Goal: Information Seeking & Learning: Learn about a topic

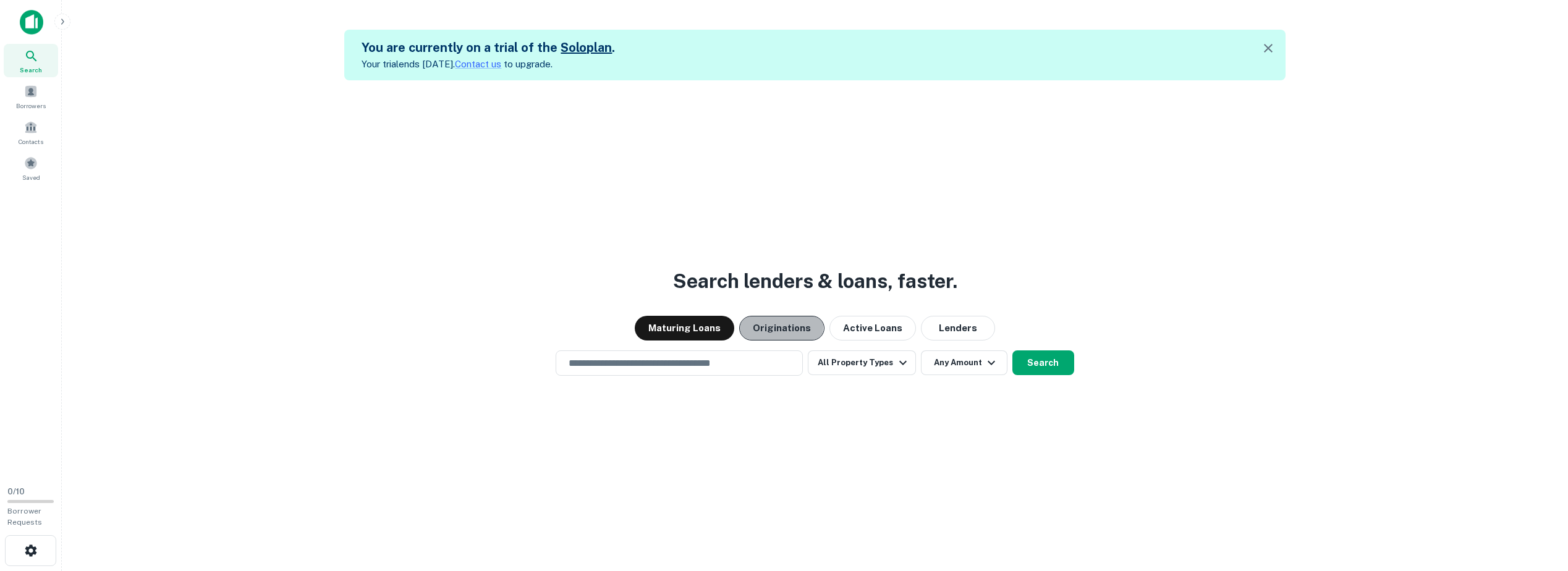
click at [778, 326] on button "Originations" at bounding box center [782, 328] width 85 height 24
click at [1270, 45] on icon "button" at bounding box center [1268, 48] width 15 height 15
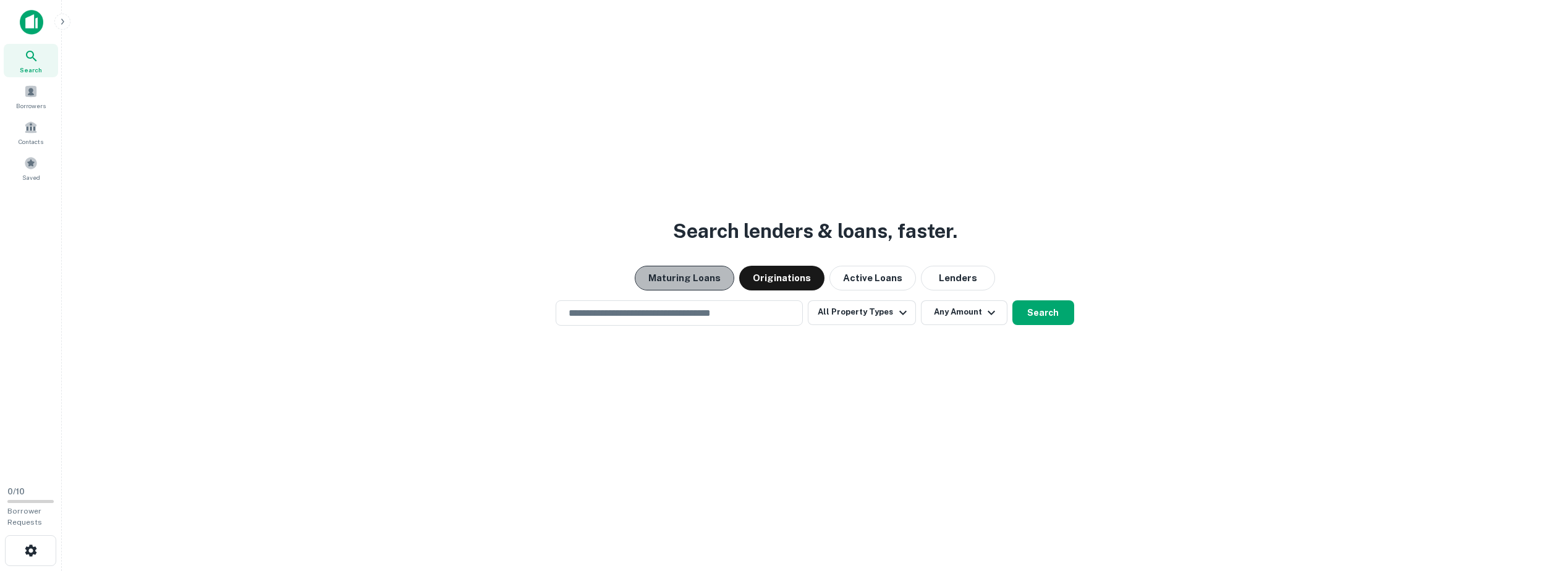
click at [700, 280] on button "Maturing Loans" at bounding box center [684, 278] width 99 height 24
click at [716, 316] on input "text" at bounding box center [679, 312] width 236 height 14
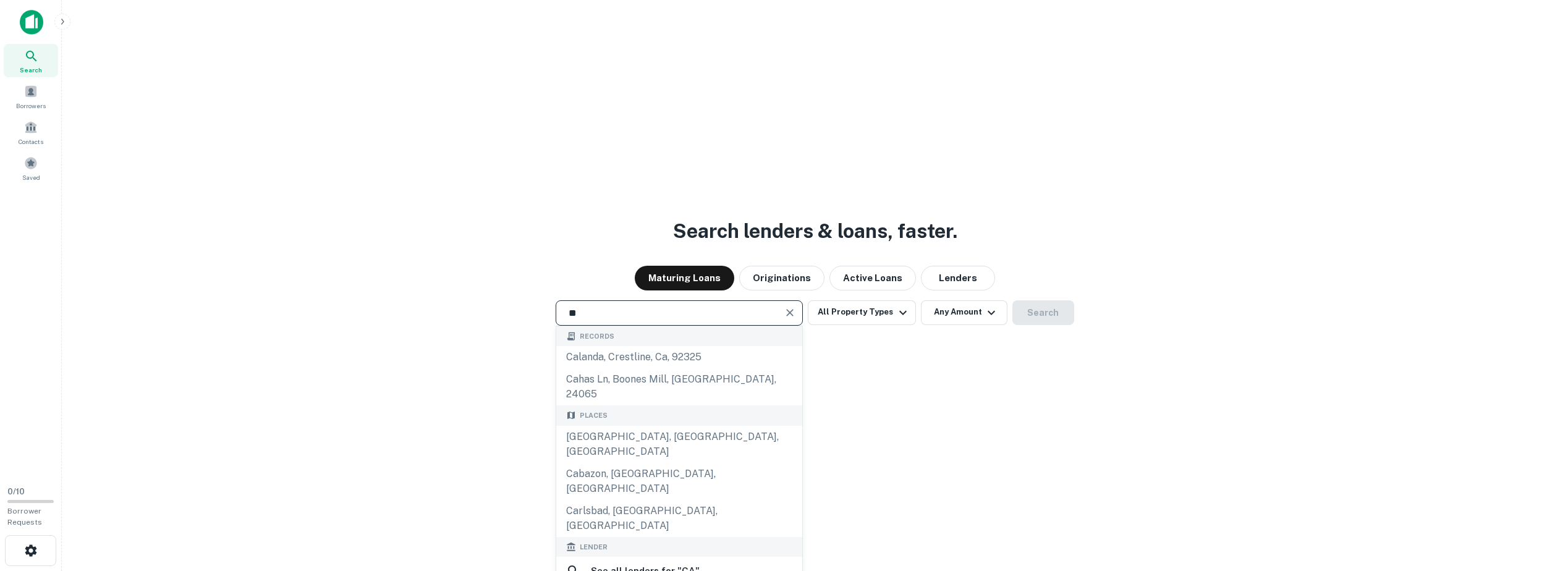
type input "*"
drag, startPoint x: 620, startPoint y: 312, endPoint x: 556, endPoint y: 312, distance: 64.0
click at [556, 312] on div "***** ​ Records severance, deford, mi, 48729 severns ln, mackinaw, il, 61755 Pl…" at bounding box center [814, 312] width 1486 height 25
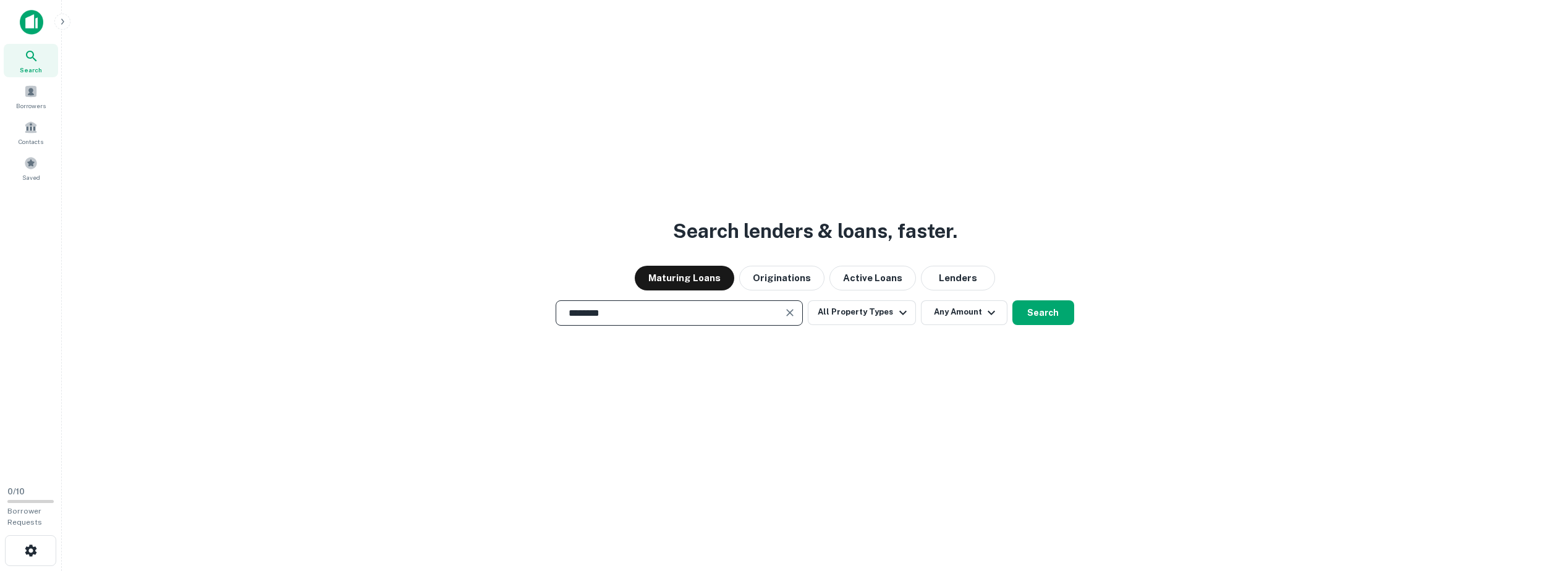
drag, startPoint x: 631, startPoint y: 316, endPoint x: 531, endPoint y: 308, distance: 100.3
click at [531, 308] on div "******** ​ All Property Types Any Amount Search" at bounding box center [814, 312] width 1486 height 25
type input "*"
type input "********"
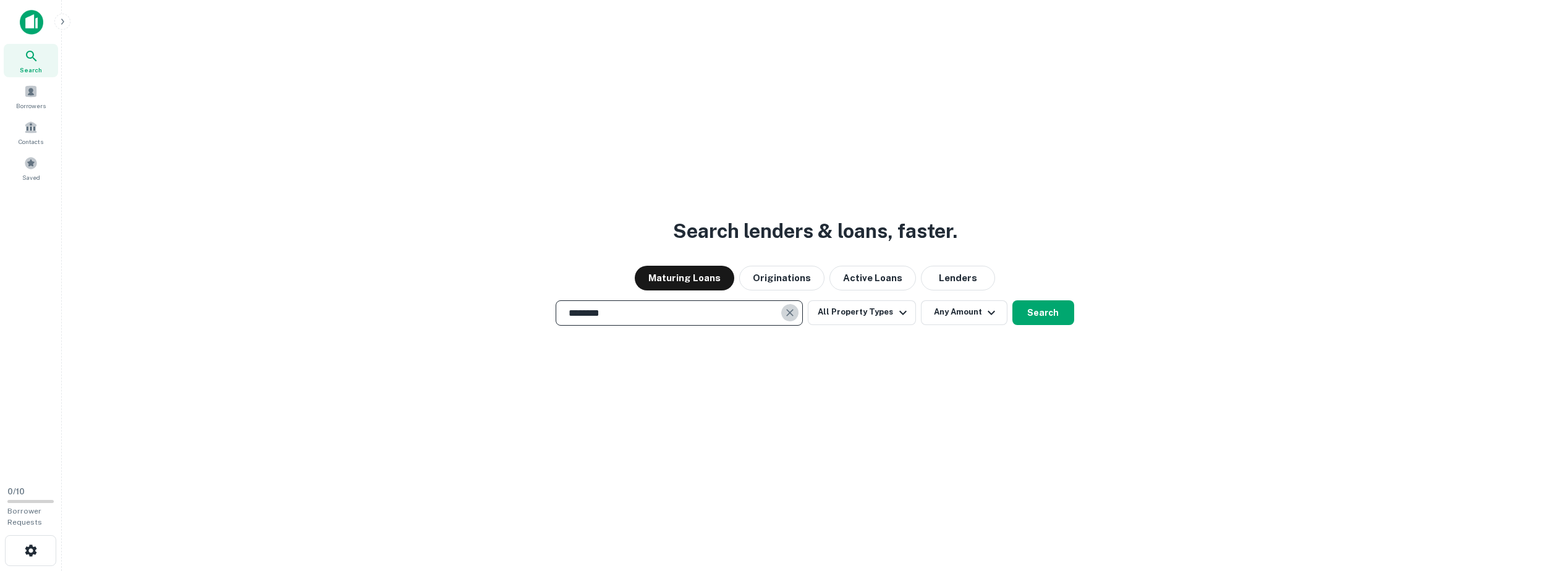
click at [790, 313] on icon "Clear" at bounding box center [790, 312] width 12 height 12
click at [629, 316] on input "text" at bounding box center [679, 312] width 236 height 14
click at [1040, 310] on button "Search" at bounding box center [1043, 312] width 62 height 24
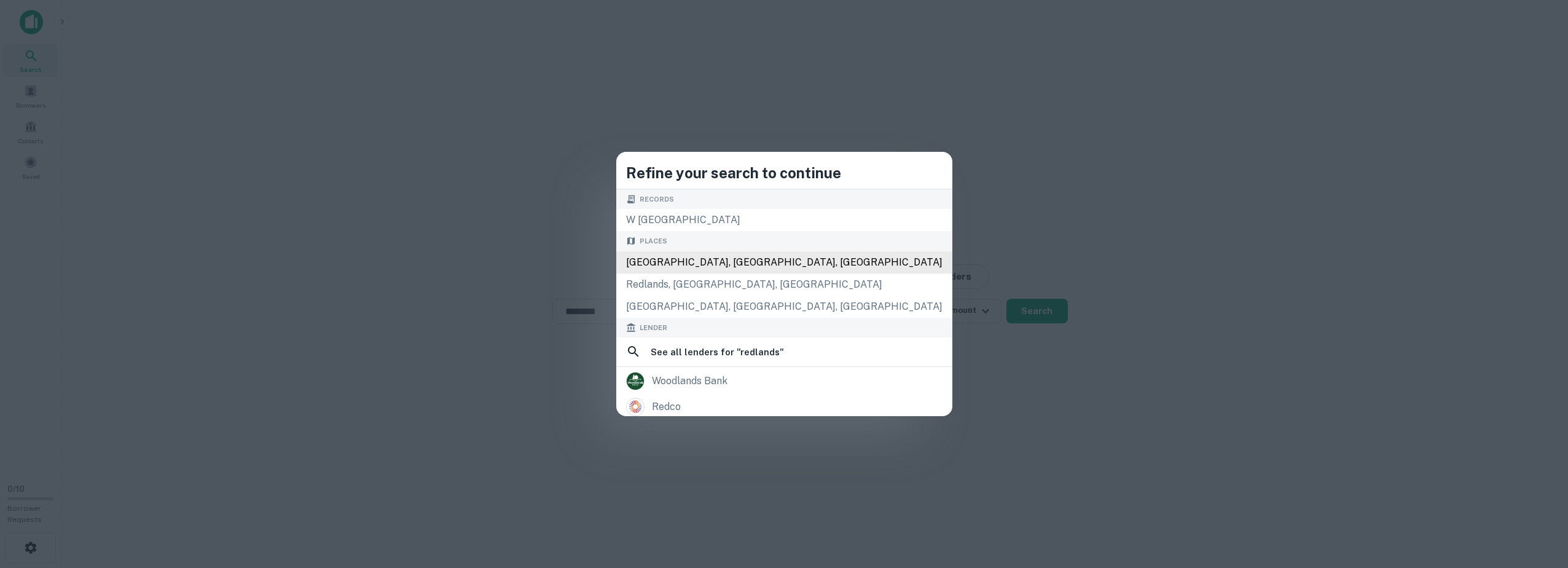
click at [704, 268] on div "[GEOGRAPHIC_DATA], [GEOGRAPHIC_DATA], [GEOGRAPHIC_DATA]" at bounding box center [784, 262] width 336 height 23
type input "**********"
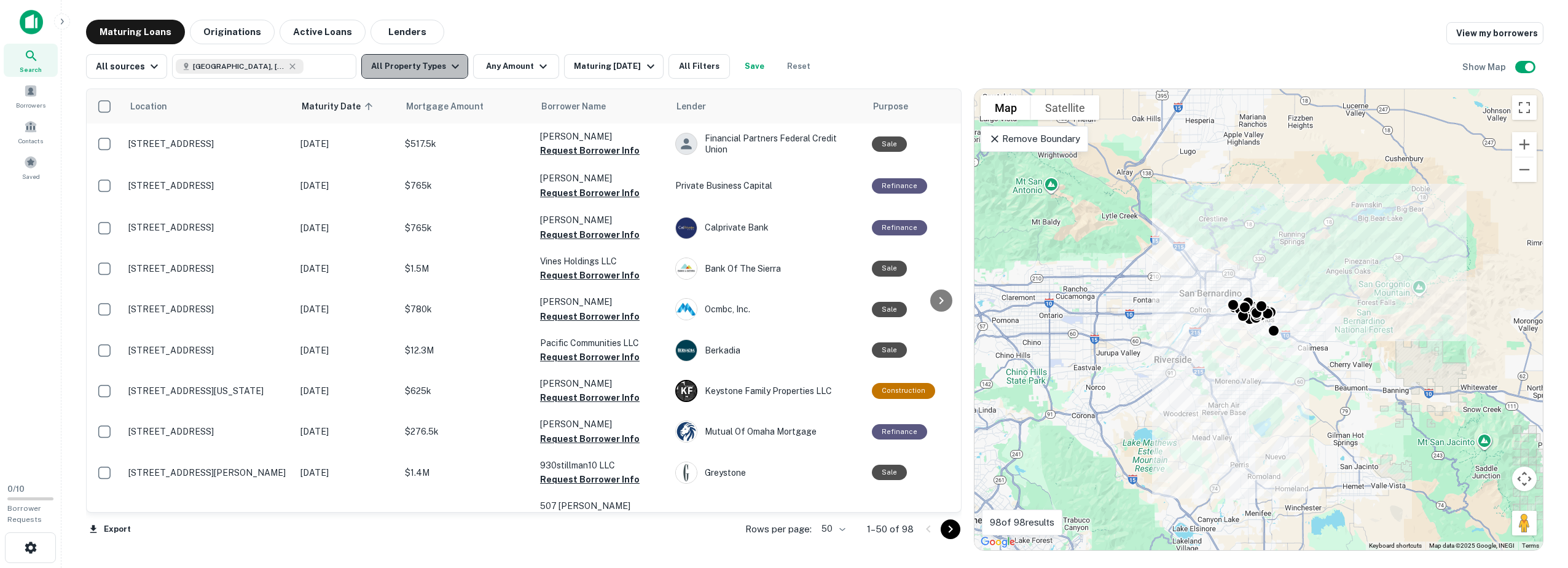
click at [427, 69] on button "All Property Types" at bounding box center [414, 66] width 107 height 24
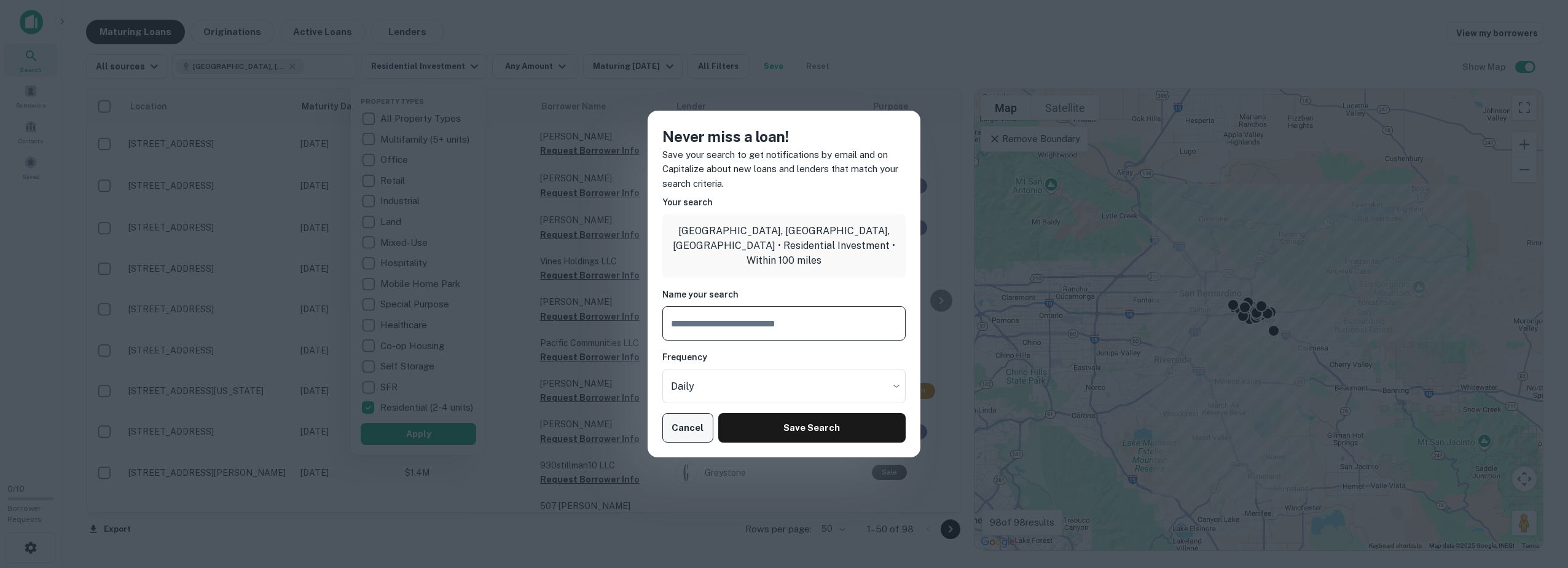
click at [677, 428] on button "Cancel" at bounding box center [687, 428] width 51 height 29
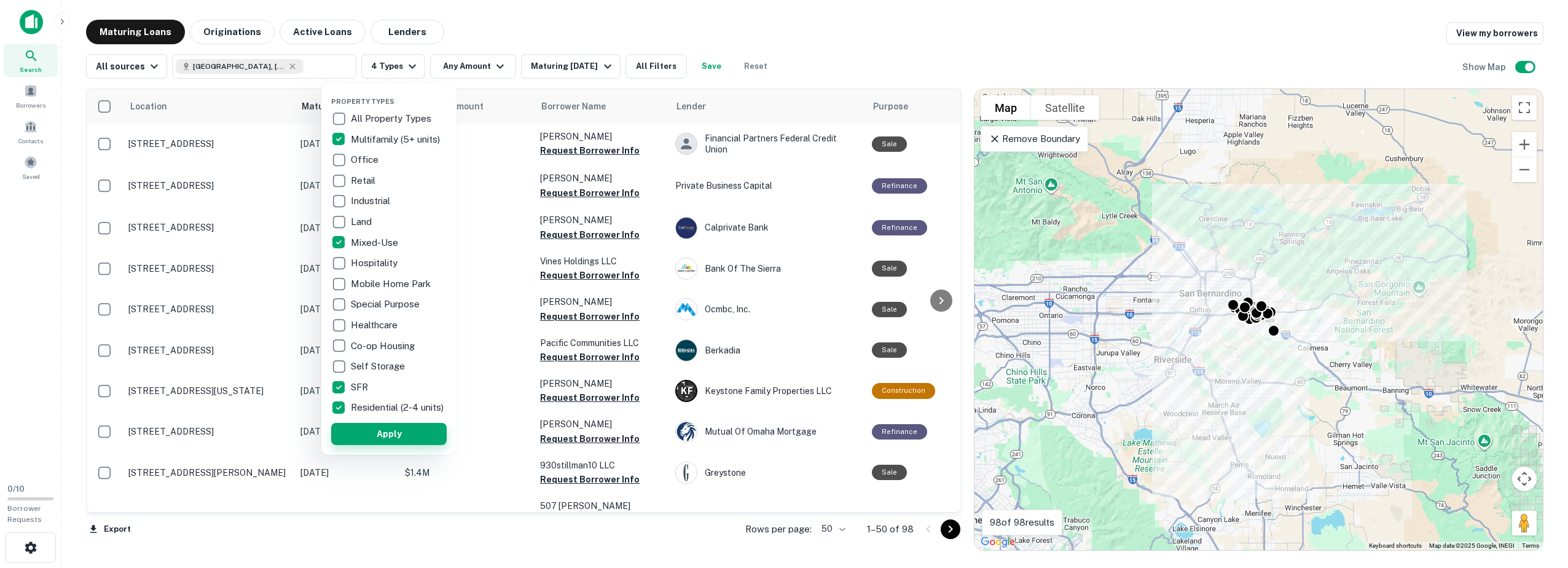
click at [388, 440] on button "Apply" at bounding box center [389, 434] width 115 height 23
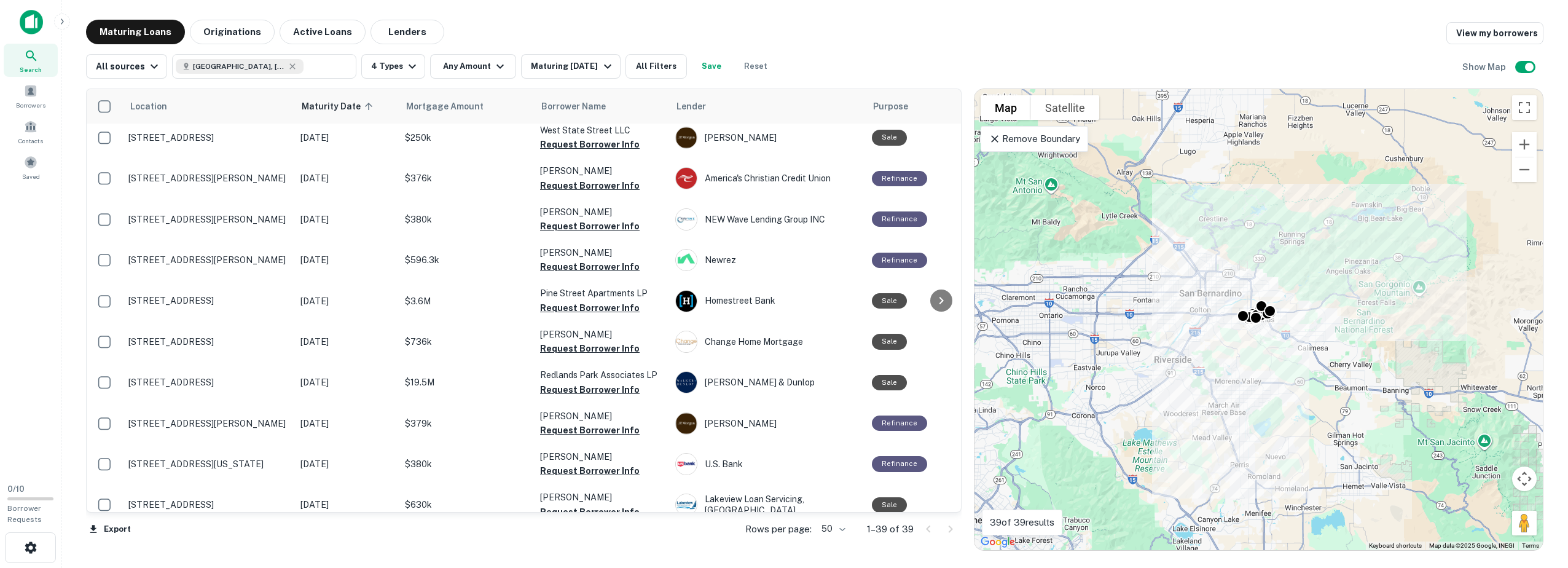
scroll to position [1255, 0]
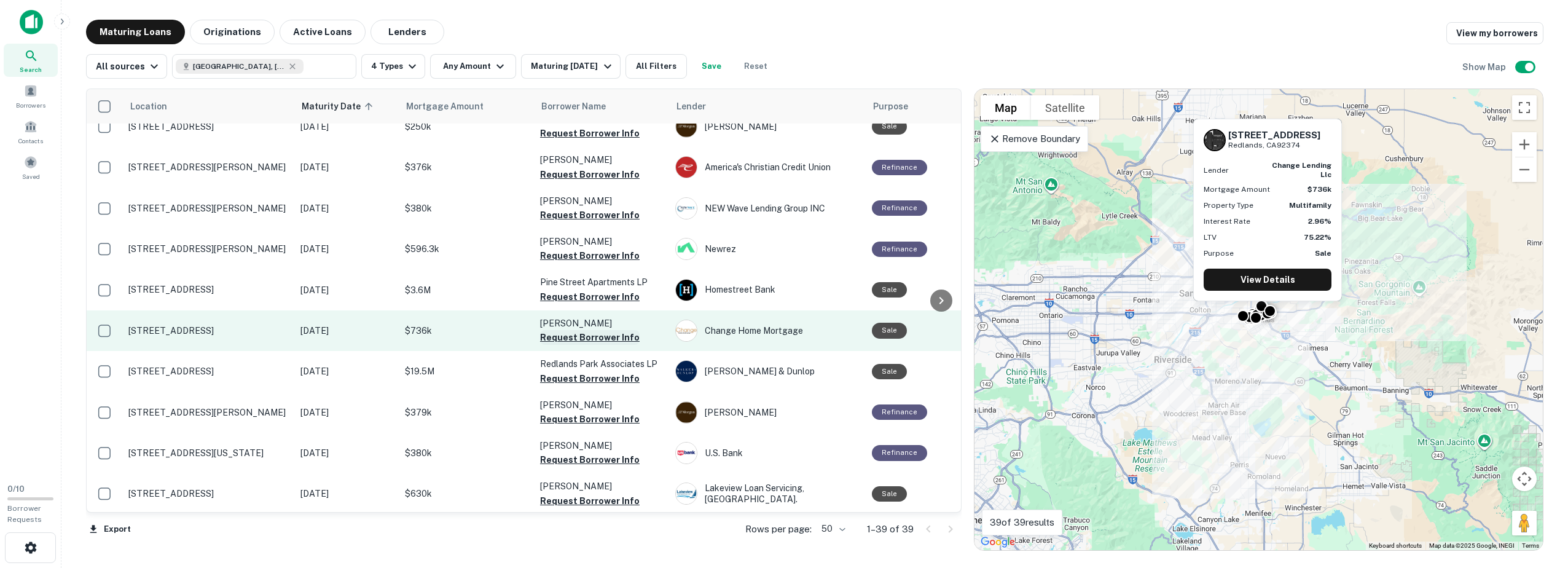
click at [575, 332] on button "Request Borrower Info" at bounding box center [589, 337] width 100 height 15
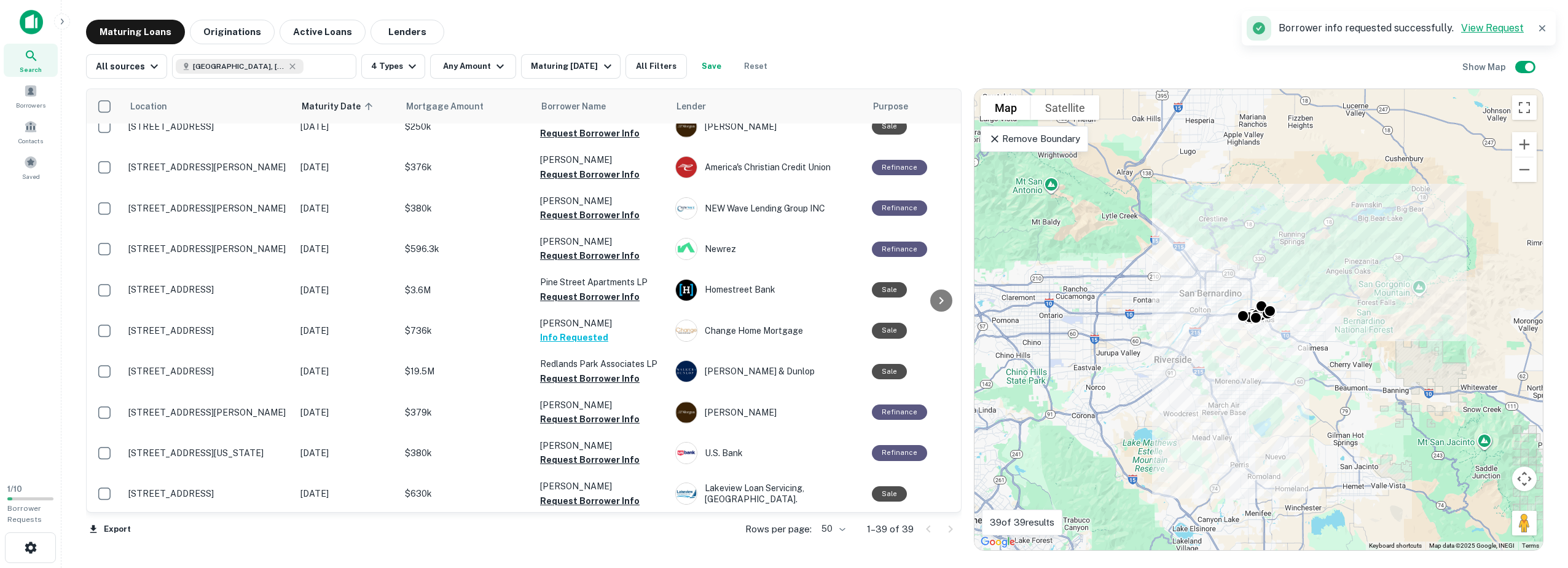
click at [1481, 24] on link "View Request" at bounding box center [1492, 28] width 62 height 11
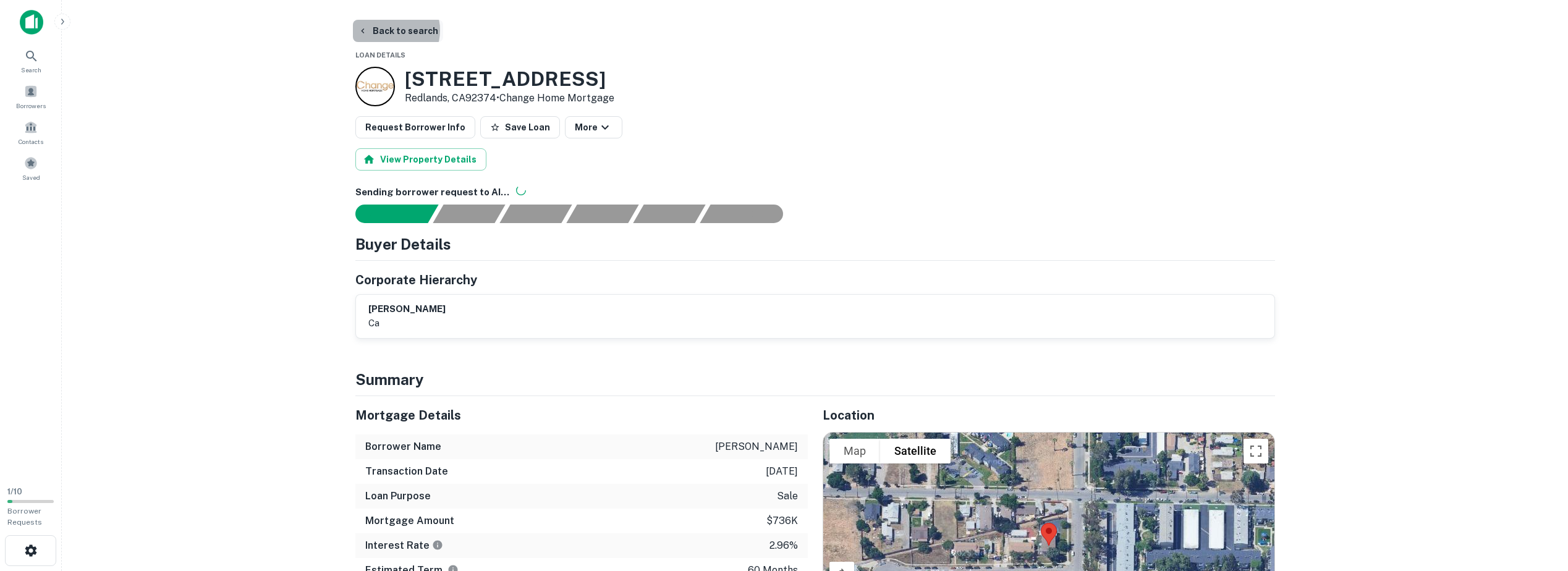
click at [390, 30] on button "Back to search" at bounding box center [398, 31] width 91 height 23
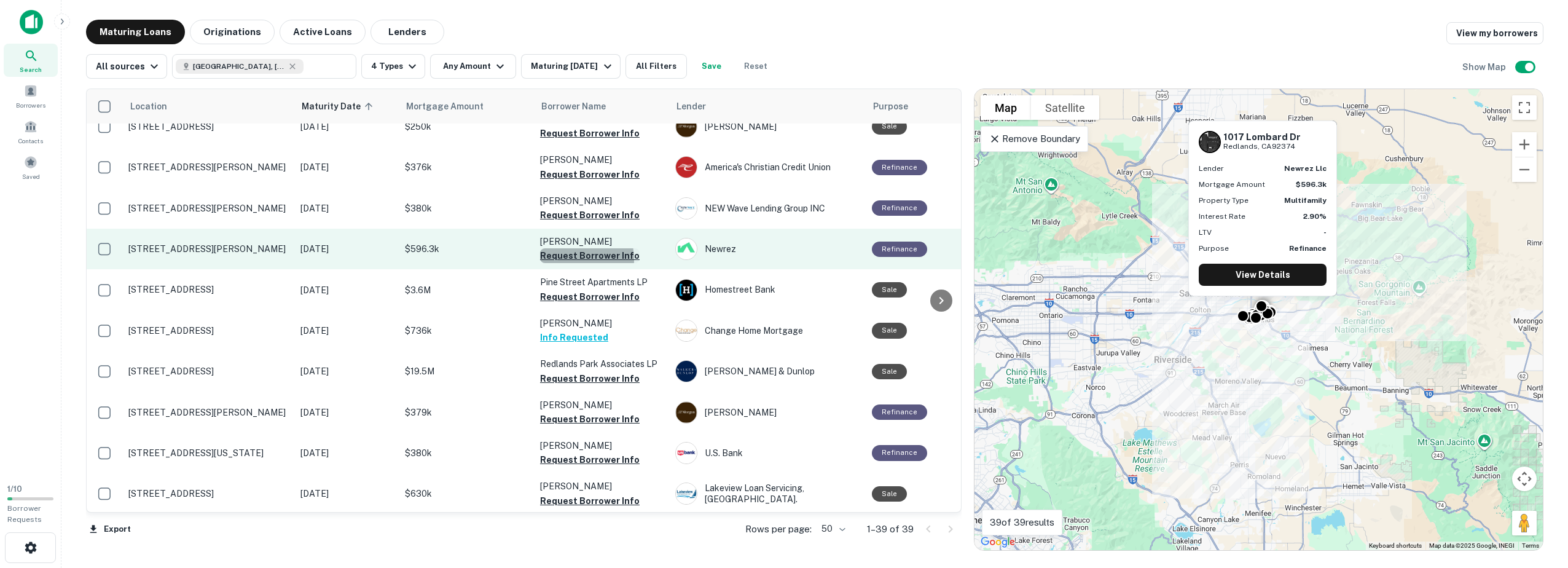
click at [561, 248] on button "Request Borrower Info" at bounding box center [589, 255] width 100 height 15
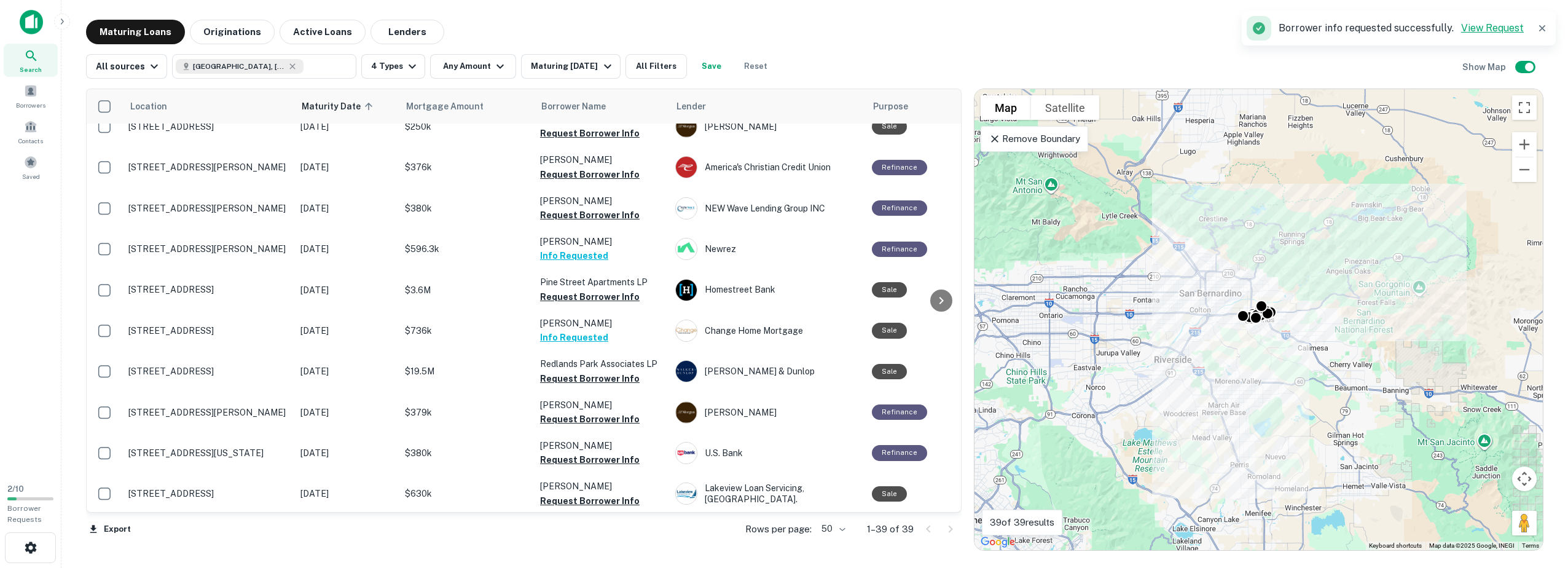
click at [1483, 29] on link "View Request" at bounding box center [1492, 28] width 62 height 11
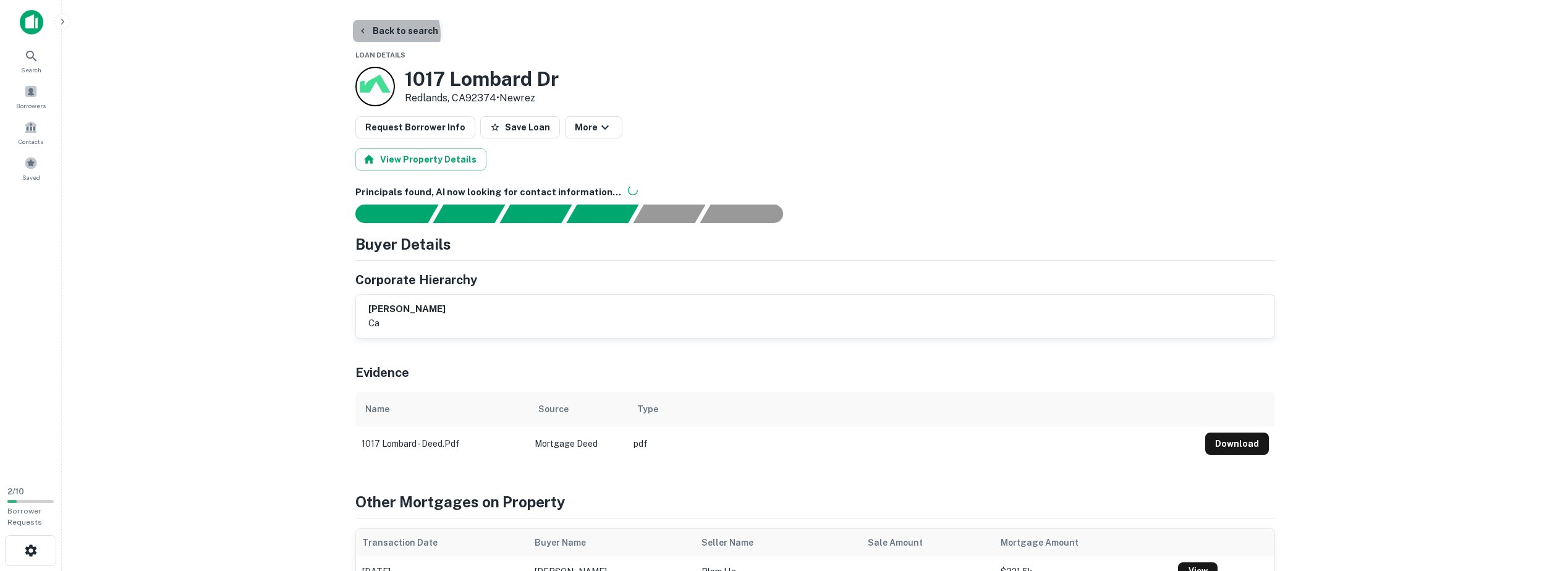
click at [387, 35] on button "Back to search" at bounding box center [398, 31] width 91 height 23
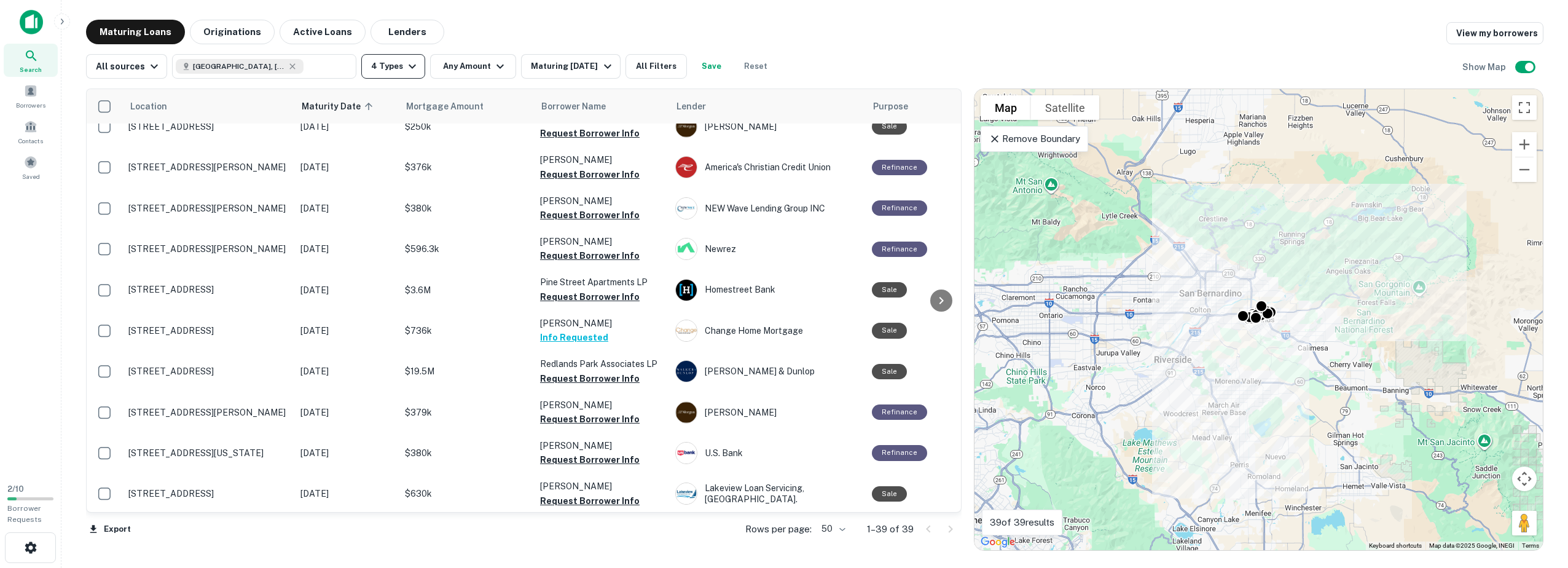
click at [395, 73] on button "4 Types" at bounding box center [393, 66] width 64 height 24
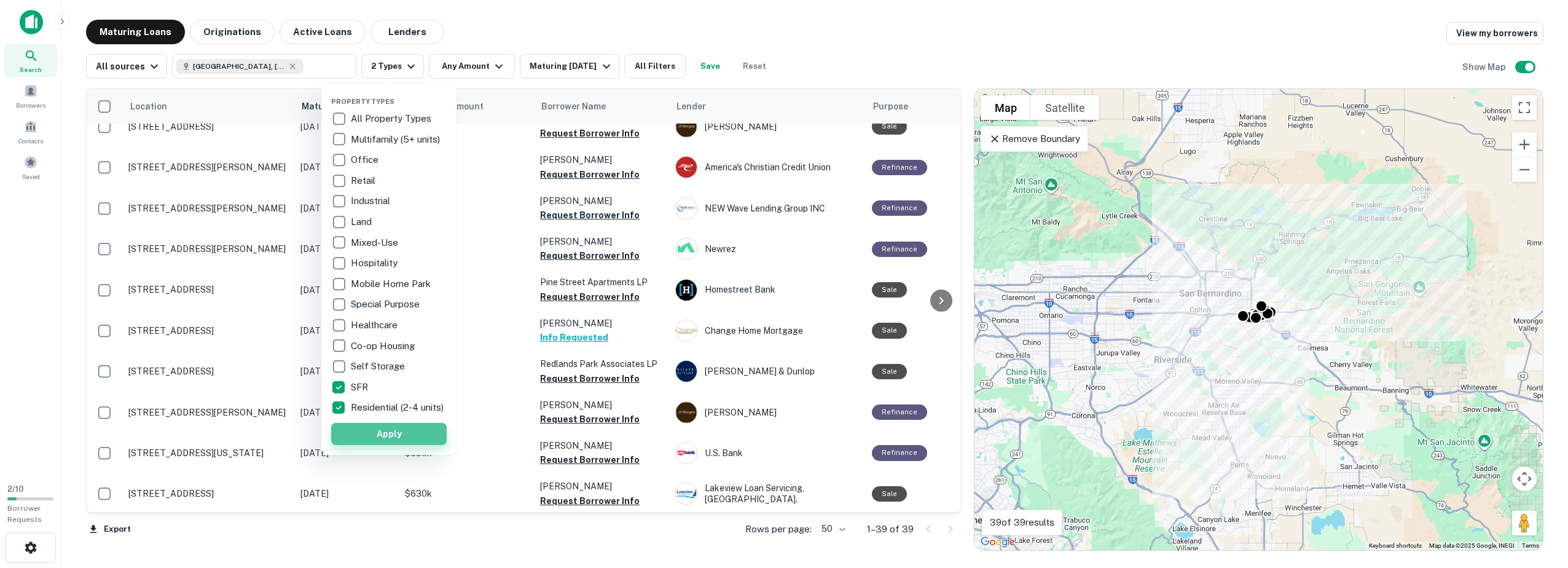
click at [391, 440] on button "Apply" at bounding box center [389, 434] width 115 height 23
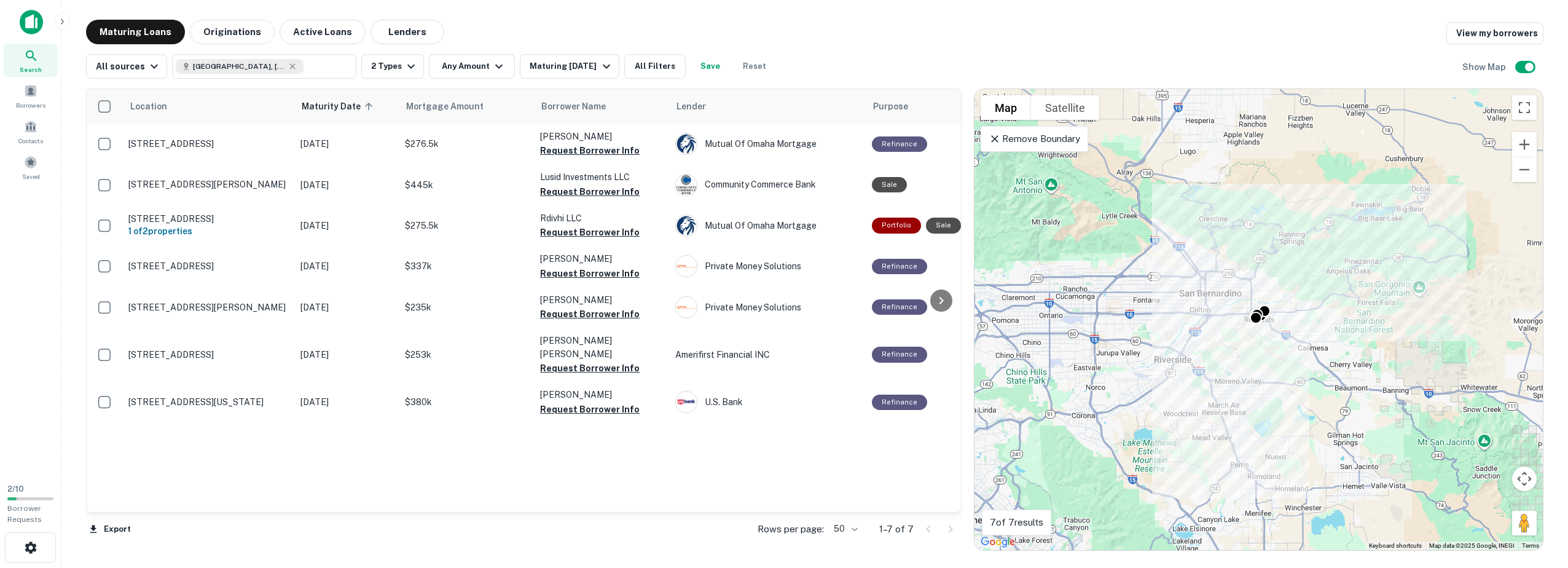
drag, startPoint x: 509, startPoint y: 502, endPoint x: 565, endPoint y: 507, distance: 56.2
click at [565, 507] on div "Location Maturity Date sorted ascending Mortgage Amount Borrower Name Lender Pu…" at bounding box center [524, 300] width 874 height 423
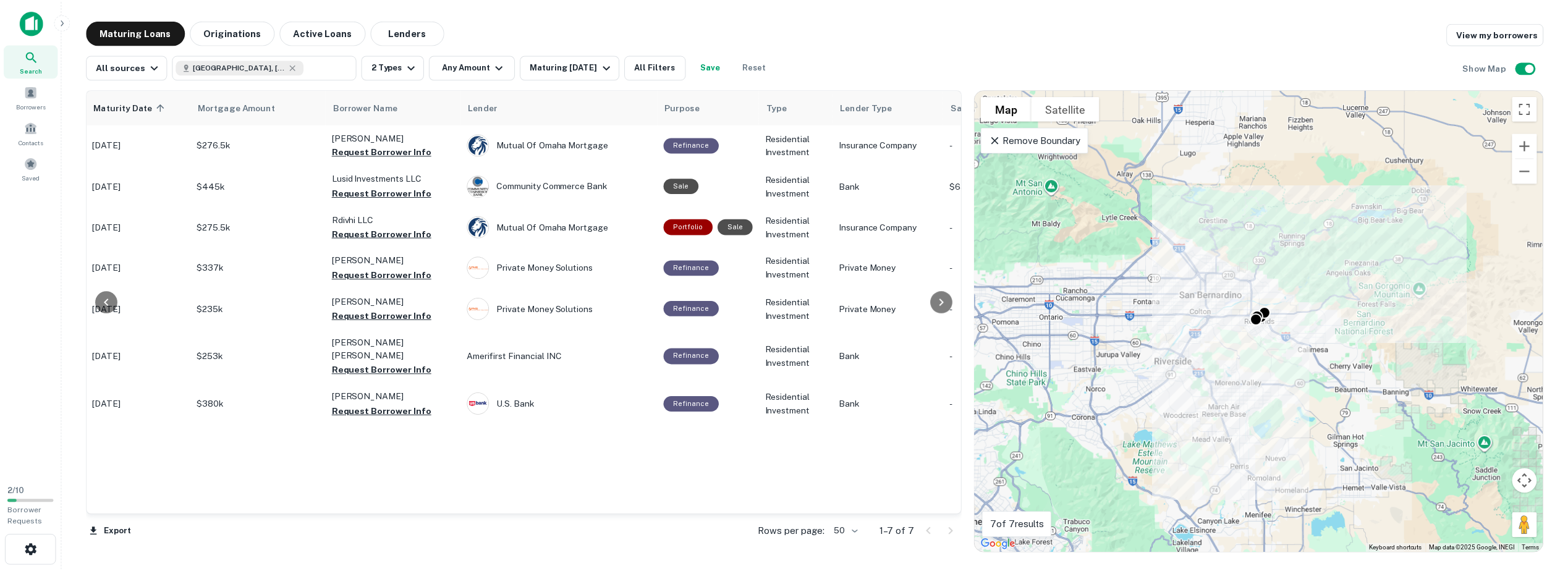
scroll to position [0, 235]
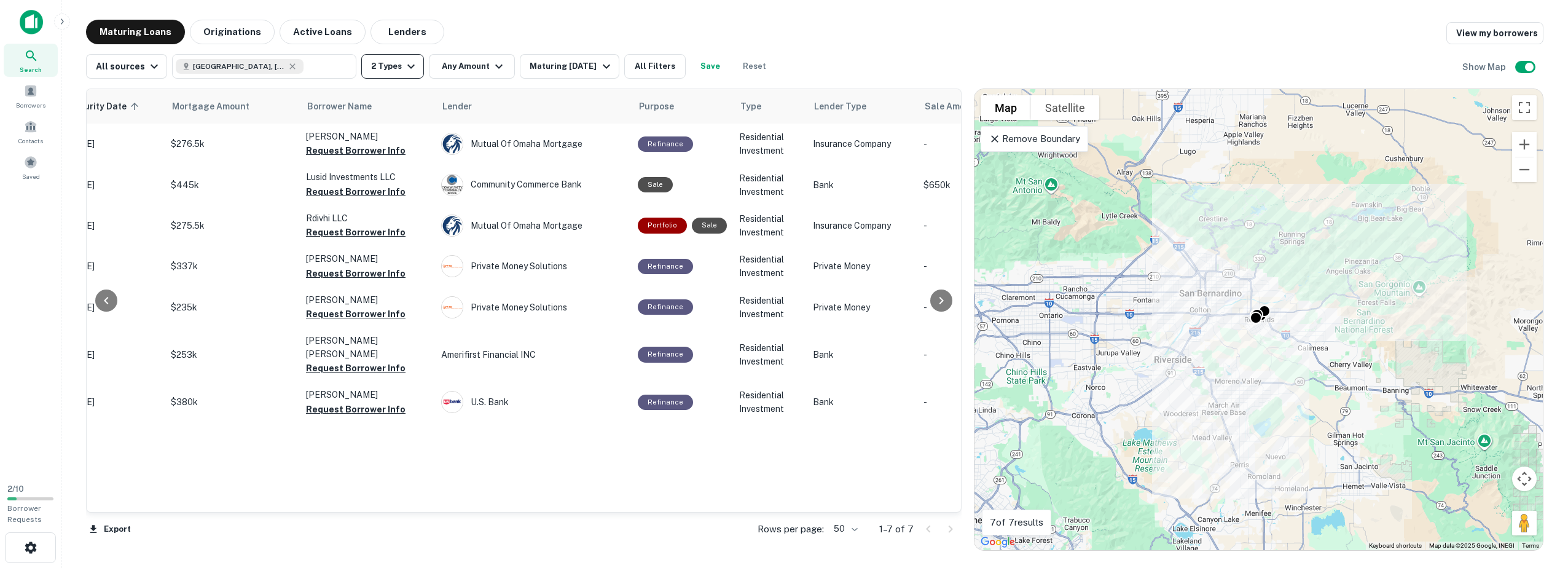
click at [407, 62] on icon "button" at bounding box center [410, 66] width 15 height 15
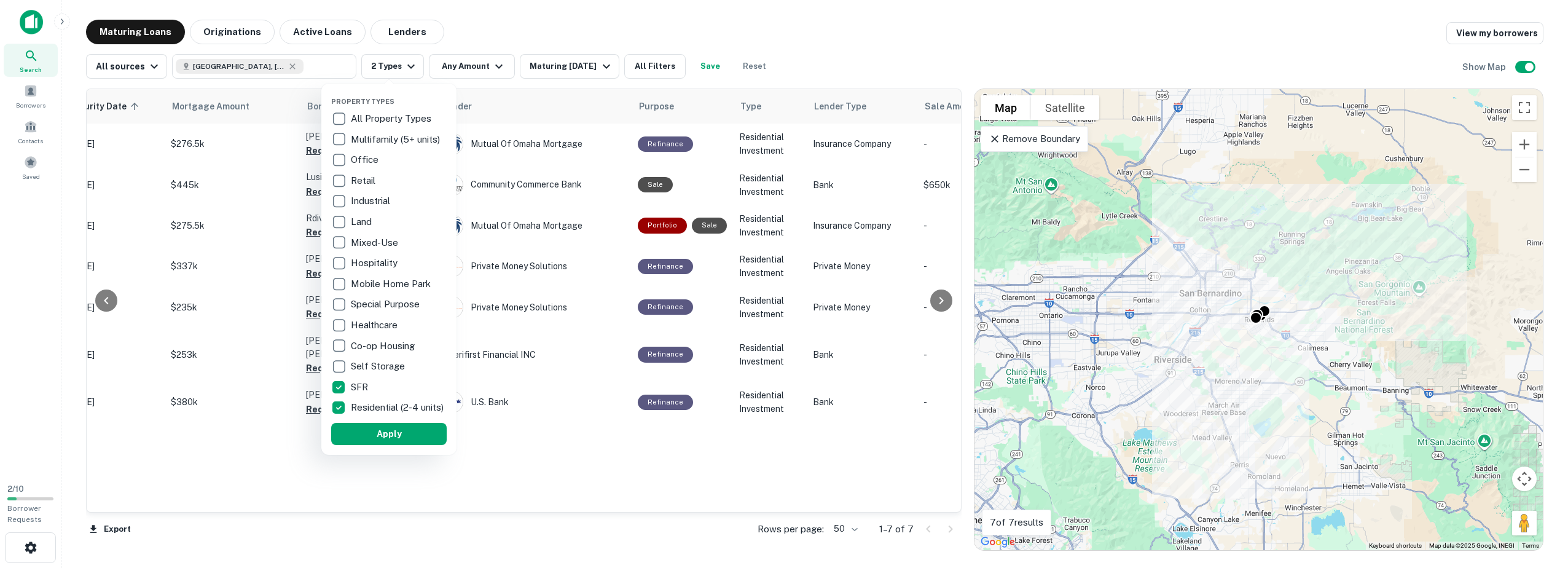
click at [541, 27] on div at bounding box center [784, 284] width 1568 height 568
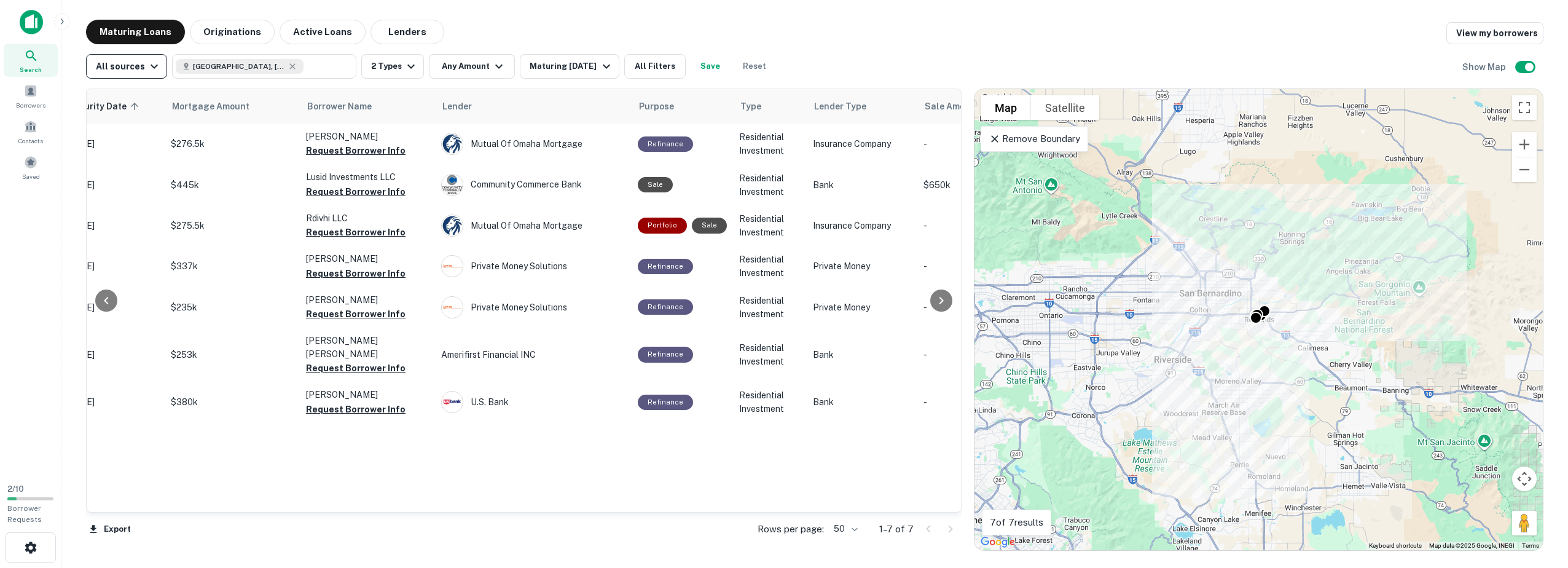
click at [151, 70] on icon "button" at bounding box center [154, 66] width 15 height 15
click at [864, 58] on div at bounding box center [784, 284] width 1568 height 568
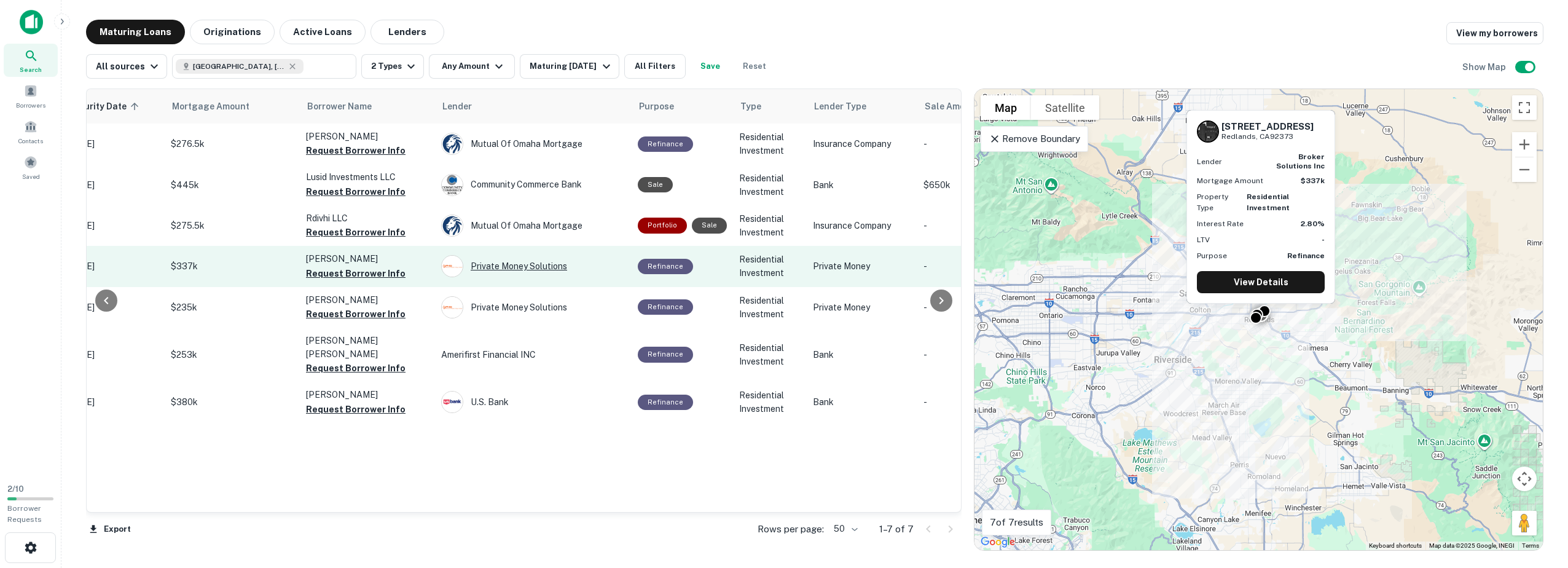
click at [537, 266] on div "Private Money Solutions" at bounding box center [533, 267] width 184 height 23
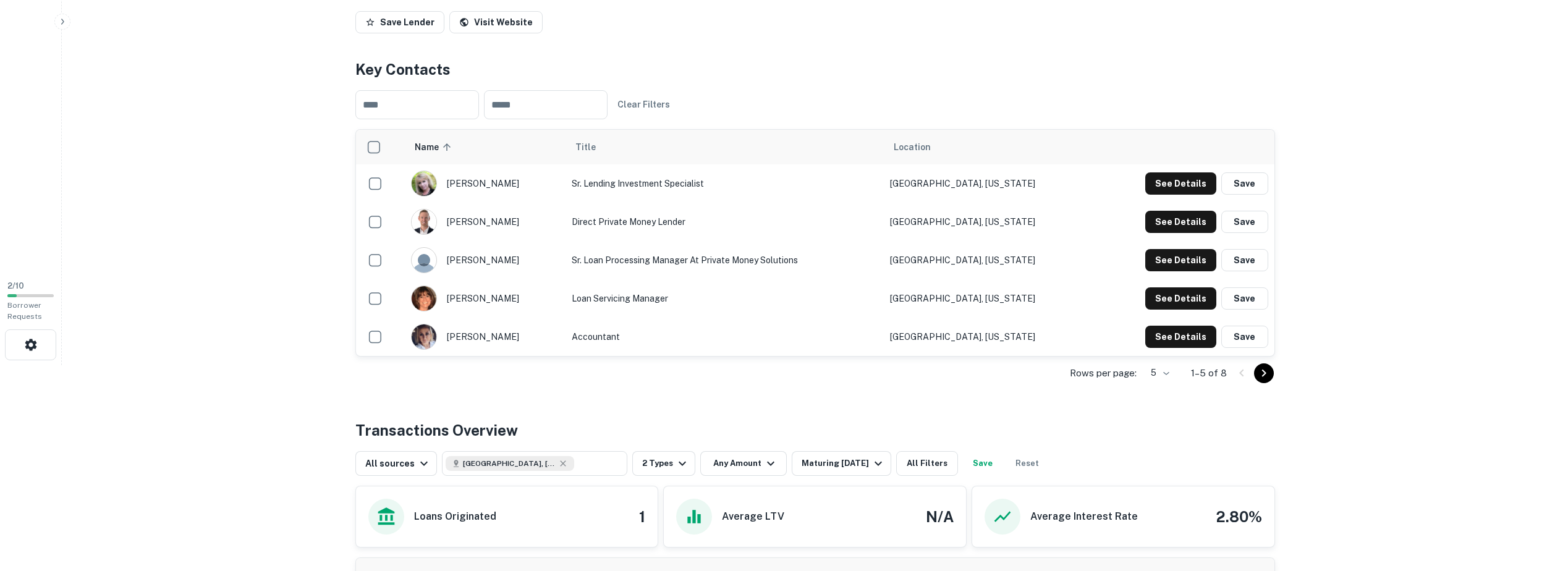
scroll to position [412, 0]
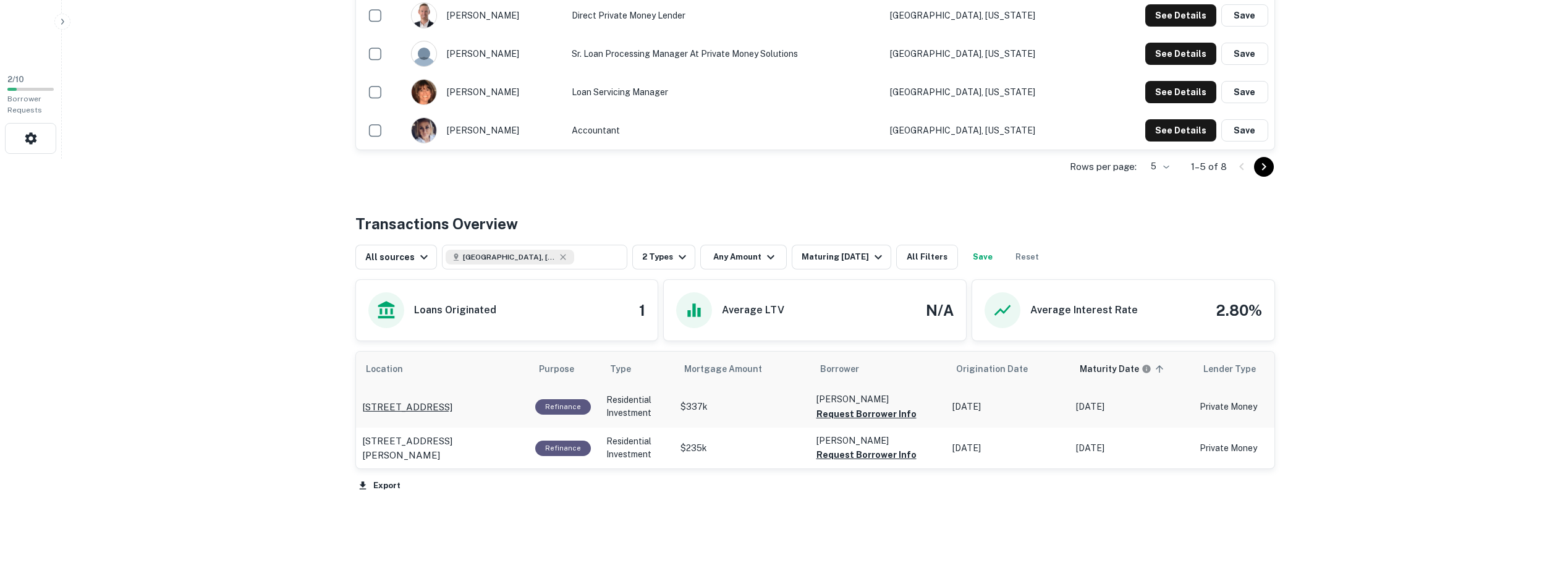
click at [453, 407] on p "253 Nordina St Redlands, CA92373" at bounding box center [407, 406] width 91 height 15
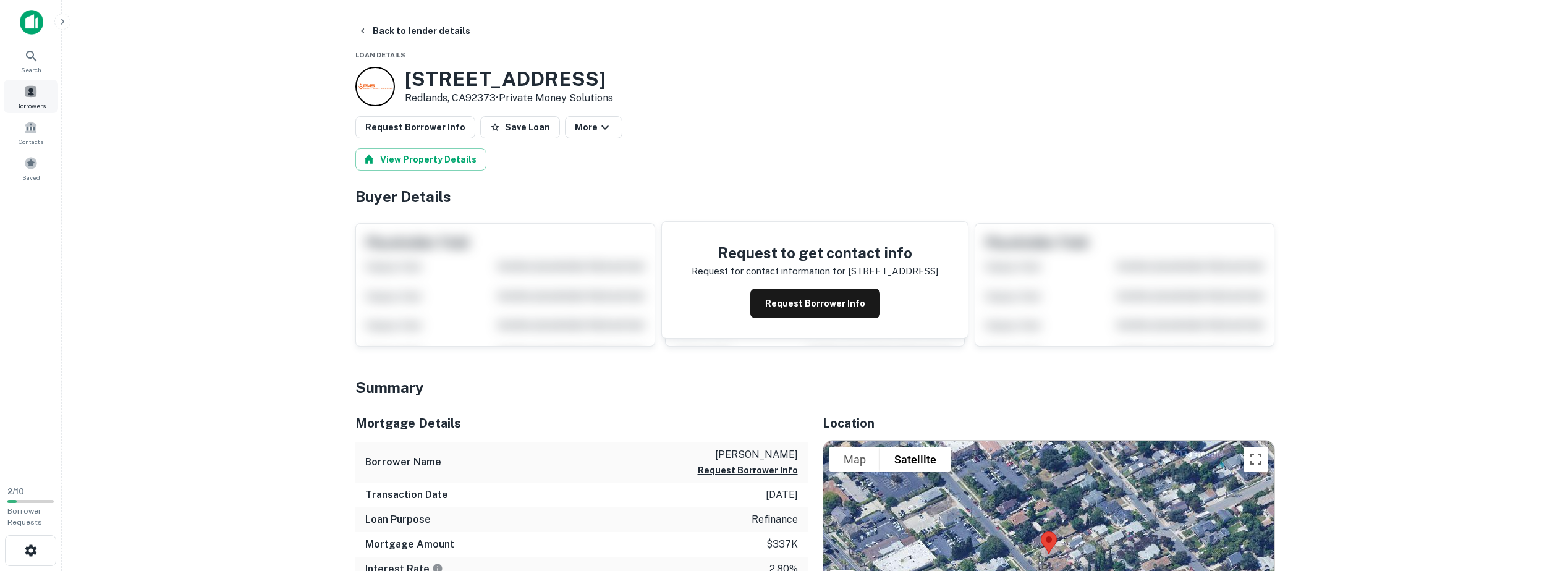
click at [37, 91] on span at bounding box center [31, 91] width 14 height 14
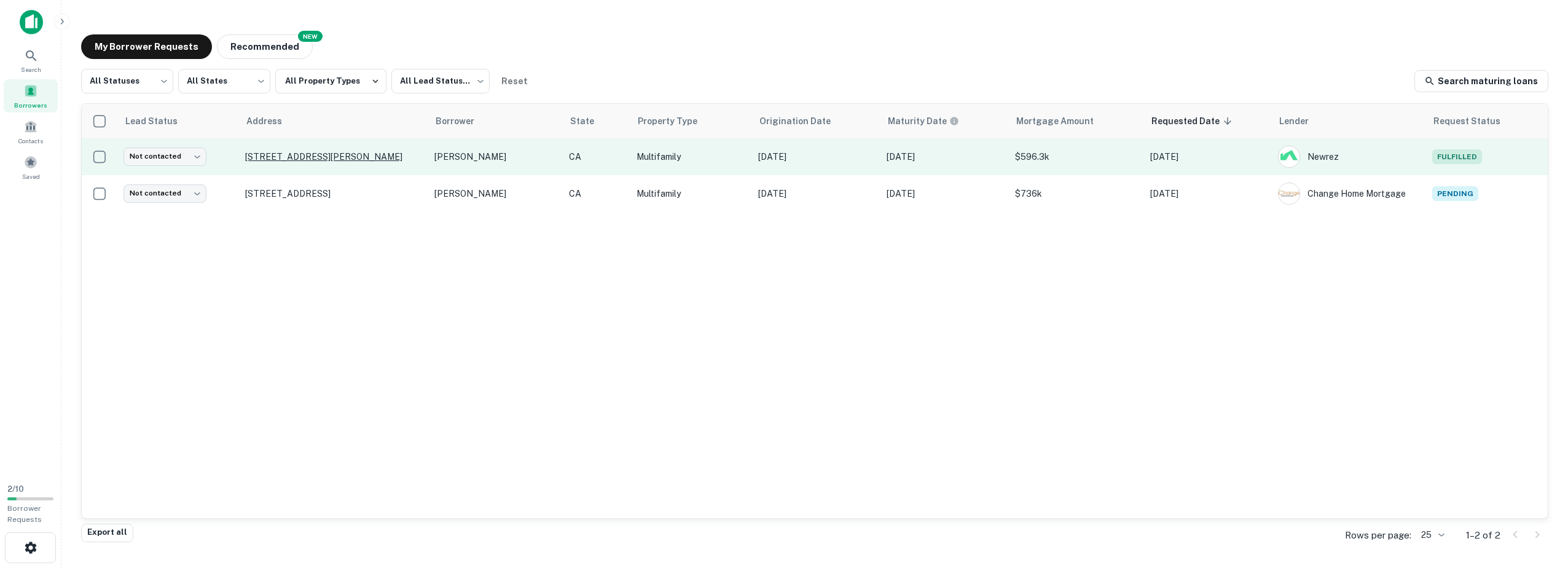
click at [305, 157] on p "[STREET_ADDRESS][PERSON_NAME]" at bounding box center [333, 157] width 177 height 11
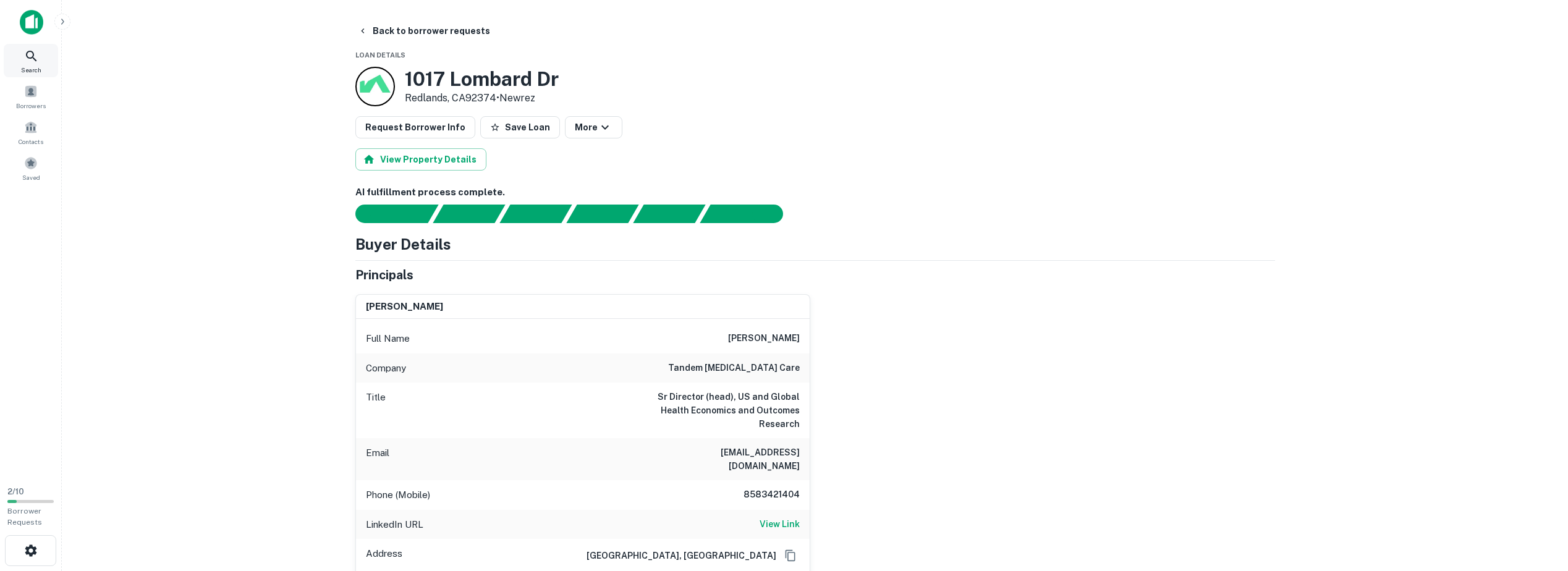
click at [24, 57] on icon at bounding box center [31, 56] width 15 height 15
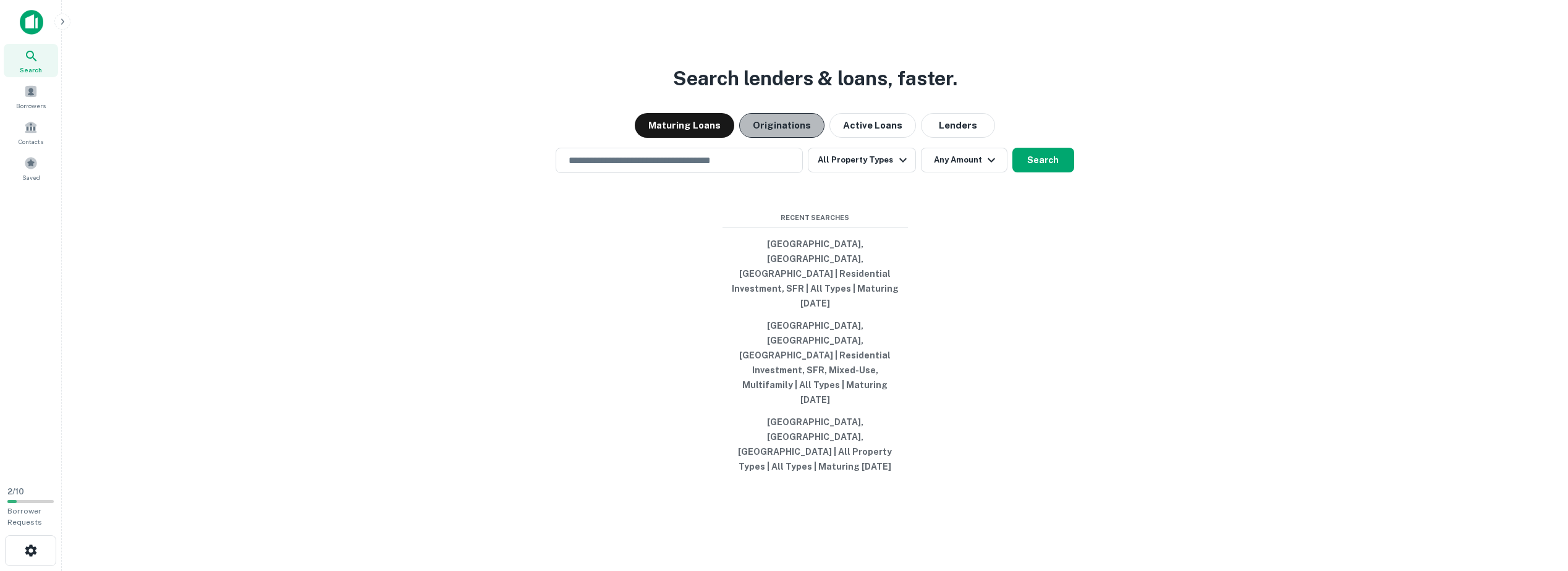
click at [796, 138] on button "Originations" at bounding box center [782, 125] width 85 height 24
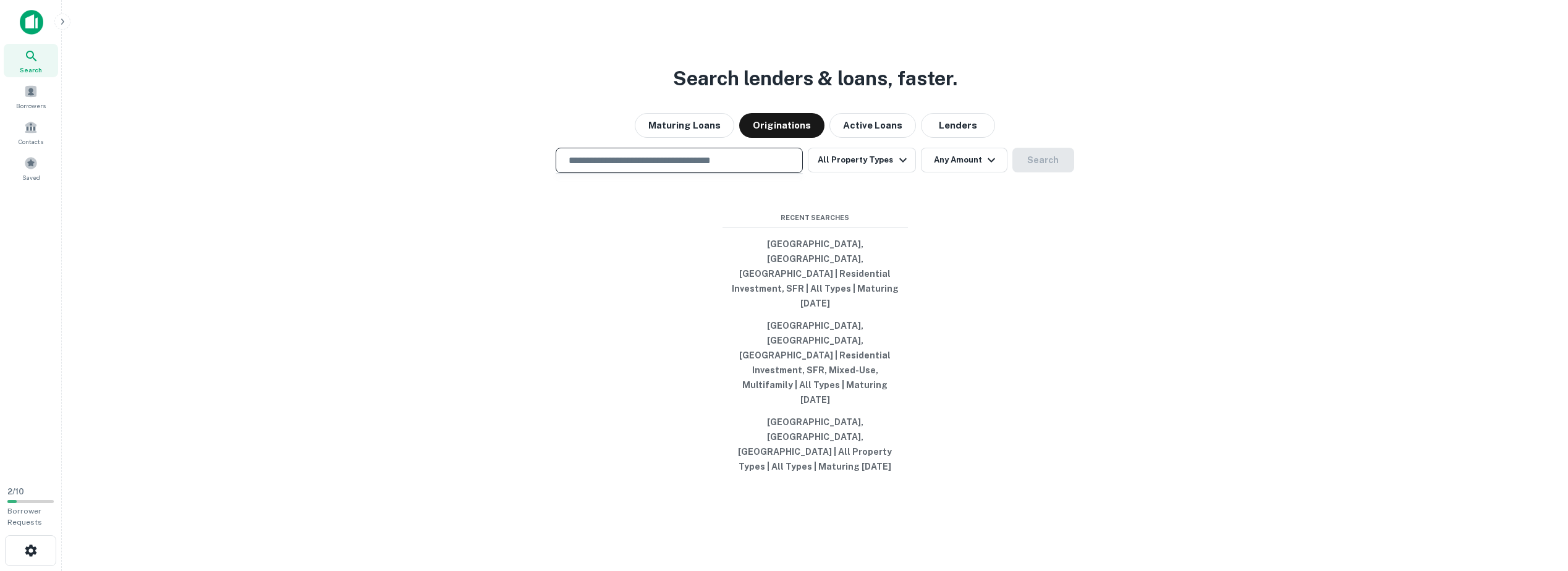
click at [730, 167] on input "text" at bounding box center [679, 160] width 236 height 14
type input "**********"
click at [1041, 172] on button "Search" at bounding box center [1043, 160] width 62 height 24
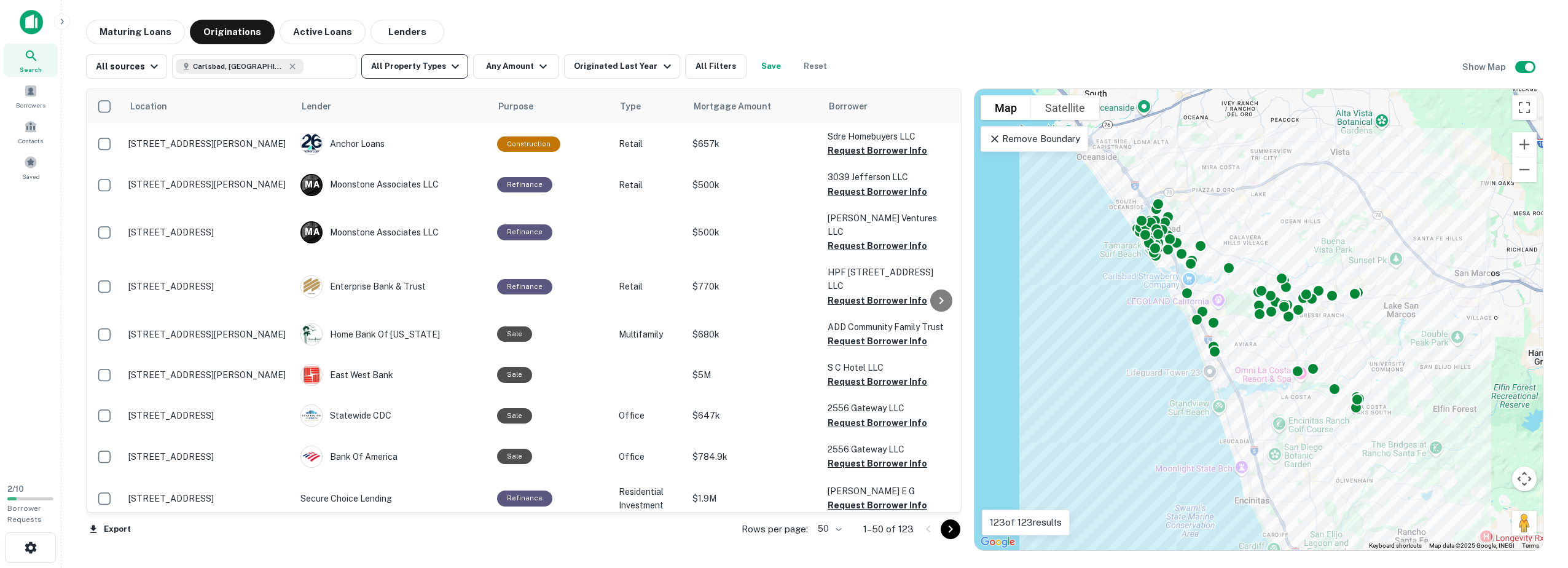
click at [405, 67] on button "All Property Types" at bounding box center [414, 66] width 107 height 24
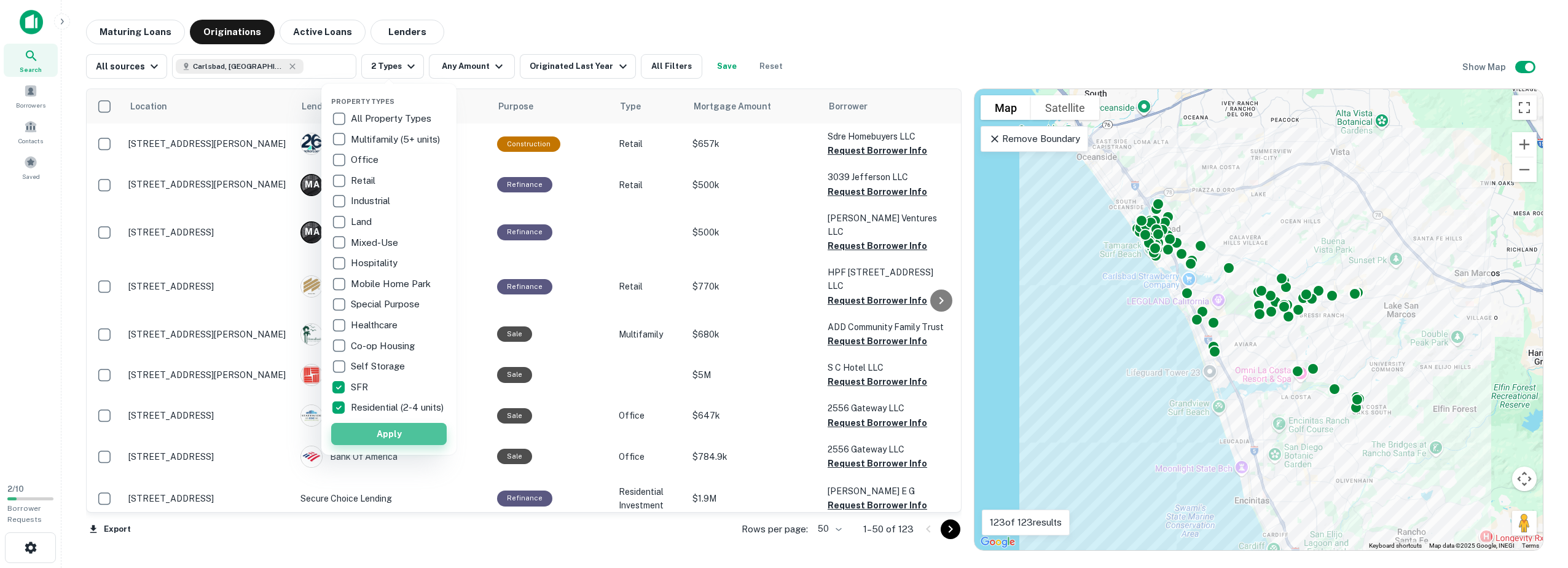
click at [348, 438] on button "Apply" at bounding box center [389, 434] width 115 height 23
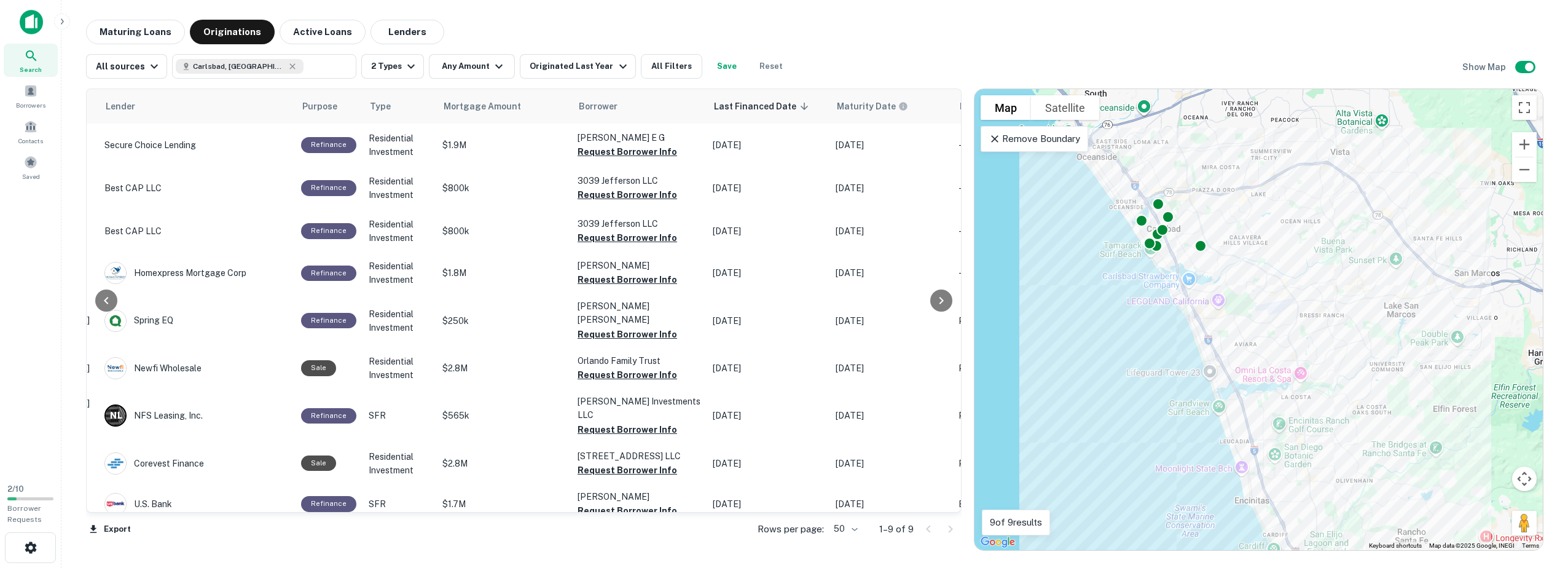
scroll to position [0, 113]
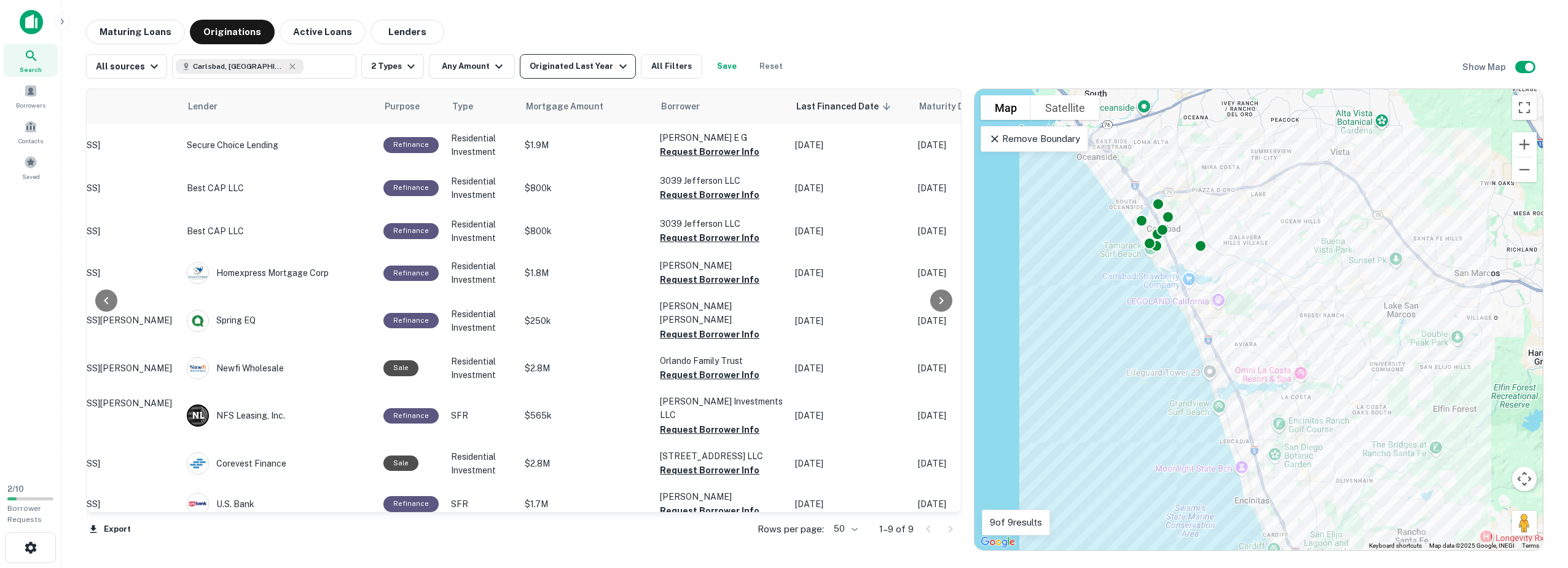
click at [601, 70] on div "Originated Last Year" at bounding box center [580, 66] width 100 height 15
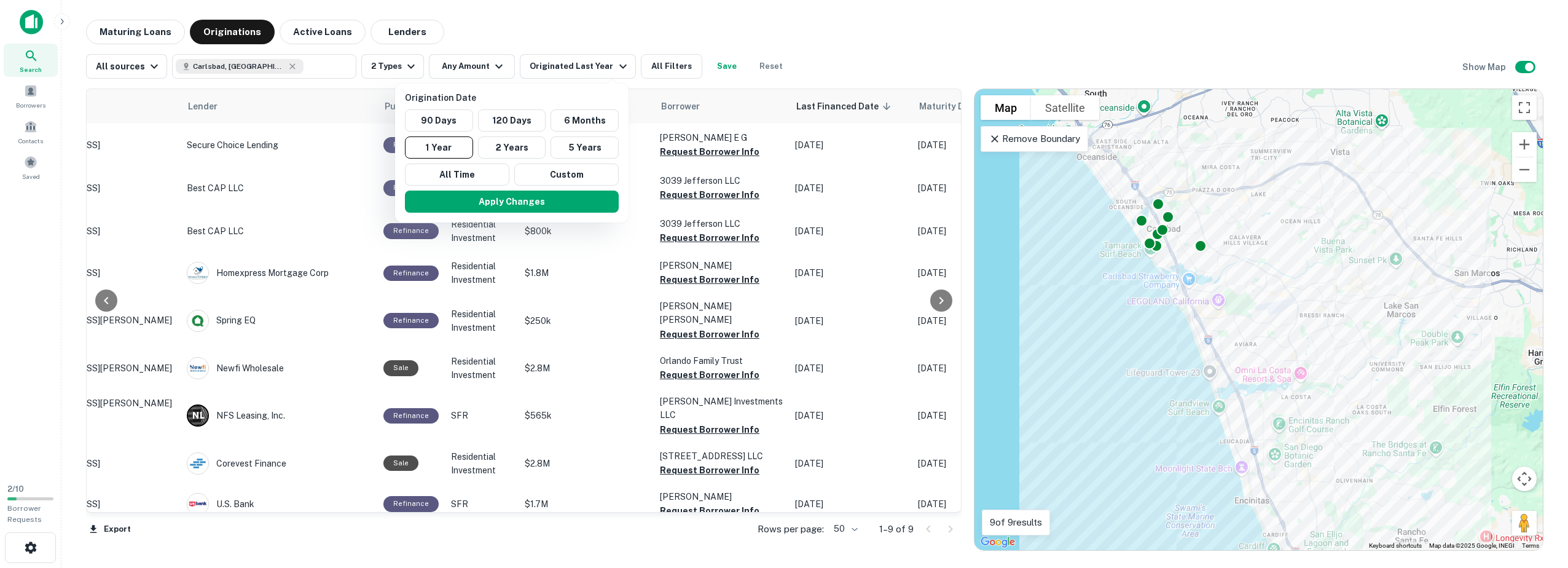
click at [722, 29] on div at bounding box center [784, 284] width 1568 height 568
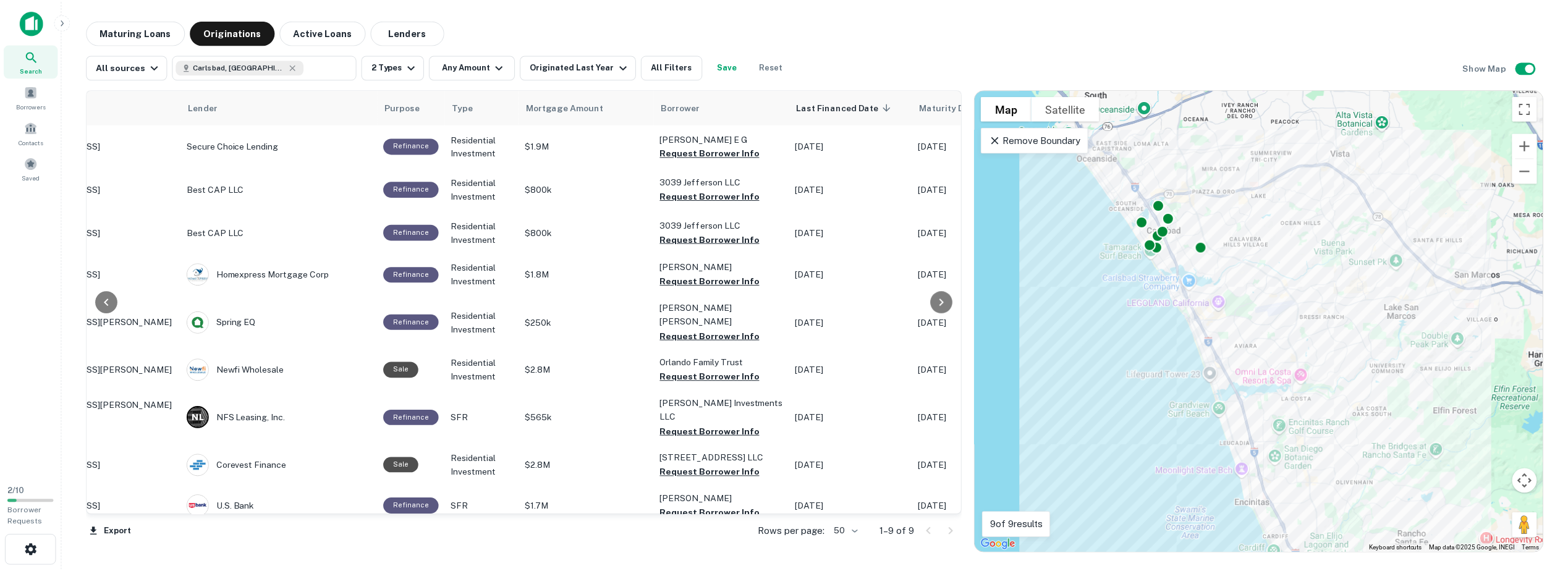
scroll to position [0, 0]
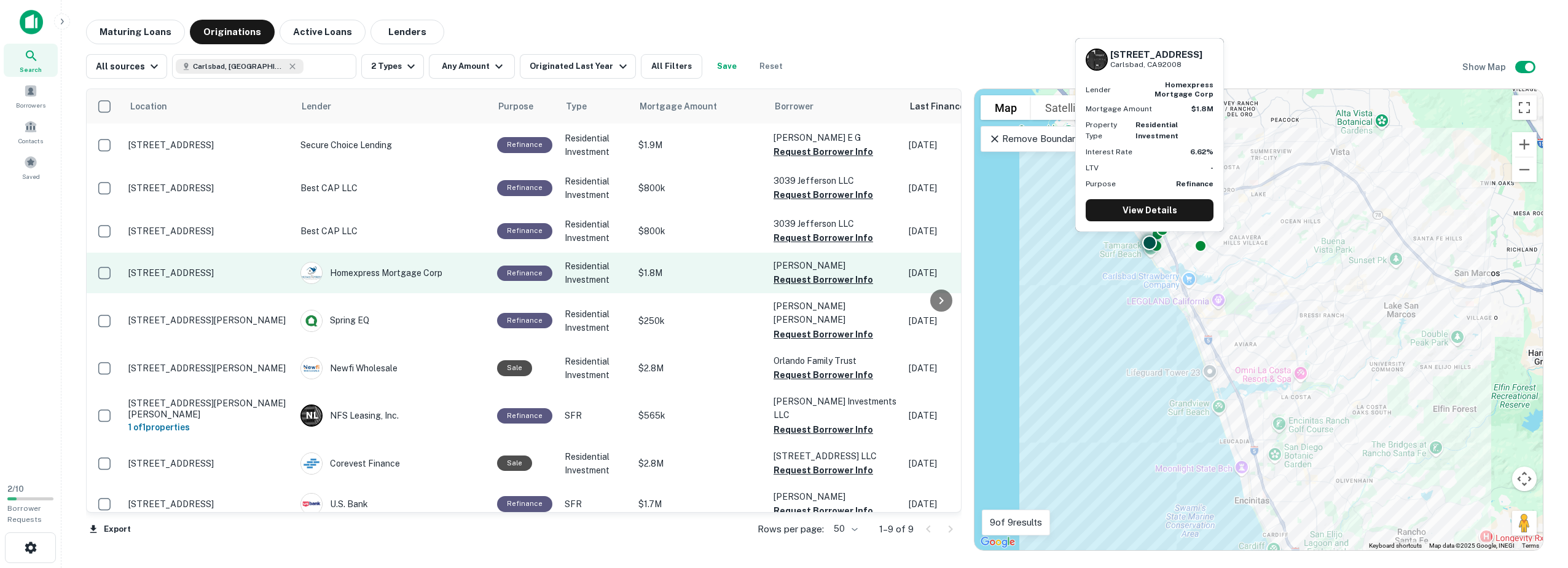
click at [242, 268] on p "3305 Garfield St Carlsbad, CA92008" at bounding box center [208, 273] width 160 height 11
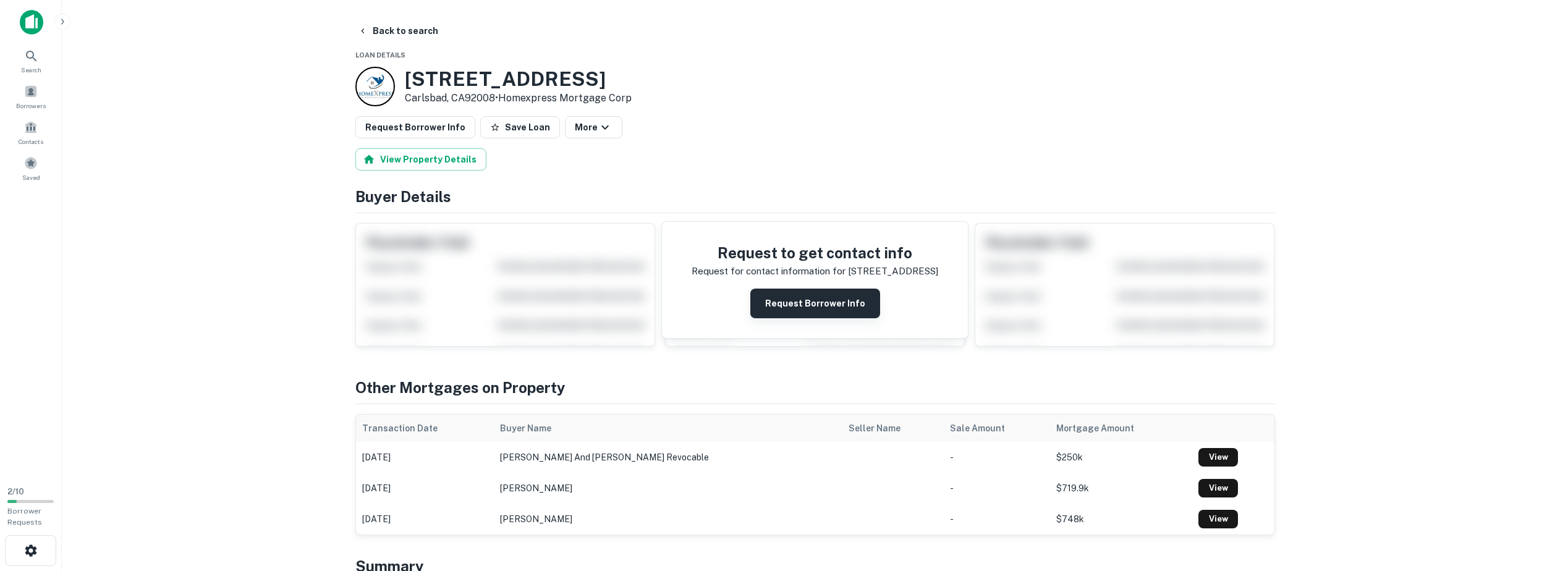
click at [789, 308] on button "Request Borrower Info" at bounding box center [815, 303] width 130 height 30
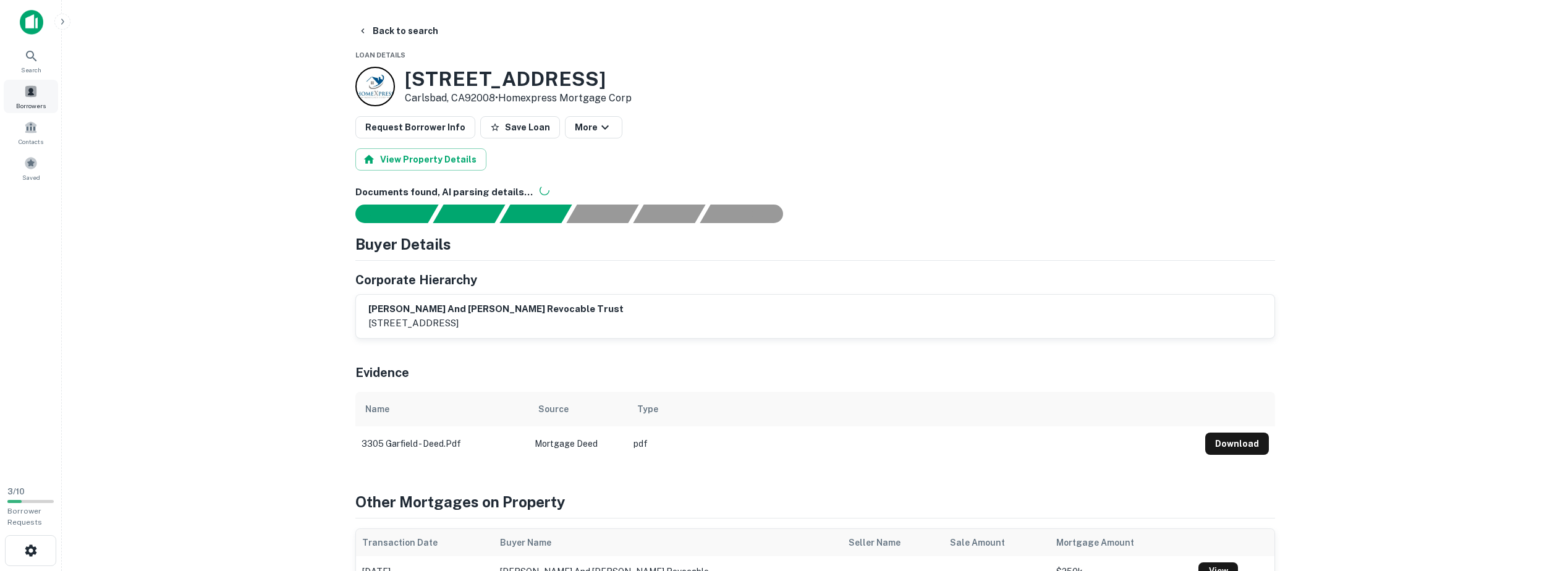
click at [26, 88] on span at bounding box center [31, 91] width 14 height 14
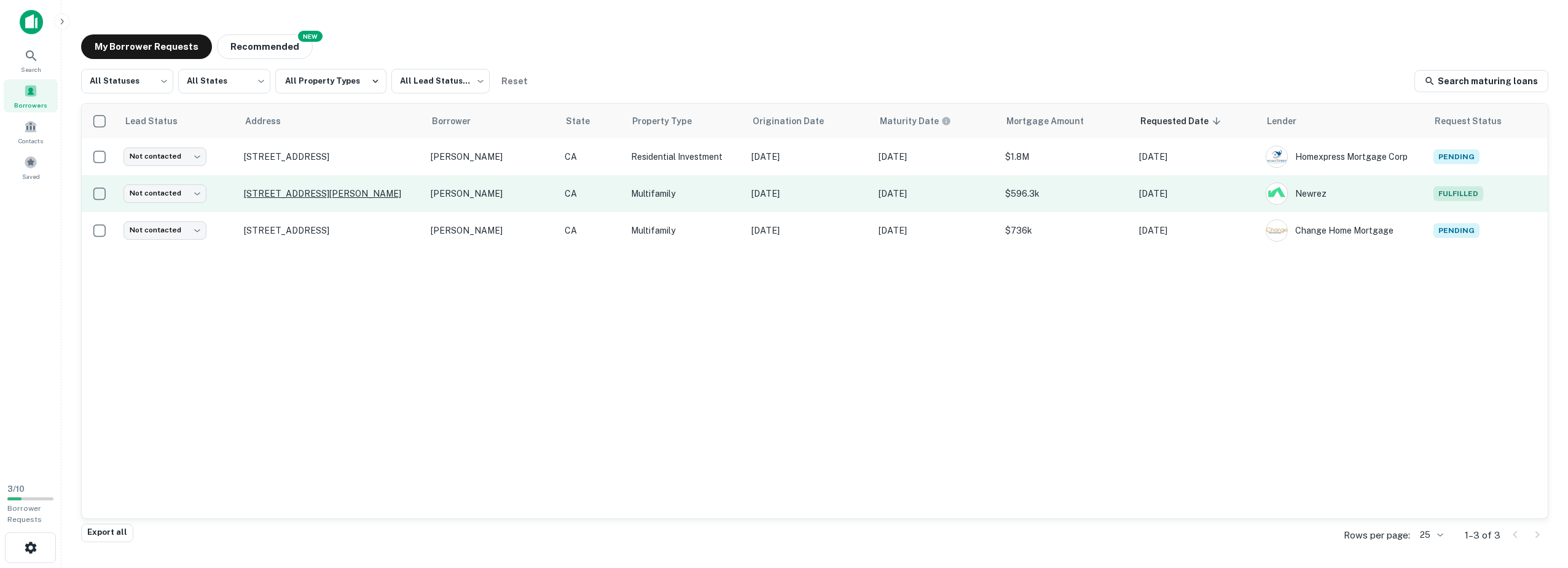
click at [281, 194] on p "[STREET_ADDRESS][PERSON_NAME]" at bounding box center [331, 193] width 175 height 11
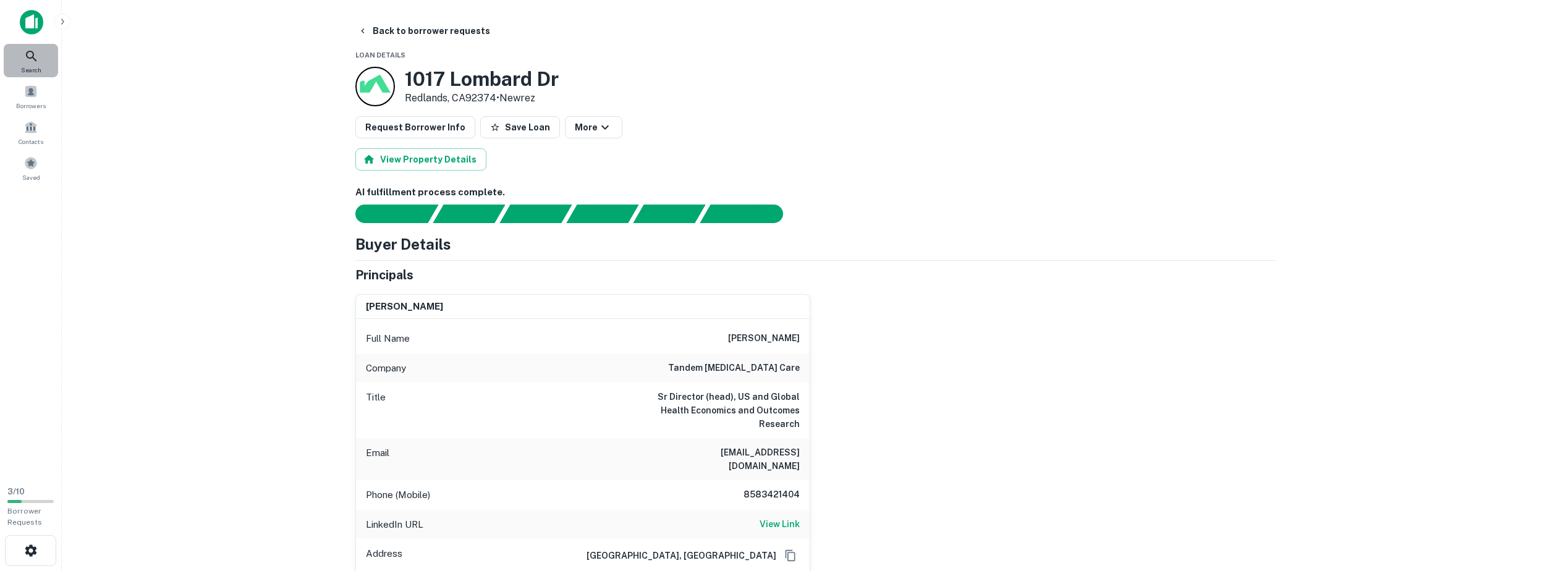
click at [39, 60] on div "Search" at bounding box center [30, 60] width 54 height 33
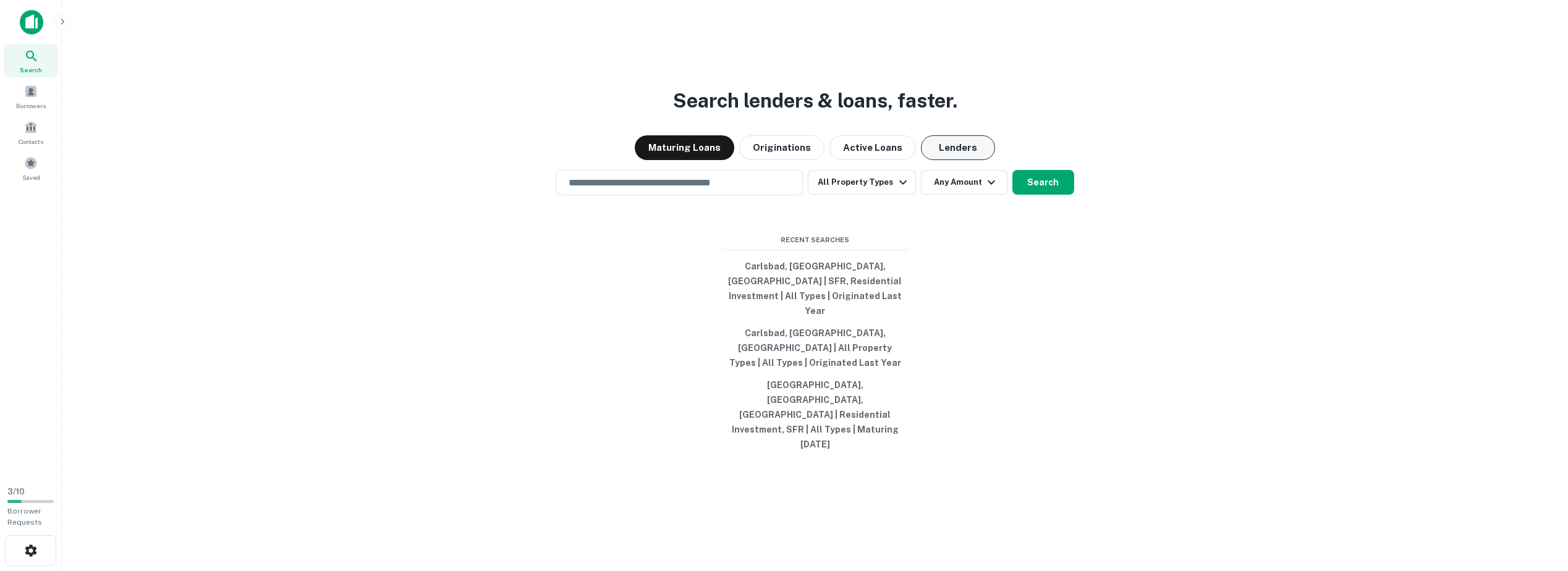
click at [929, 160] on button "Lenders" at bounding box center [958, 147] width 74 height 24
click at [690, 190] on input "text" at bounding box center [679, 183] width 236 height 14
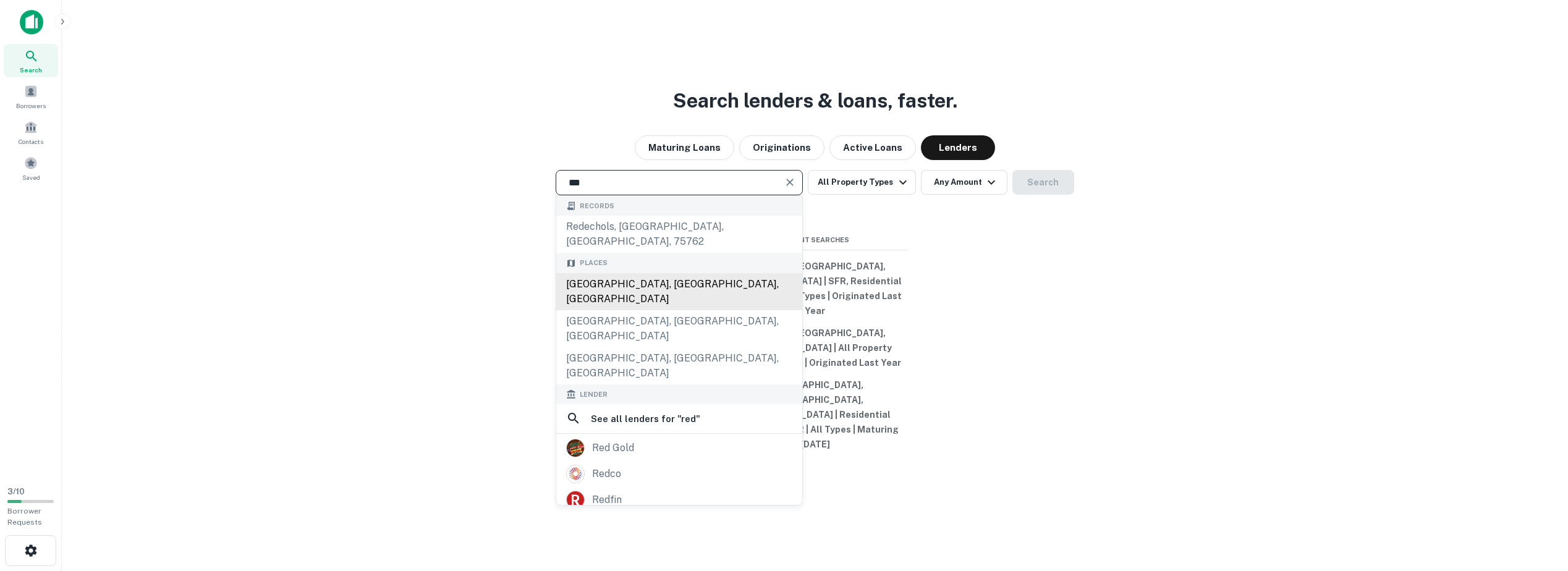
click at [628, 297] on div "[GEOGRAPHIC_DATA], [GEOGRAPHIC_DATA], [GEOGRAPHIC_DATA]" at bounding box center [679, 292] width 246 height 37
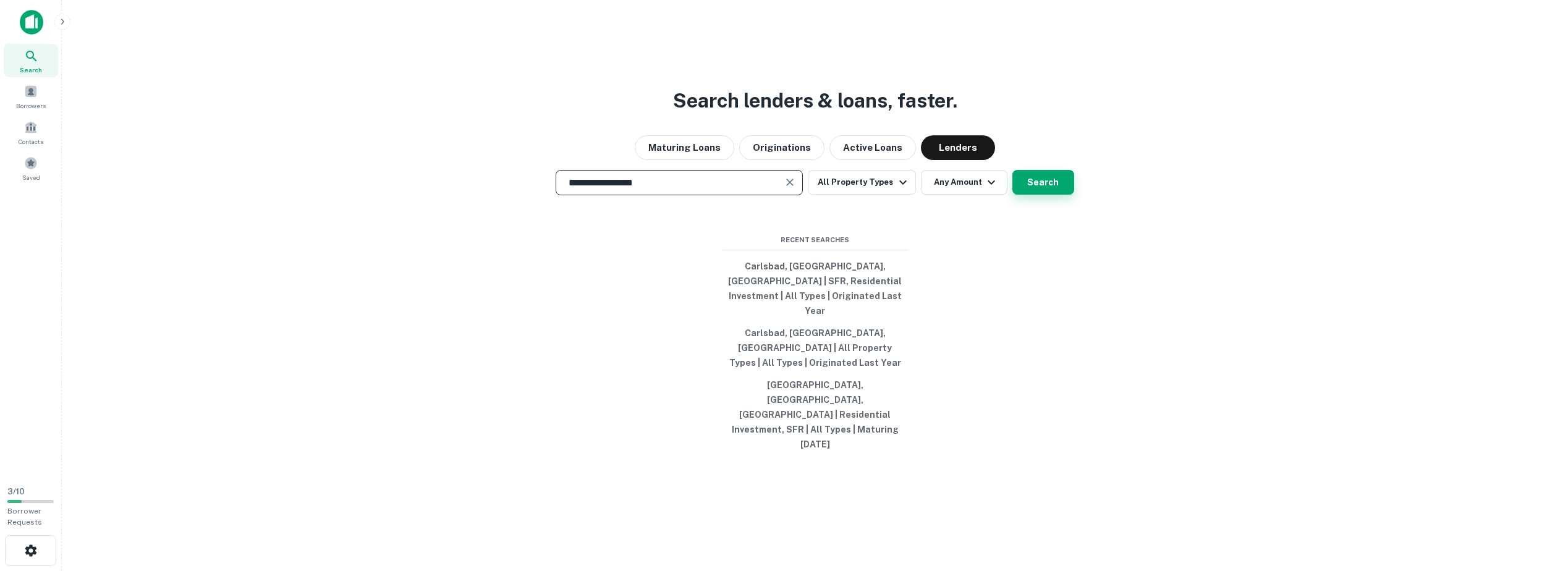
type input "**********"
click at [1032, 195] on button "Search" at bounding box center [1043, 182] width 62 height 24
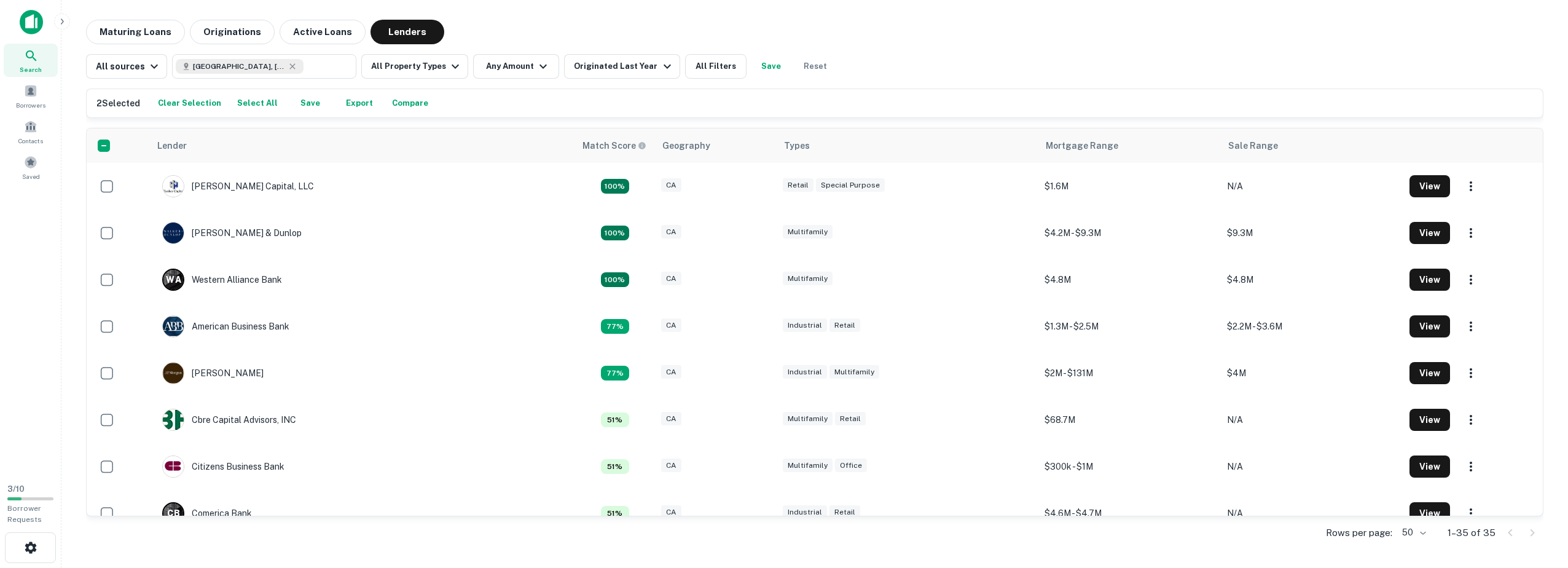
click at [402, 96] on button "Compare" at bounding box center [409, 103] width 42 height 18
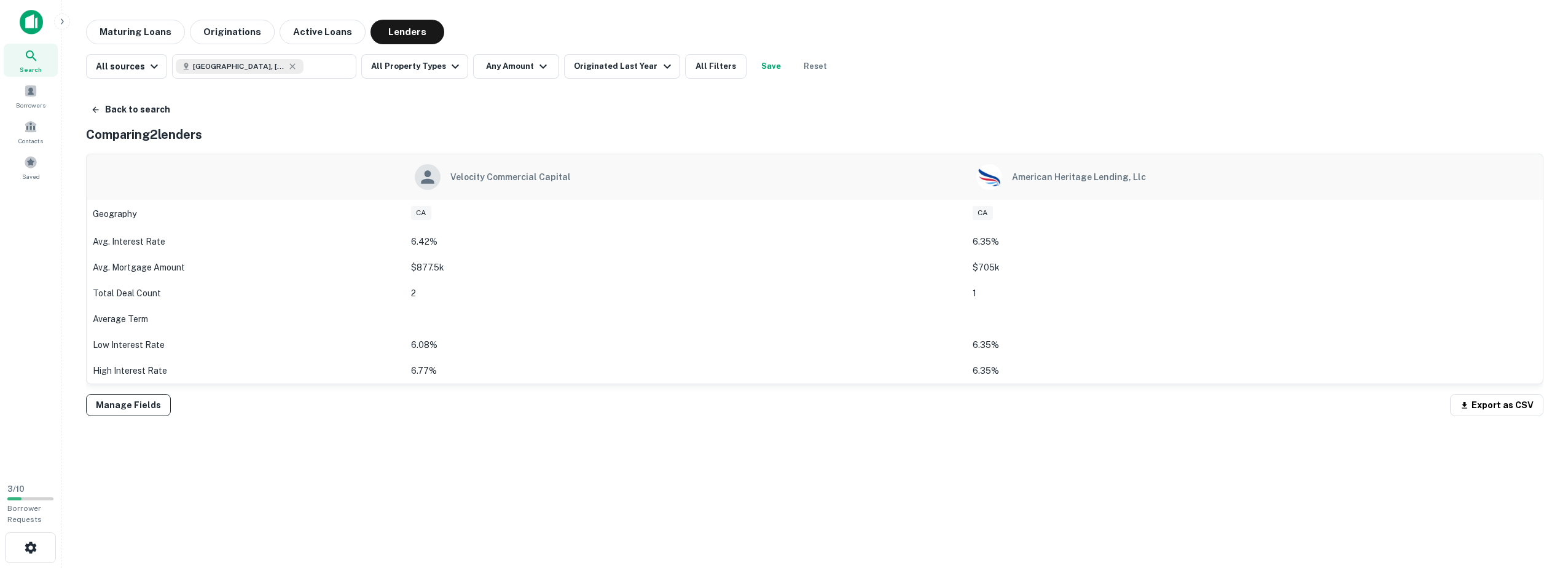
click at [133, 403] on button "Manage Fields" at bounding box center [128, 405] width 85 height 23
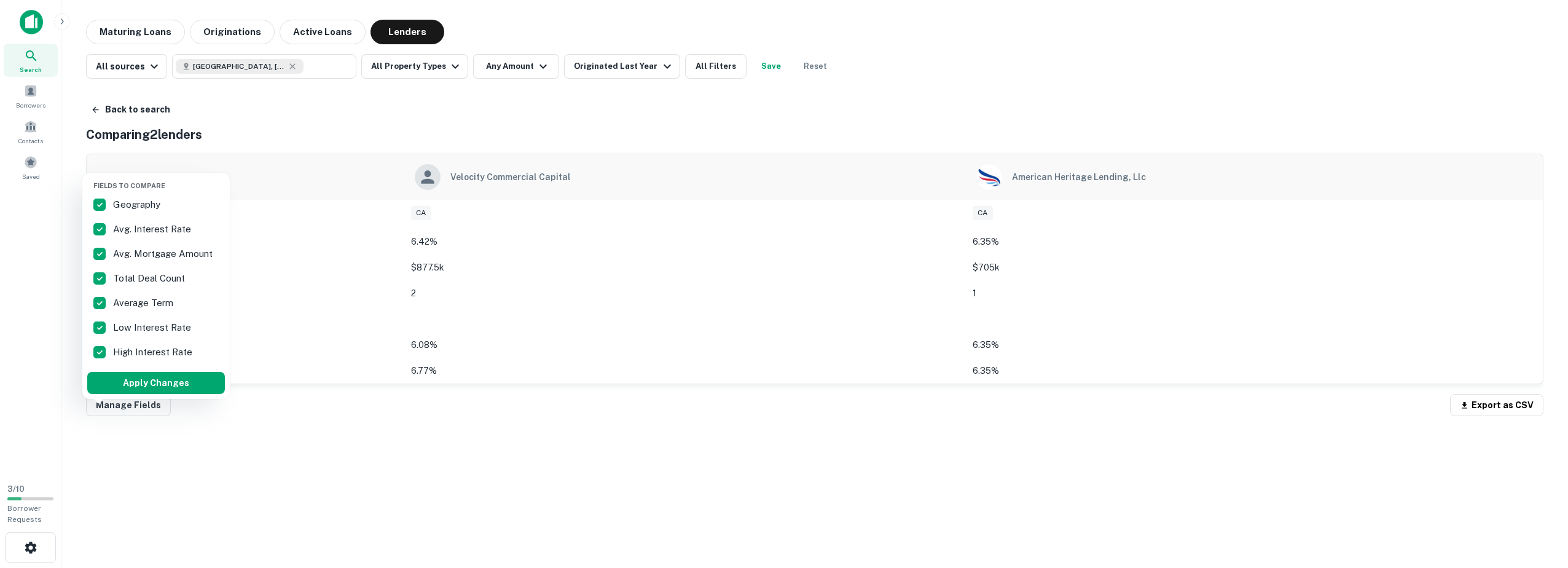
click at [338, 435] on div at bounding box center [784, 284] width 1568 height 568
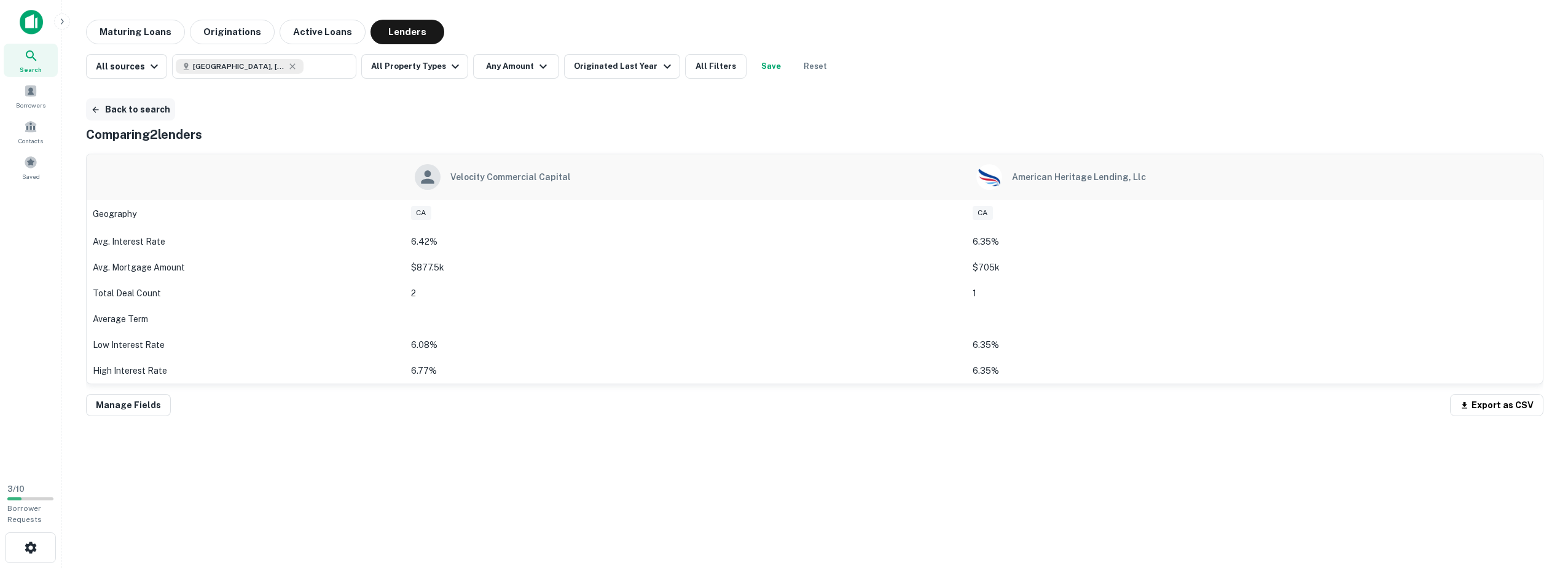
click at [138, 107] on button "Back to search" at bounding box center [130, 110] width 89 height 23
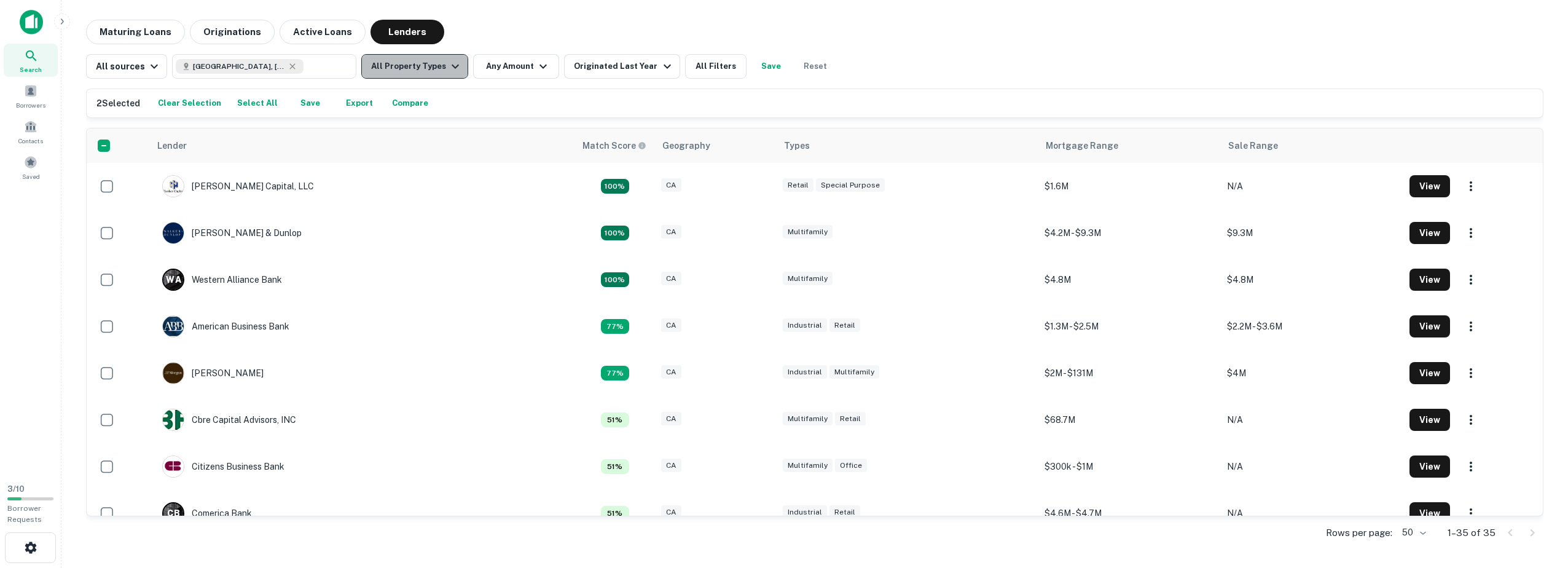
click at [447, 67] on icon "button" at bounding box center [454, 66] width 15 height 15
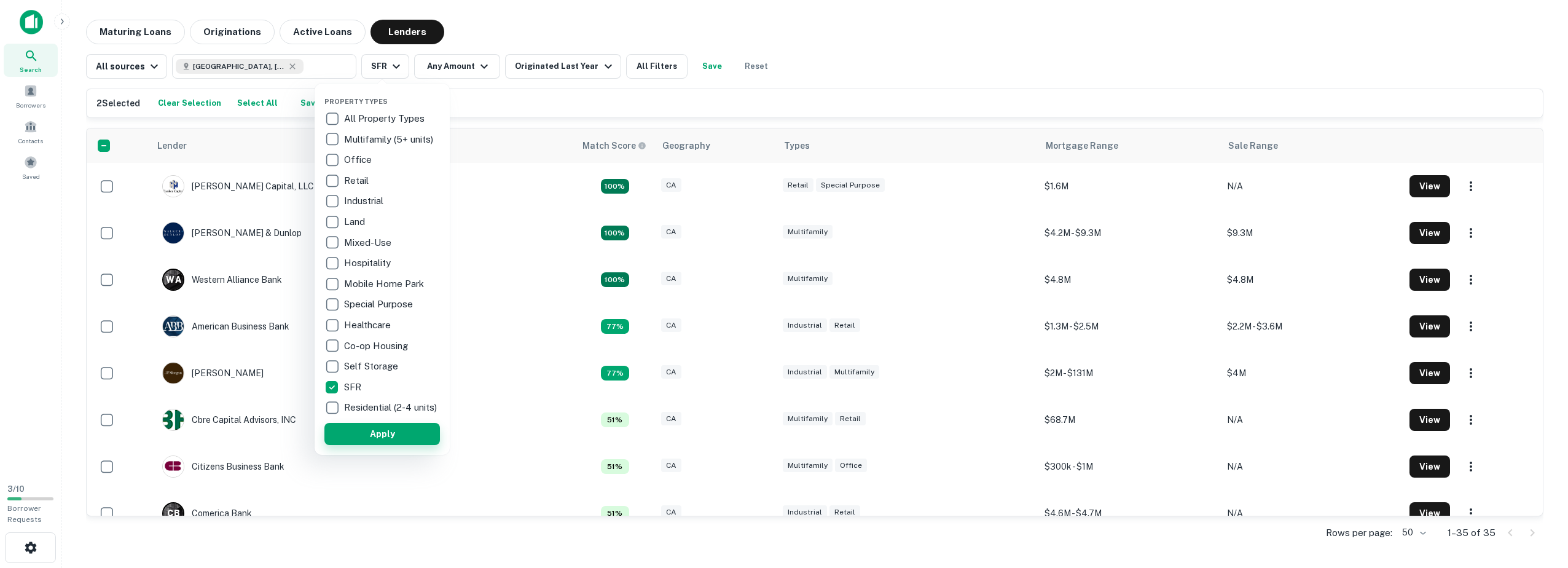
click at [355, 436] on button "Apply" at bounding box center [382, 434] width 115 height 23
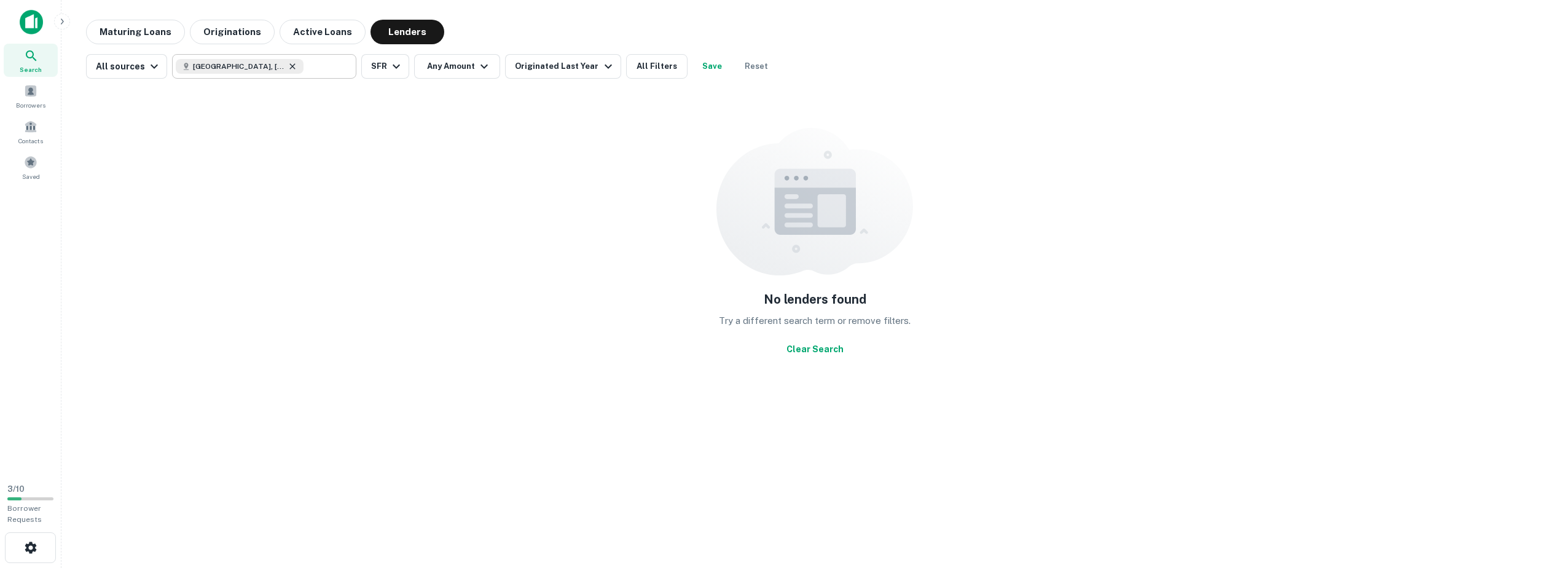
click at [287, 65] on icon at bounding box center [292, 66] width 10 height 10
type input "**********"
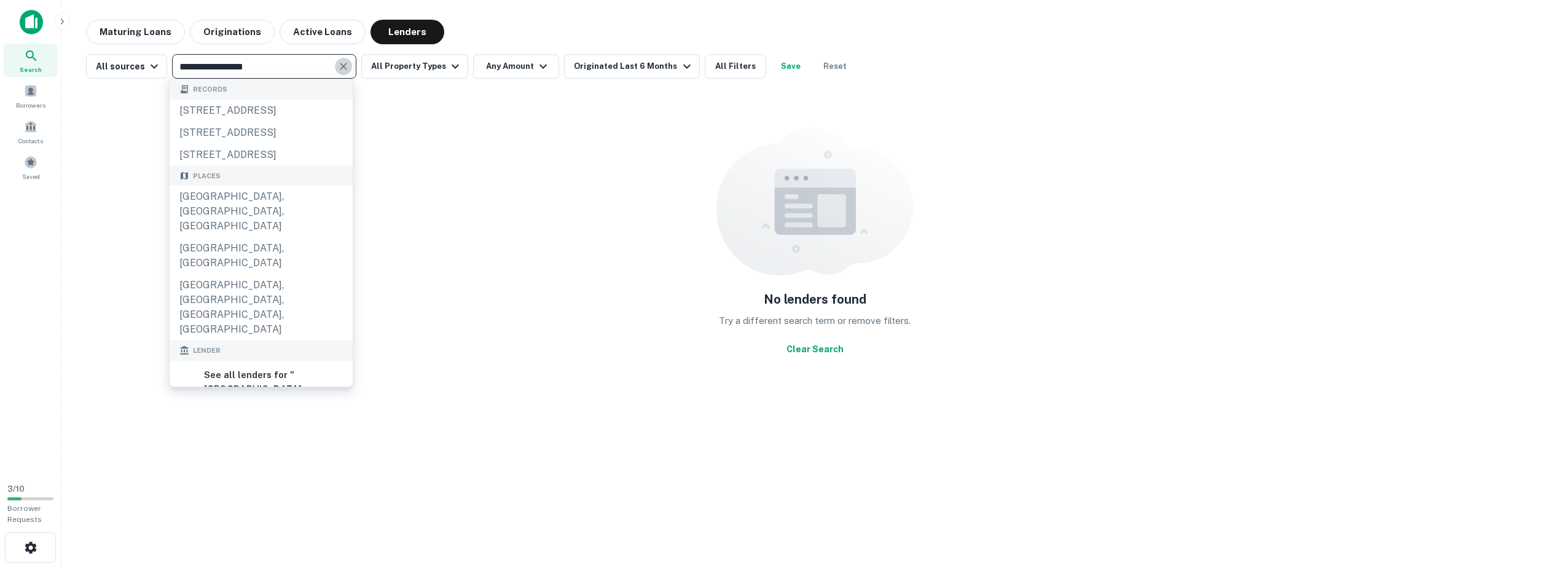
click at [337, 68] on icon "Clear" at bounding box center [344, 67] width 12 height 12
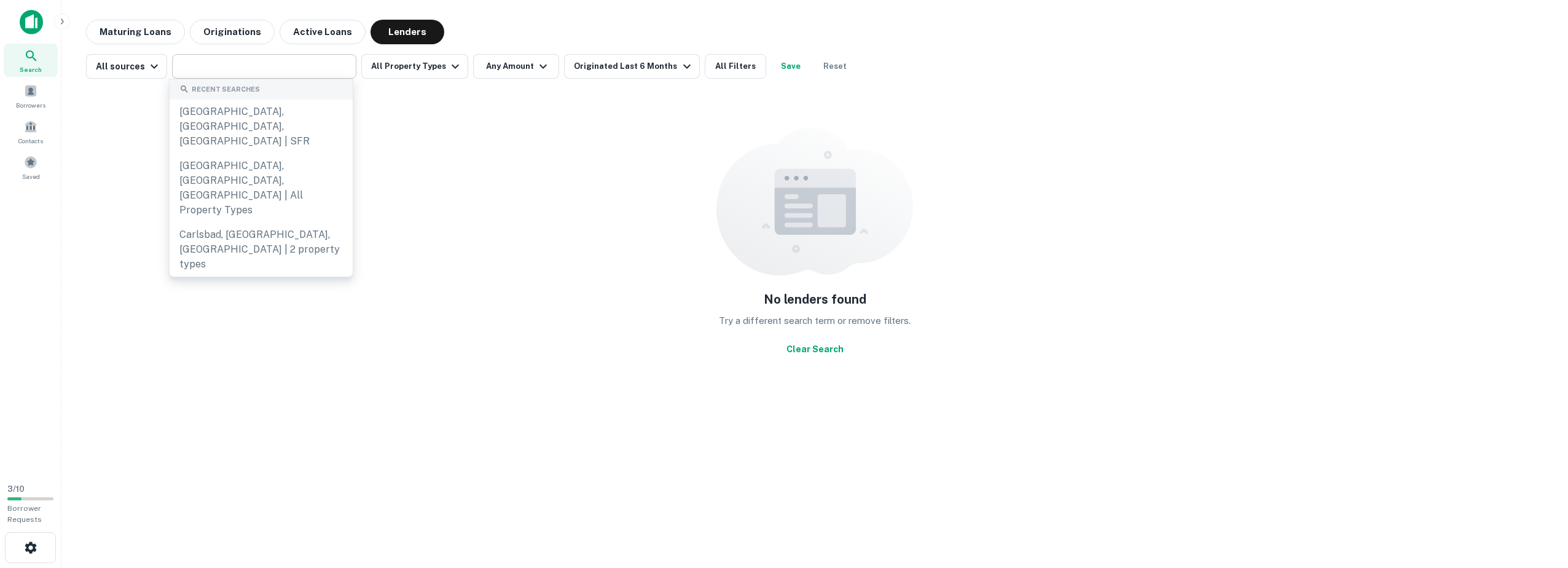
drag, startPoint x: 74, startPoint y: 322, endPoint x: 101, endPoint y: 315, distance: 27.9
click at [77, 321] on div "Maturing Loans Originations Active Loans Lenders All sources ​ All Property Typ…" at bounding box center [814, 285] width 1487 height 531
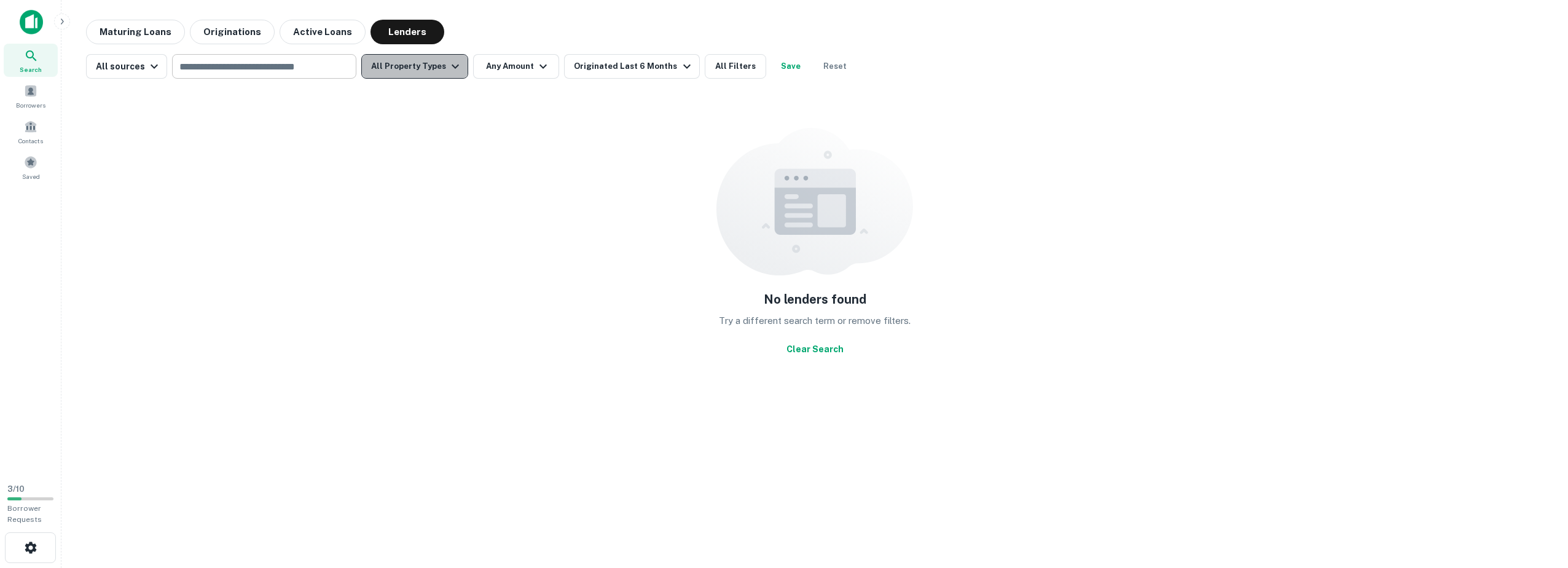
click at [447, 68] on icon "button" at bounding box center [454, 66] width 15 height 15
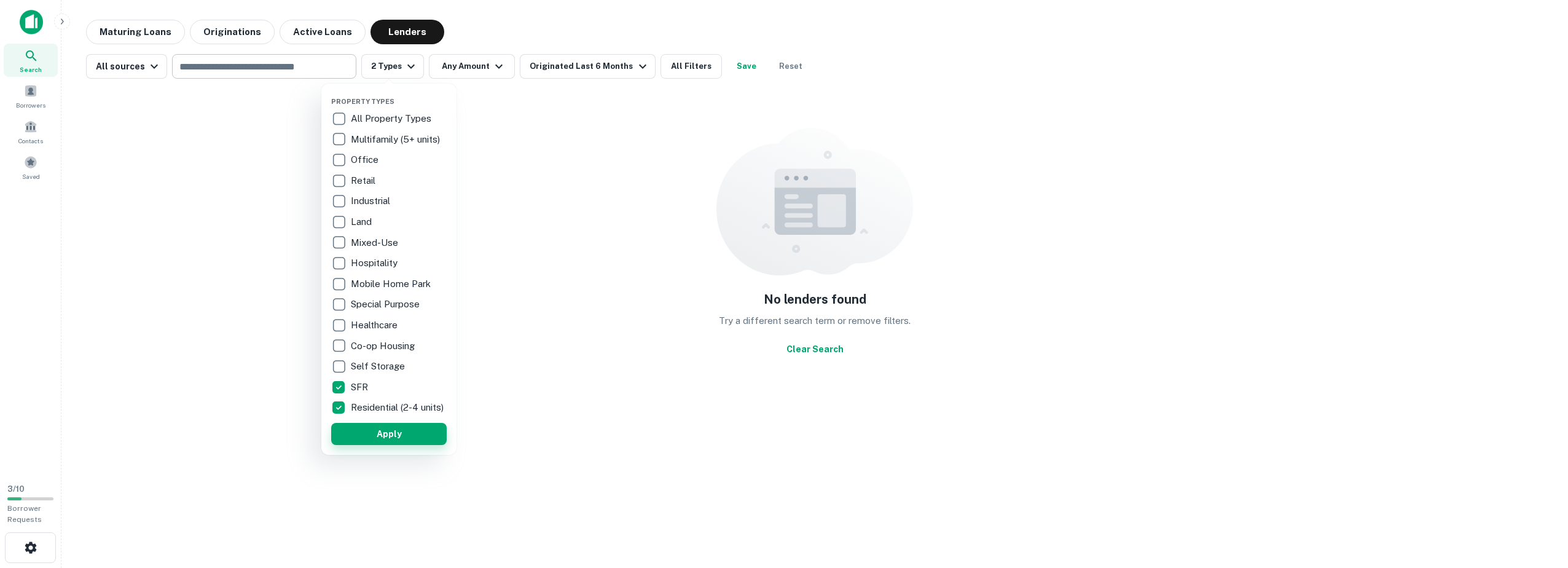
click at [363, 437] on button "Apply" at bounding box center [389, 434] width 115 height 23
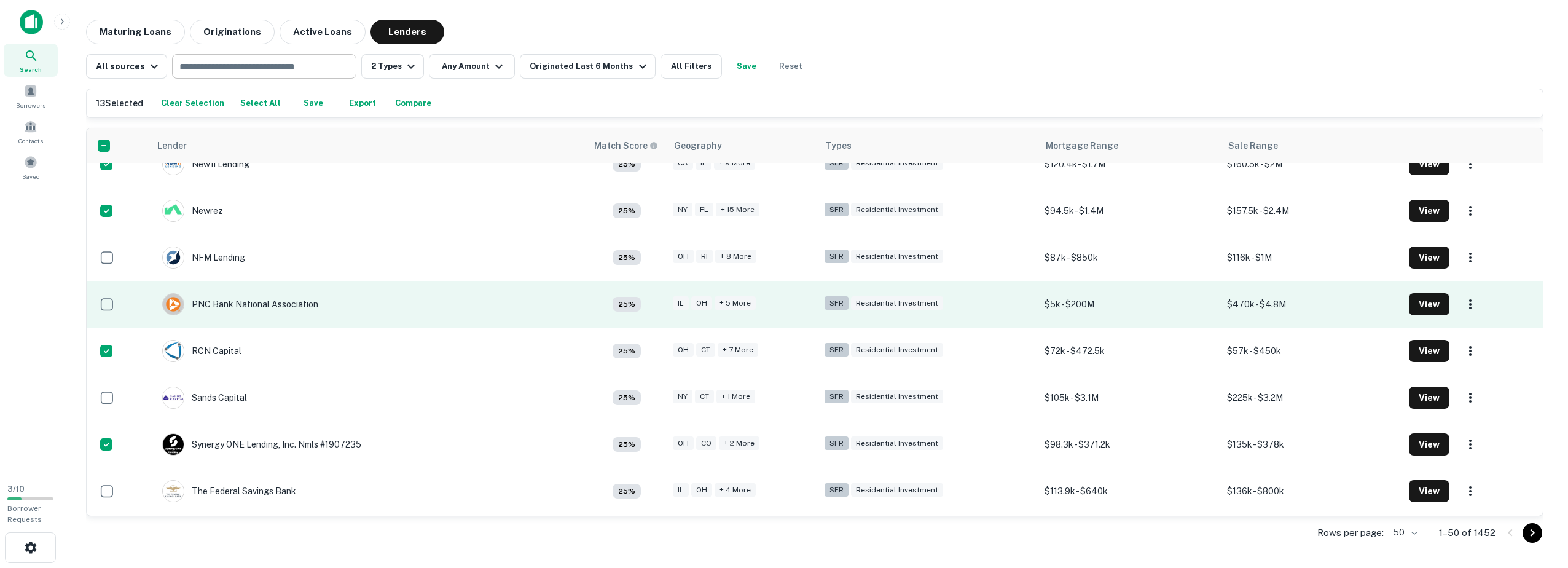
scroll to position [1983, 0]
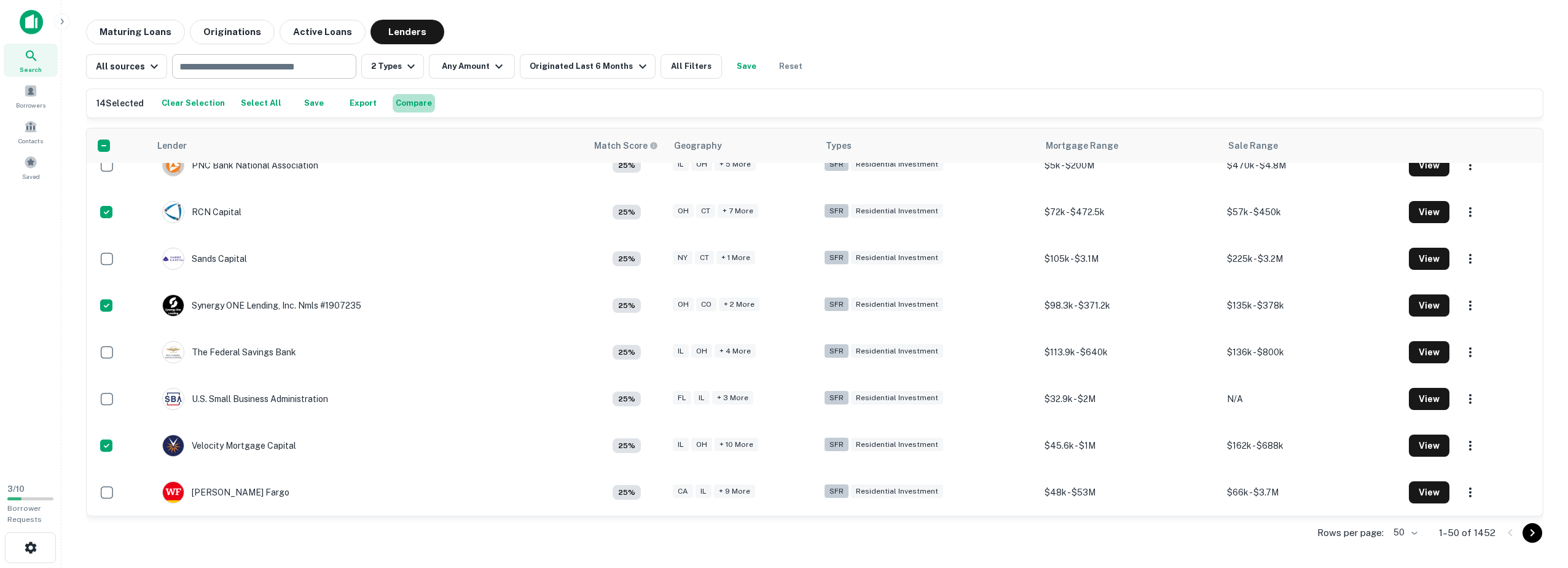
click at [409, 103] on button "Compare" at bounding box center [414, 103] width 42 height 18
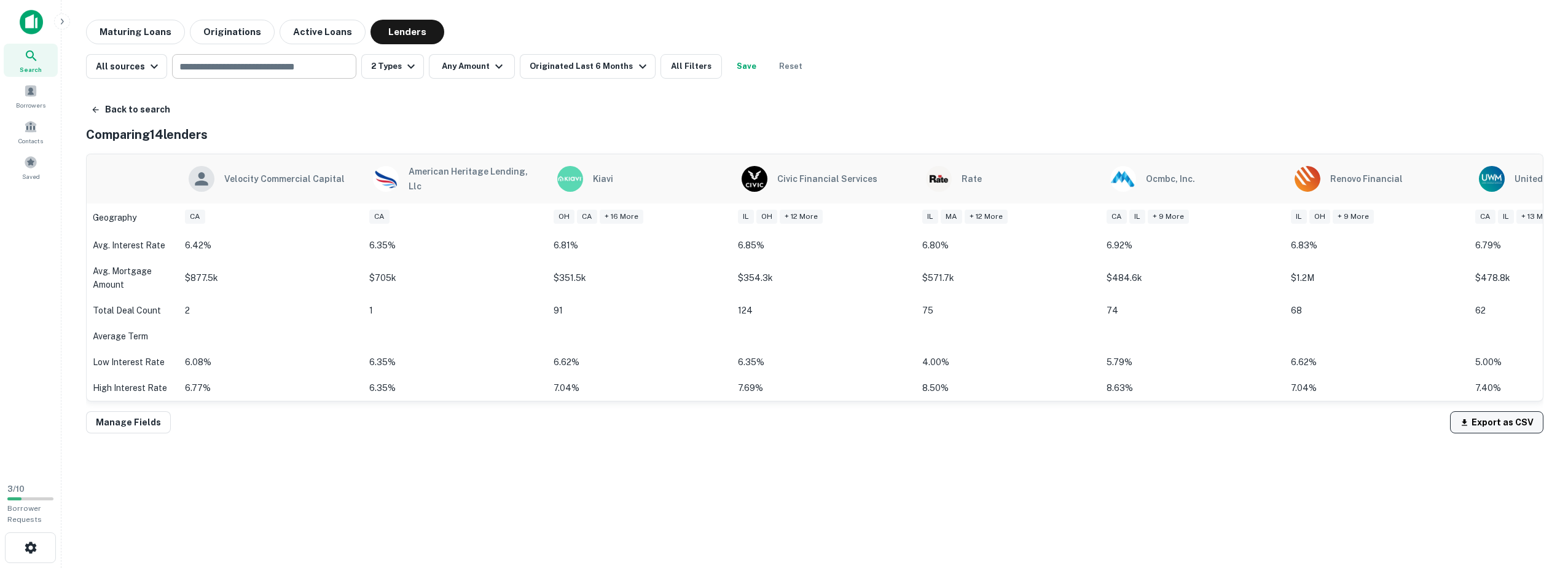
click at [1497, 414] on button "Export as CSV" at bounding box center [1496, 423] width 93 height 23
click at [1384, 499] on div "Back to search Comparing 14 lenders velocity commercial capital american herita…" at bounding box center [814, 320] width 1457 height 462
click at [274, 121] on div "Back to search Comparing 14 lenders velocity commercial capital american herita…" at bounding box center [814, 261] width 1457 height 345
click at [144, 23] on button "Maturing Loans" at bounding box center [135, 32] width 99 height 24
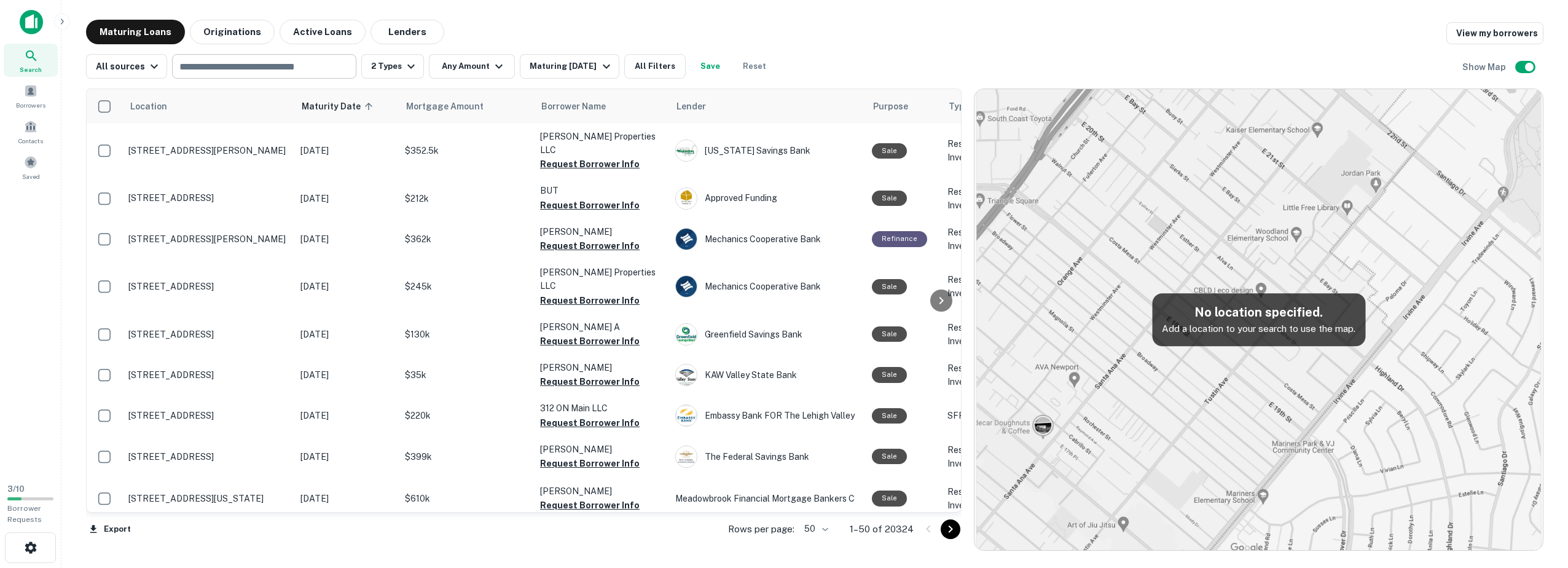
click at [278, 73] on input "text" at bounding box center [263, 67] width 175 height 17
type input "****"
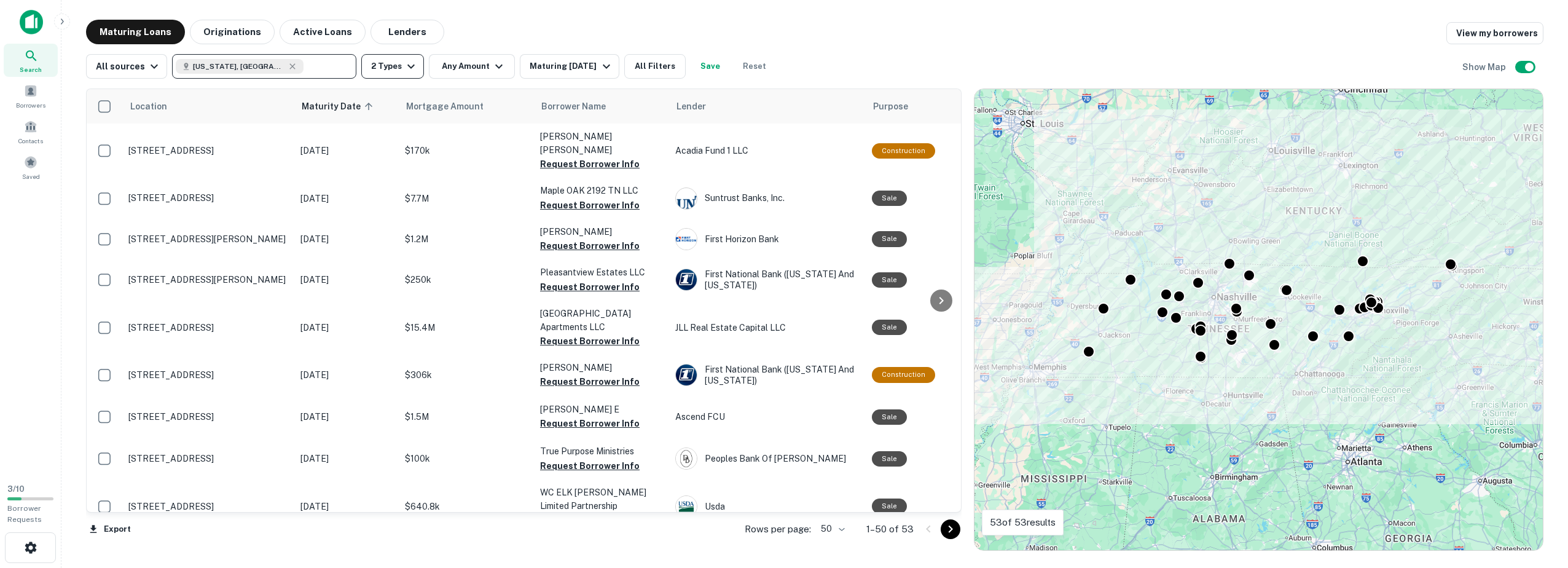
click at [405, 64] on icon "button" at bounding box center [410, 66] width 15 height 15
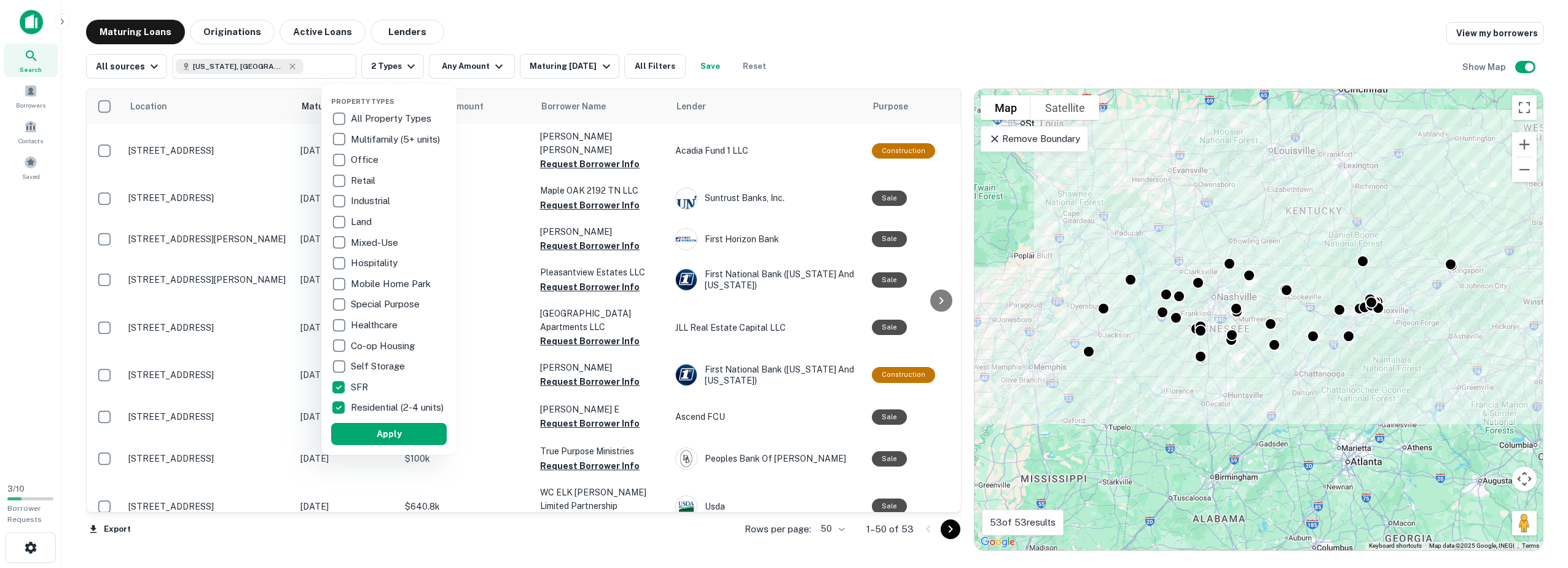
click at [481, 67] on div at bounding box center [784, 284] width 1568 height 568
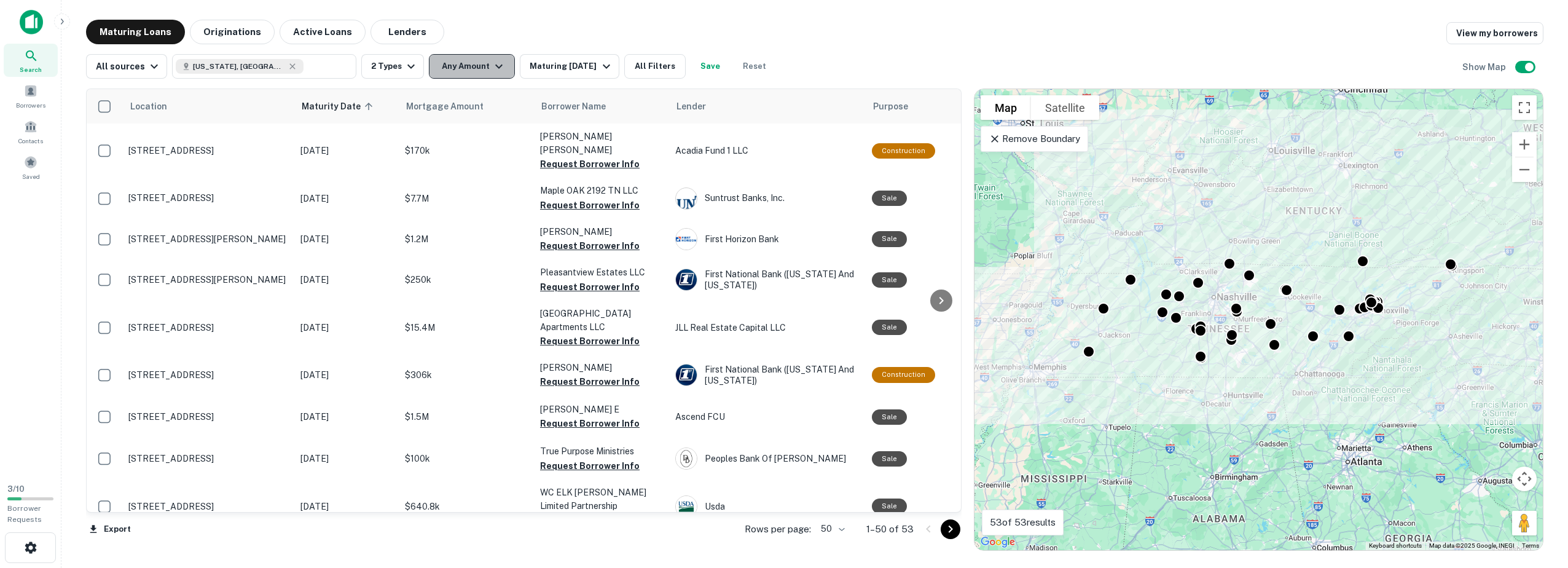
click at [492, 67] on icon "button" at bounding box center [498, 66] width 15 height 15
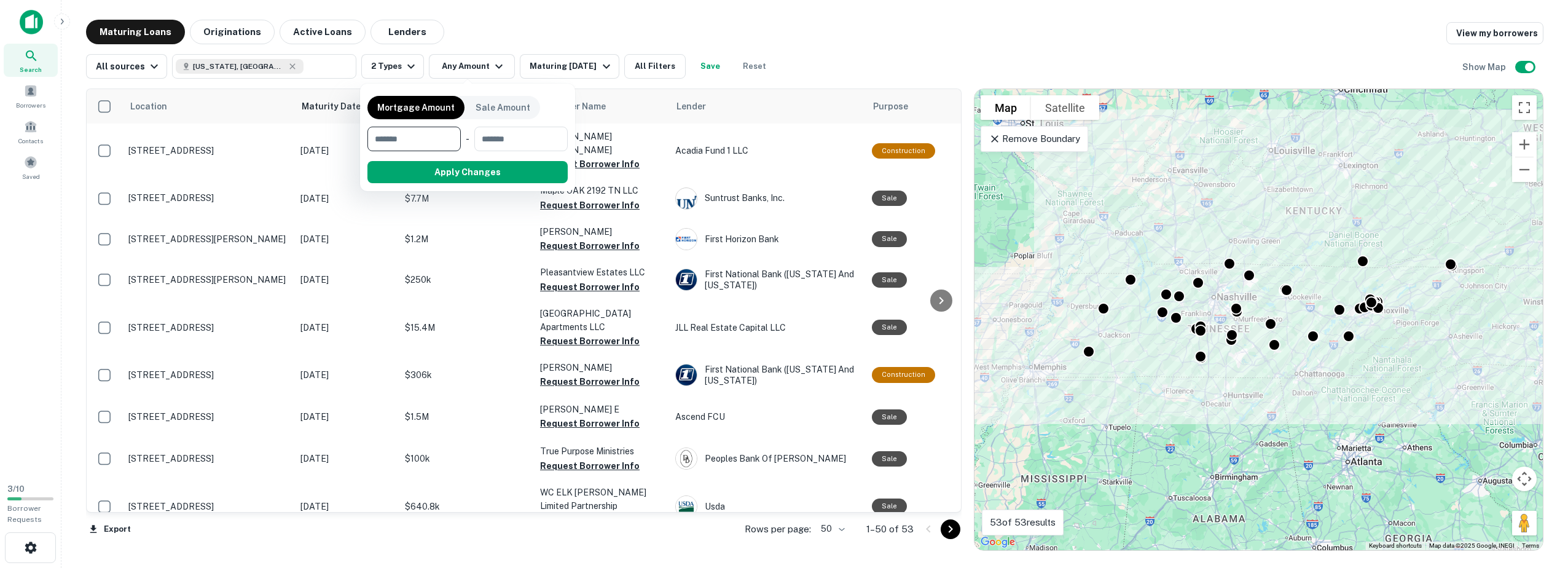
click at [423, 141] on input "number" at bounding box center [409, 139] width 85 height 24
type input "******"
click at [501, 180] on button "Apply Changes" at bounding box center [490, 172] width 156 height 23
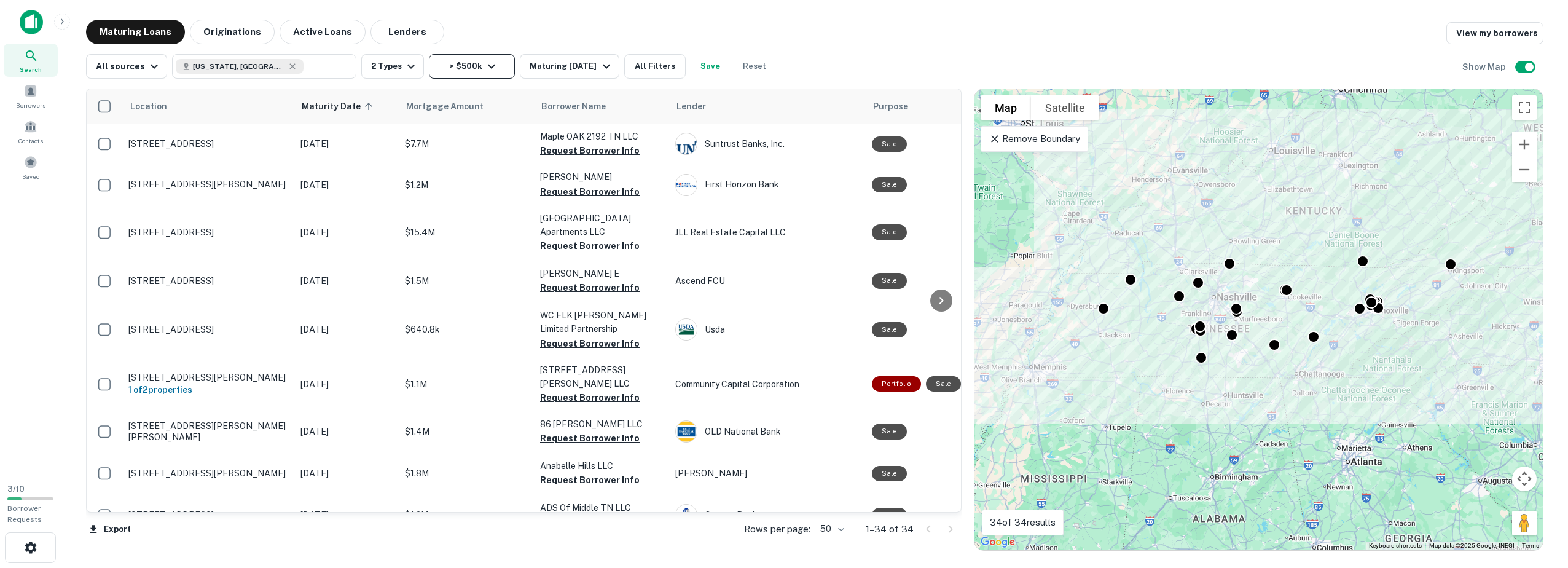
click at [484, 64] on icon "button" at bounding box center [491, 66] width 15 height 15
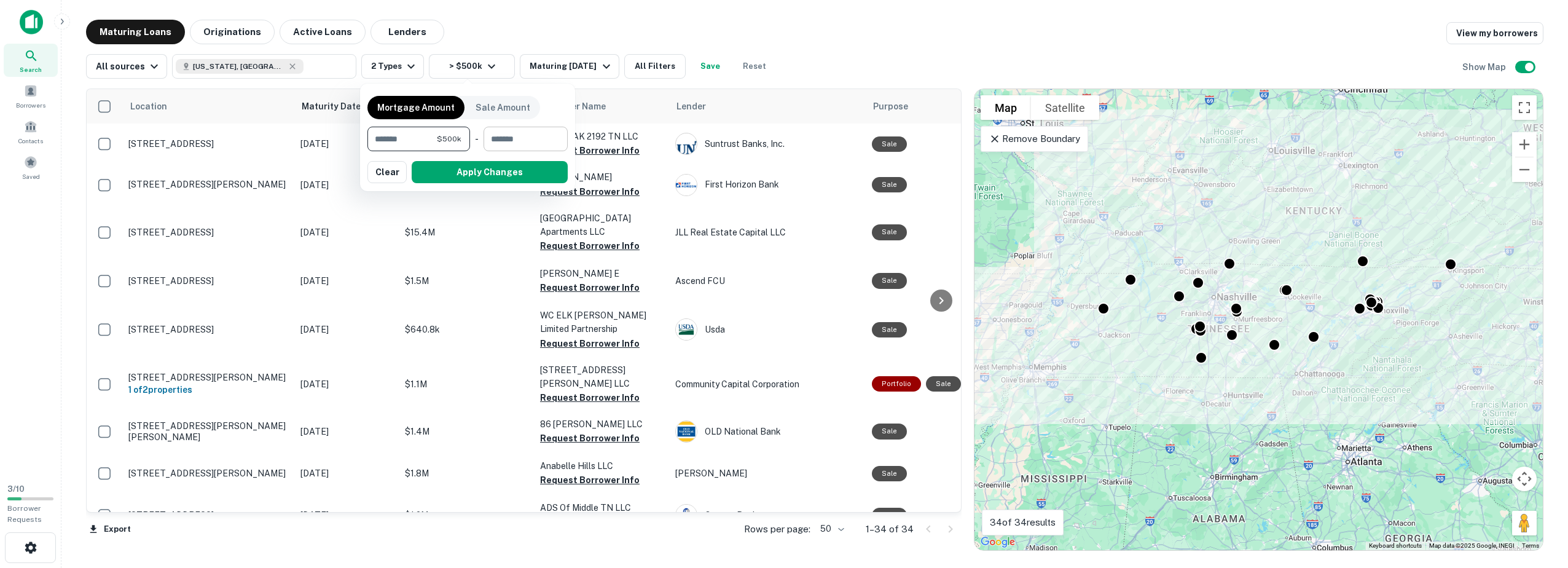
click at [512, 149] on input "number" at bounding box center [521, 139] width 75 height 24
type input "*******"
click at [515, 165] on button "Apply Changes" at bounding box center [492, 172] width 156 height 23
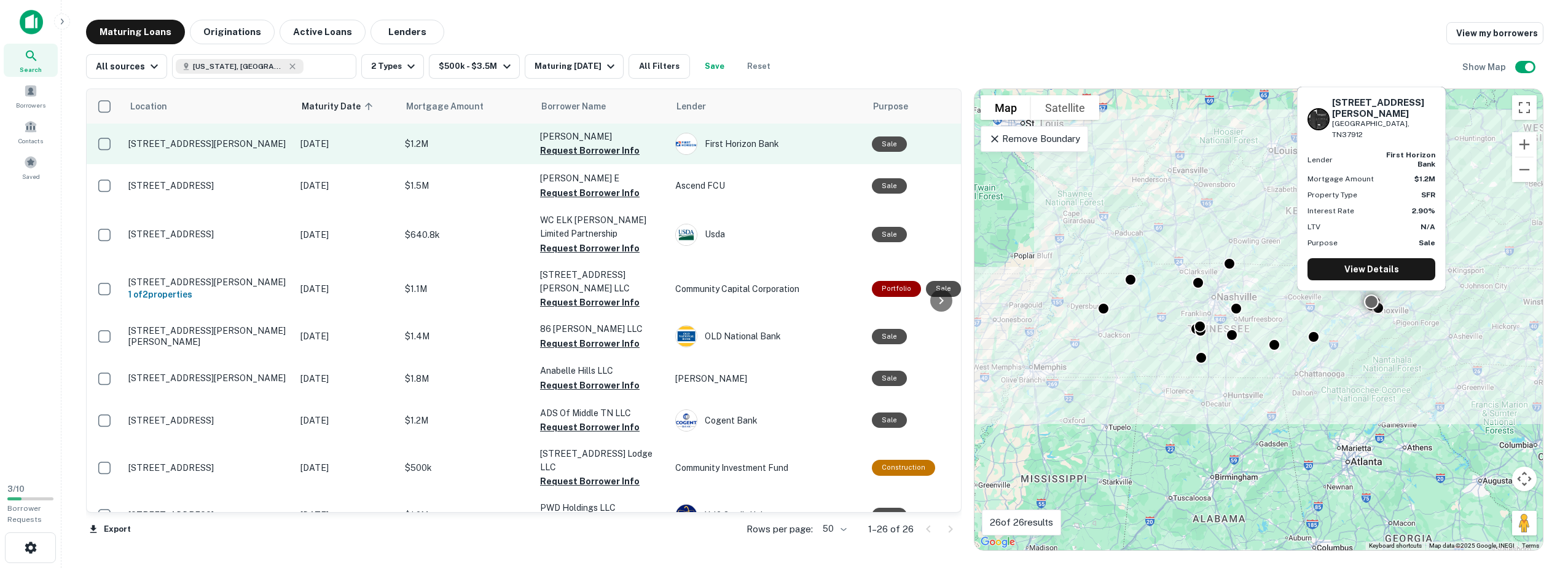
click at [183, 145] on p "1307 Wilson Rd Knoxville, TN37912" at bounding box center [208, 144] width 160 height 11
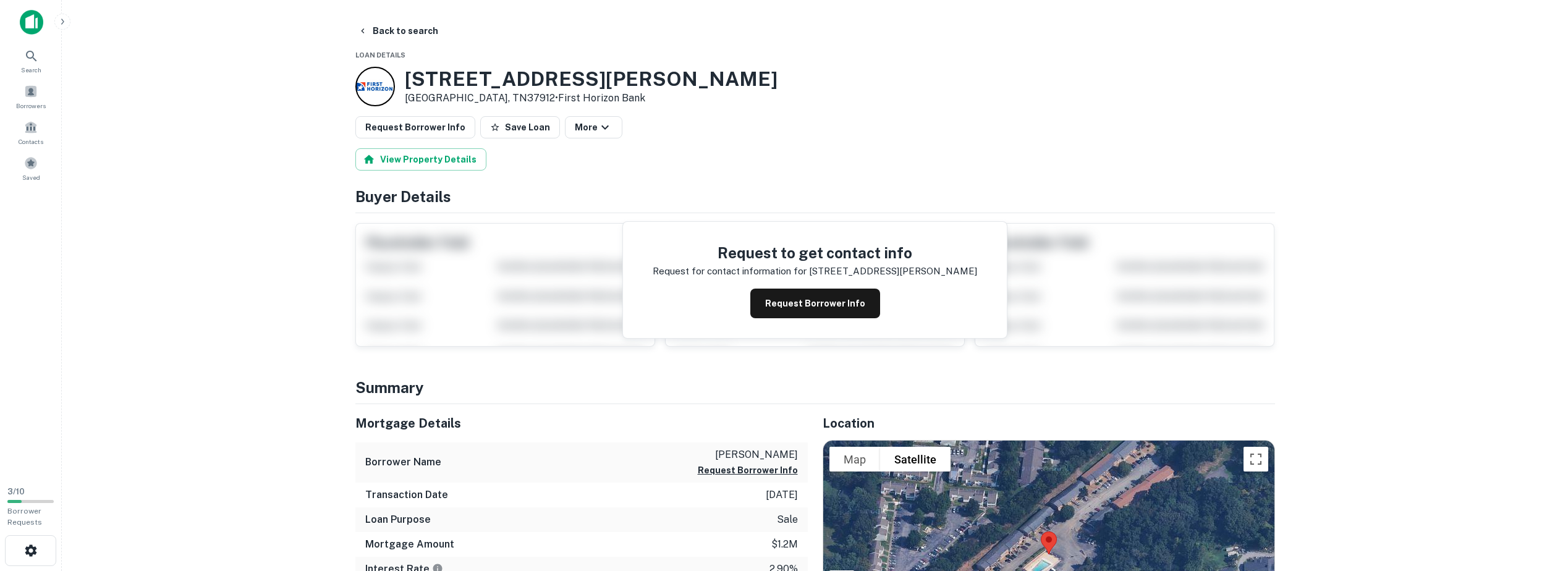
drag, startPoint x: 762, startPoint y: 300, endPoint x: 690, endPoint y: 319, distance: 74.5
click at [762, 300] on button "Request Borrower Info" at bounding box center [815, 303] width 130 height 30
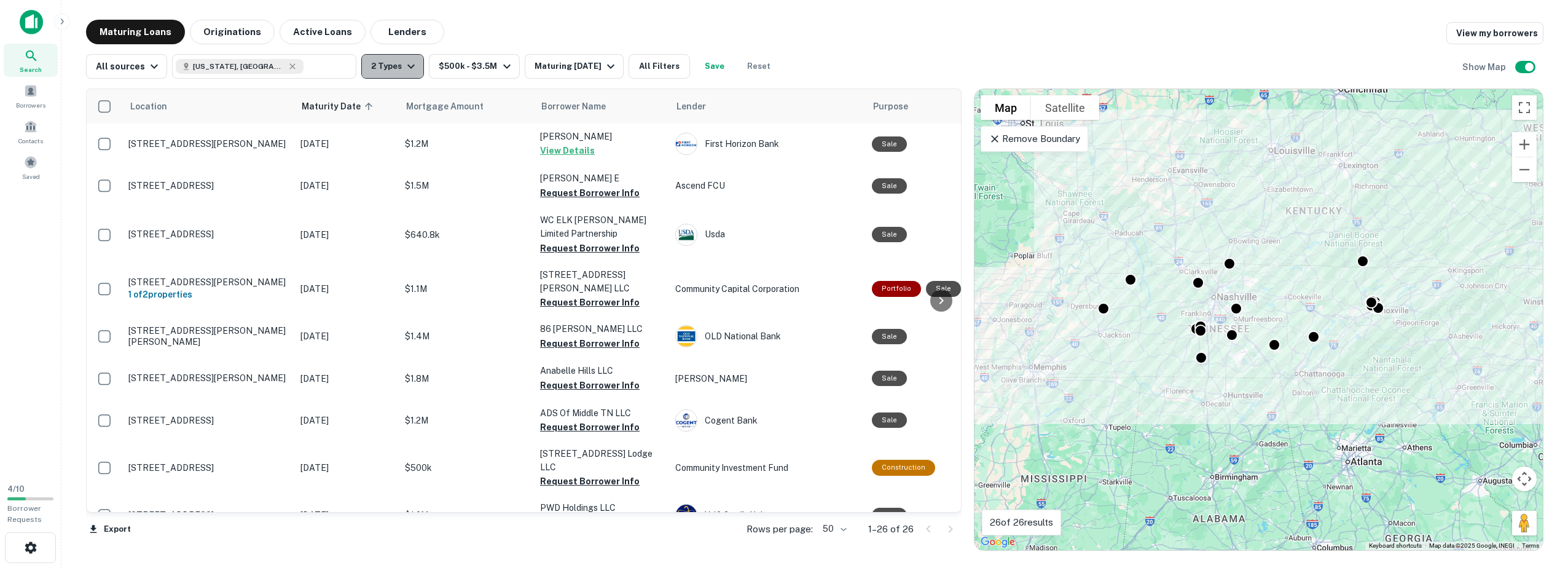
click at [403, 72] on icon "button" at bounding box center [410, 66] width 15 height 15
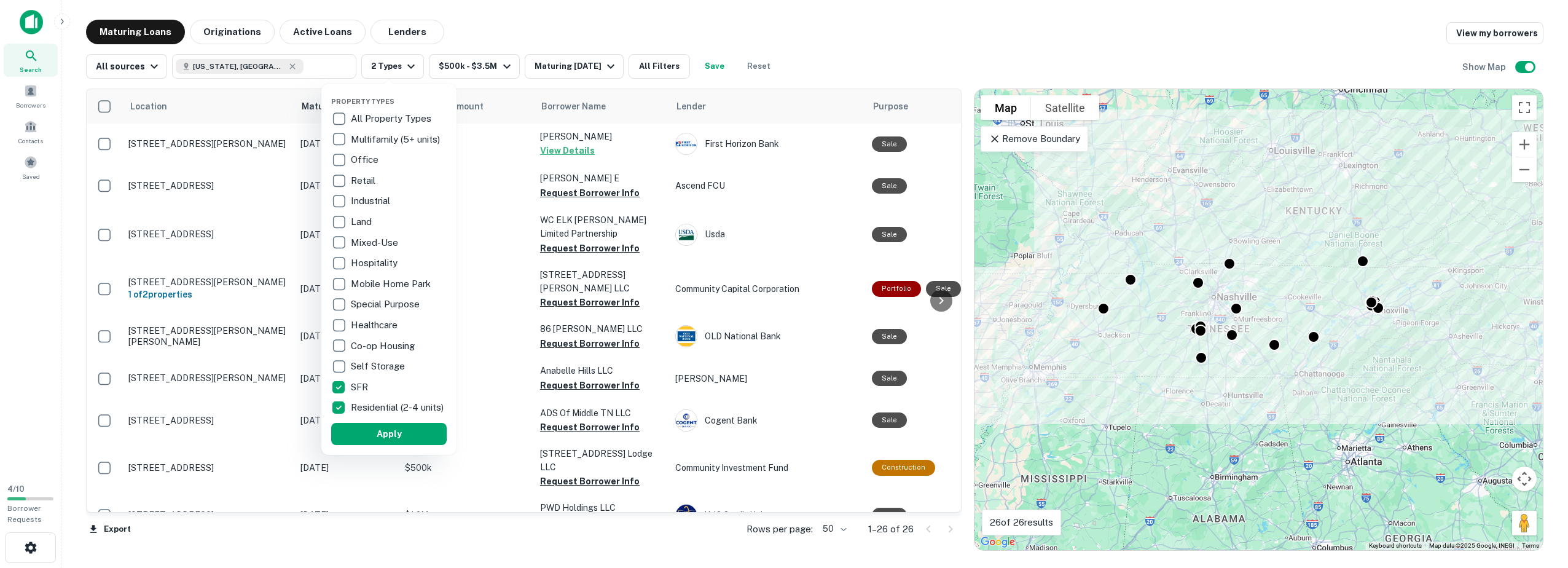
click at [496, 23] on div at bounding box center [784, 284] width 1568 height 568
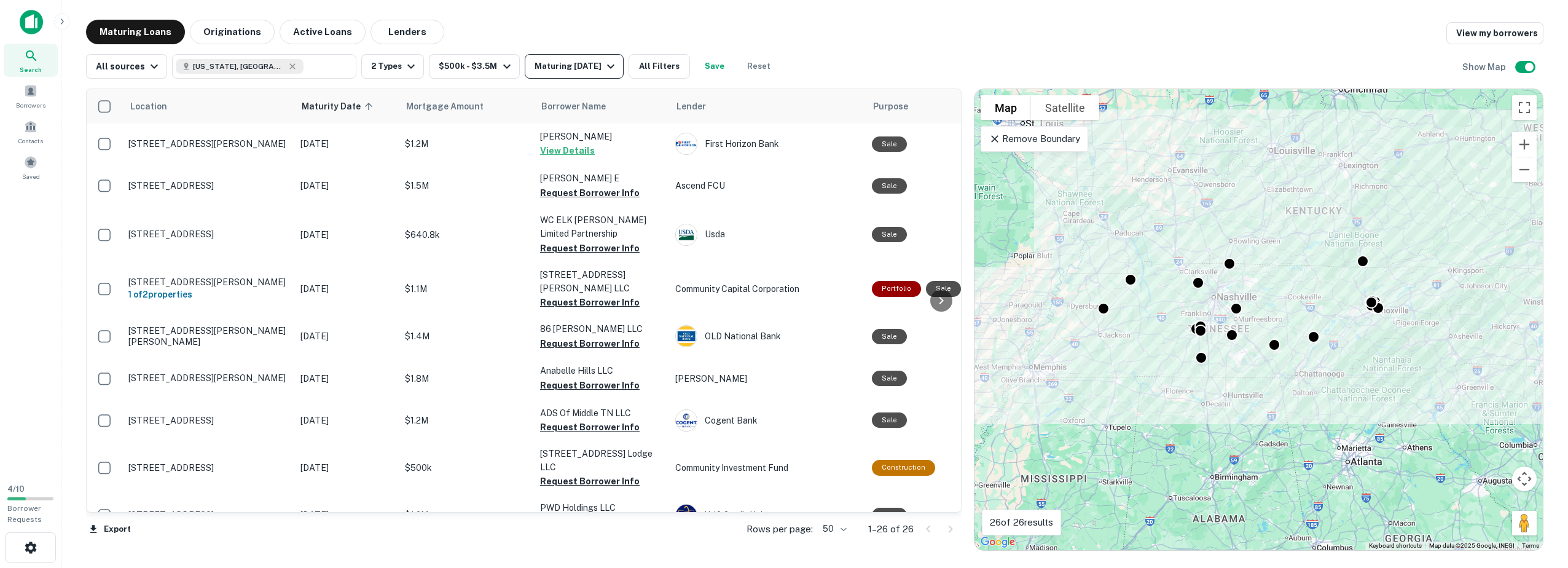
click at [588, 71] on div "Maturing In 1 Year" at bounding box center [576, 66] width 84 height 15
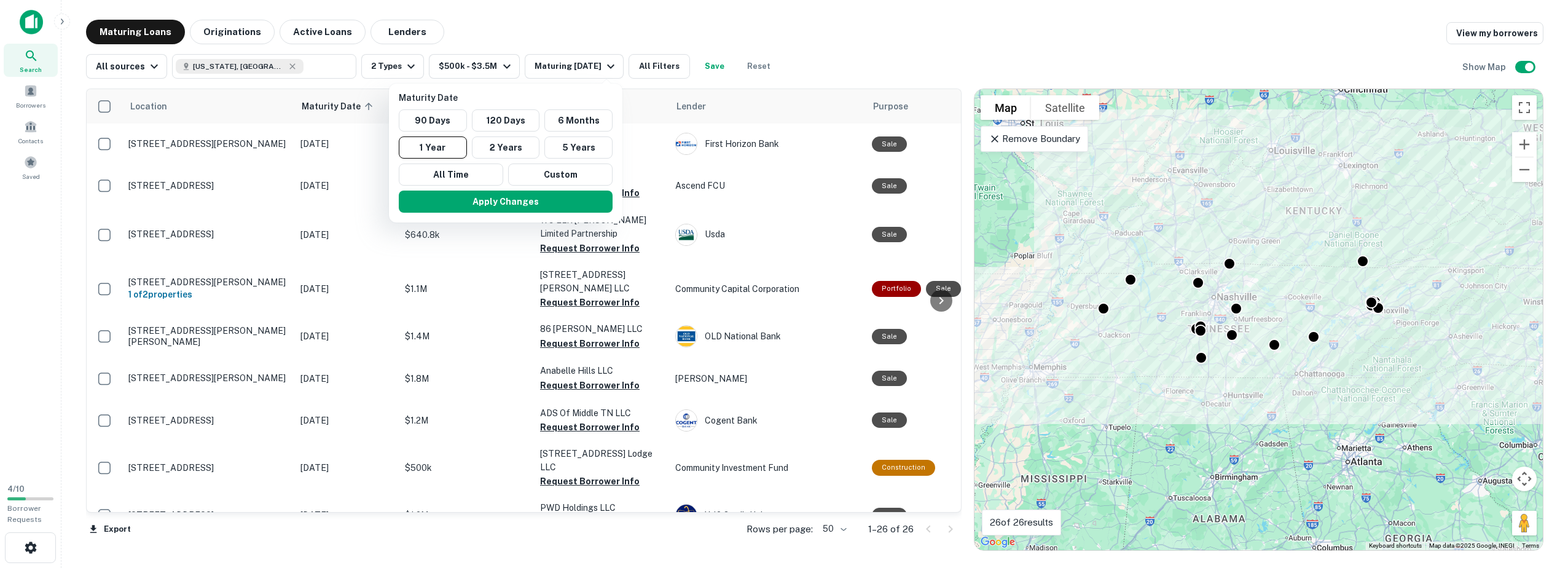
click at [920, 57] on div at bounding box center [784, 284] width 1568 height 568
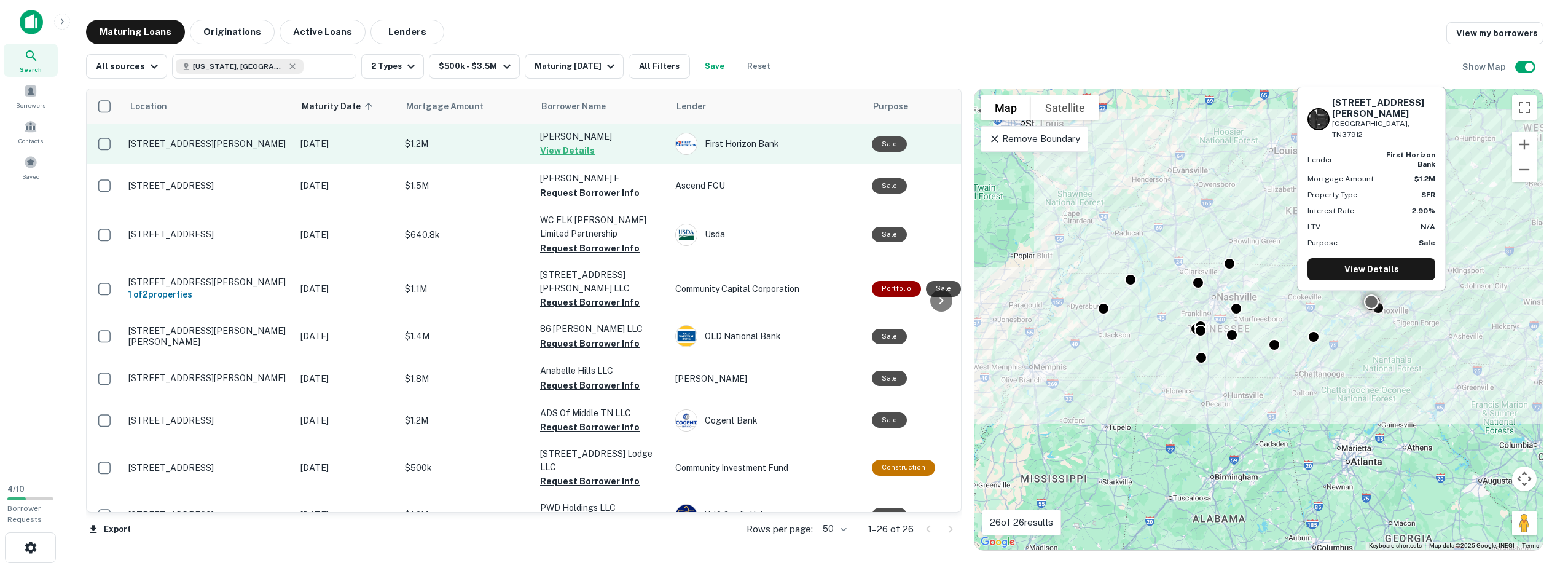
click at [565, 153] on button "View Details" at bounding box center [567, 150] width 55 height 15
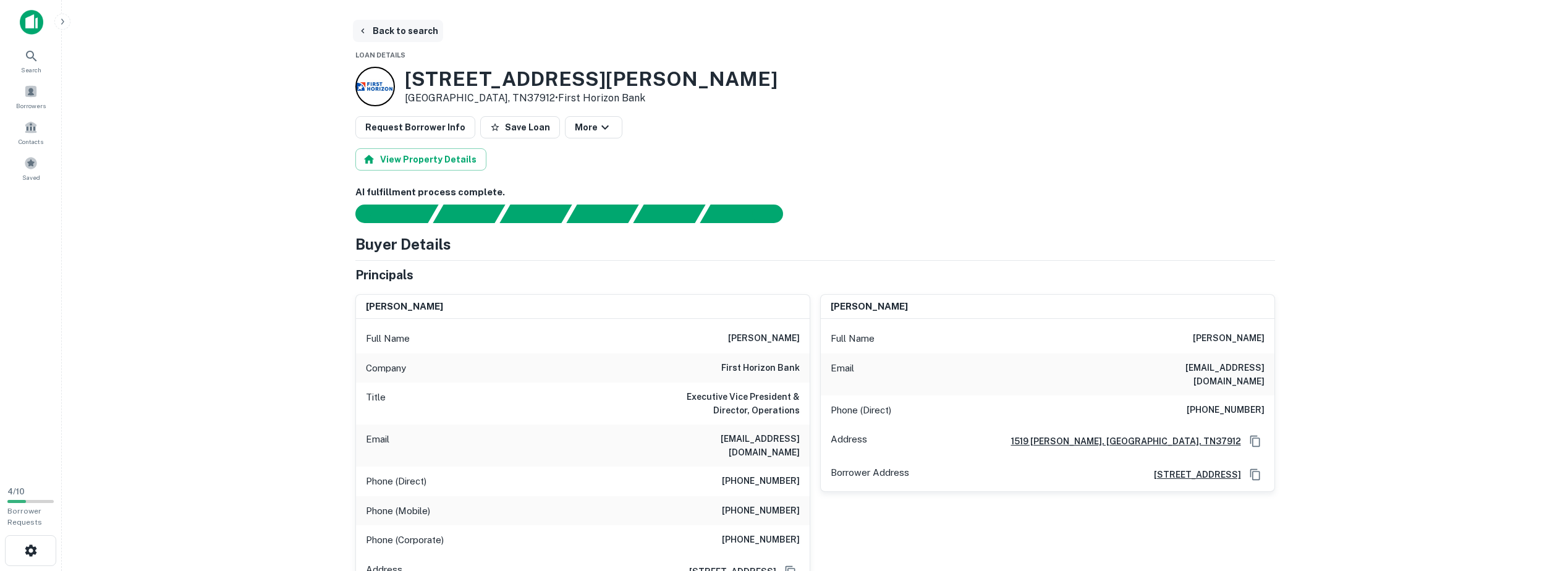
click at [391, 28] on button "Back to search" at bounding box center [398, 31] width 91 height 23
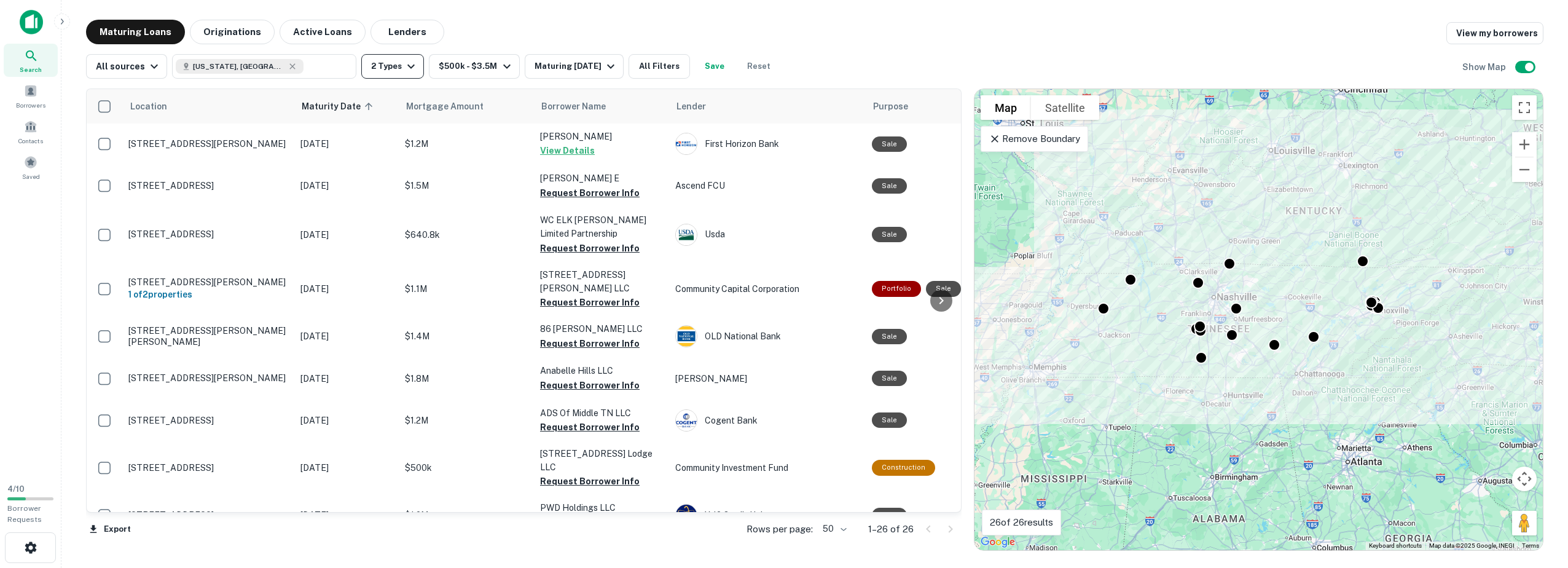
click at [403, 65] on icon "button" at bounding box center [410, 66] width 15 height 15
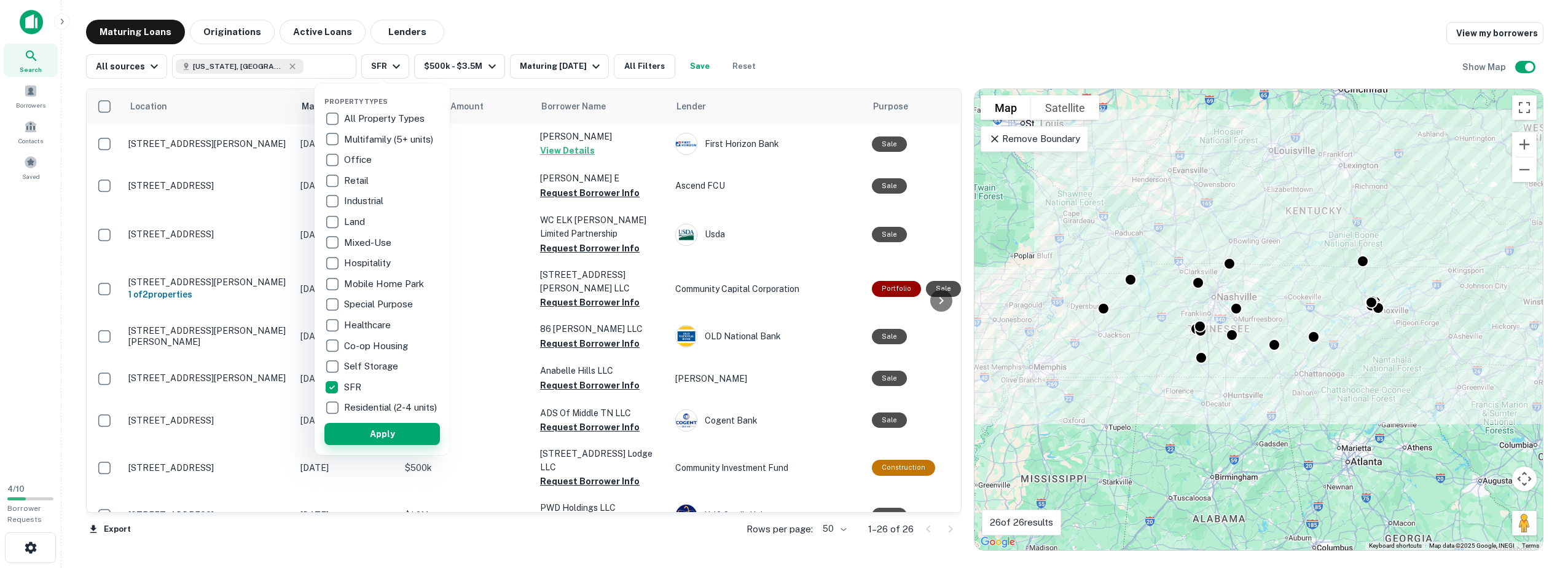
click at [378, 437] on button "Apply" at bounding box center [382, 434] width 115 height 23
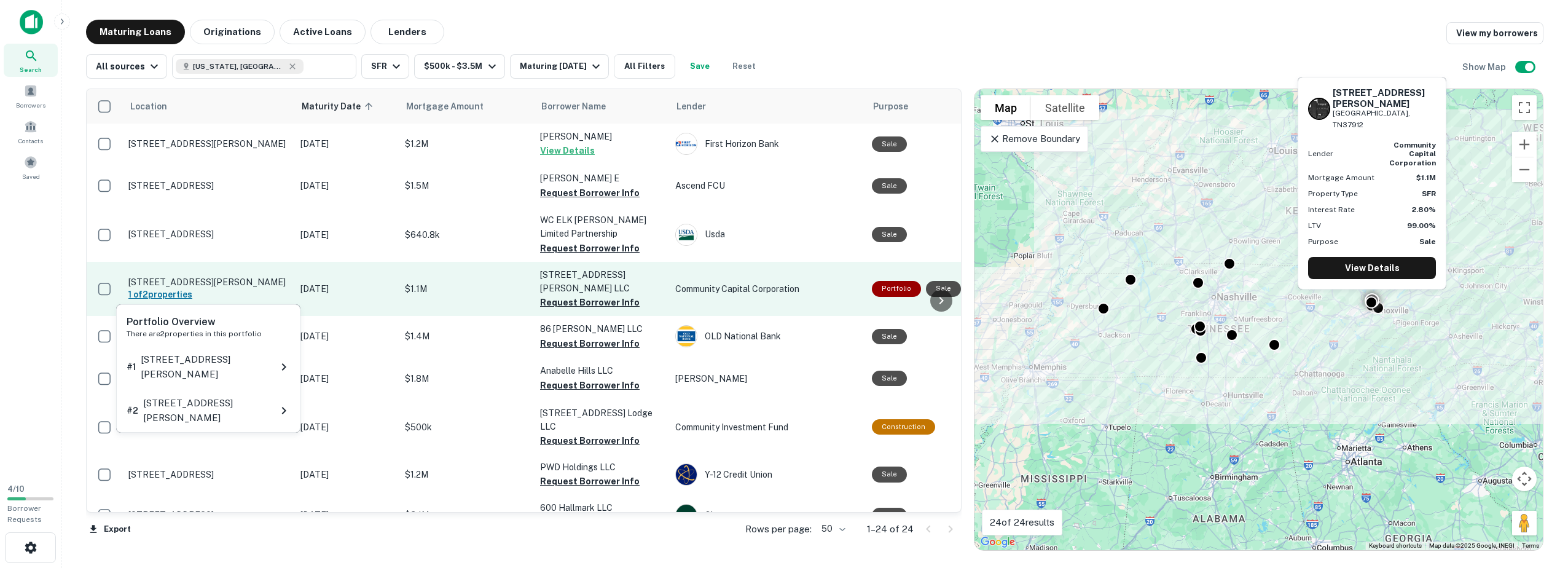
click at [177, 288] on h6 "1 of 2 properties" at bounding box center [208, 294] width 160 height 14
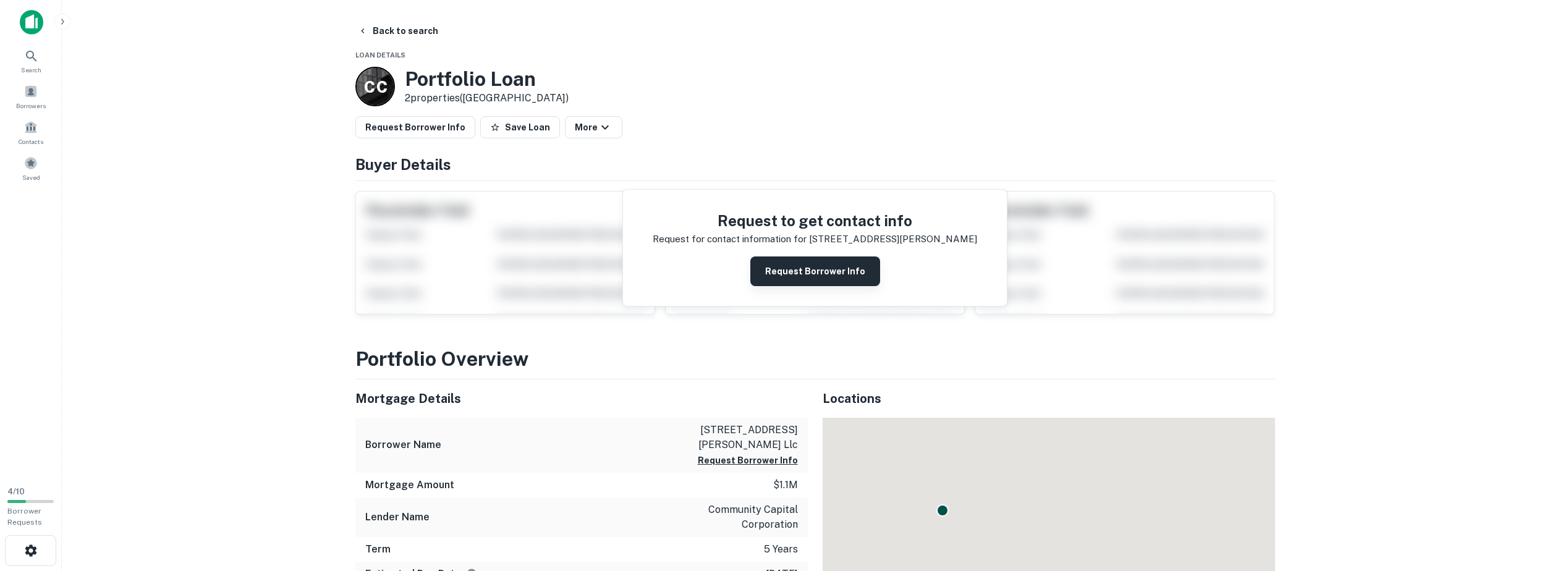
click at [802, 272] on button "Request Borrower Info" at bounding box center [815, 272] width 130 height 30
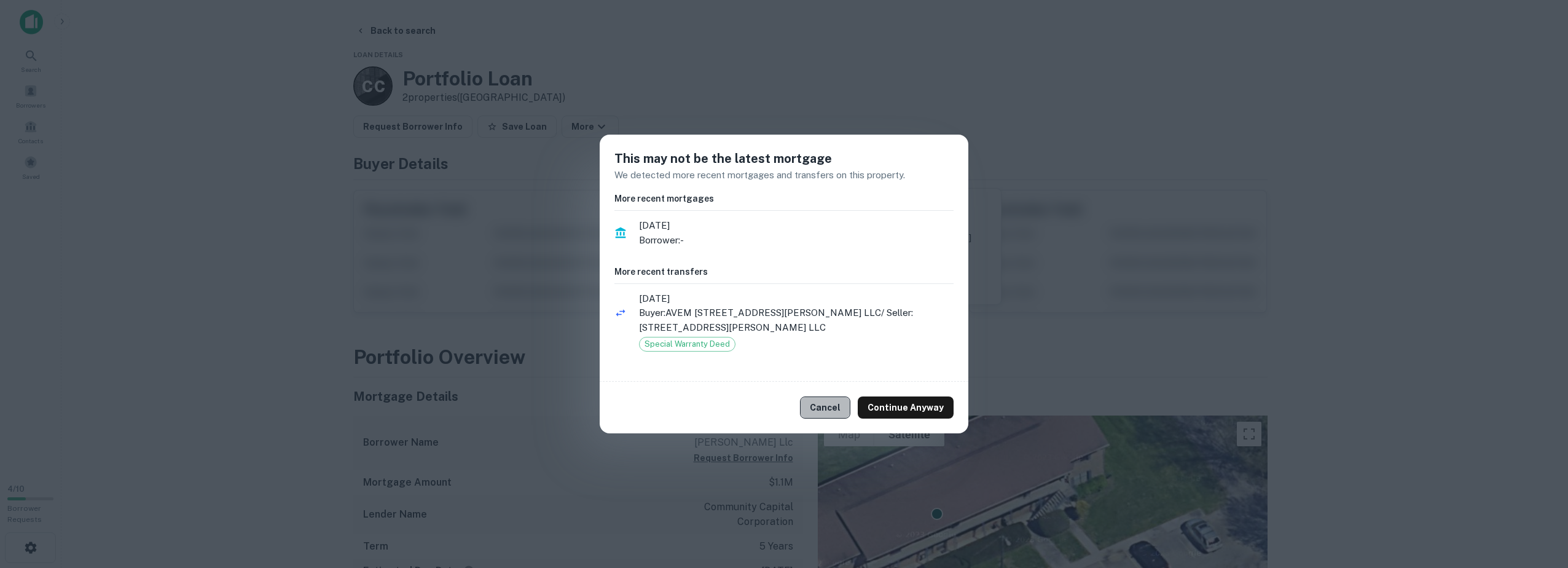
click at [829, 403] on button "Cancel" at bounding box center [825, 408] width 50 height 23
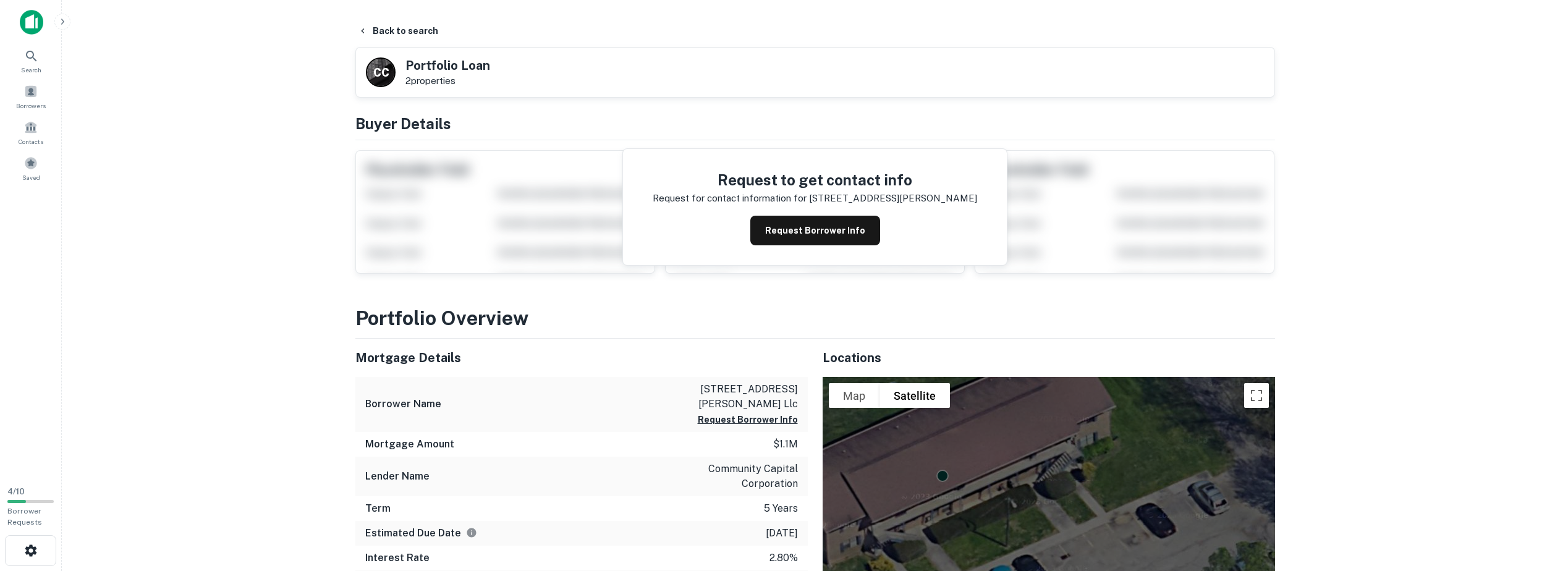
scroll to position [205, 0]
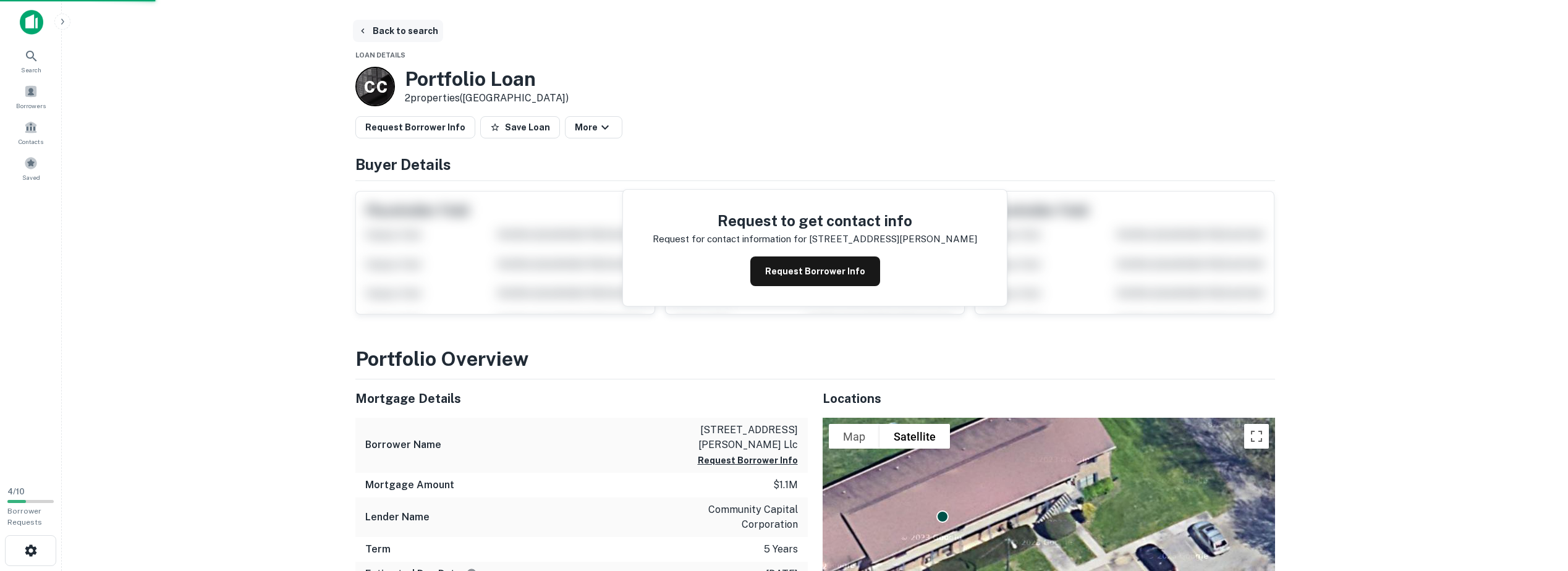
click at [373, 29] on button "Back to search" at bounding box center [398, 31] width 91 height 23
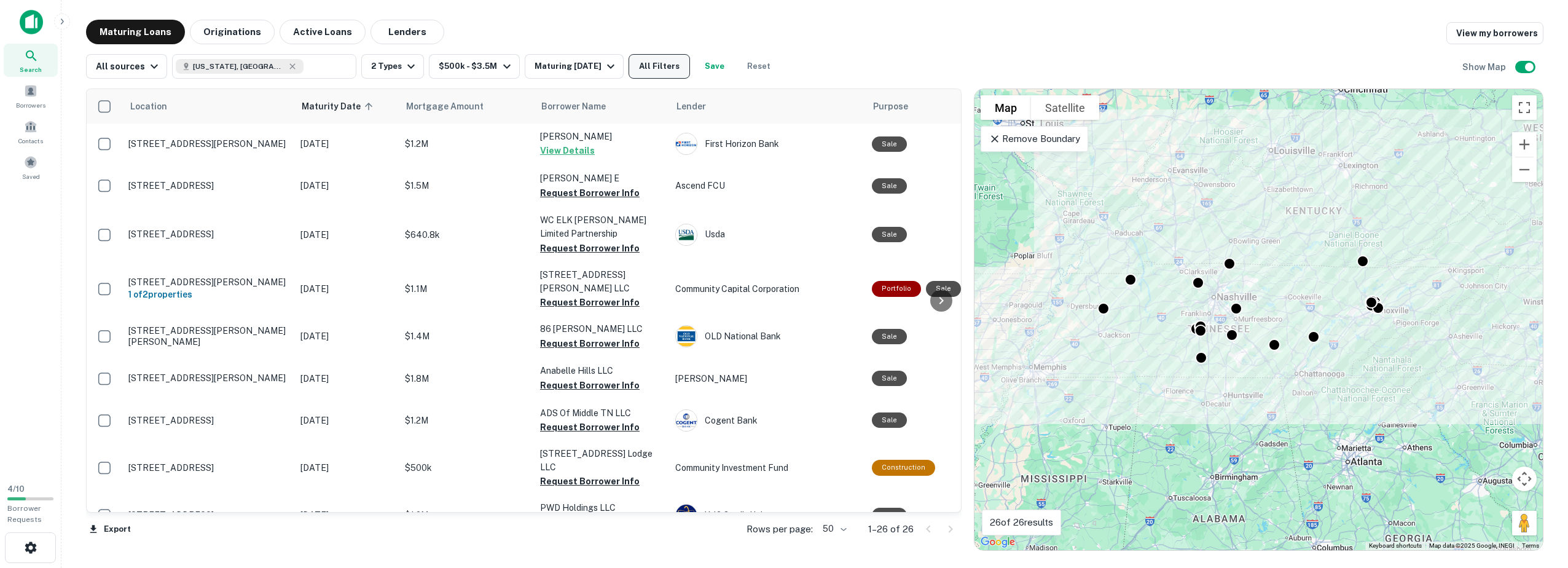
click at [661, 64] on button "All Filters" at bounding box center [659, 66] width 61 height 24
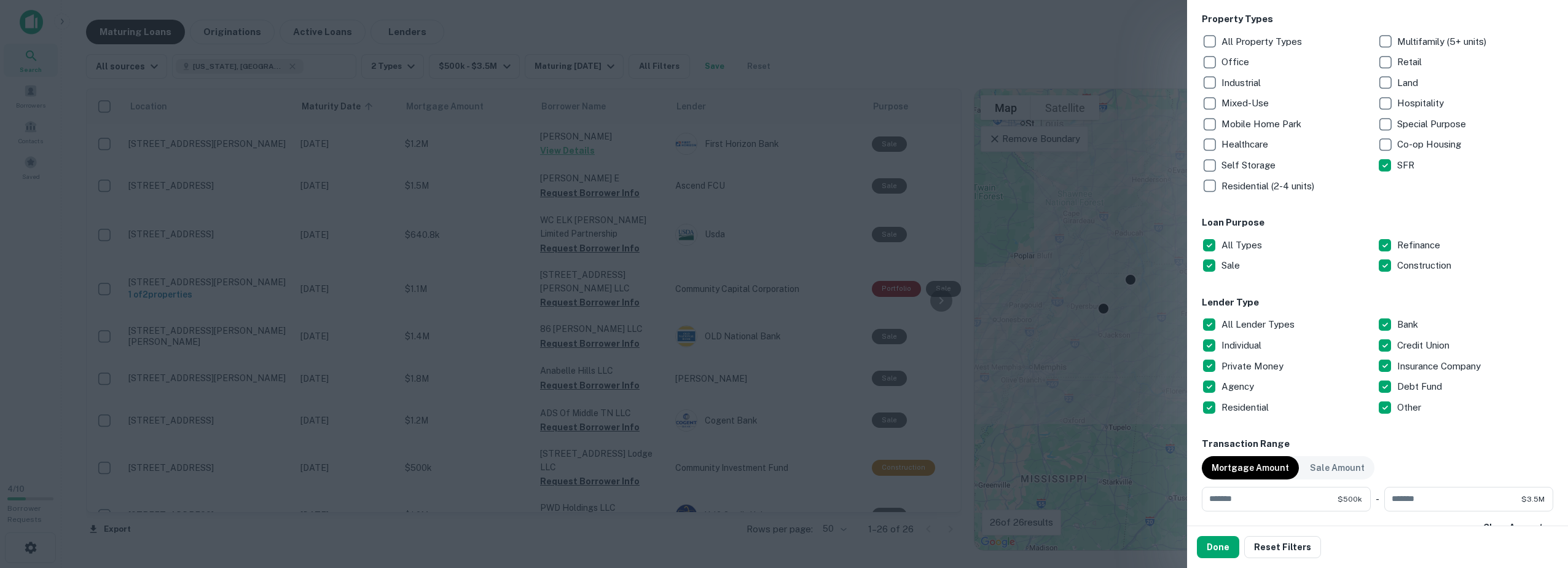
scroll to position [204, 0]
click at [1224, 544] on button "Done" at bounding box center [1218, 547] width 42 height 23
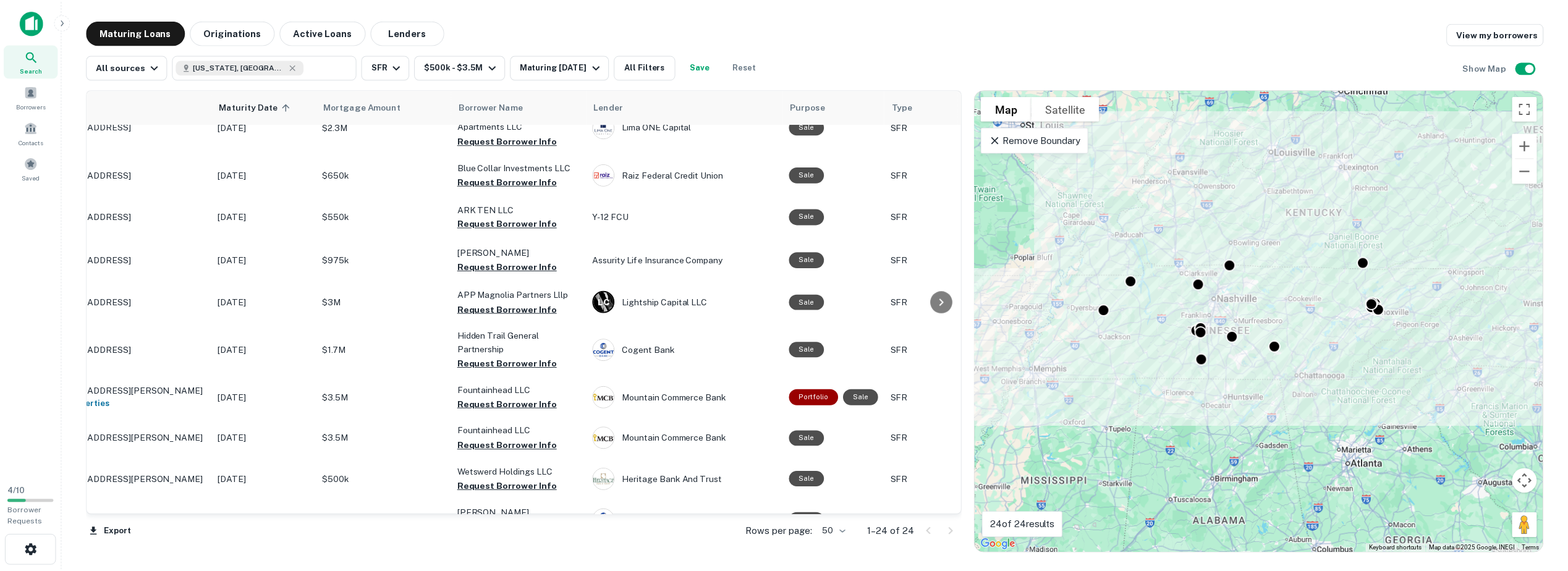
scroll to position [664, 0]
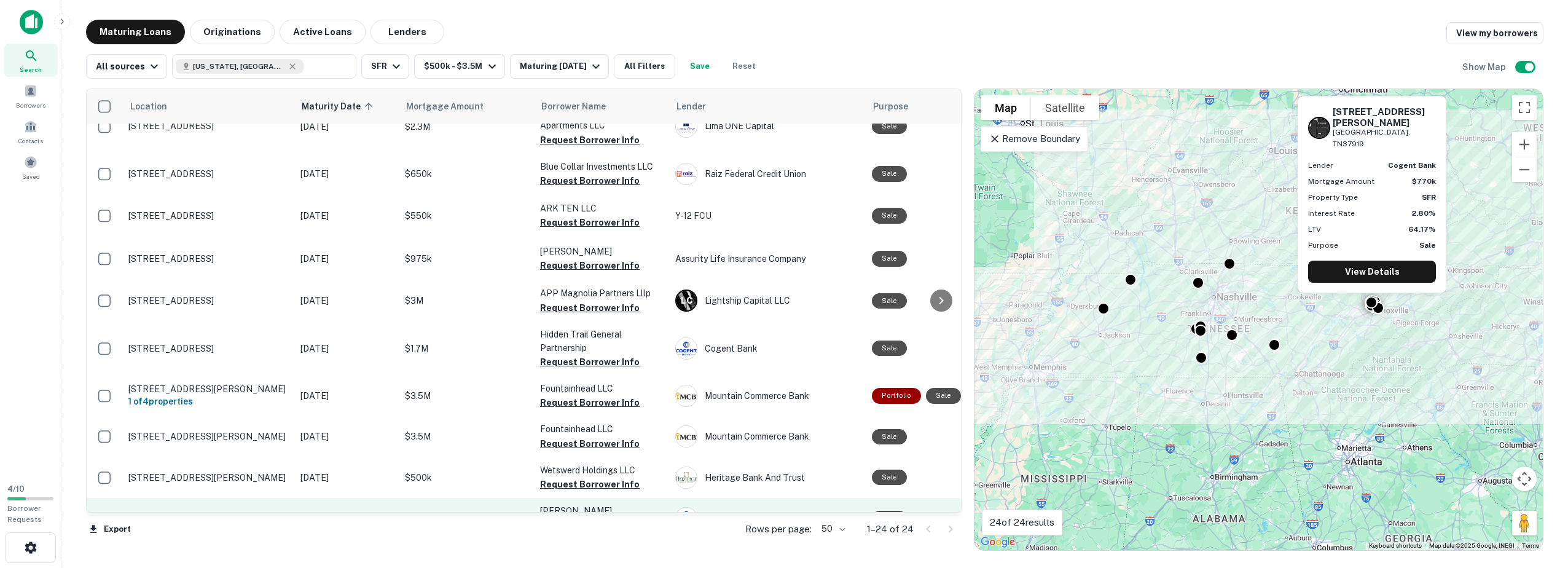
click at [197, 513] on p "2203 Sutherland Ave Knoxville, TN37919" at bounding box center [208, 518] width 160 height 11
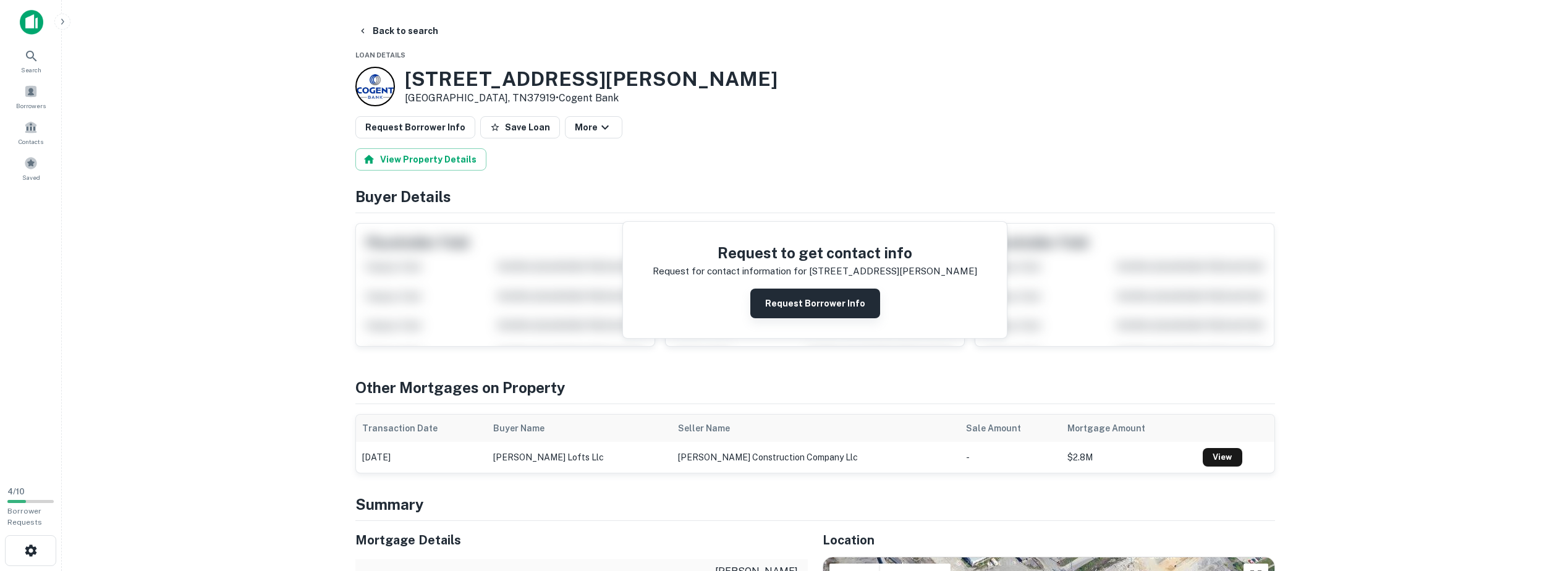
click at [780, 313] on button "Request Borrower Info" at bounding box center [815, 303] width 130 height 30
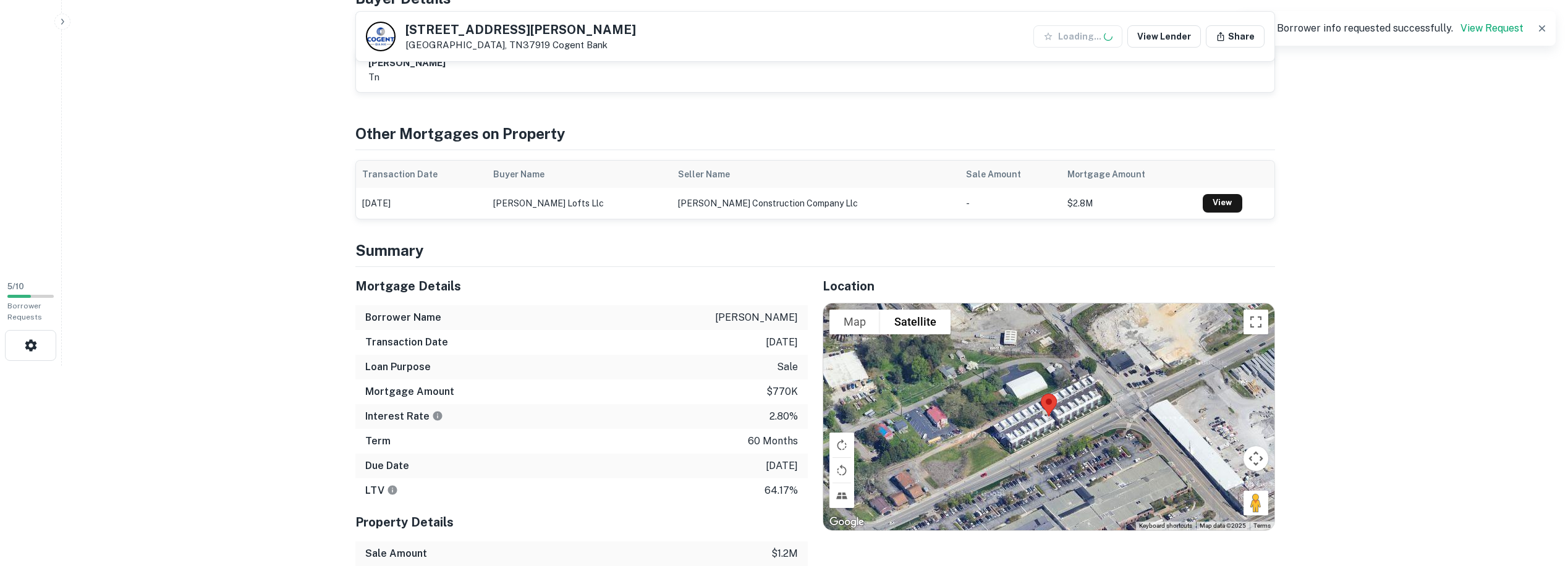
scroll to position [205, 0]
click at [1068, 425] on div at bounding box center [1049, 416] width 451 height 227
click at [1111, 446] on div at bounding box center [1049, 416] width 451 height 227
drag, startPoint x: 1255, startPoint y: 453, endPoint x: 1182, endPoint y: 445, distance: 73.4
click at [1182, 445] on div "Use ctrl + scroll to zoom the map Map Terrain Satellite Labels Keyboard shortcu…" at bounding box center [1049, 416] width 451 height 227
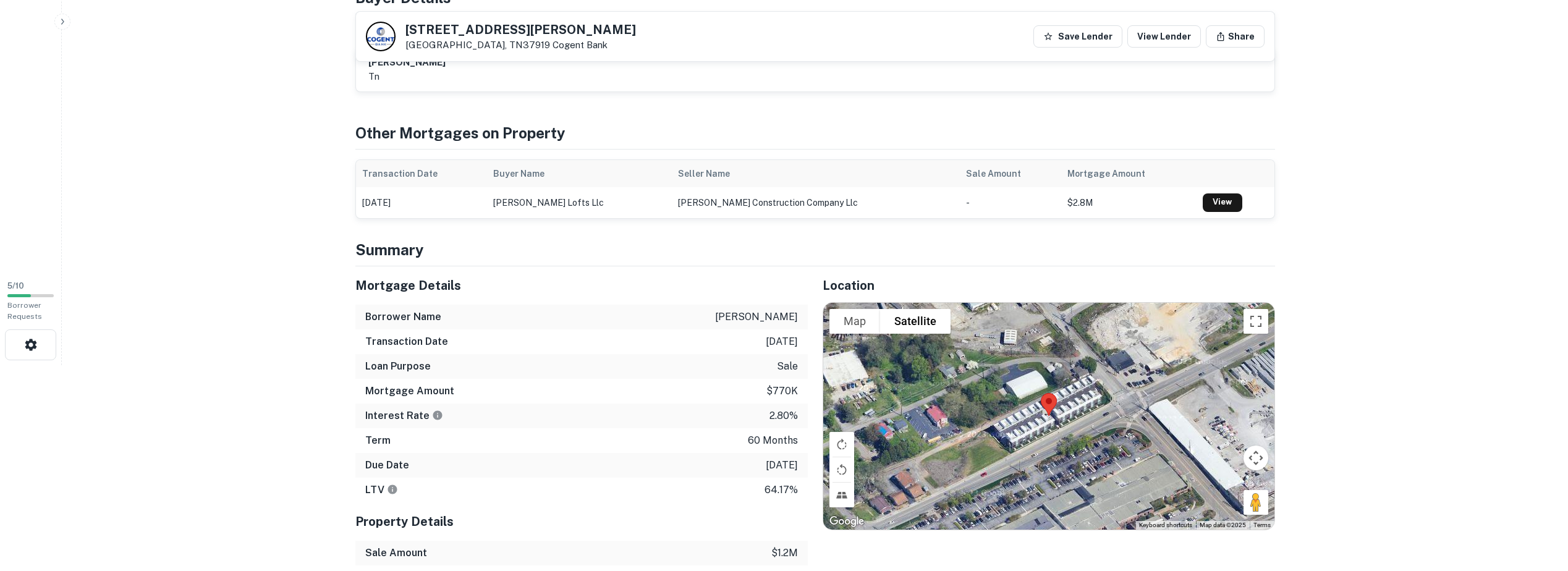
click at [1265, 457] on button "Map camera controls" at bounding box center [1255, 458] width 24 height 24
click at [1224, 432] on button "Zoom in" at bounding box center [1225, 427] width 24 height 24
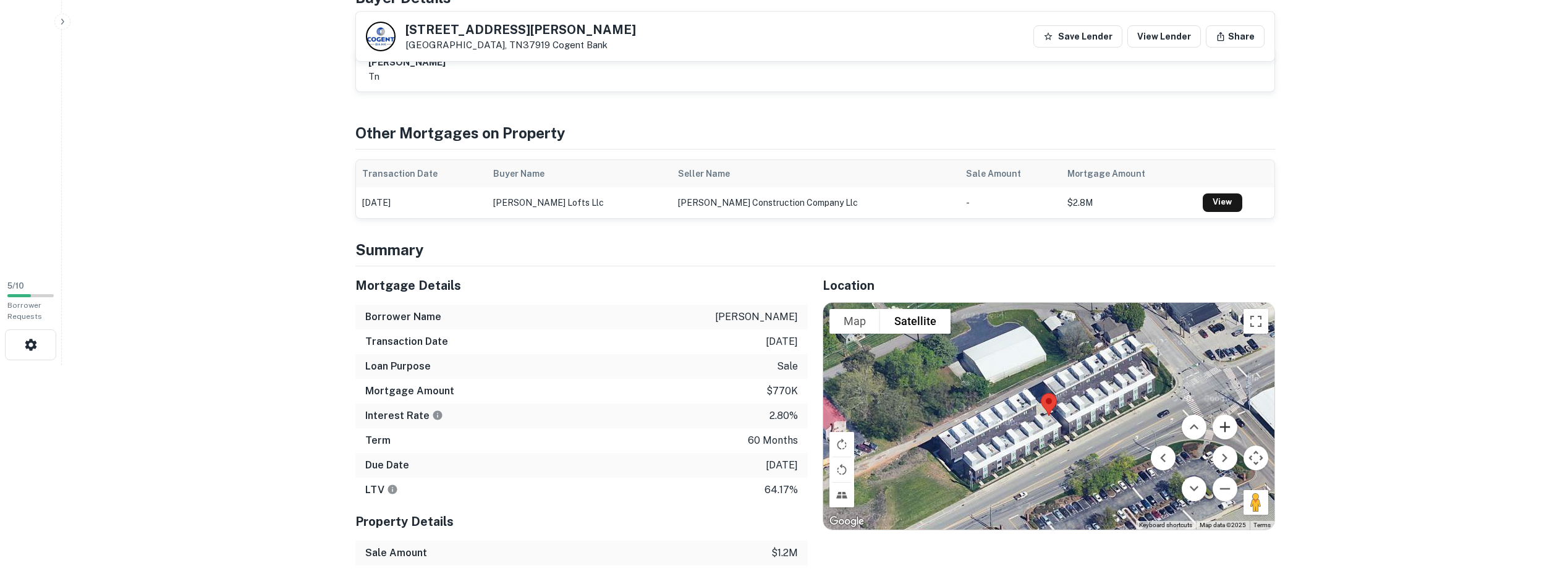
click at [1224, 432] on button "Zoom in" at bounding box center [1225, 427] width 24 height 24
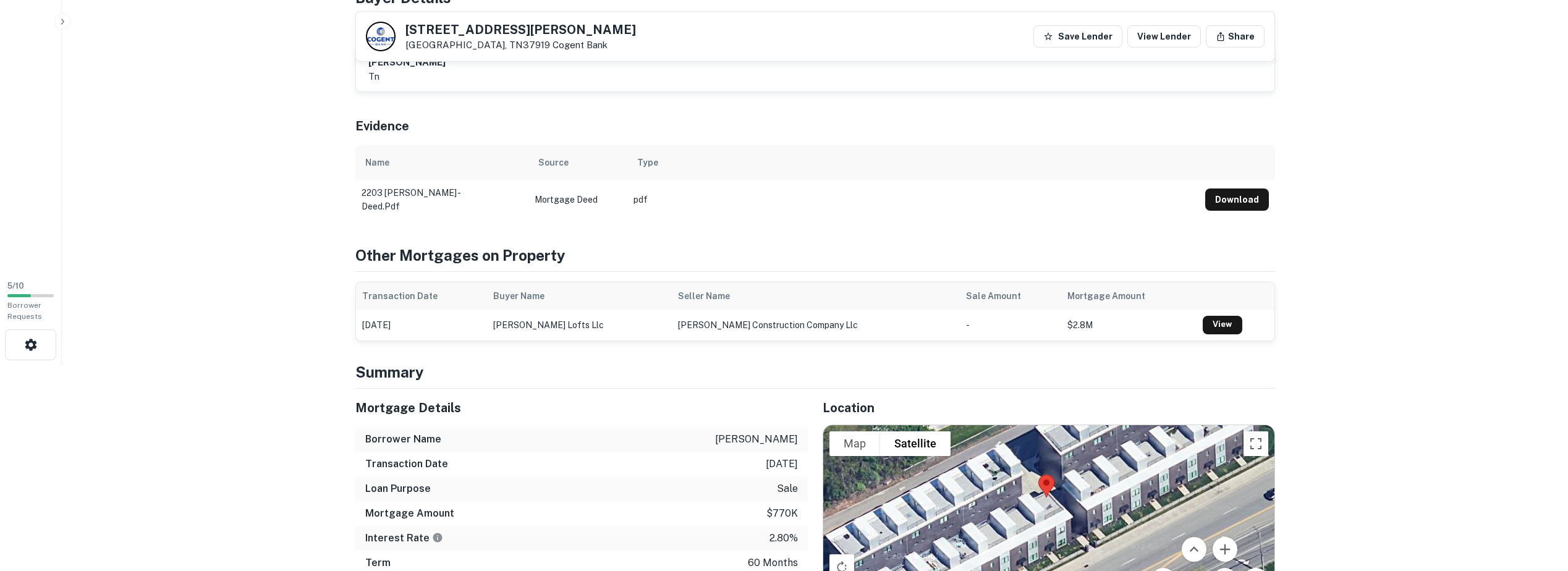
drag, startPoint x: 1088, startPoint y: 521, endPoint x: 1085, endPoint y: 474, distance: 47.1
click at [1085, 474] on div at bounding box center [1049, 538] width 451 height 227
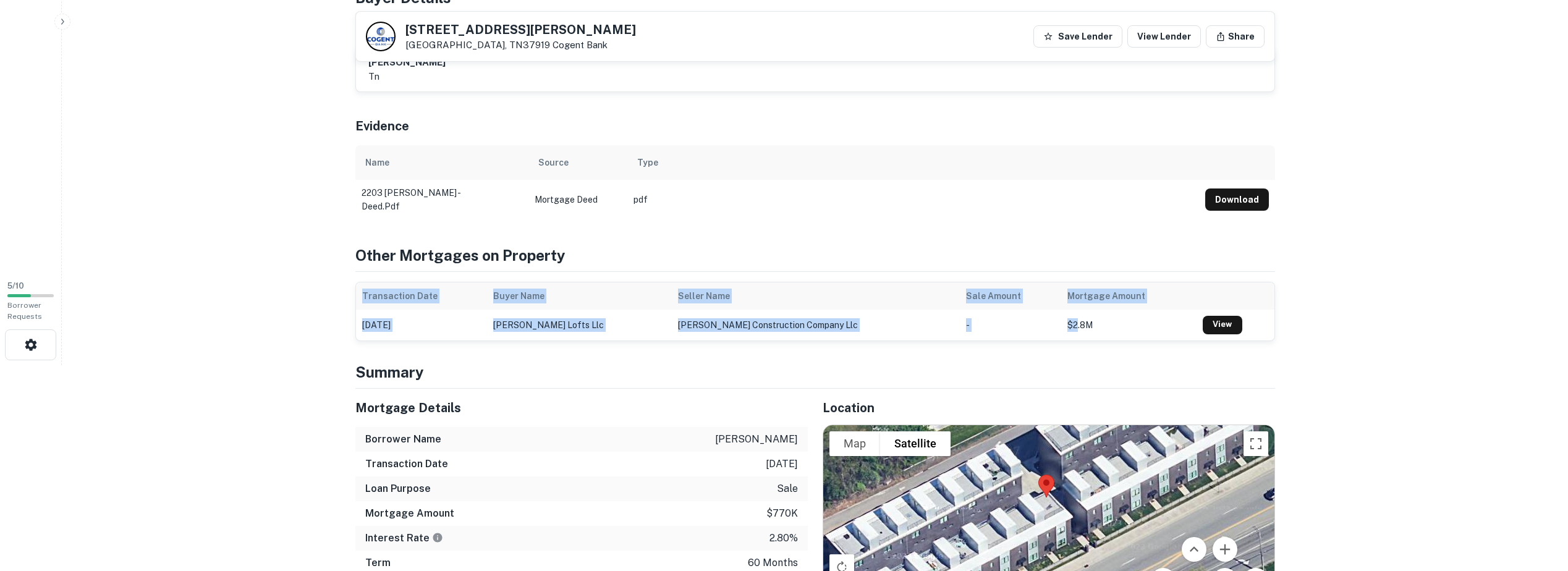
drag, startPoint x: 1051, startPoint y: 332, endPoint x: 1041, endPoint y: 259, distance: 73.7
click at [1041, 259] on div "Other Mortgages on Property Transaction Date Buyer Name Seller Name Sale Amount…" at bounding box center [815, 292] width 919 height 97
drag, startPoint x: 1041, startPoint y: 259, endPoint x: 1085, endPoint y: 302, distance: 61.5
click at [273, 355] on main "Back to search 2203 Sutherland Ave Knoxville, TN37919 Cogent Bank Save Lender V…" at bounding box center [815, 80] width 1506 height 571
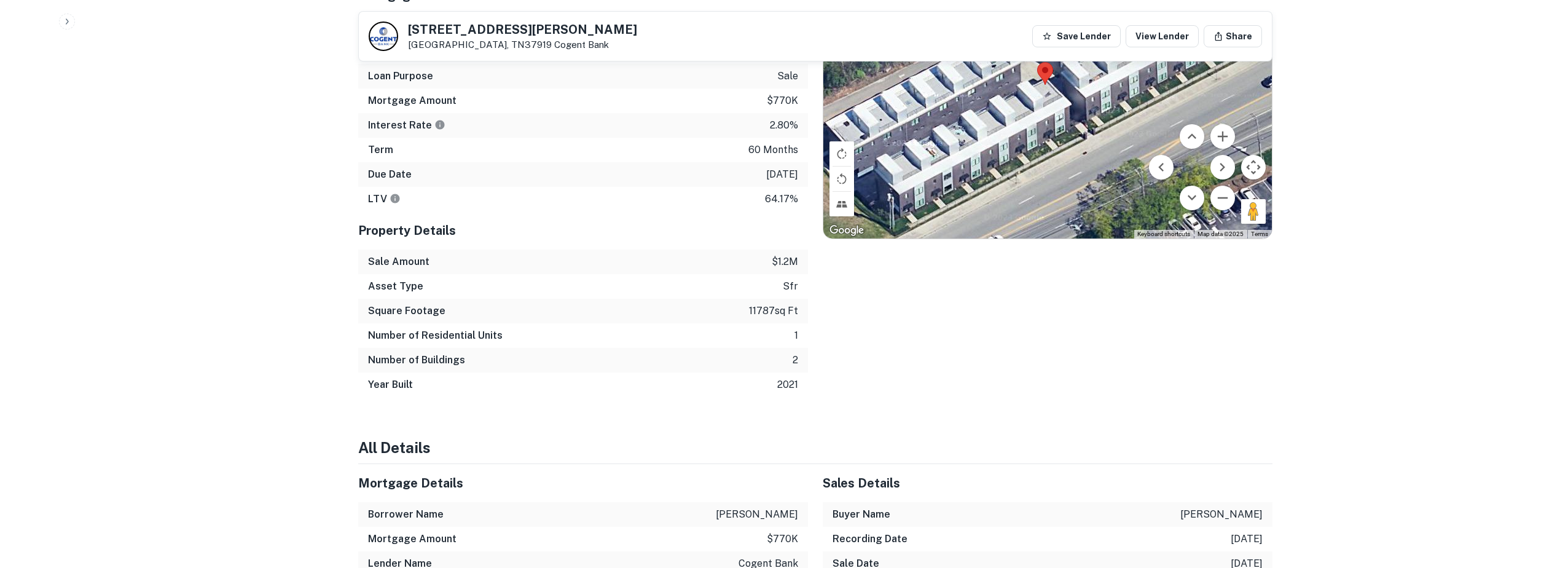
scroll to position [0, 0]
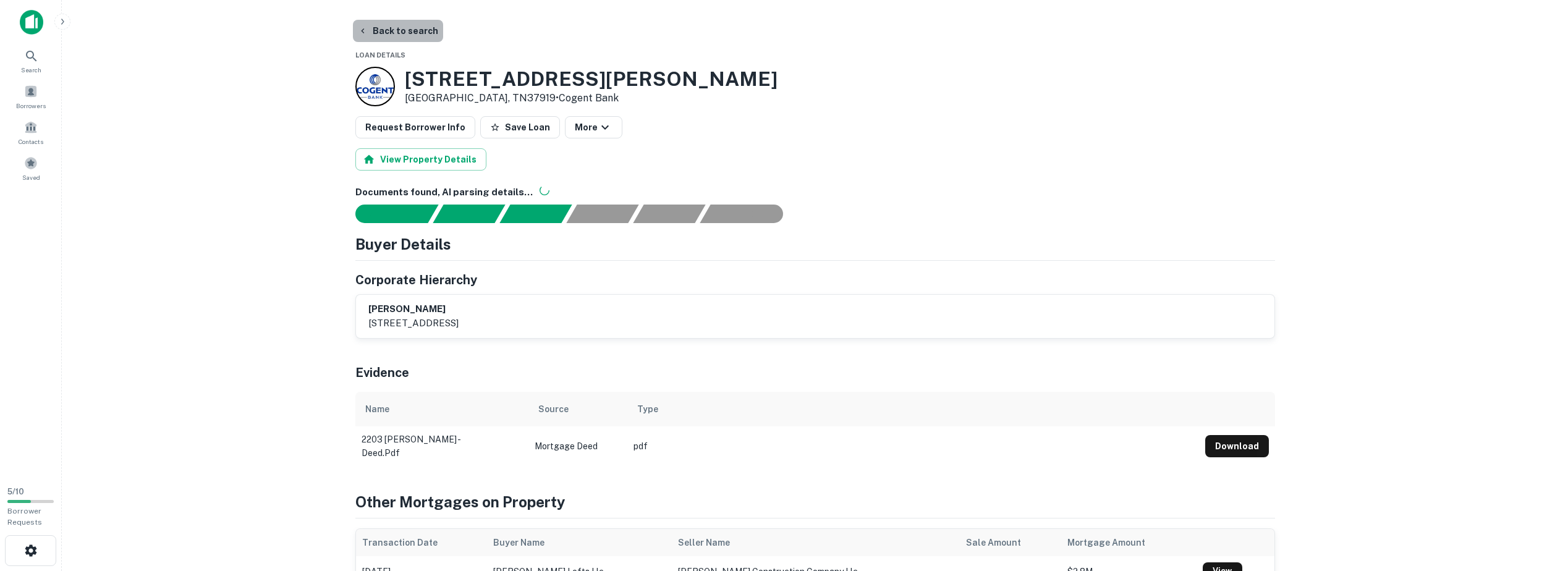
click at [404, 24] on button "Back to search" at bounding box center [398, 31] width 91 height 23
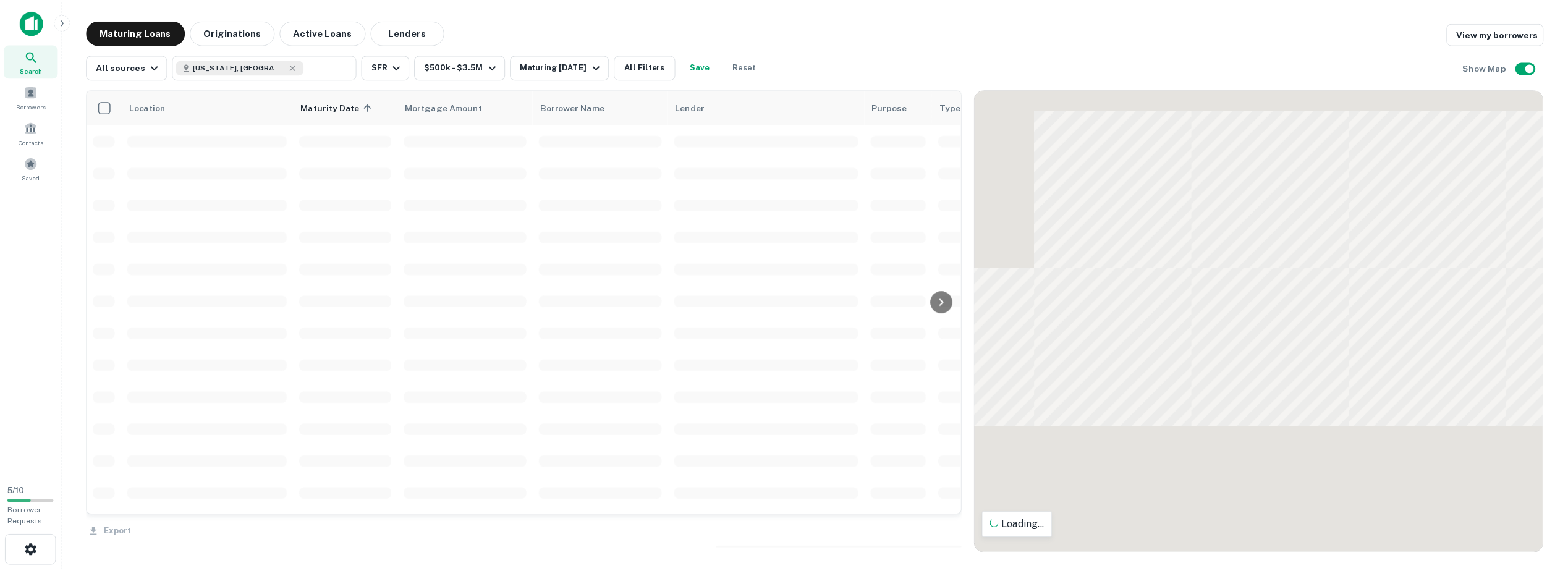
scroll to position [664, 0]
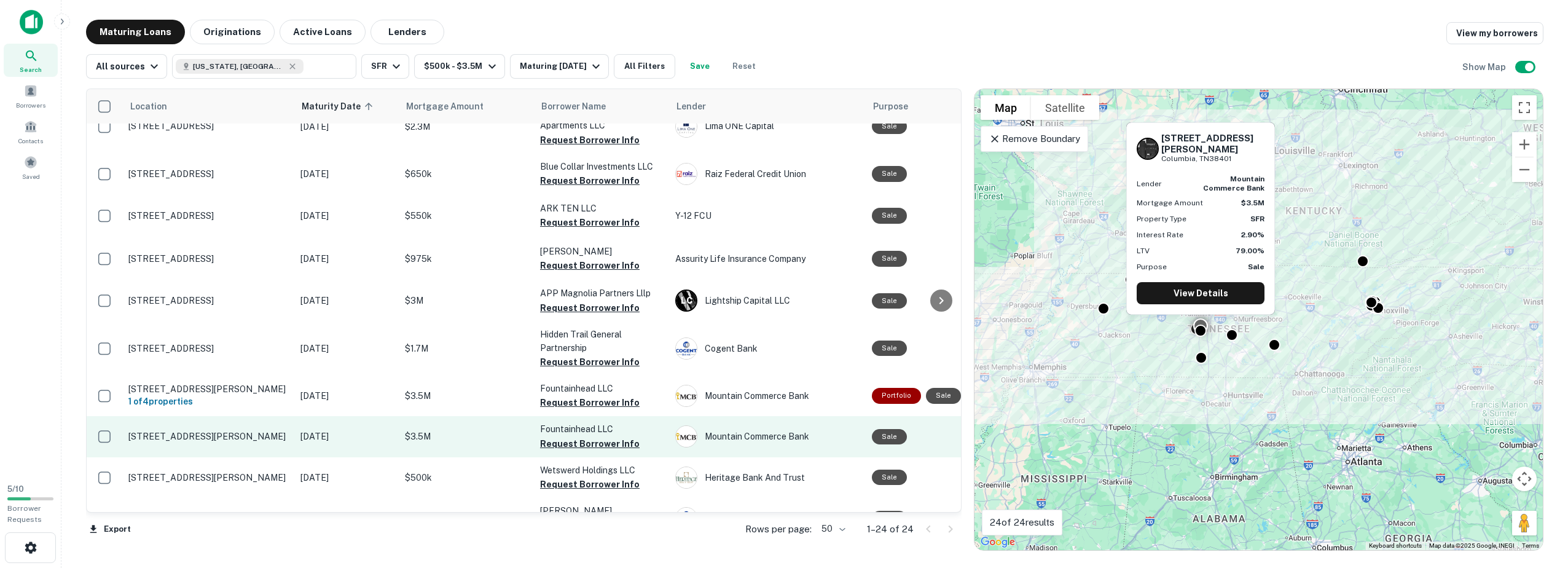
click at [223, 431] on p "413 Caldwell Dr Columbia, TN38401" at bounding box center [208, 436] width 160 height 11
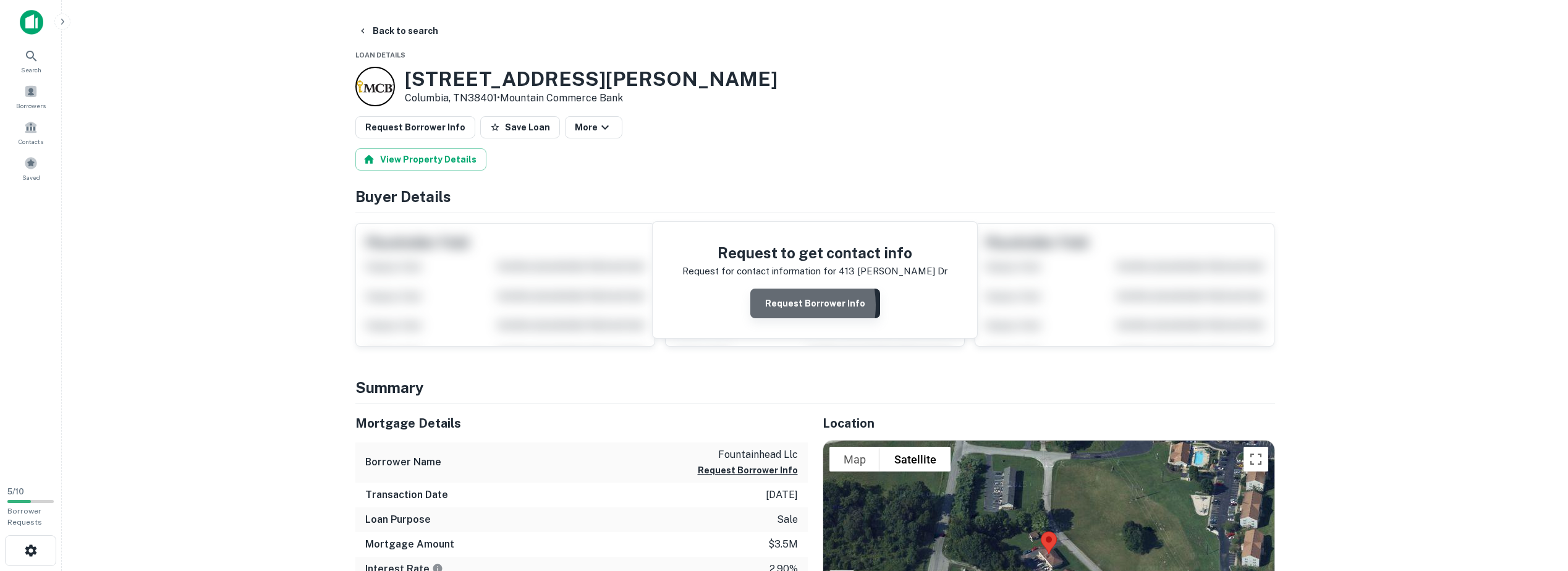
click at [783, 306] on button "Request Borrower Info" at bounding box center [815, 303] width 130 height 30
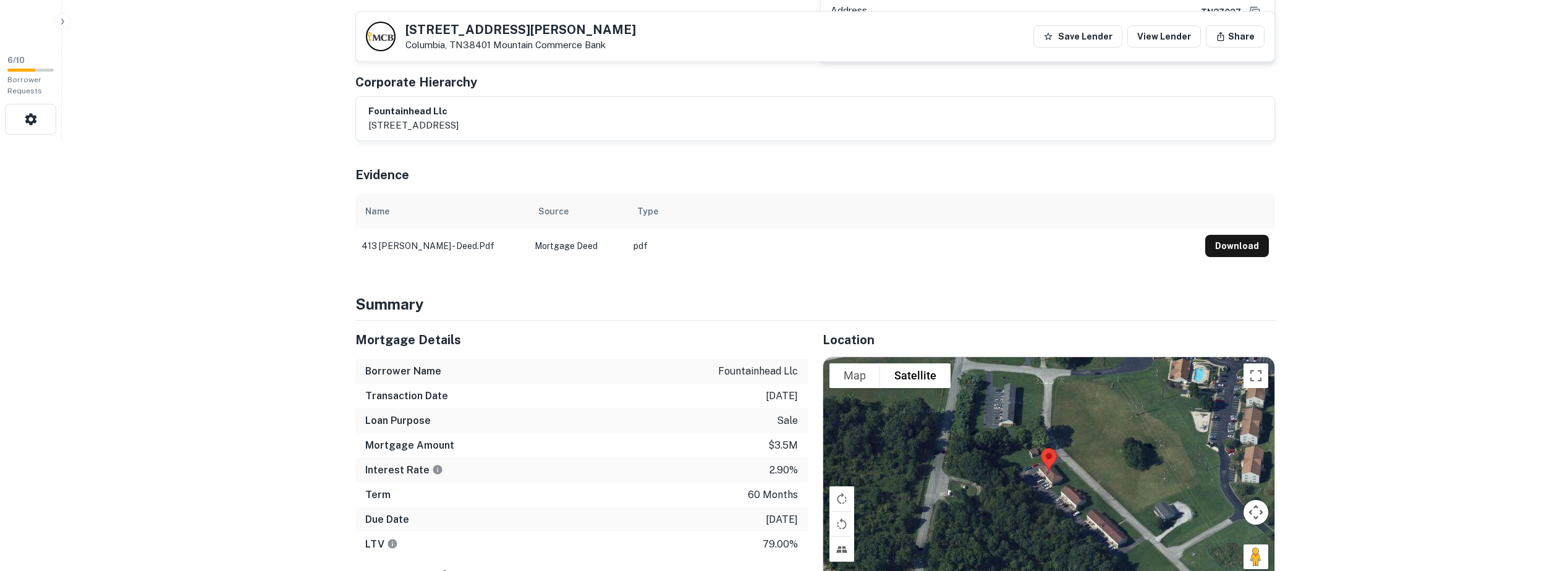
scroll to position [618, 0]
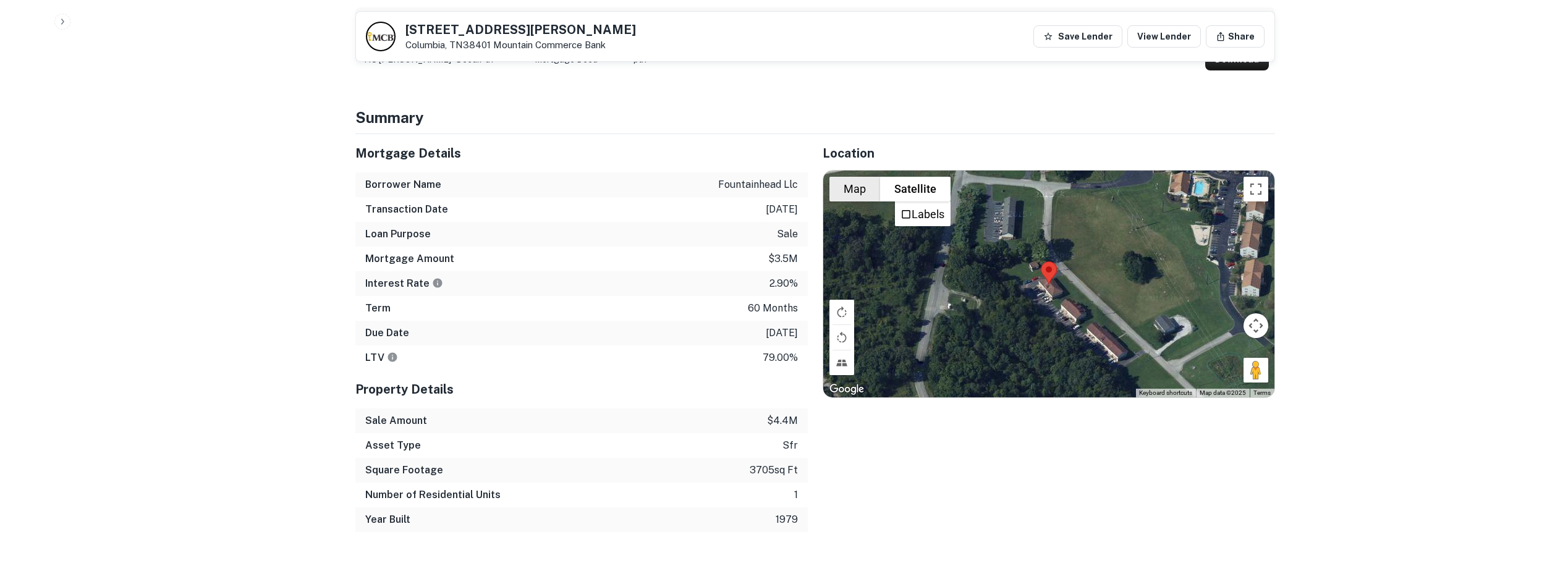
click at [849, 177] on button "Map" at bounding box center [855, 189] width 50 height 24
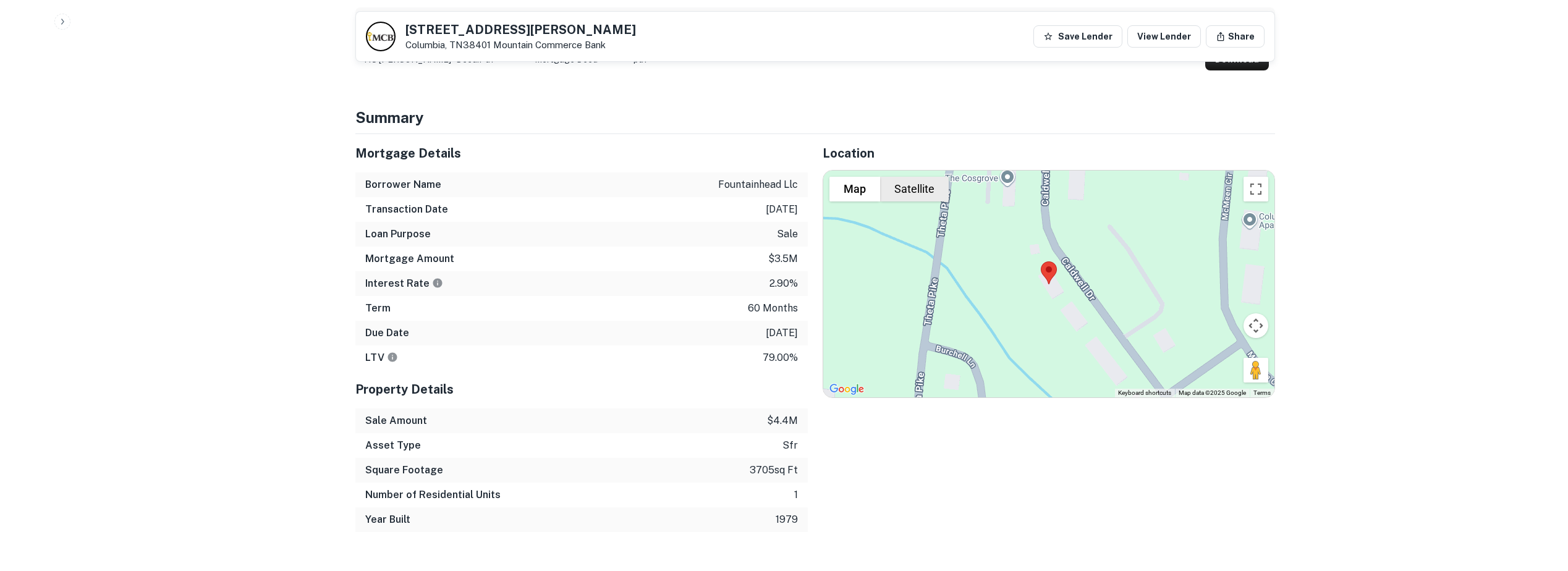
click at [911, 177] on button "Satellite" at bounding box center [914, 189] width 69 height 24
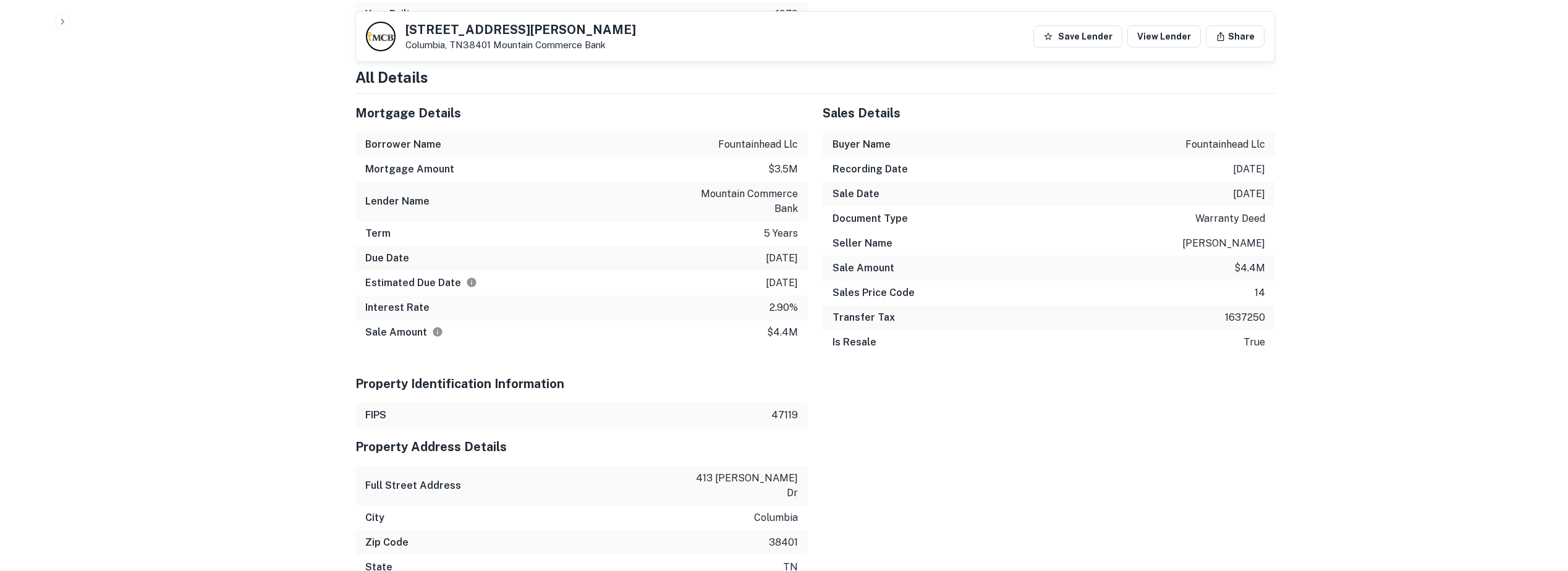
scroll to position [1112, 0]
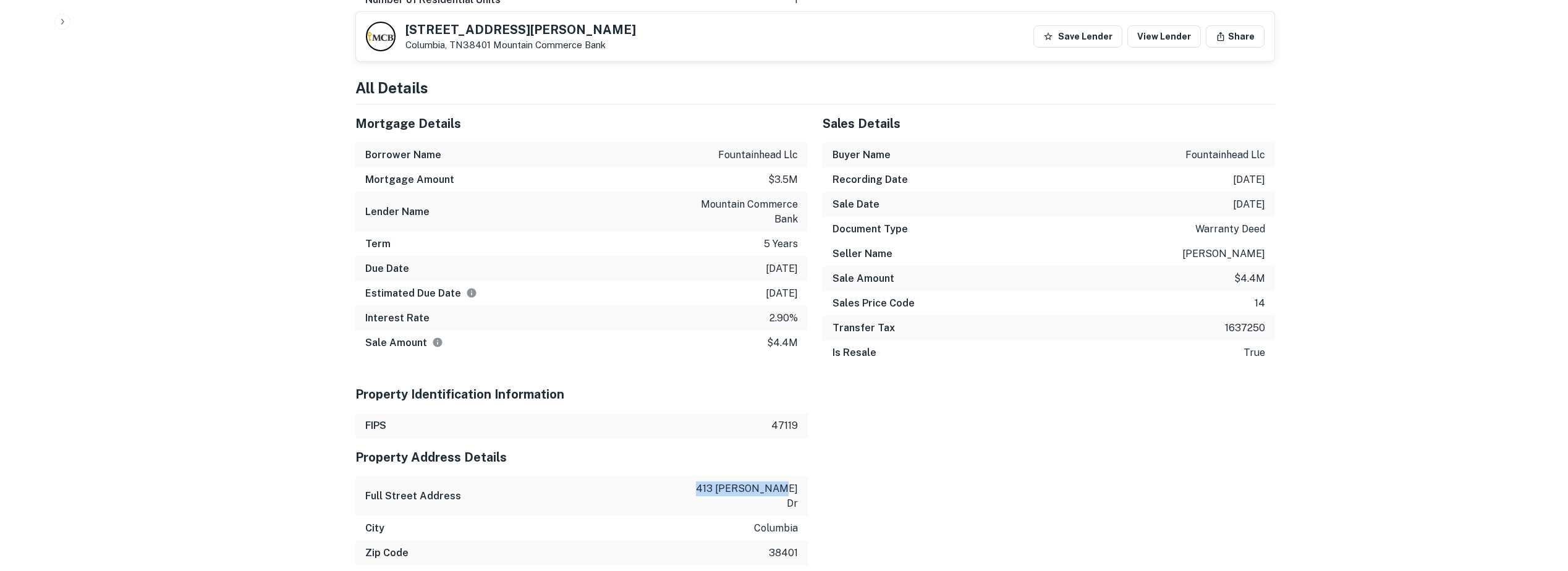
drag, startPoint x: 723, startPoint y: 461, endPoint x: 802, endPoint y: 460, distance: 79.0
click at [802, 476] on div "Full Street Address 413 caldwell dr" at bounding box center [582, 495] width 453 height 39
copy p "413 caldwell dr"
click at [782, 521] on p "columbia" at bounding box center [776, 527] width 44 height 15
click at [784, 521] on p "columbia" at bounding box center [776, 527] width 44 height 15
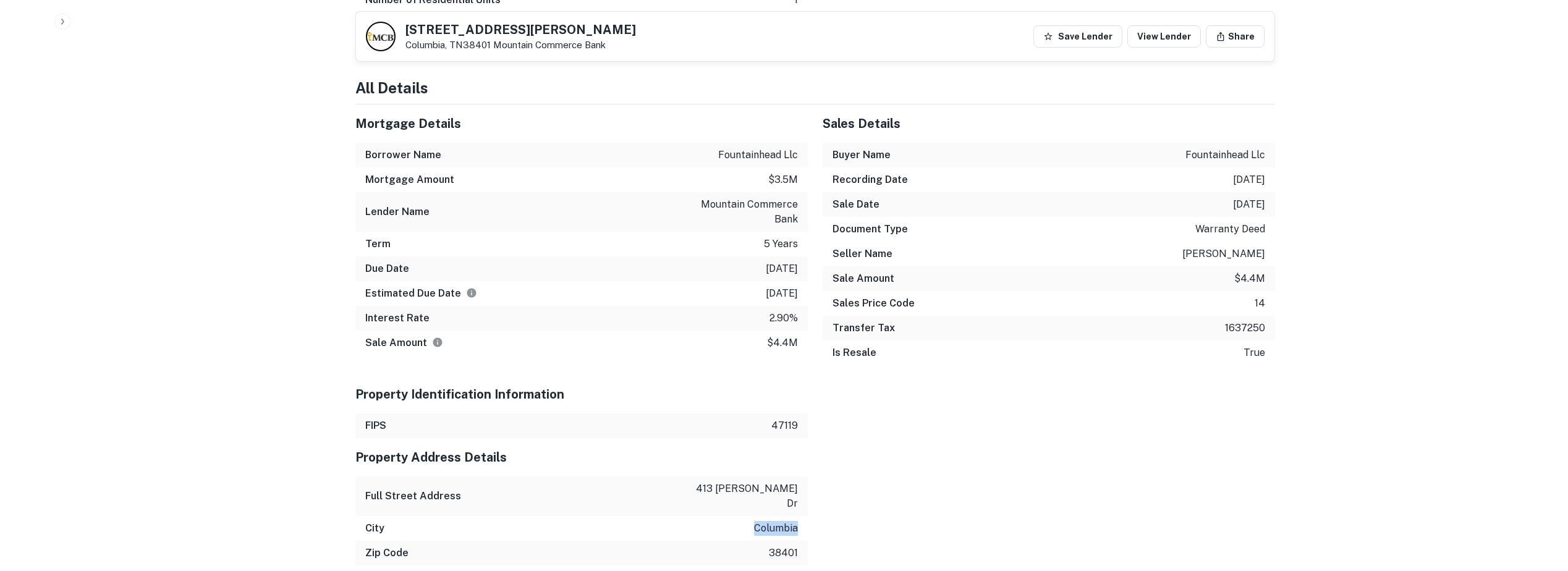
click at [784, 521] on p "columbia" at bounding box center [776, 527] width 44 height 15
copy p "columbia"
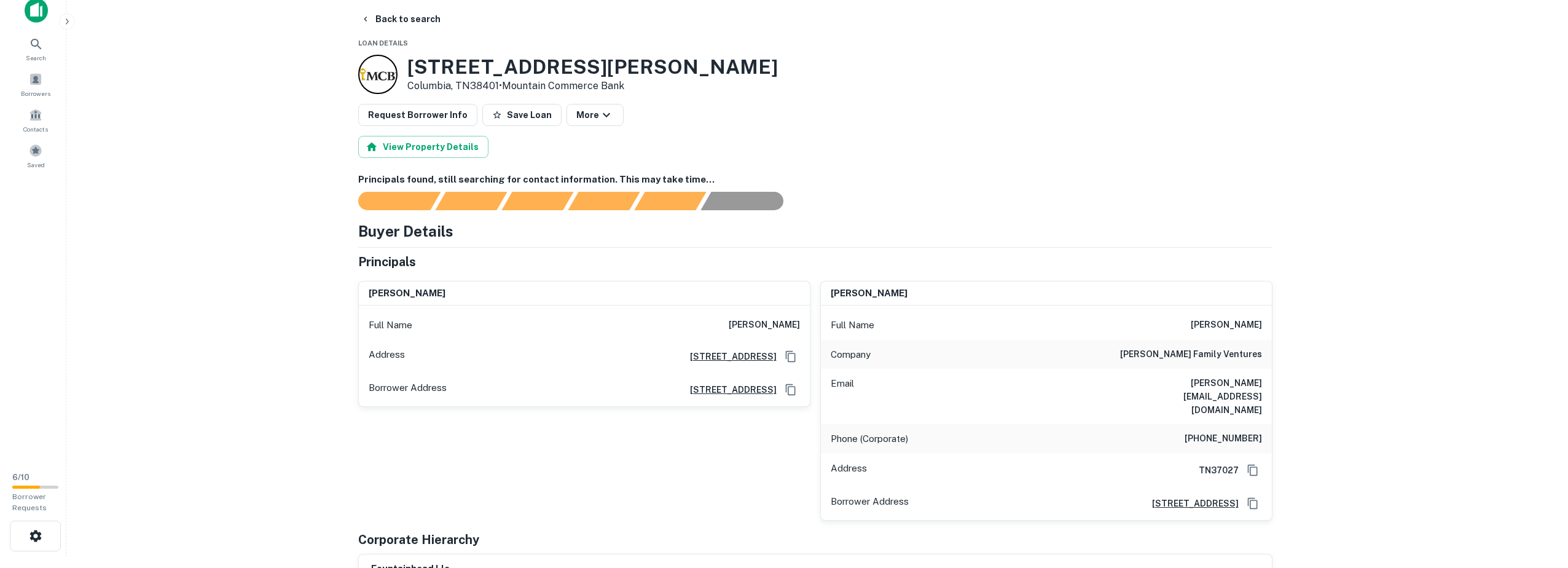
scroll to position [0, 0]
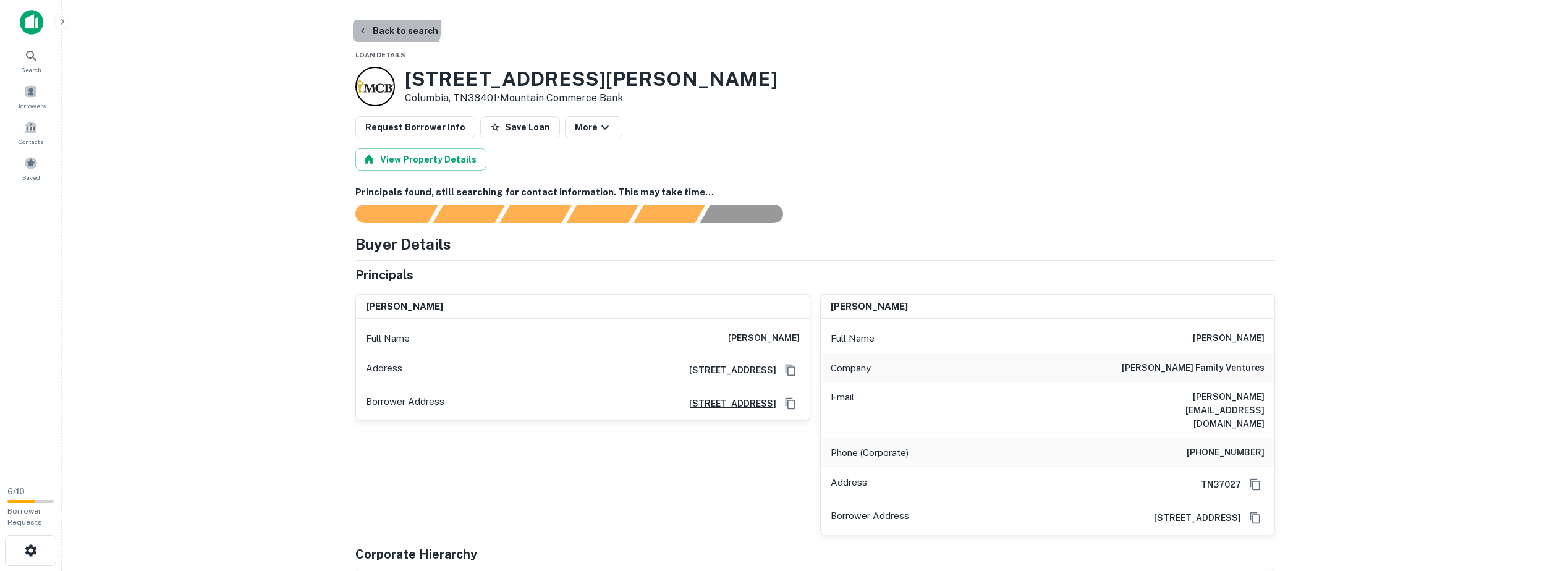
click at [393, 27] on button "Back to search" at bounding box center [398, 31] width 91 height 23
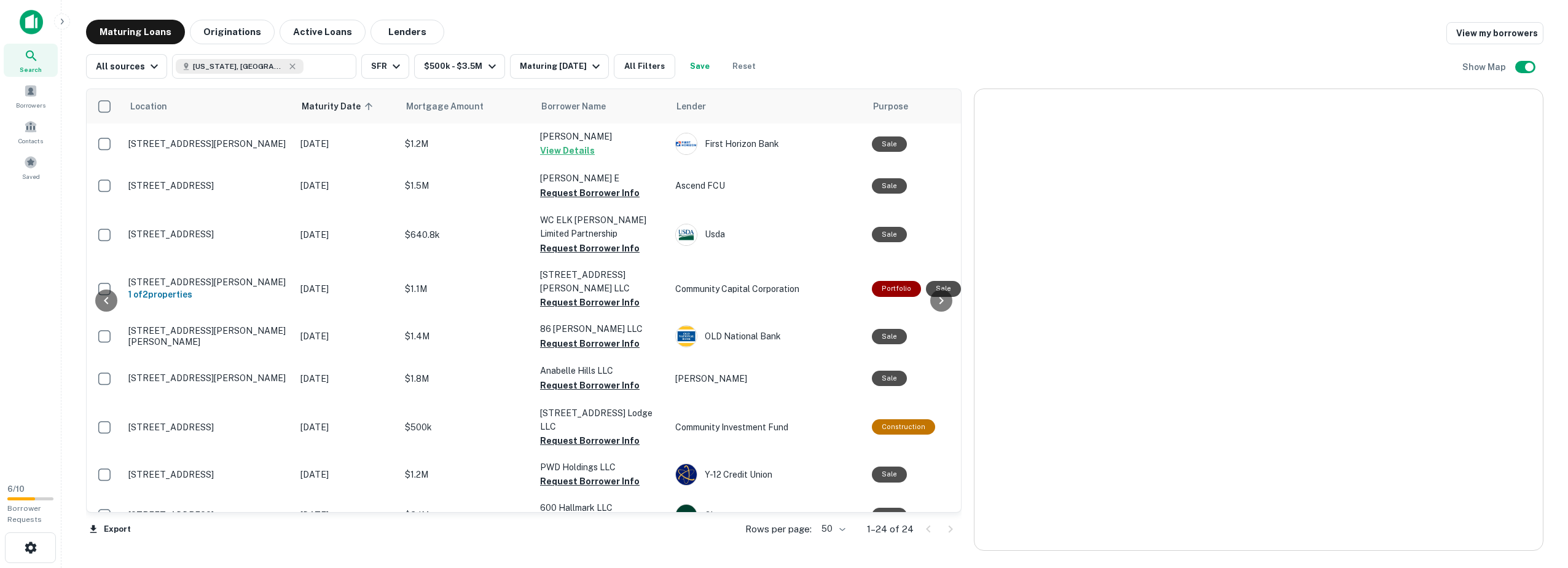
scroll to position [661, 0]
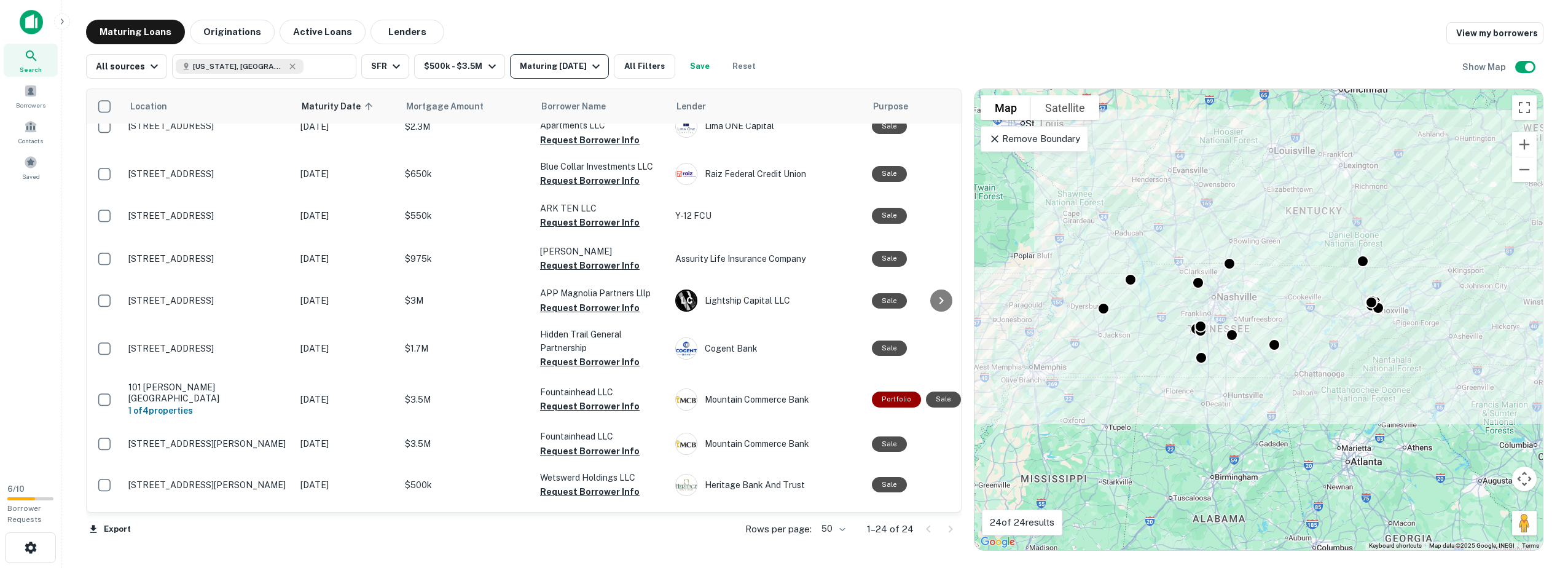
click at [562, 56] on button "Maturing In 1 Year" at bounding box center [559, 66] width 99 height 24
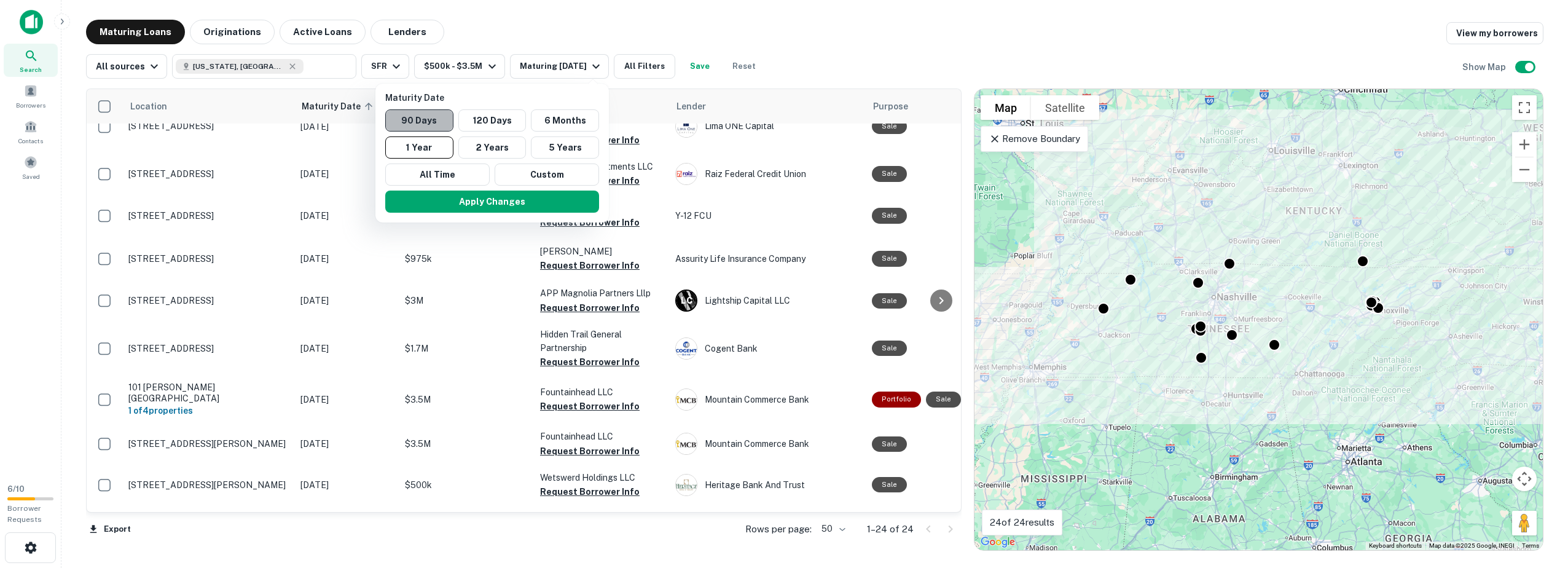
click at [416, 116] on button "90 Days" at bounding box center [419, 120] width 68 height 23
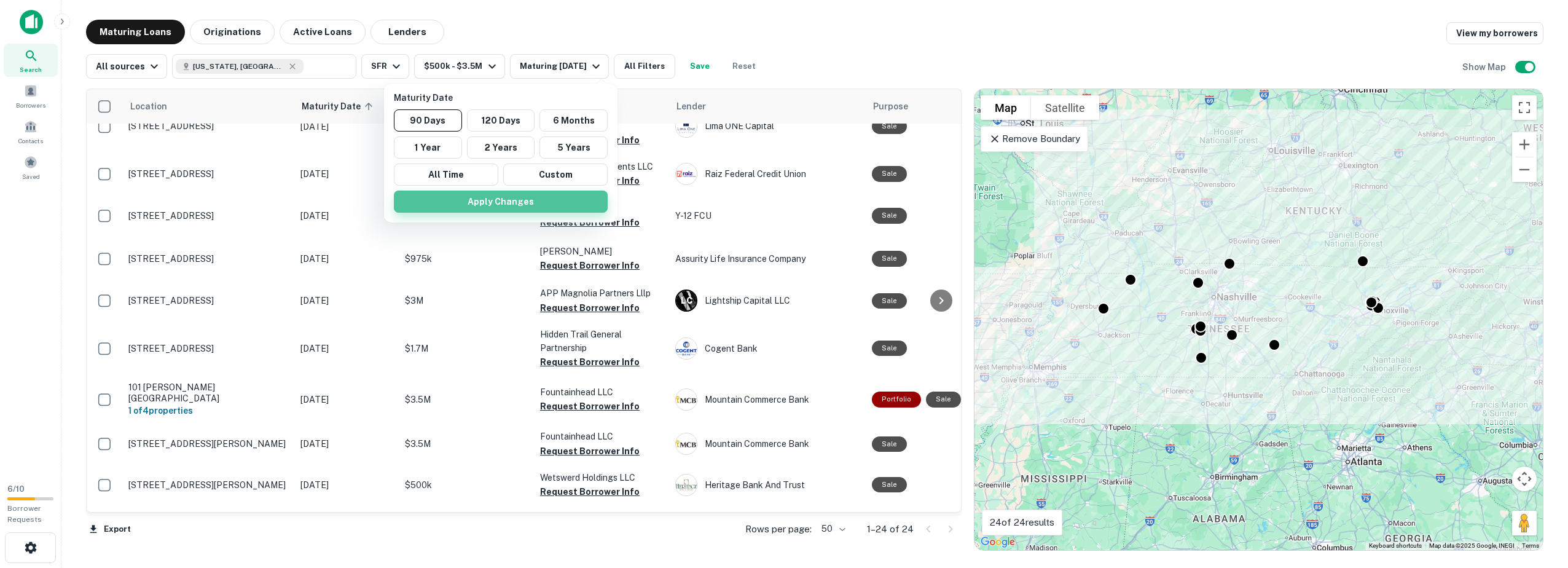
click at [458, 200] on button "Apply Changes" at bounding box center [500, 202] width 214 height 23
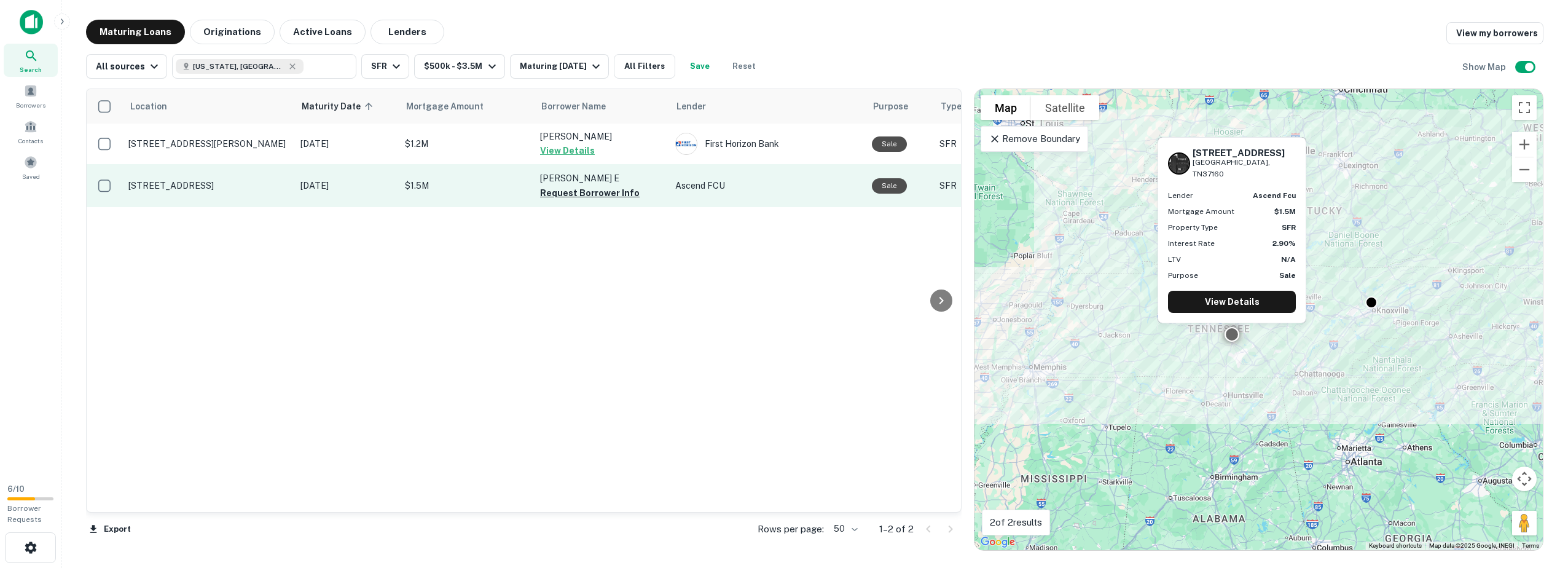
click at [350, 184] on p "[DATE]" at bounding box center [346, 186] width 92 height 14
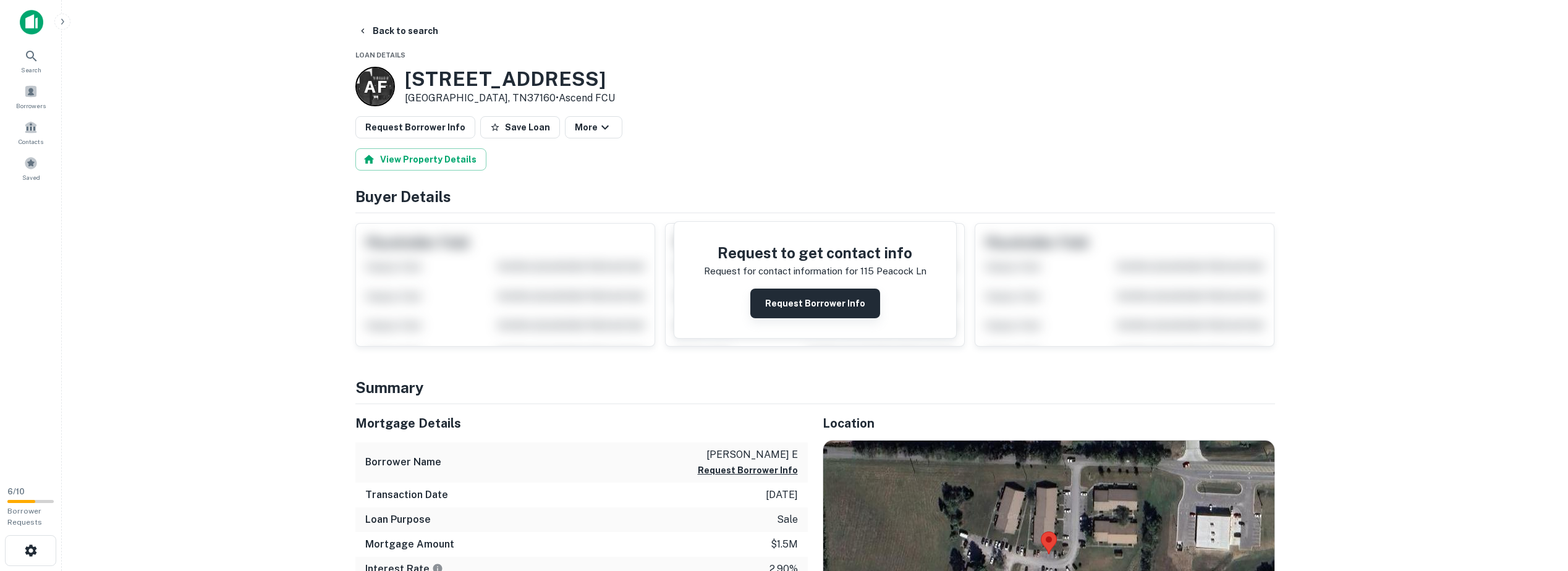
click at [793, 301] on button "Request Borrower Info" at bounding box center [815, 303] width 130 height 30
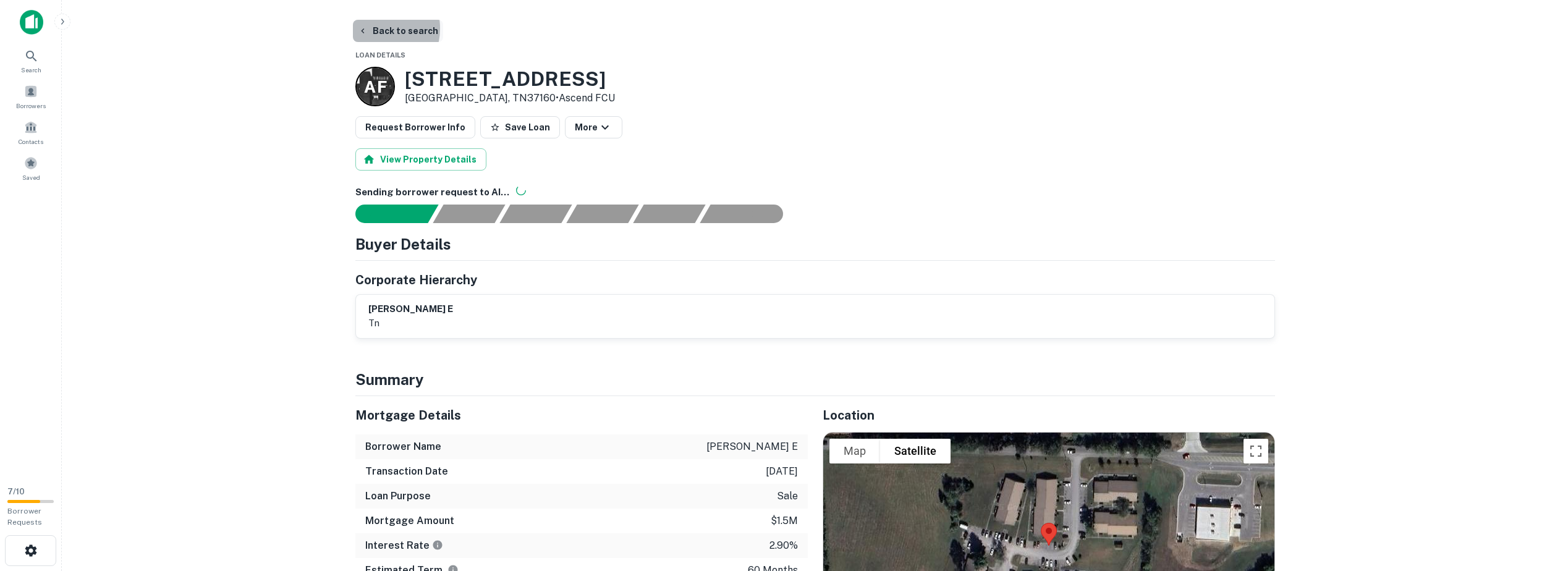
click at [375, 29] on button "Back to search" at bounding box center [398, 31] width 91 height 23
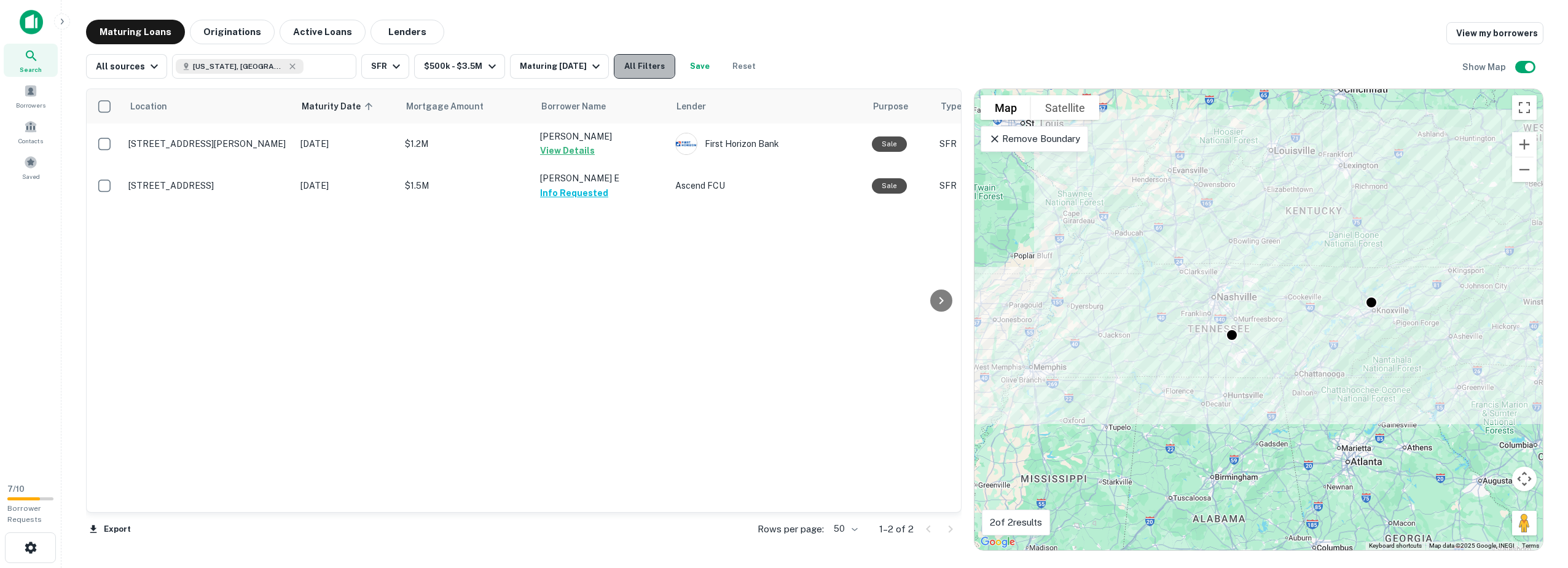
click at [652, 69] on button "All Filters" at bounding box center [644, 66] width 61 height 24
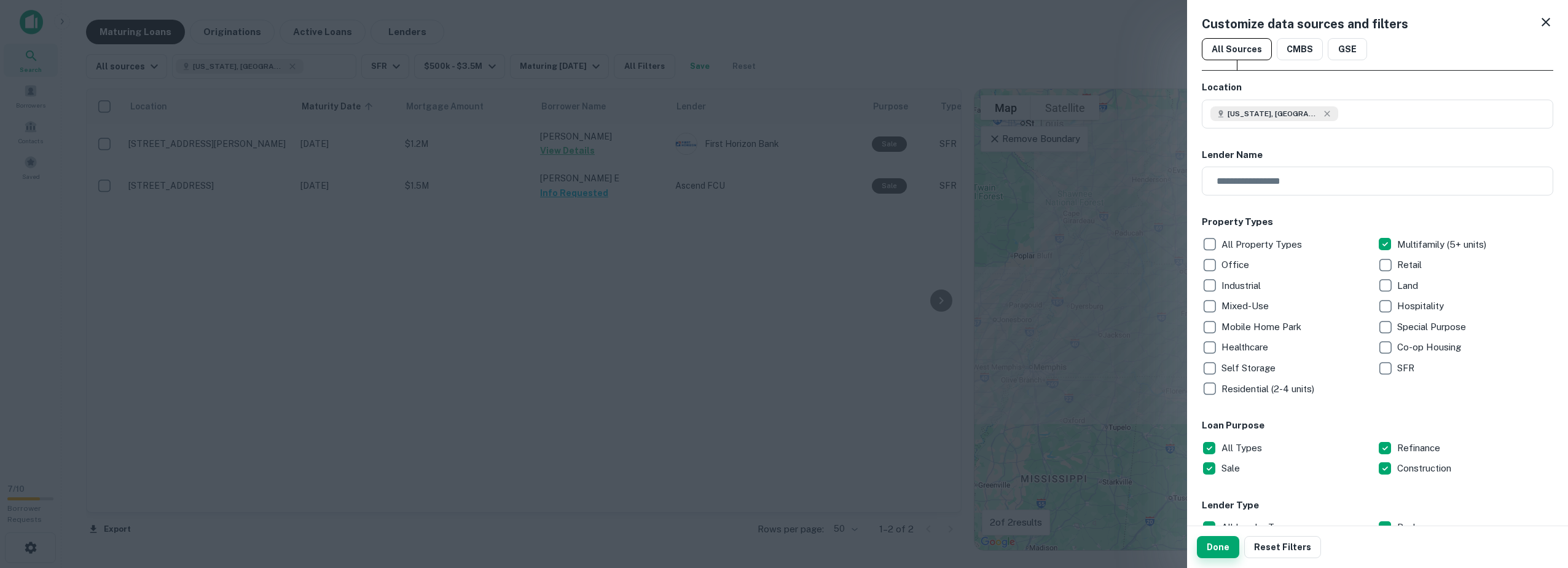
click at [1218, 551] on button "Done" at bounding box center [1218, 547] width 42 height 23
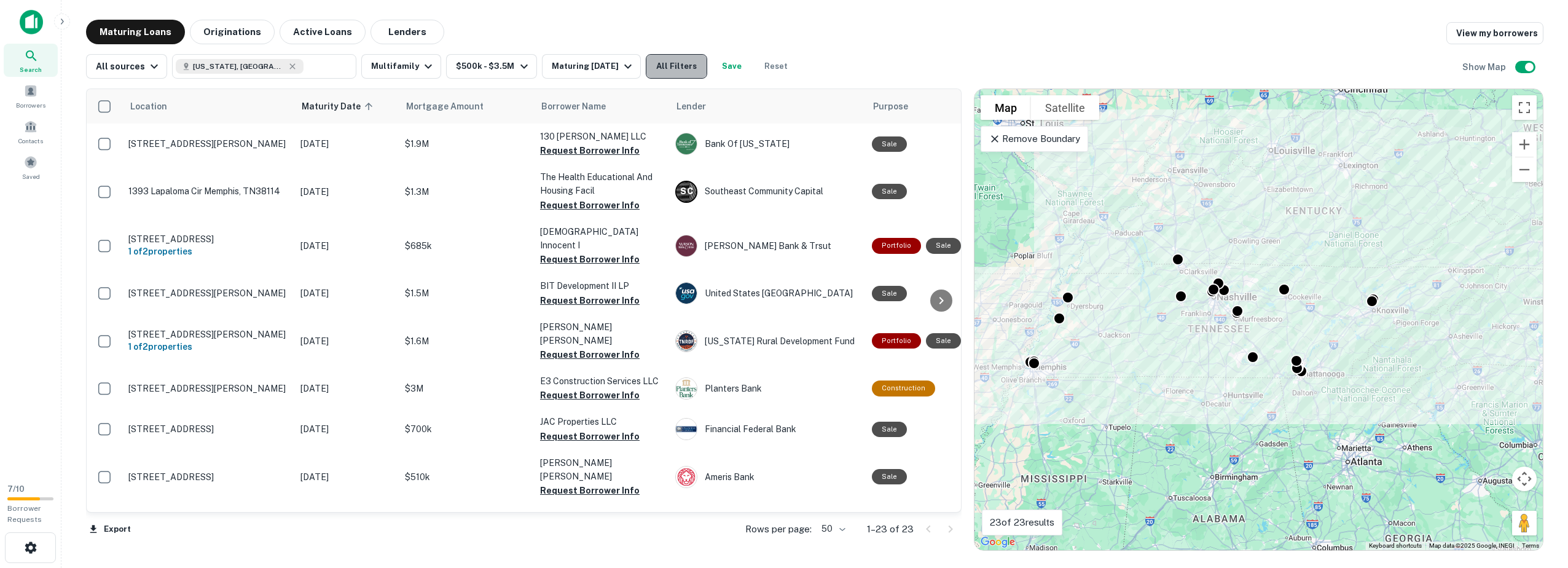
click at [678, 66] on button "All Filters" at bounding box center [676, 66] width 61 height 24
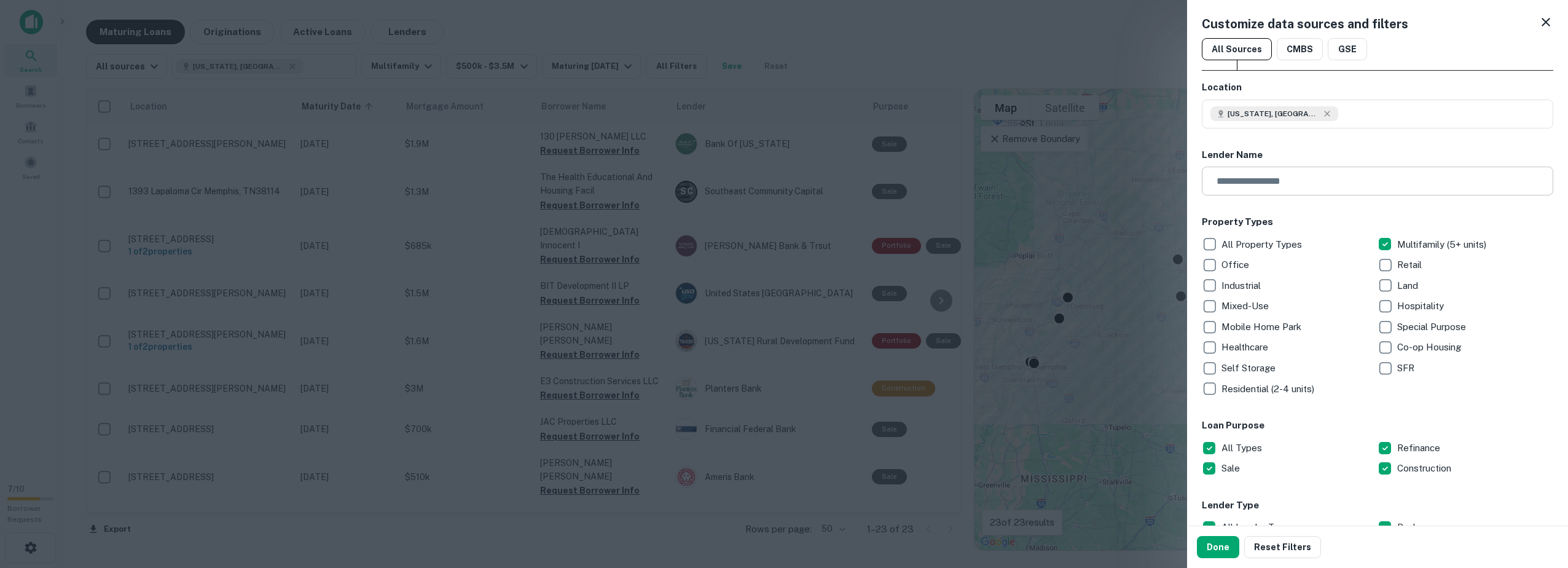
click at [1314, 180] on input "text" at bounding box center [1372, 180] width 343 height 29
type input "********"
click at [1216, 544] on button "Done" at bounding box center [1218, 547] width 42 height 23
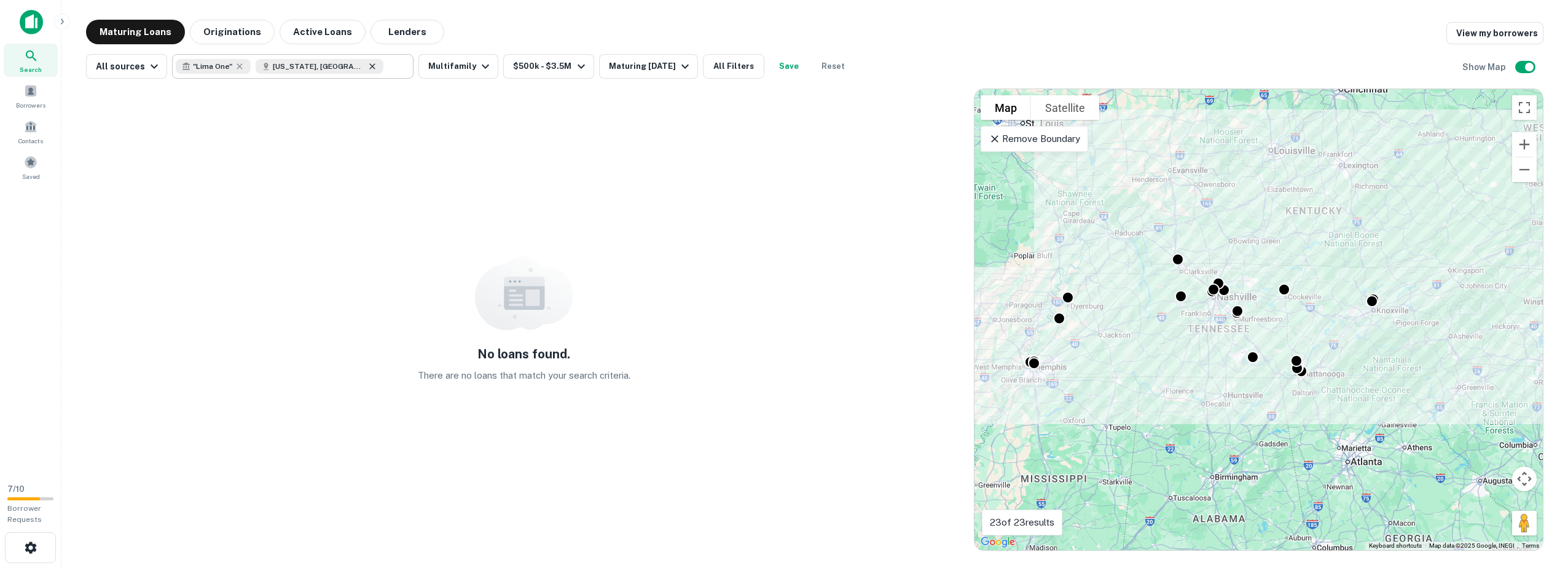
click at [367, 63] on icon at bounding box center [371, 66] width 10 height 10
type input "**********"
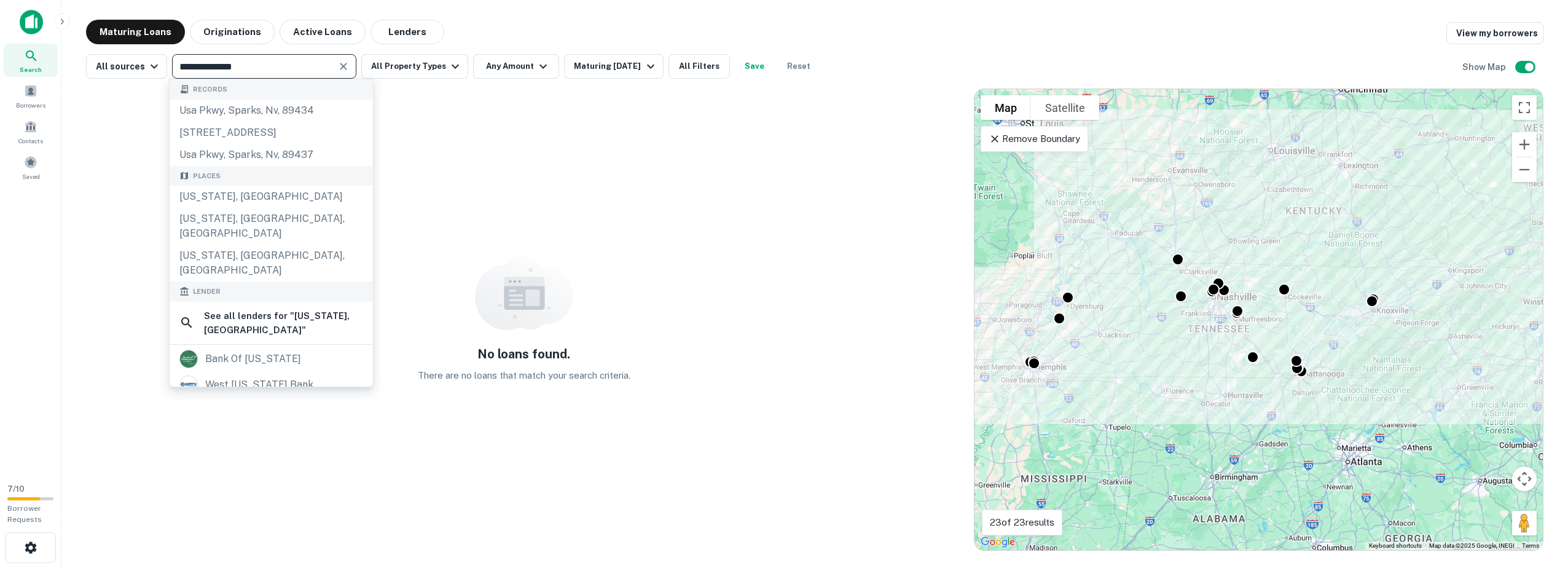
drag, startPoint x: 280, startPoint y: 68, endPoint x: 102, endPoint y: 49, distance: 179.0
click at [102, 49] on div "**********" at bounding box center [814, 61] width 1457 height 35
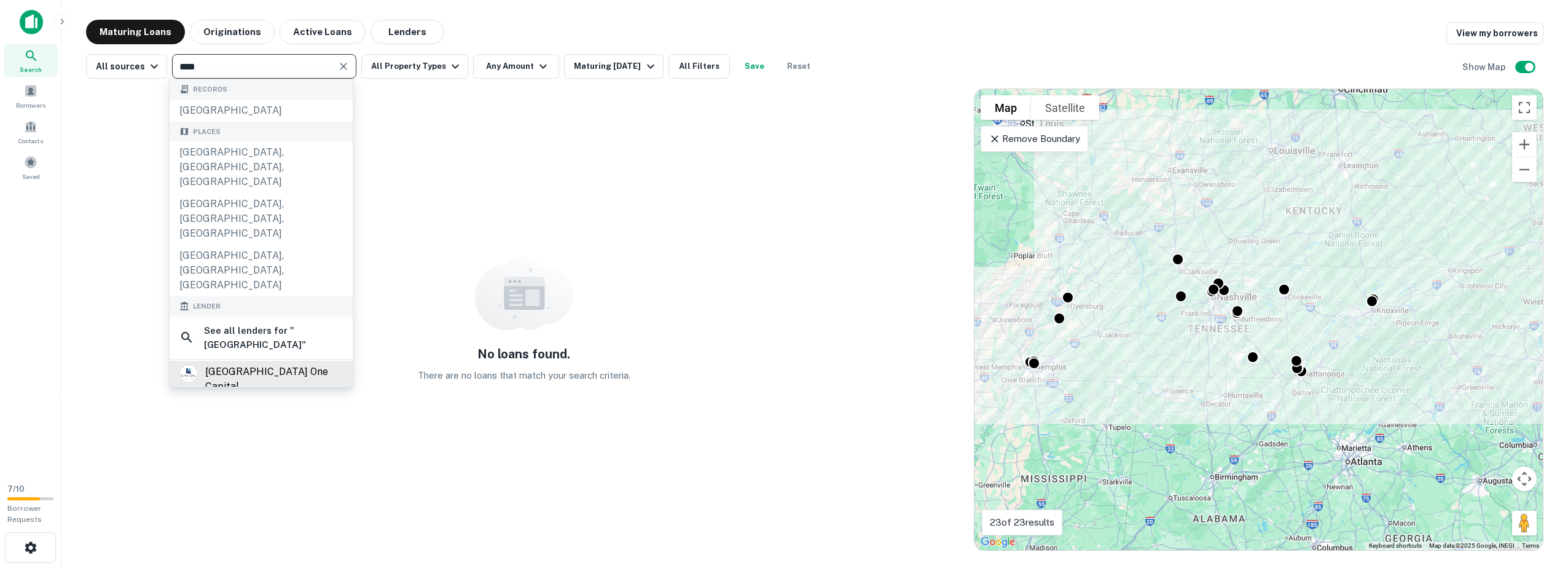
type input "****"
click at [245, 365] on div "lima one capital" at bounding box center [273, 379] width 138 height 29
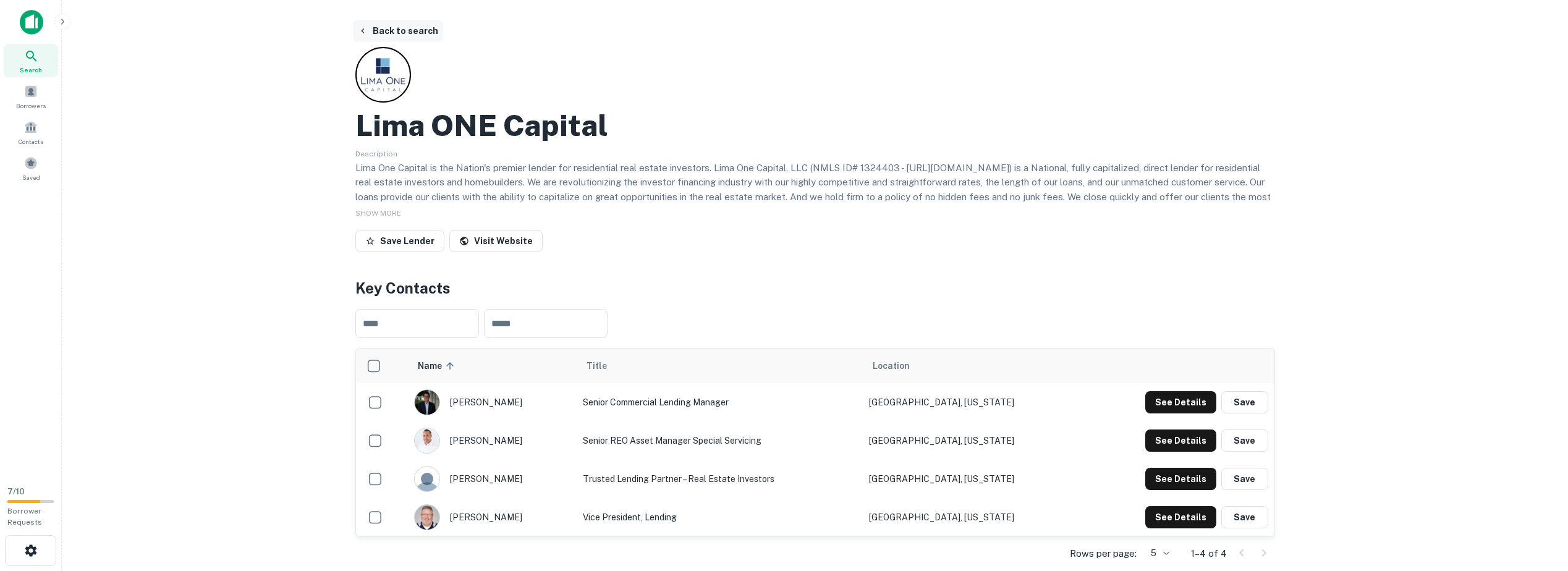
click at [418, 30] on button "Back to search" at bounding box center [398, 31] width 91 height 23
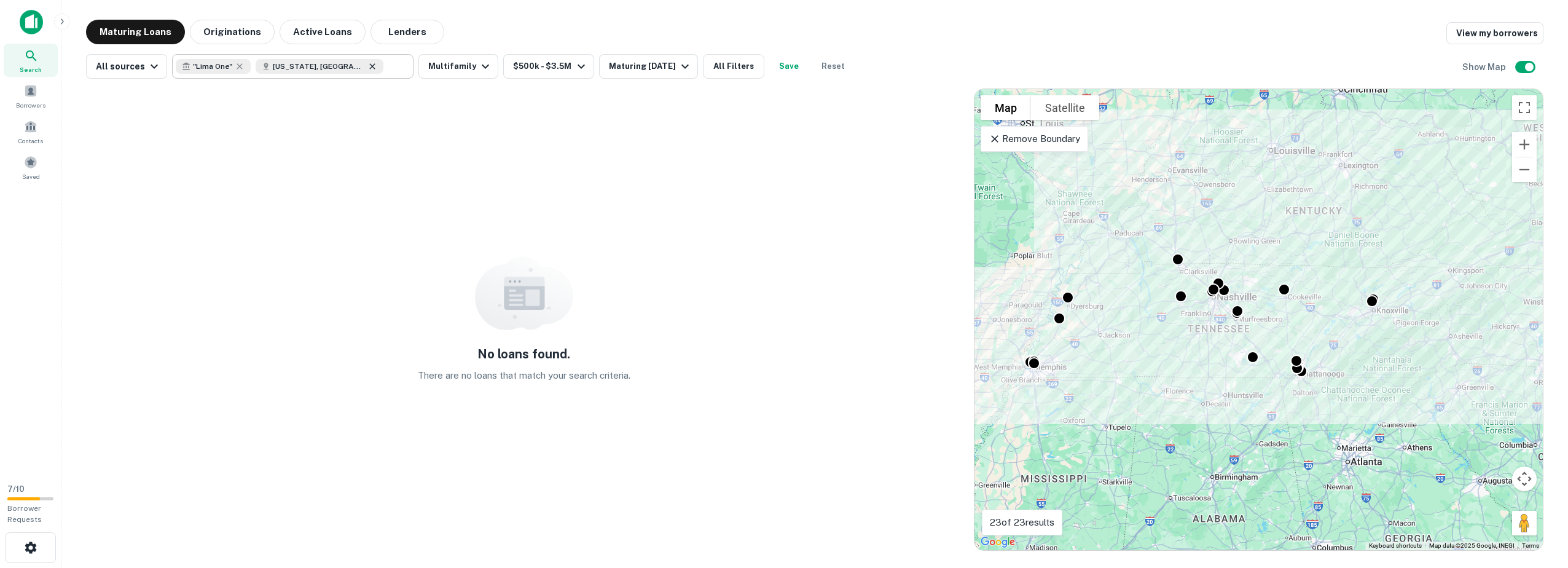
click at [367, 68] on icon at bounding box center [371, 66] width 10 height 10
type input "**********"
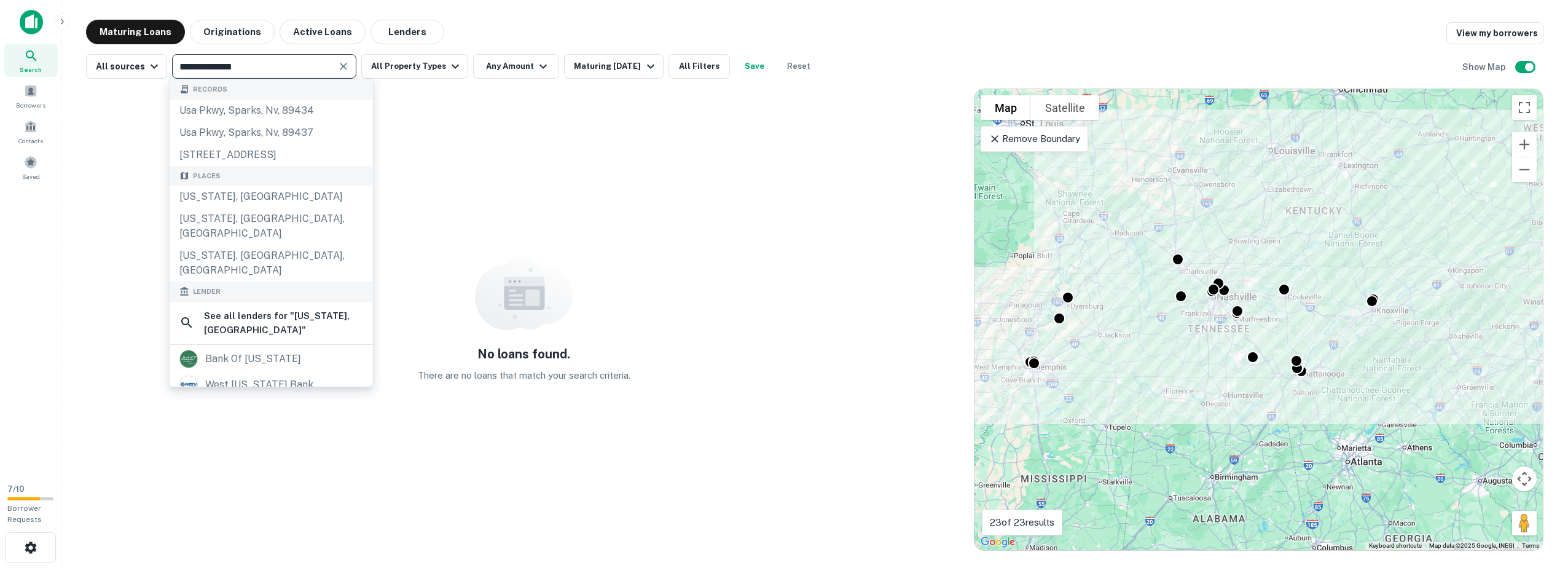
click at [344, 67] on icon "Clear" at bounding box center [344, 67] width 12 height 12
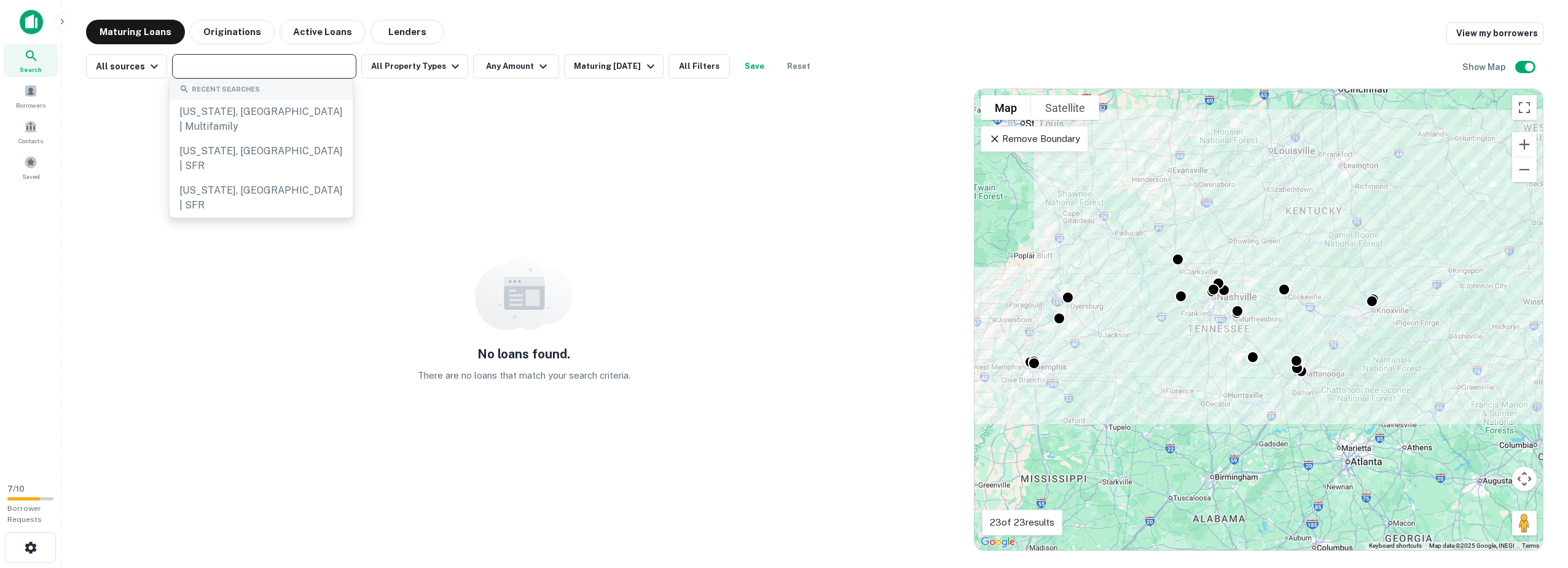
click at [111, 239] on div "No loans found. There are no loans that match your search criteria." at bounding box center [524, 320] width 876 height 462
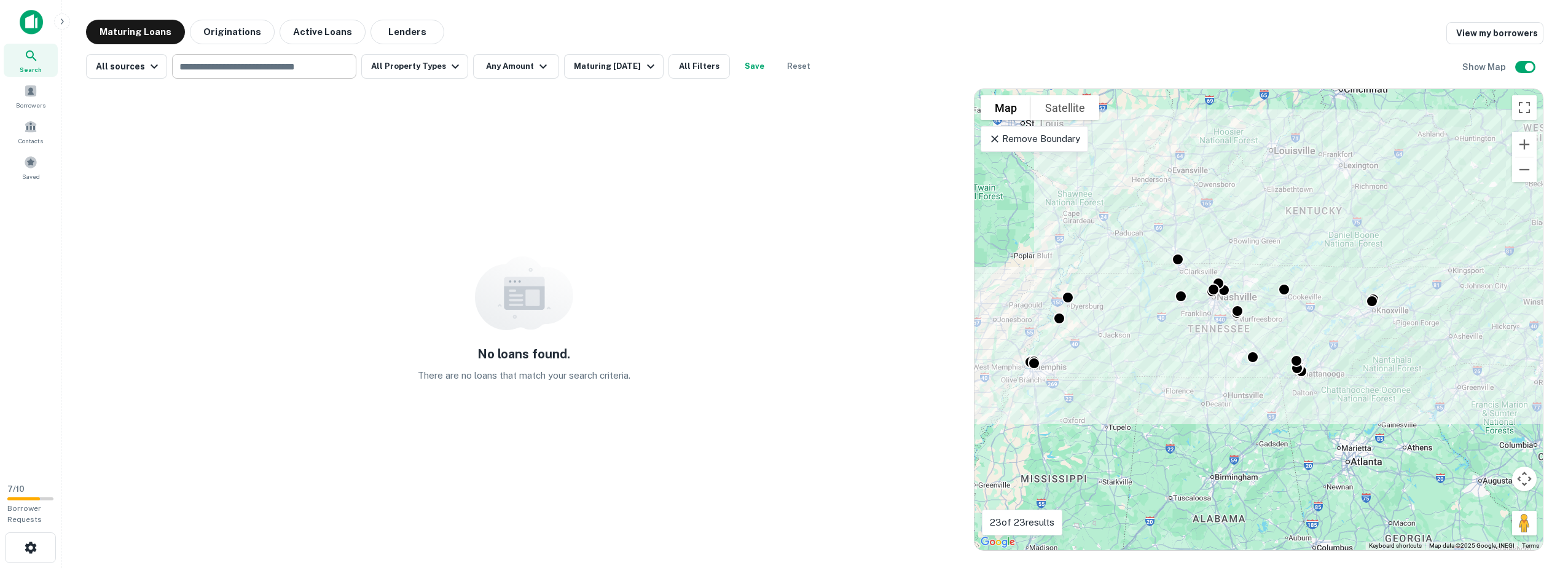
click at [254, 77] on div "​" at bounding box center [264, 66] width 184 height 24
type input "****"
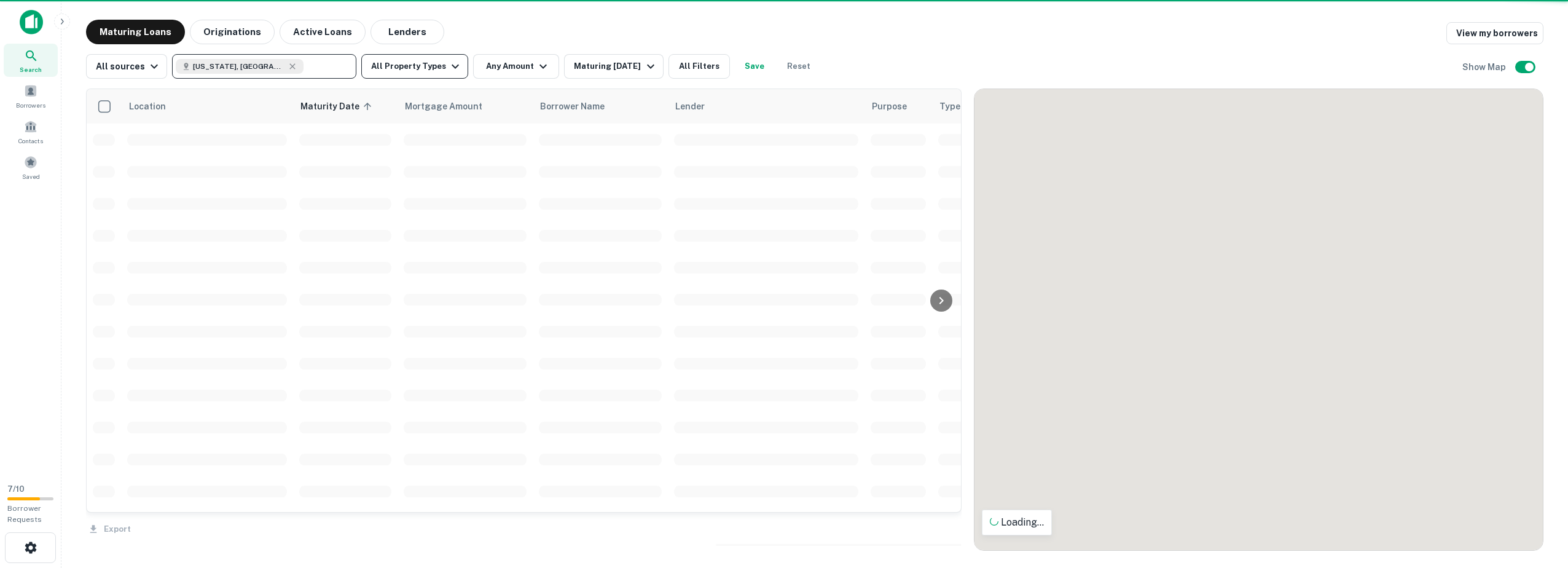
click at [447, 69] on icon "button" at bounding box center [454, 66] width 15 height 15
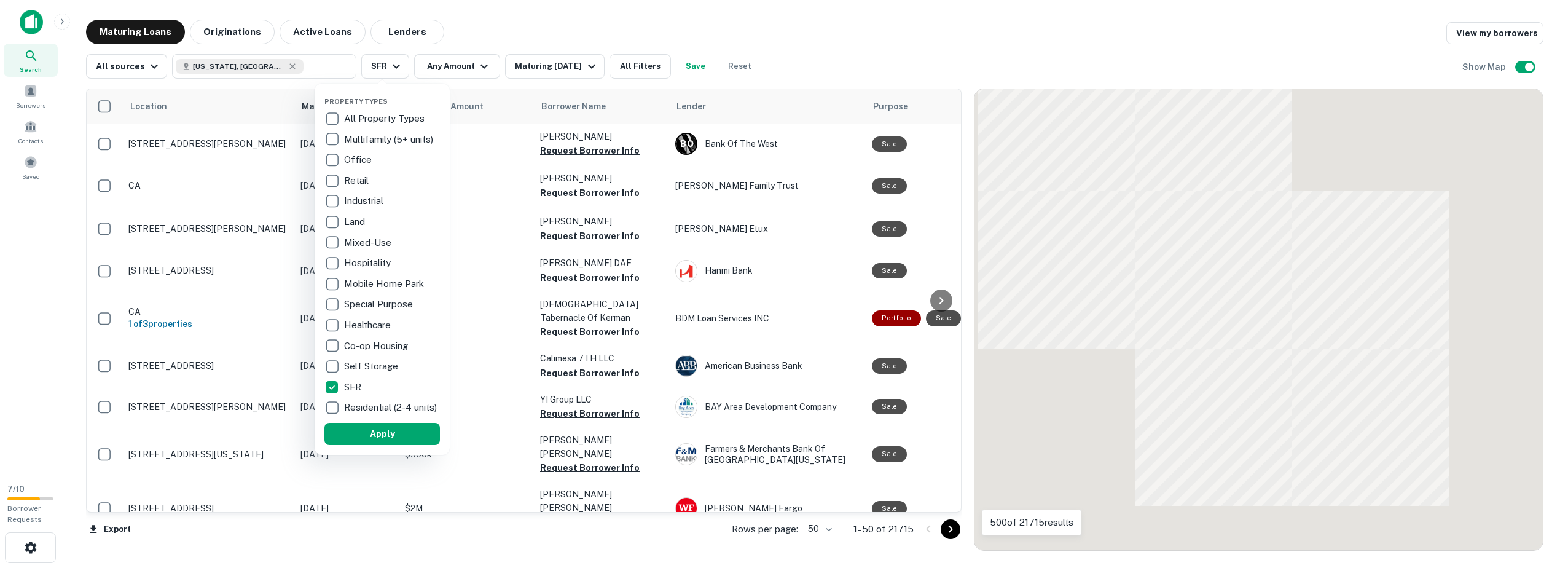
click at [381, 445] on button "Apply" at bounding box center [382, 434] width 115 height 23
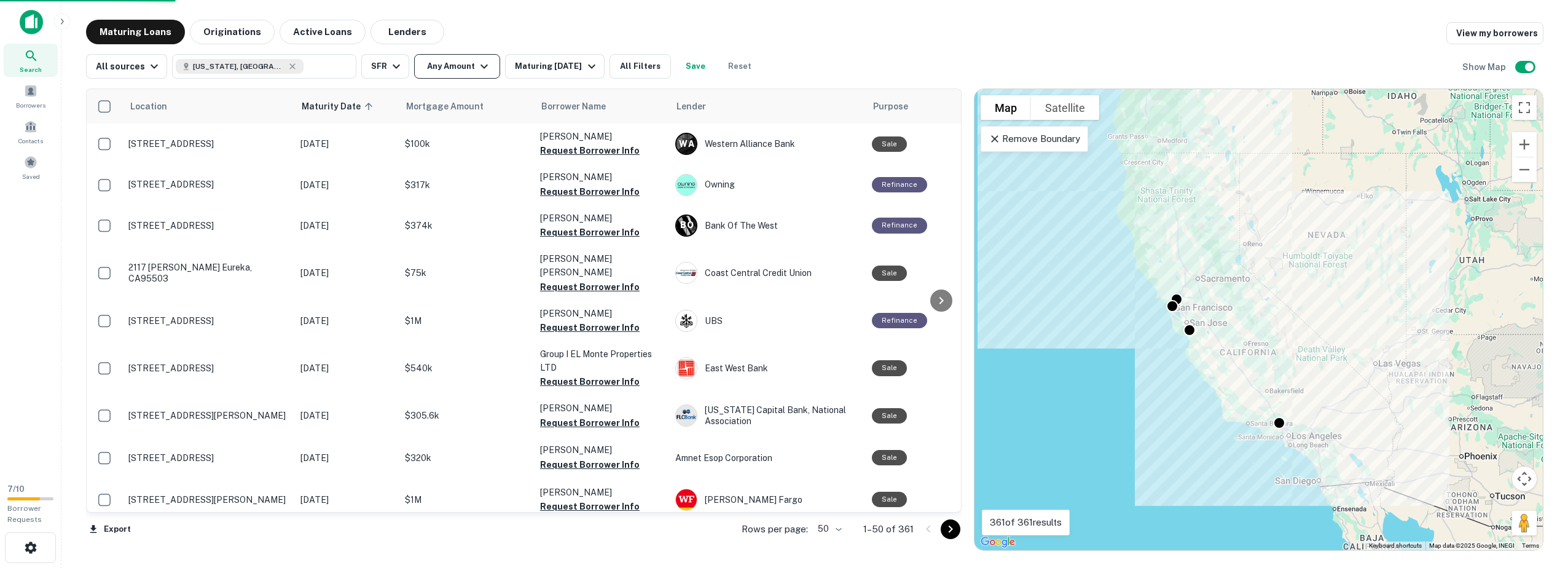
click at [478, 69] on icon "button" at bounding box center [484, 66] width 15 height 15
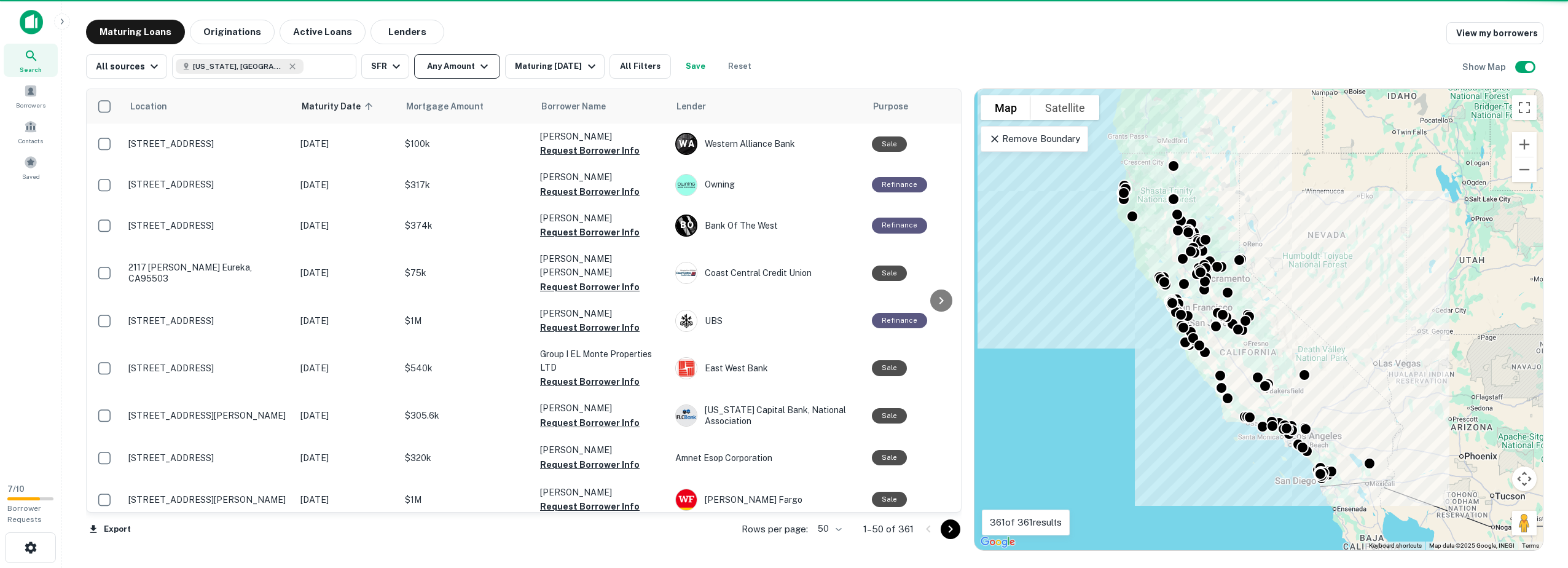
click at [395, 145] on div at bounding box center [784, 284] width 1568 height 568
click at [467, 65] on div at bounding box center [784, 284] width 1568 height 568
click at [479, 71] on div at bounding box center [784, 284] width 1568 height 568
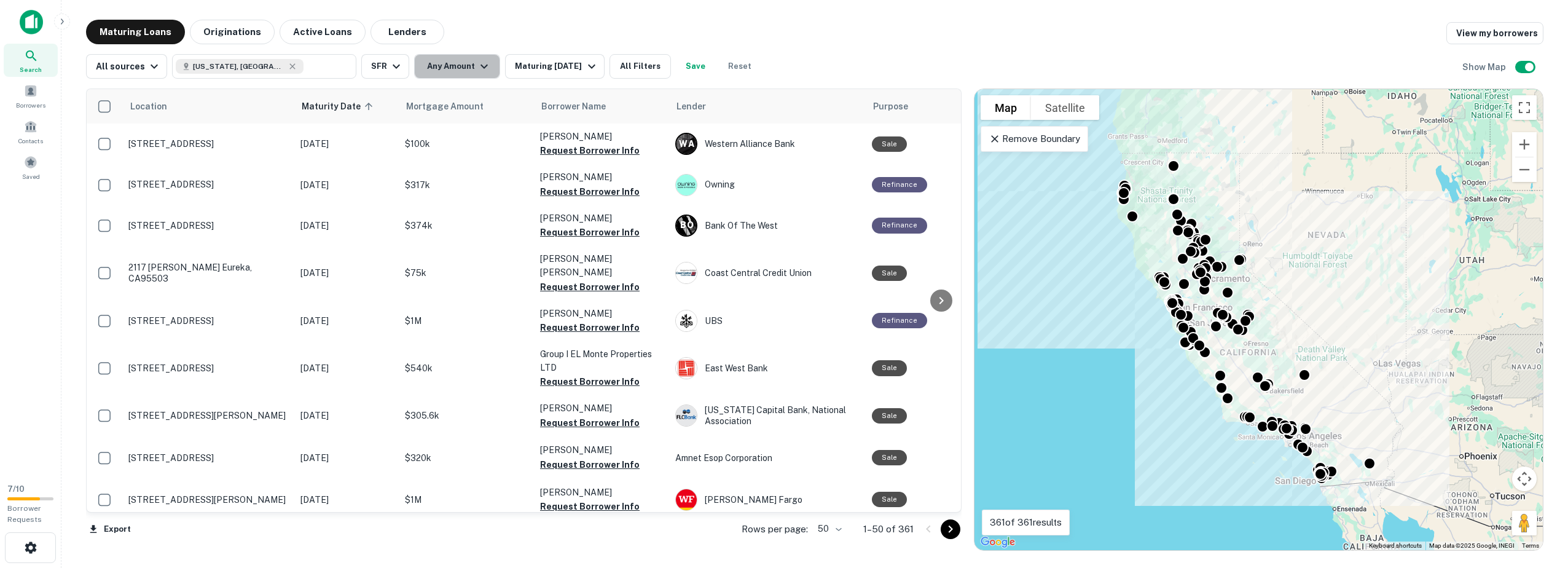
click at [477, 70] on icon "button" at bounding box center [484, 66] width 15 height 15
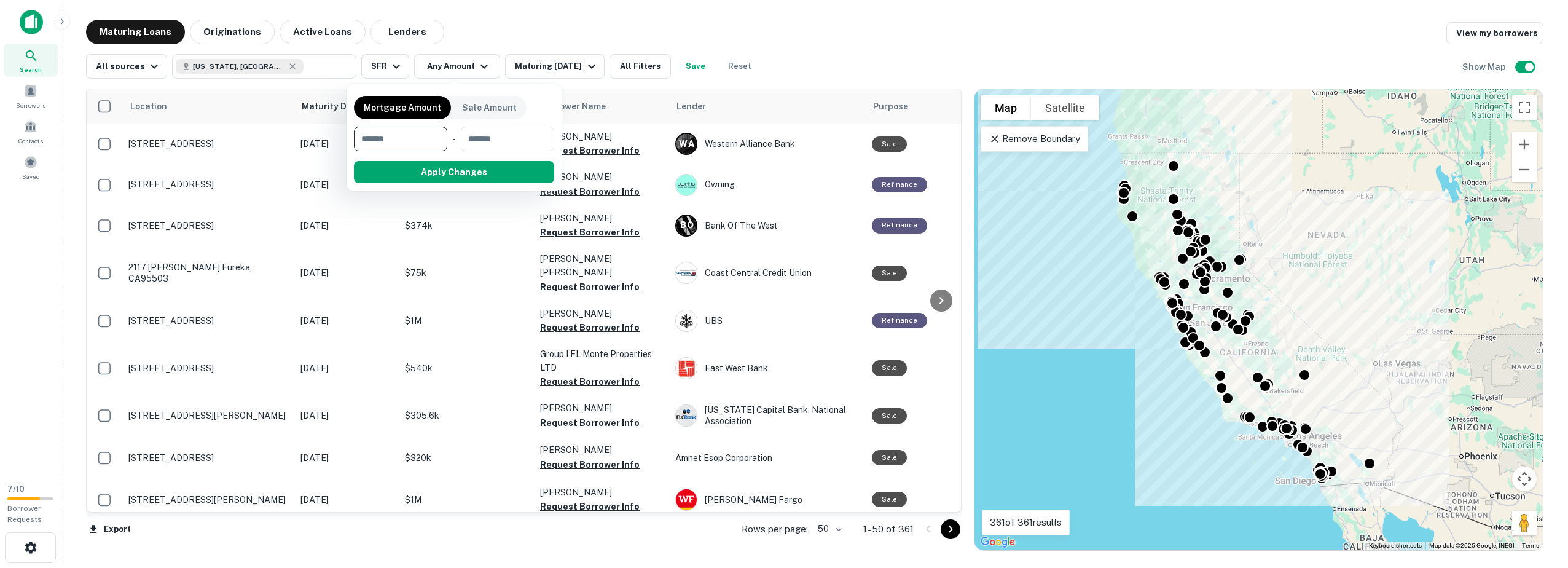
click at [408, 140] on input "number" at bounding box center [396, 139] width 85 height 24
type input "******"
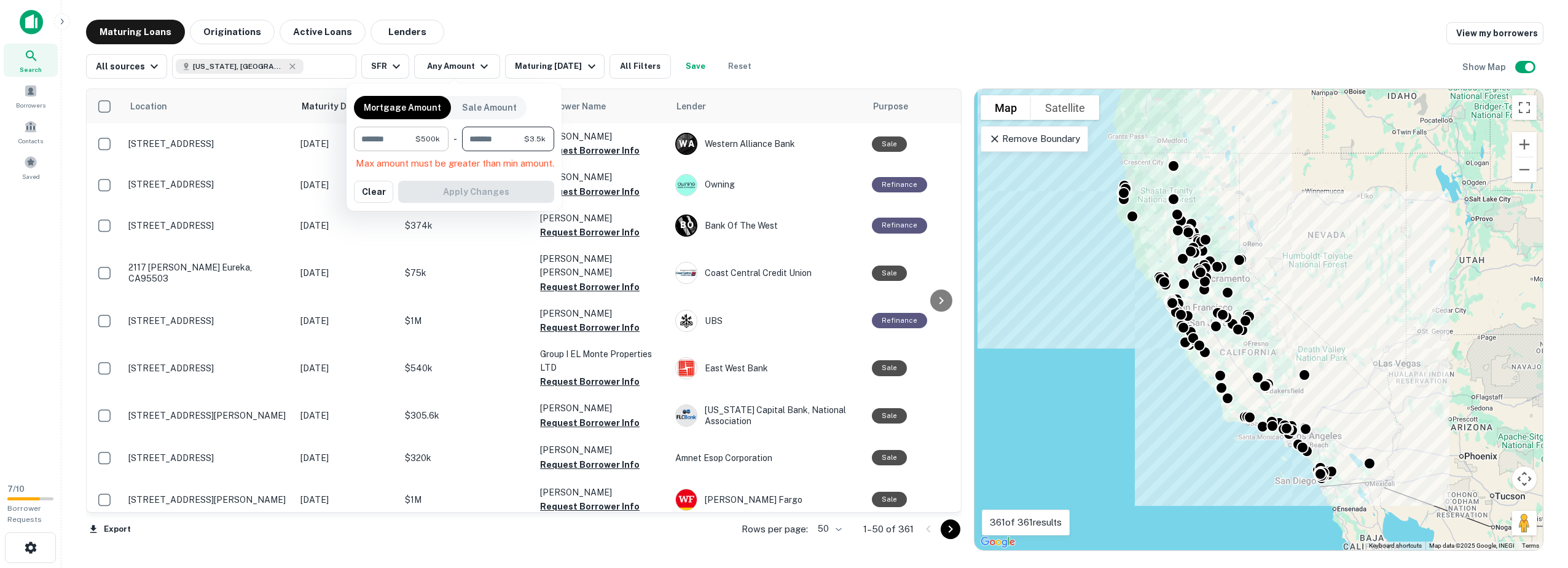
type input "*******"
click at [459, 172] on button "Apply Changes" at bounding box center [476, 172] width 156 height 23
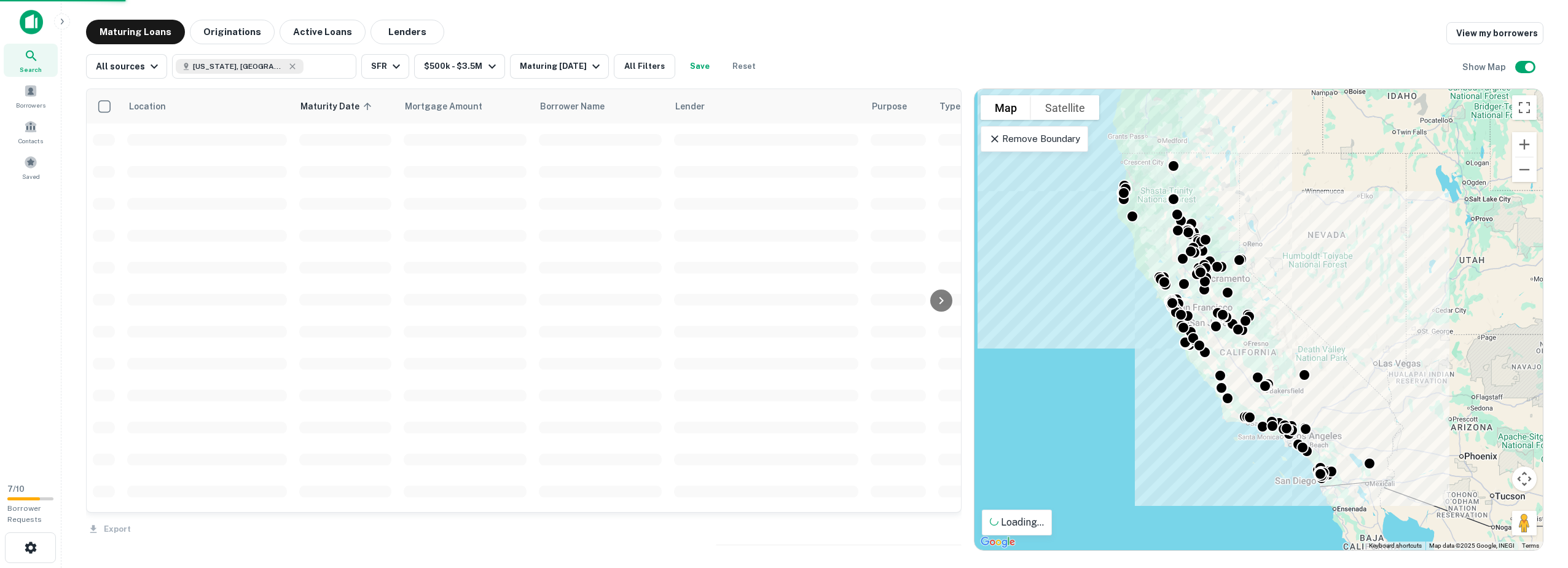
click at [476, 168] on span at bounding box center [465, 171] width 123 height 11
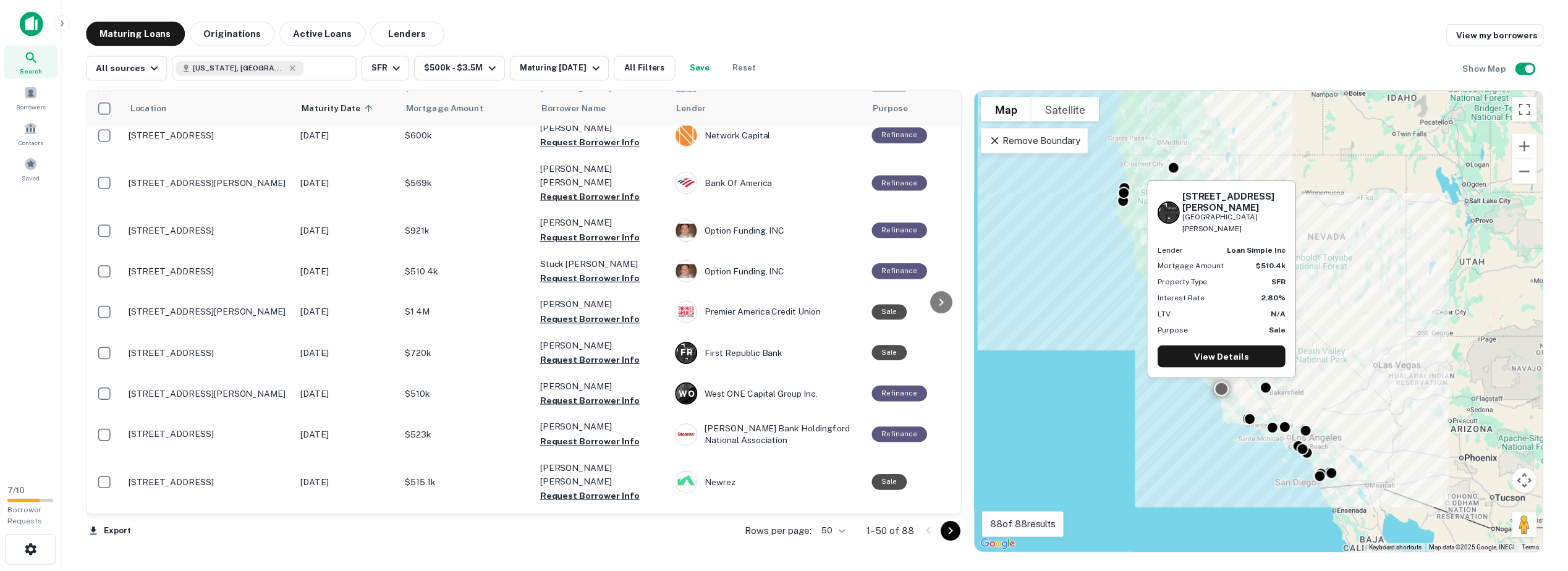
scroll to position [1316, 0]
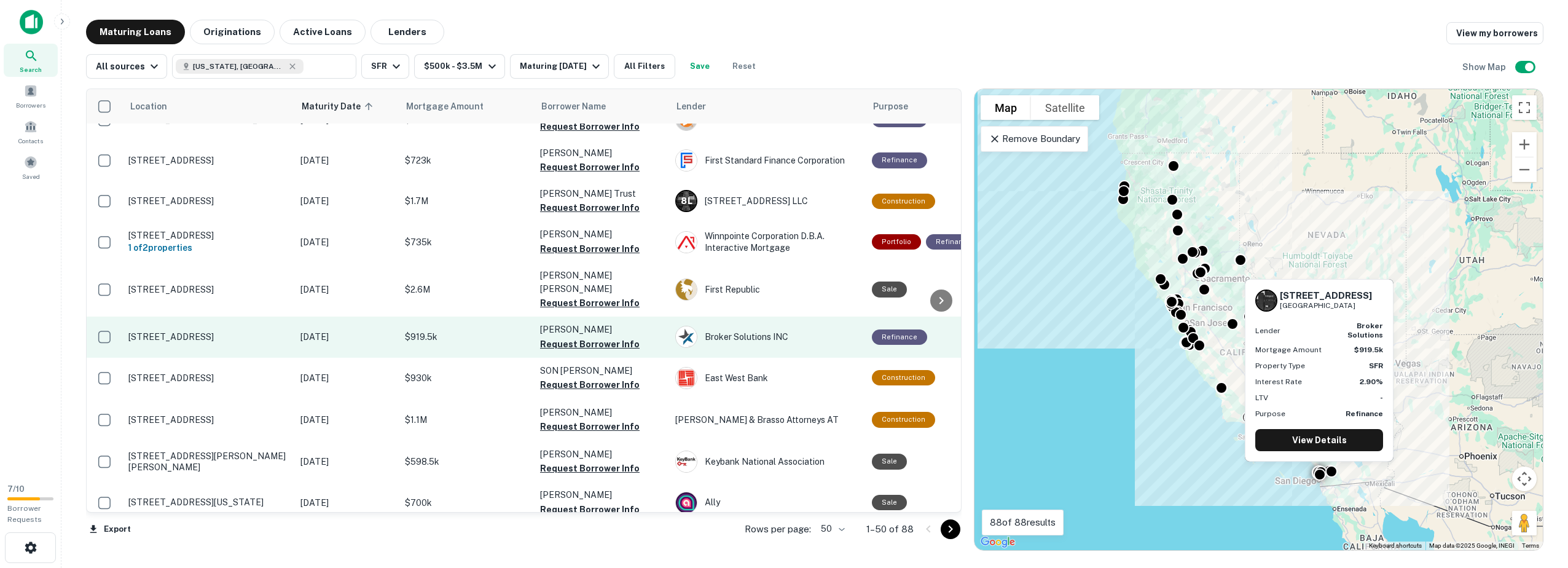
click at [245, 332] on p "[STREET_ADDRESS]" at bounding box center [208, 337] width 160 height 11
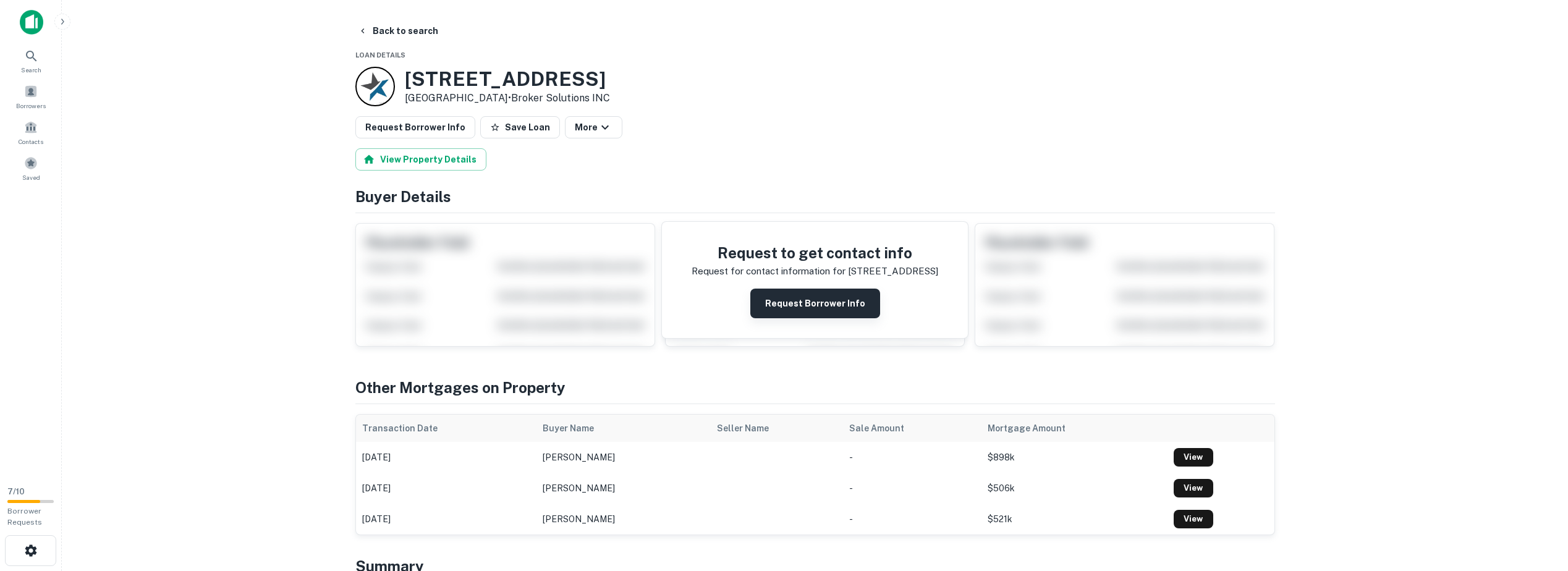
click at [810, 305] on button "Request Borrower Info" at bounding box center [815, 303] width 130 height 30
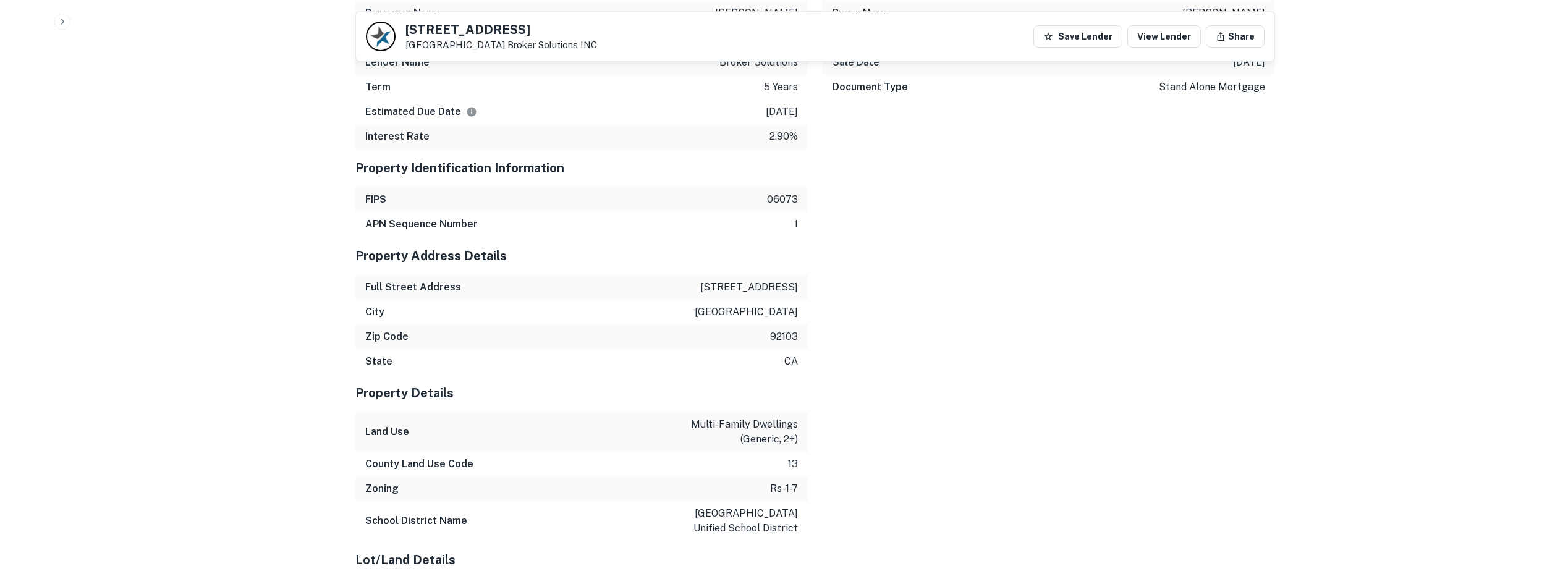
scroll to position [1441, 0]
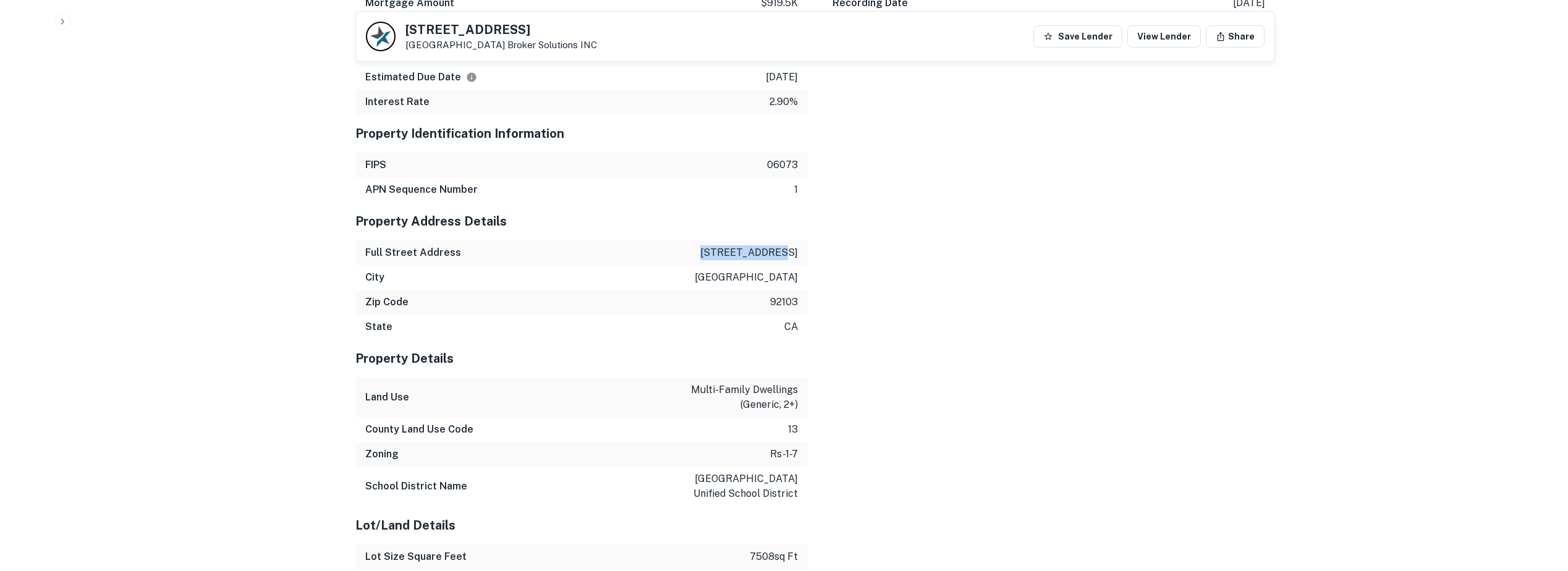
drag, startPoint x: 752, startPoint y: 248, endPoint x: 818, endPoint y: 248, distance: 66.0
click at [818, 248] on div "Mortgage Details Borrower Name kerr stephen s Mortgage Amount $919.5k Lender Na…" at bounding box center [807, 486] width 934 height 1117
copy p "3672 curlew st"
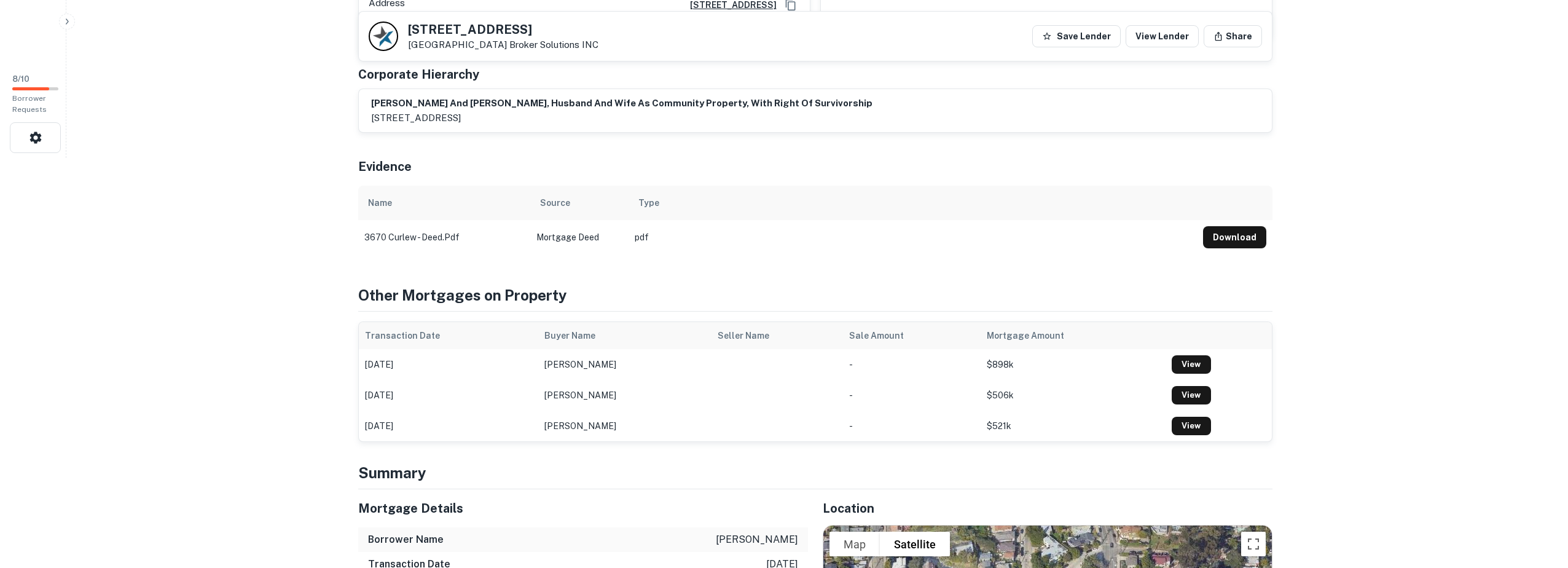
scroll to position [0, 0]
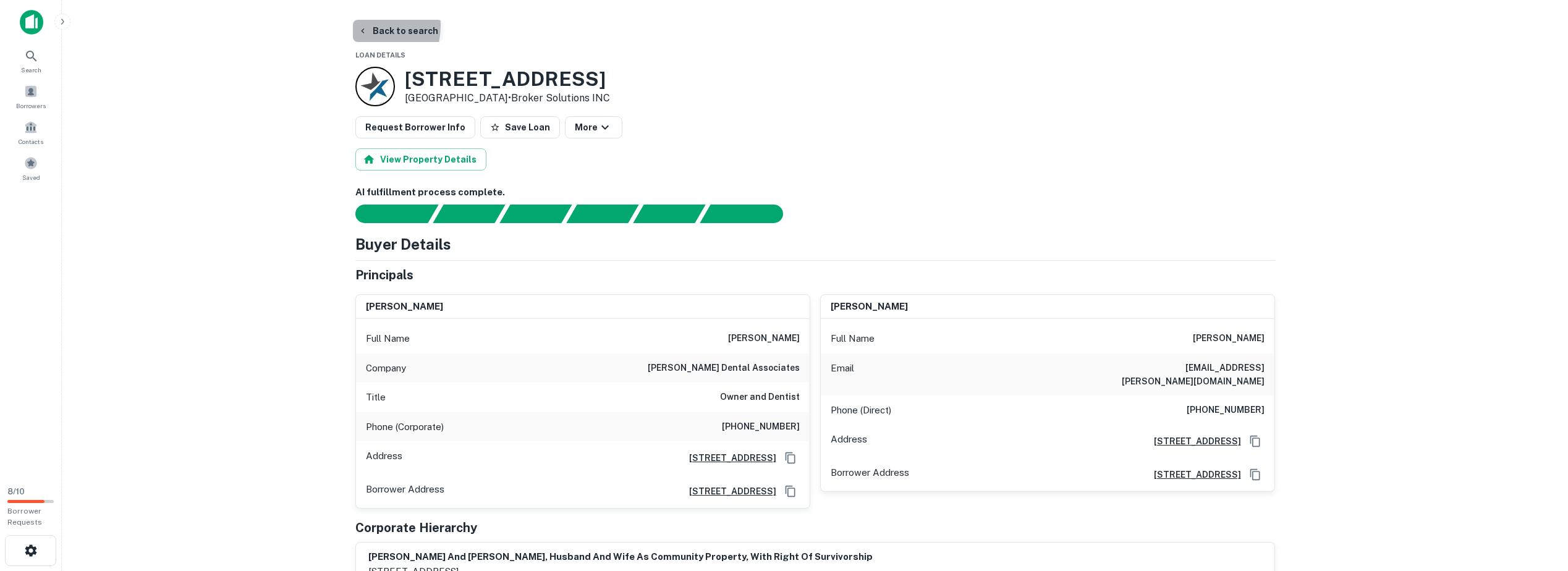
click at [366, 26] on icon "button" at bounding box center [362, 30] width 10 height 10
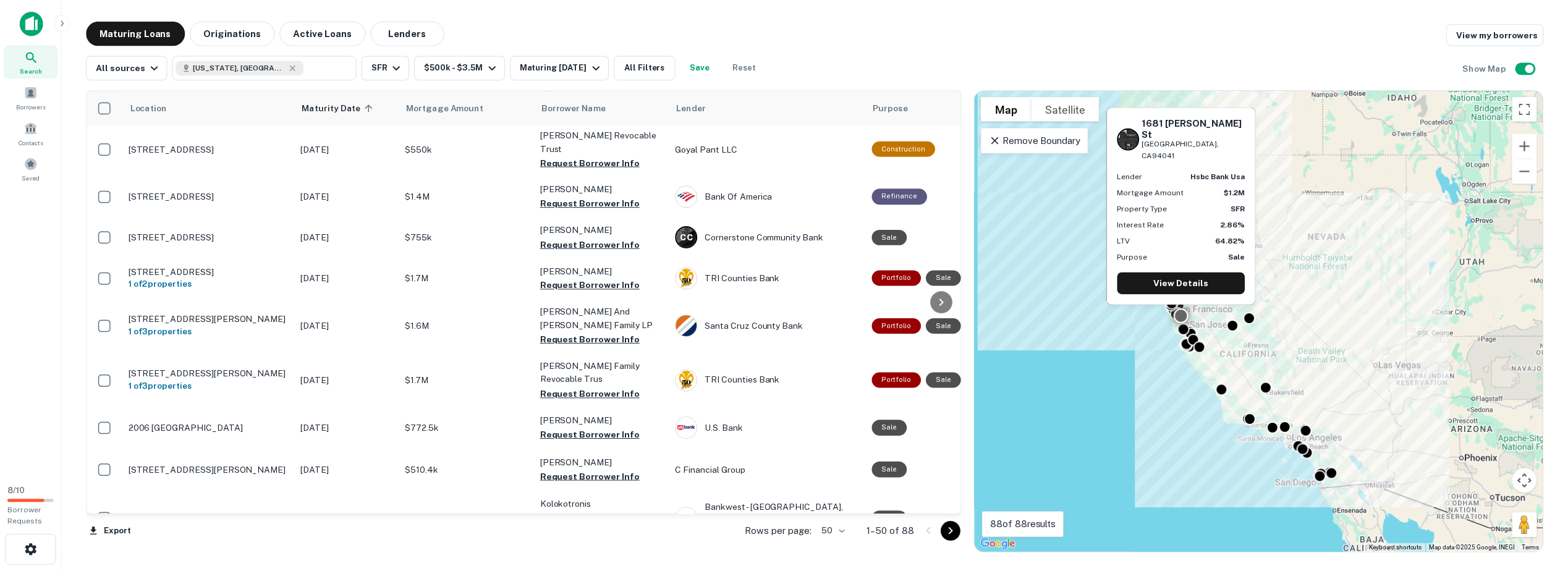
scroll to position [205, 0]
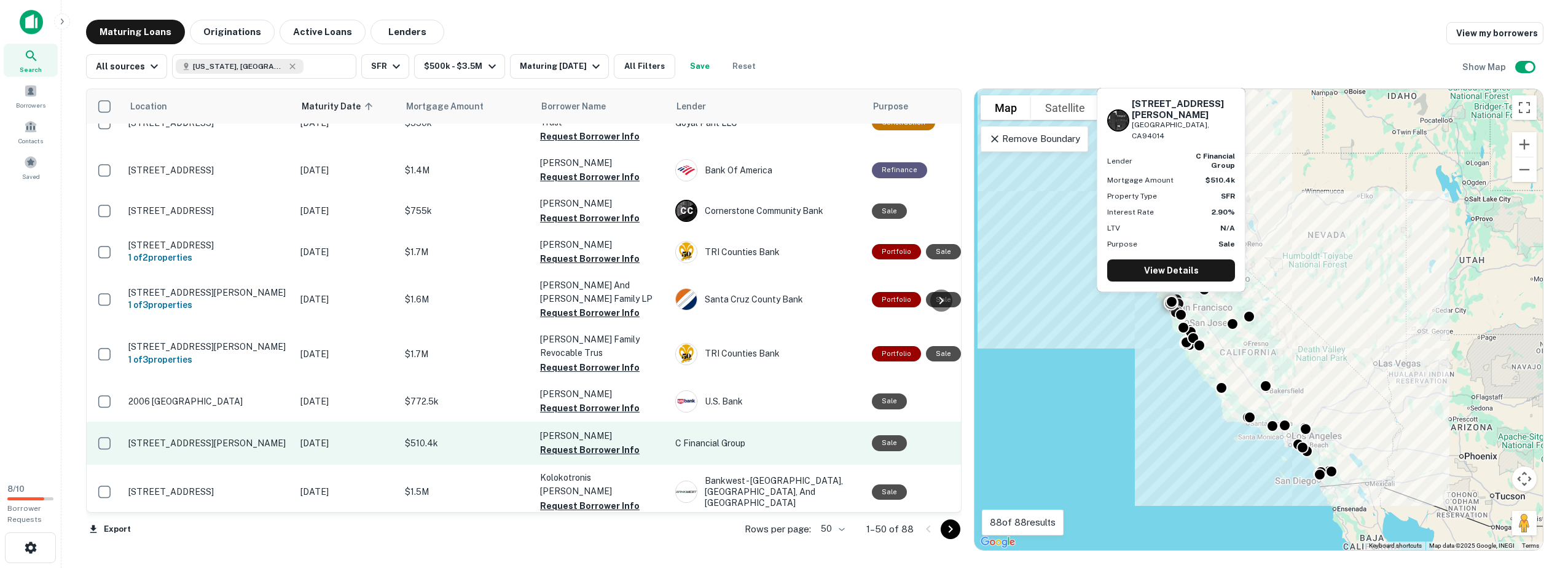
click at [190, 446] on p "[STREET_ADDRESS][PERSON_NAME]" at bounding box center [208, 442] width 160 height 11
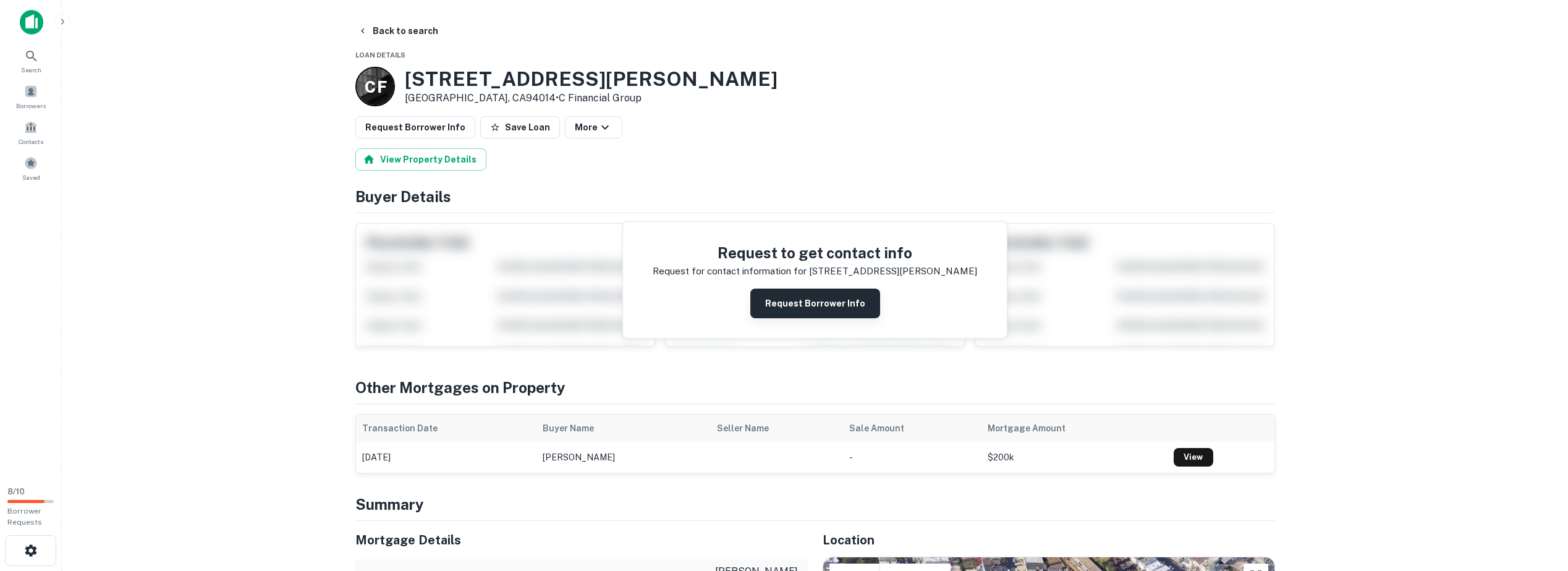
click at [770, 312] on button "Request Borrower Info" at bounding box center [815, 303] width 130 height 30
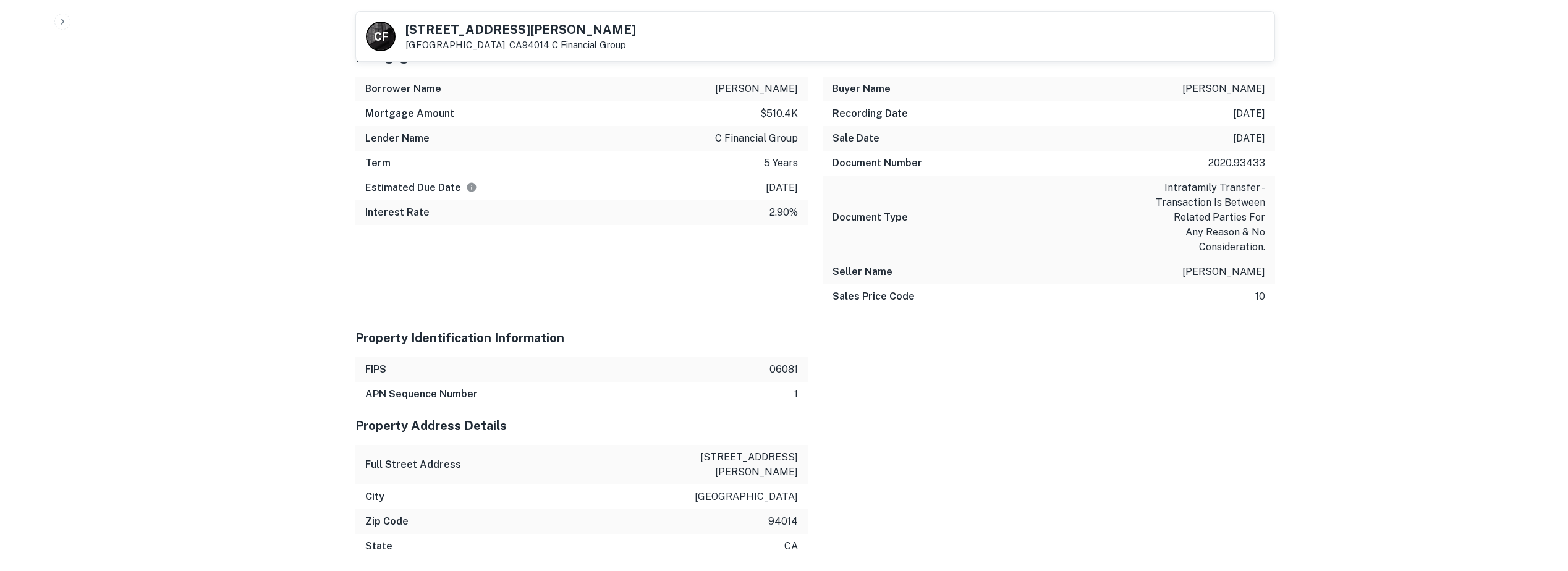
scroll to position [1236, 0]
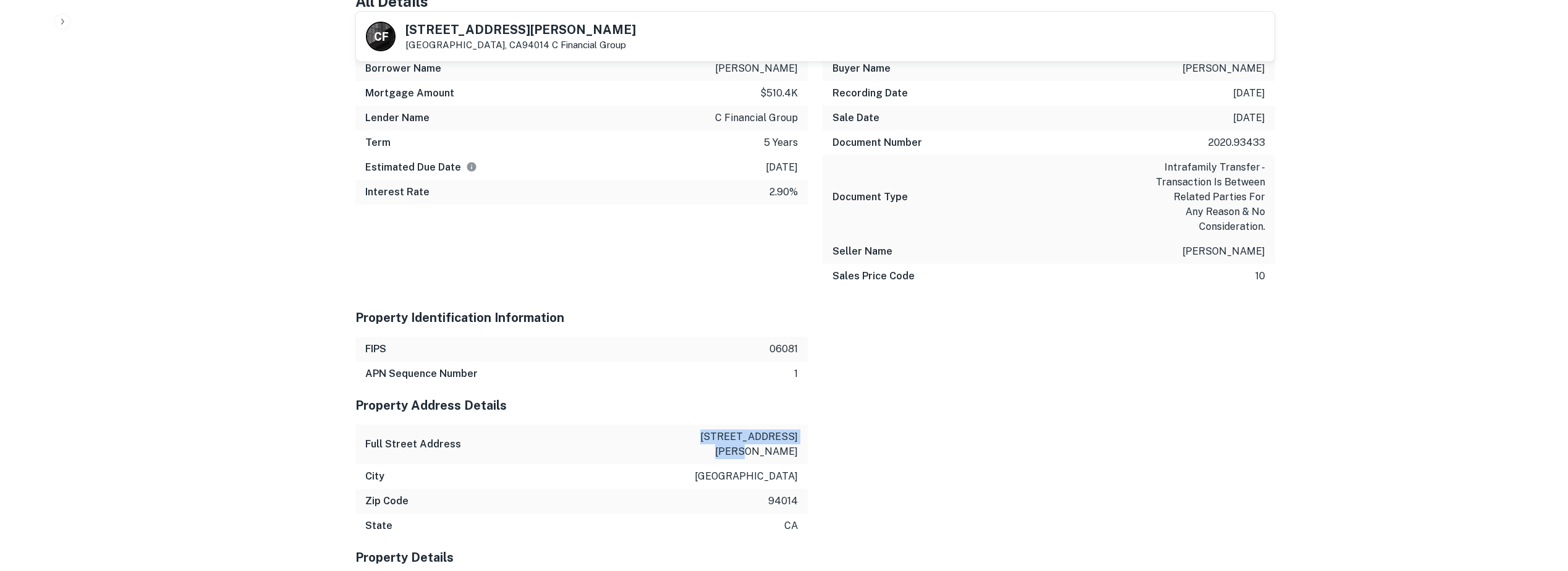
drag, startPoint x: 696, startPoint y: 440, endPoint x: 811, endPoint y: 432, distance: 115.3
copy p "174 santa barbara ave"
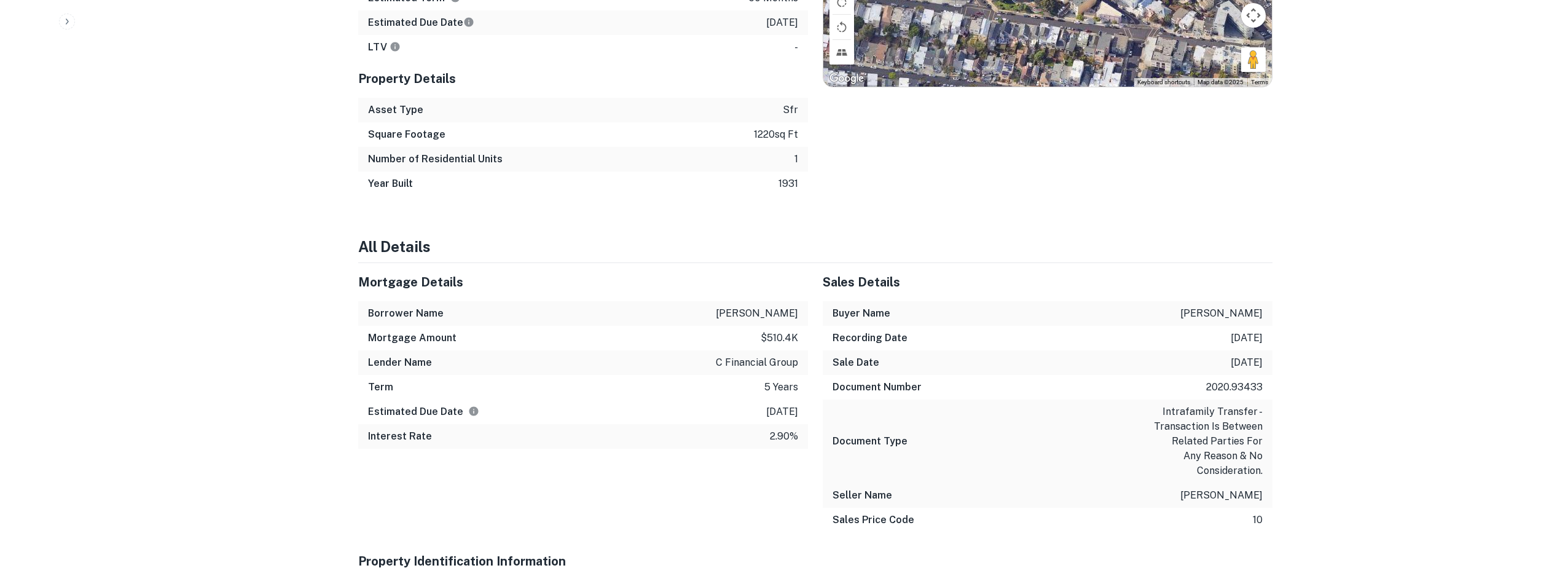
scroll to position [0, 0]
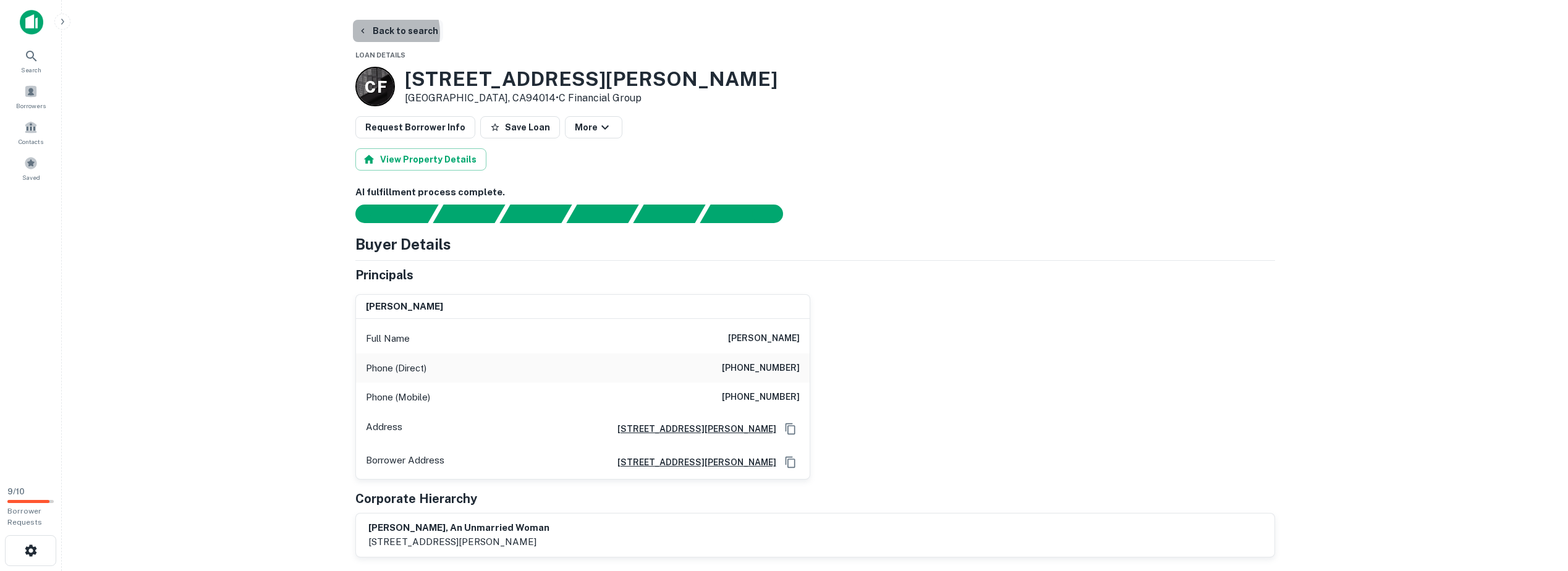
click at [377, 33] on button "Back to search" at bounding box center [398, 31] width 91 height 23
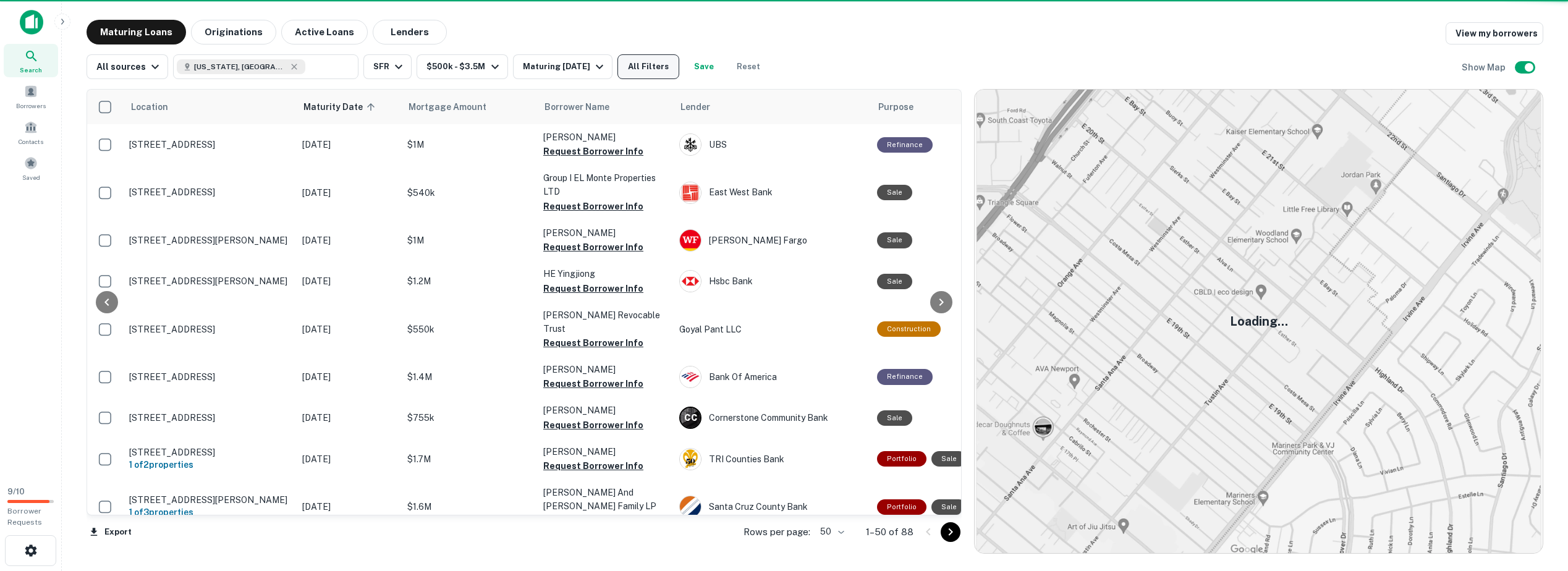
click at [659, 67] on button "All Filters" at bounding box center [648, 66] width 62 height 24
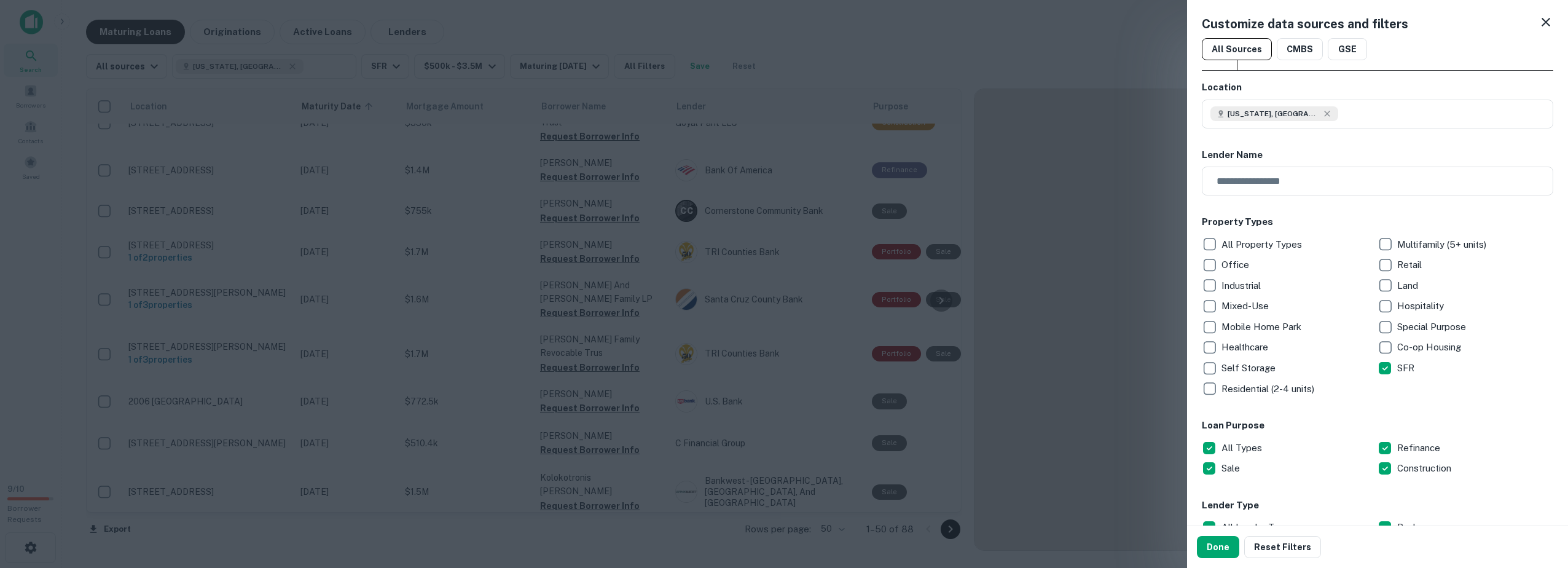
scroll to position [615, 0]
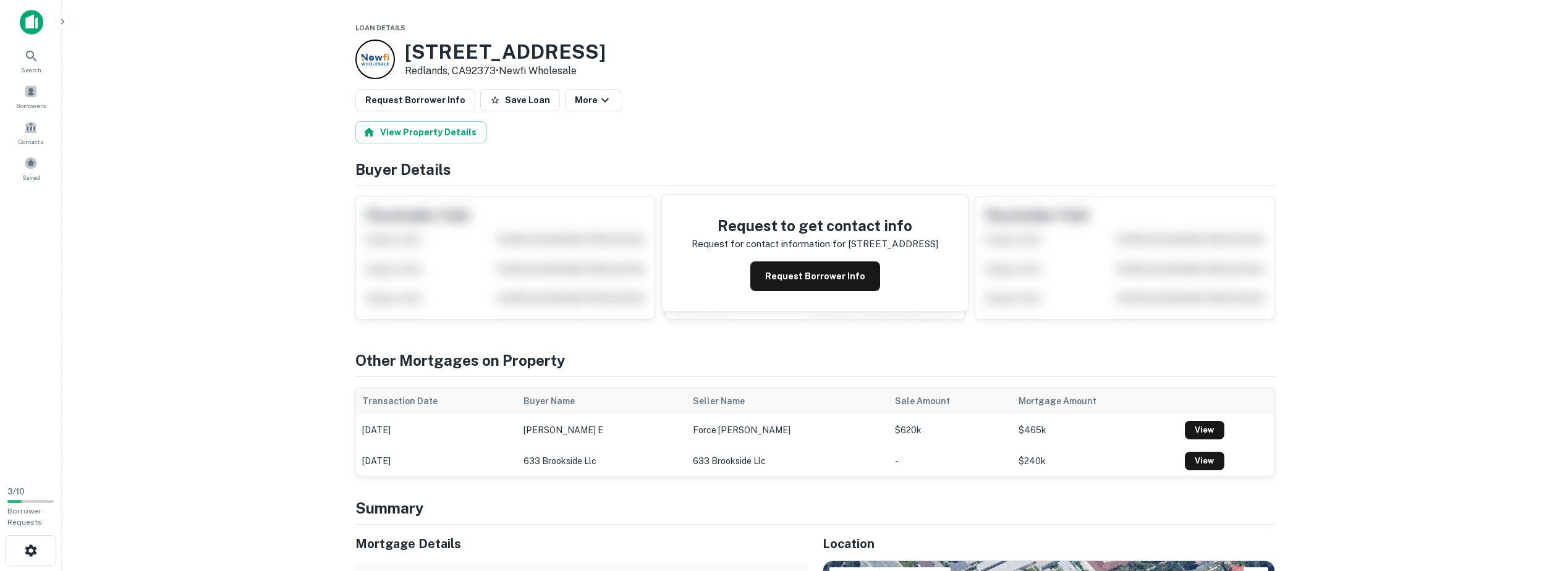
click at [29, 23] on img at bounding box center [31, 22] width 24 height 24
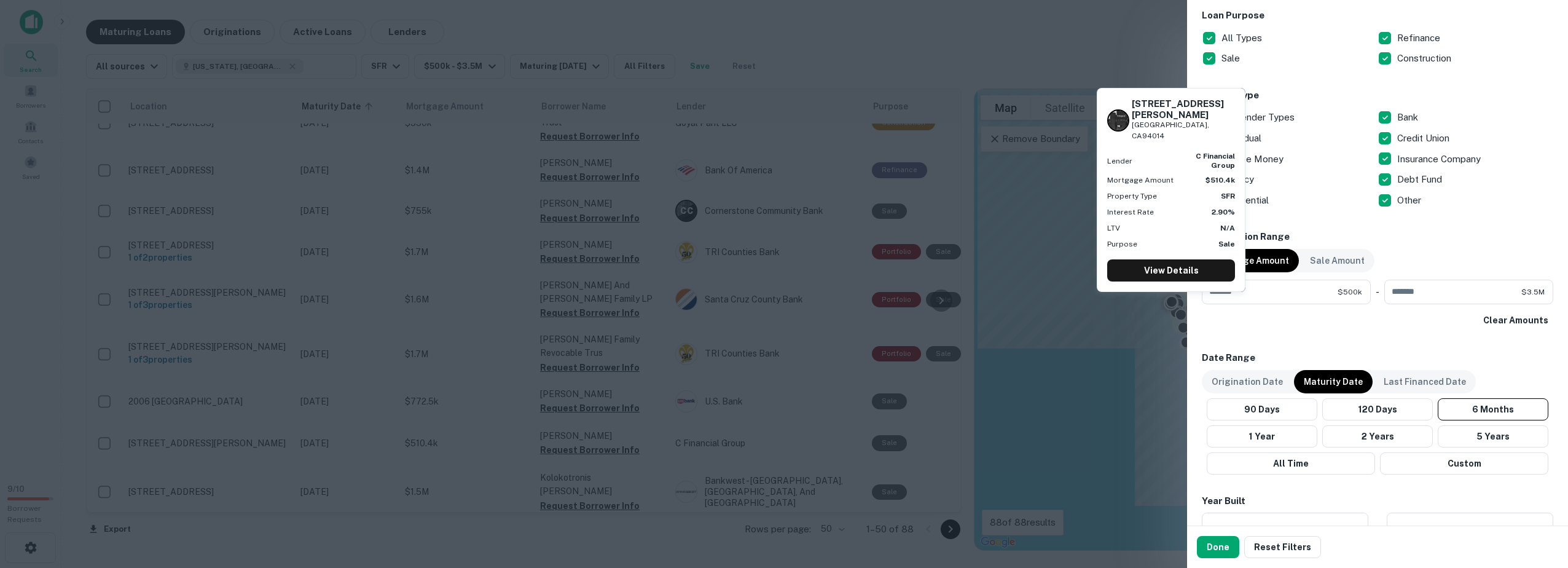
scroll to position [636, 0]
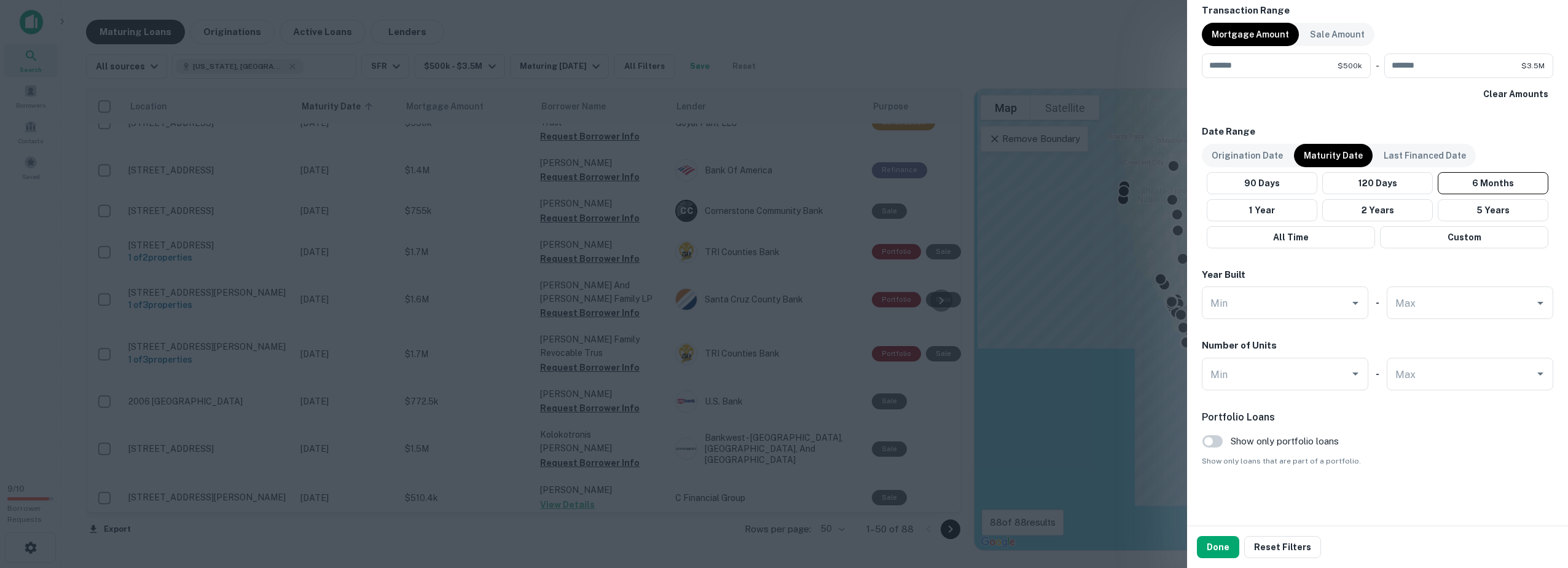
click at [1396, 100] on div "Clear Amounts" at bounding box center [1377, 94] width 351 height 23
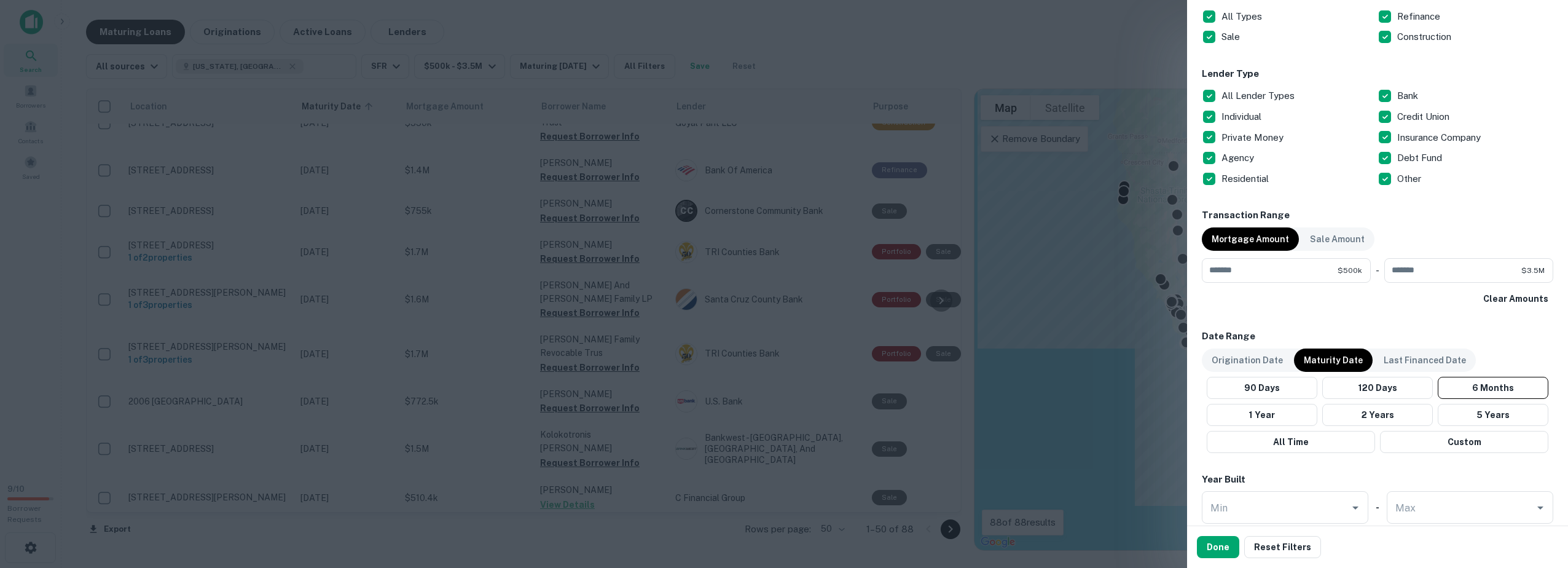
scroll to position [0, 0]
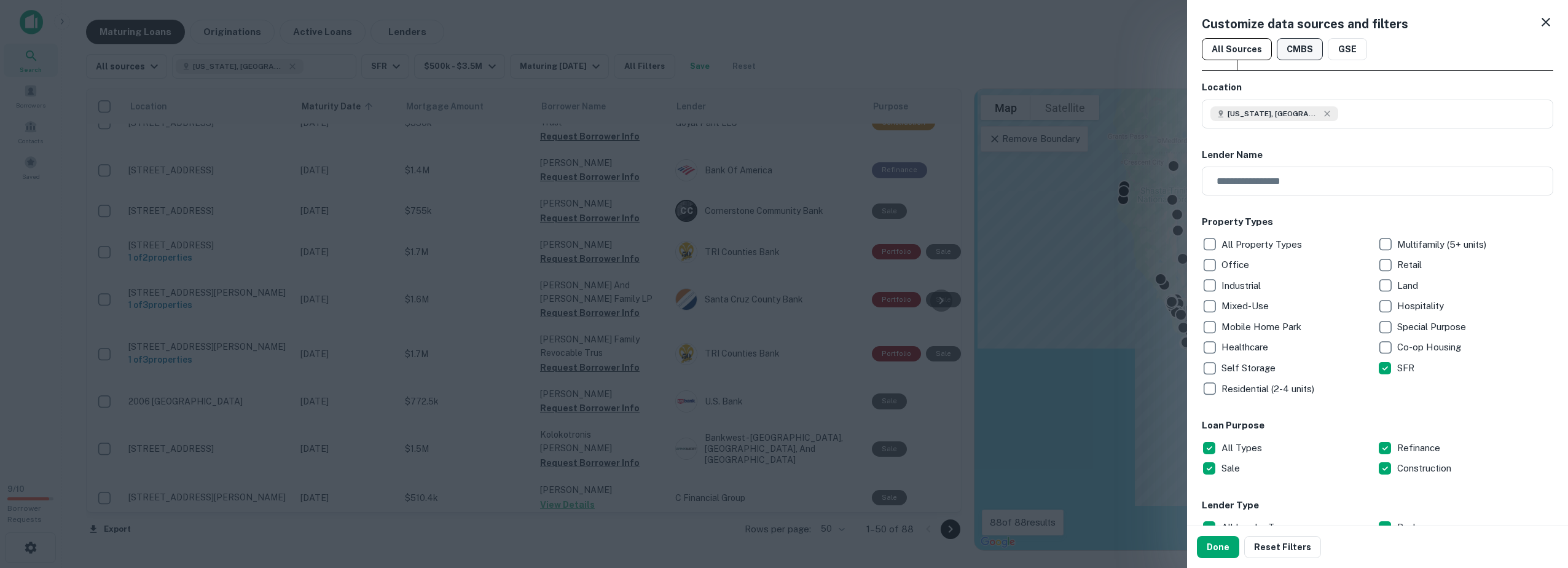
click at [1297, 44] on button "CMBS" at bounding box center [1299, 49] width 46 height 23
click at [1340, 46] on button "GSE" at bounding box center [1346, 49] width 39 height 23
click at [1538, 16] on icon at bounding box center [1545, 22] width 15 height 15
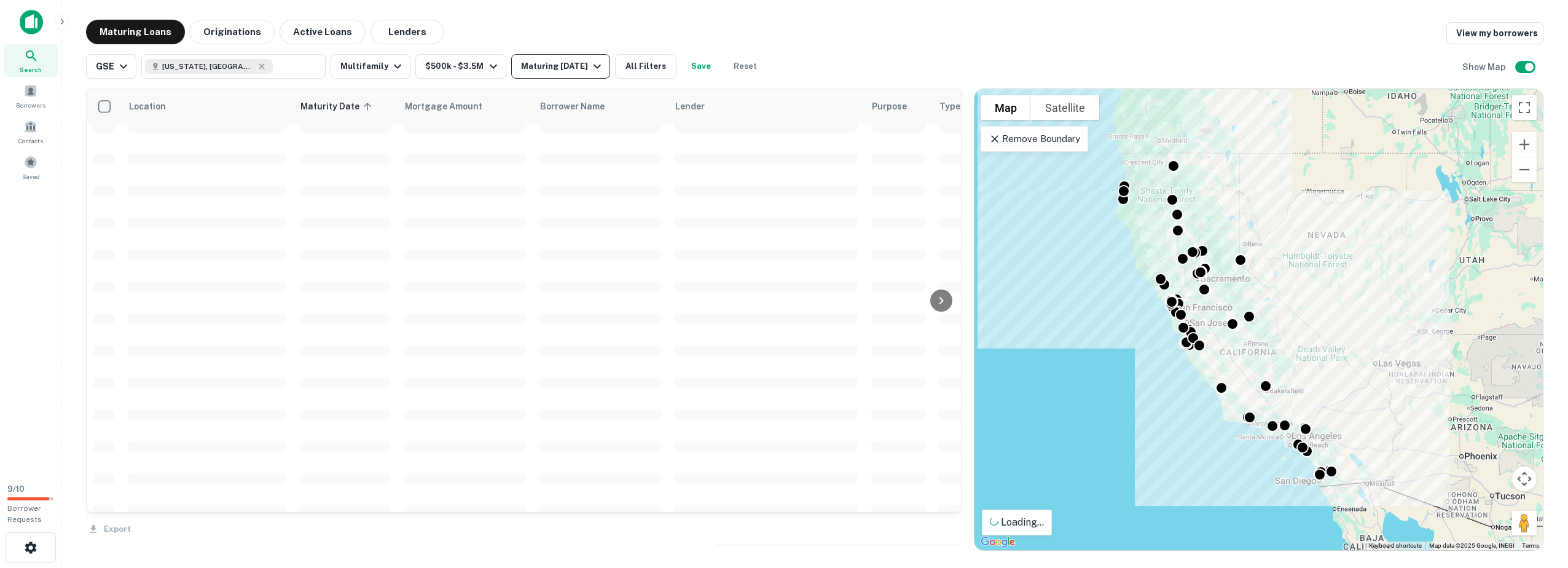
click at [580, 66] on div "Maturing [DATE]" at bounding box center [562, 66] width 84 height 15
click at [540, 63] on div "Maturing [DATE]" at bounding box center [562, 66] width 84 height 15
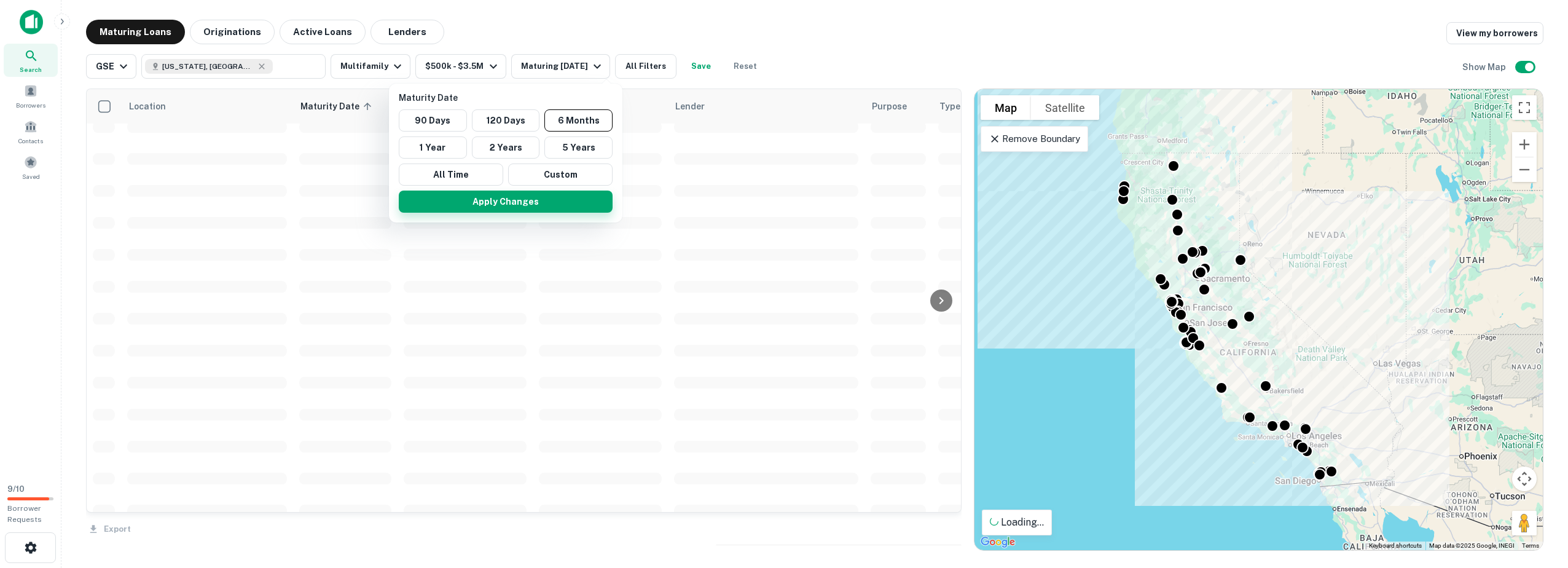
click at [428, 118] on button "90 Days" at bounding box center [433, 120] width 68 height 23
click at [482, 191] on button "Apply Changes" at bounding box center [500, 202] width 214 height 23
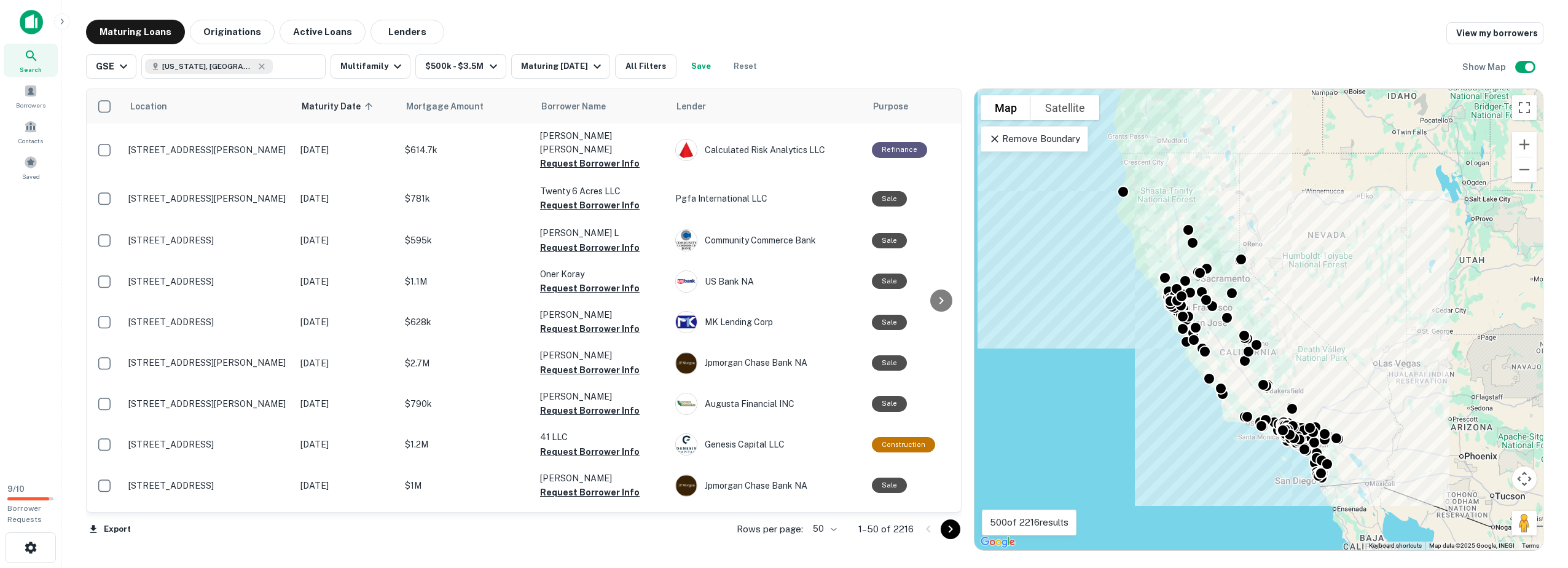
click at [801, 51] on div "GSE [US_STATE], [GEOGRAPHIC_DATA] ​ Multifamily $500k - $3.5M Maturing [DATE] A…" at bounding box center [814, 61] width 1457 height 35
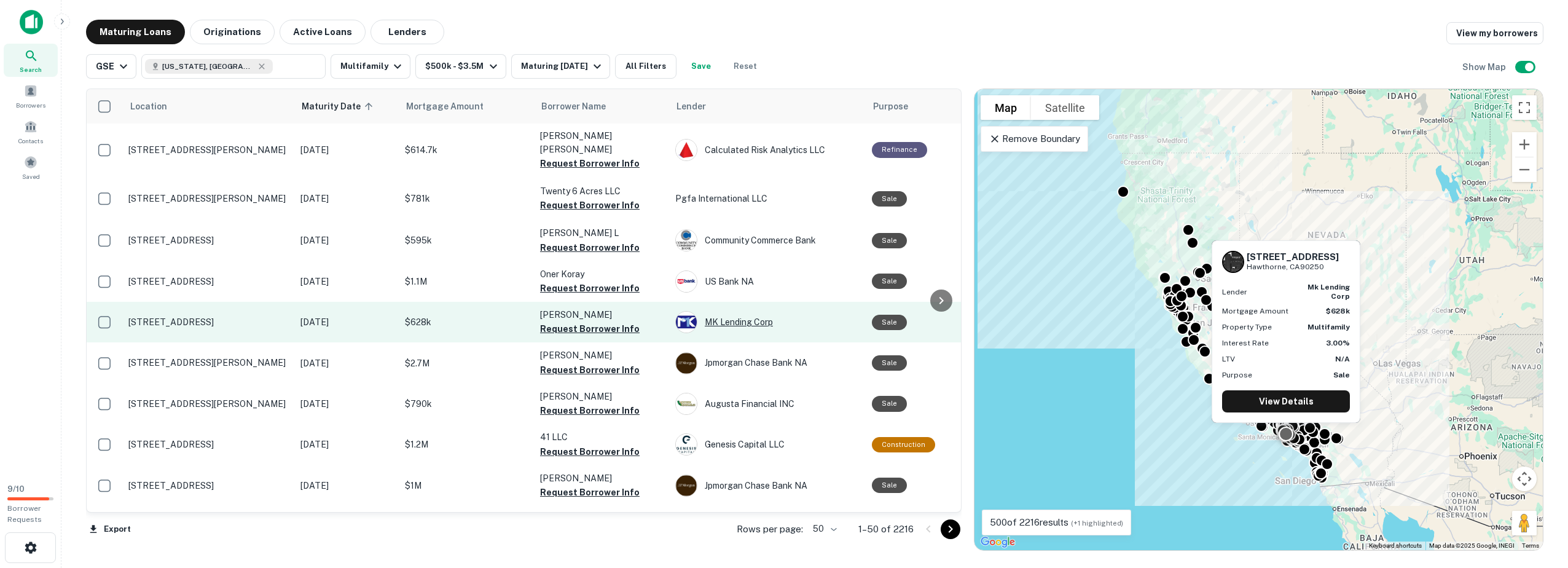
click at [716, 311] on div "MK Lending Corp" at bounding box center [767, 322] width 184 height 23
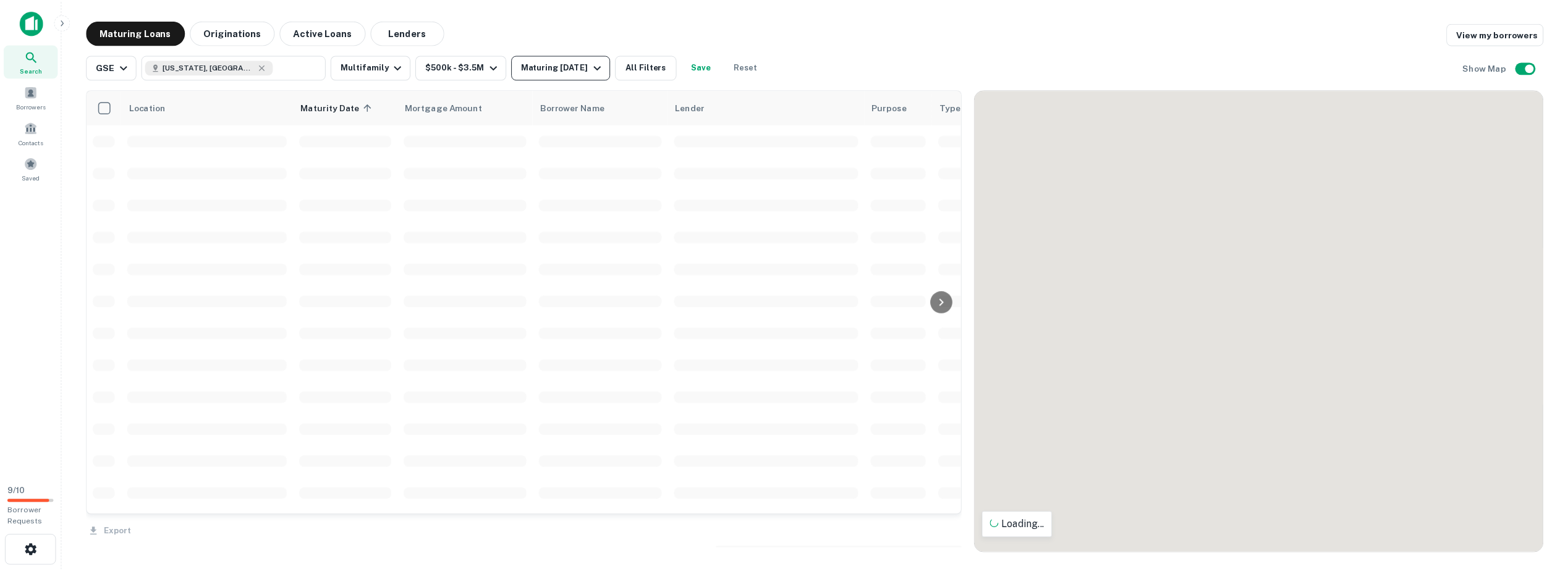
scroll to position [205, 0]
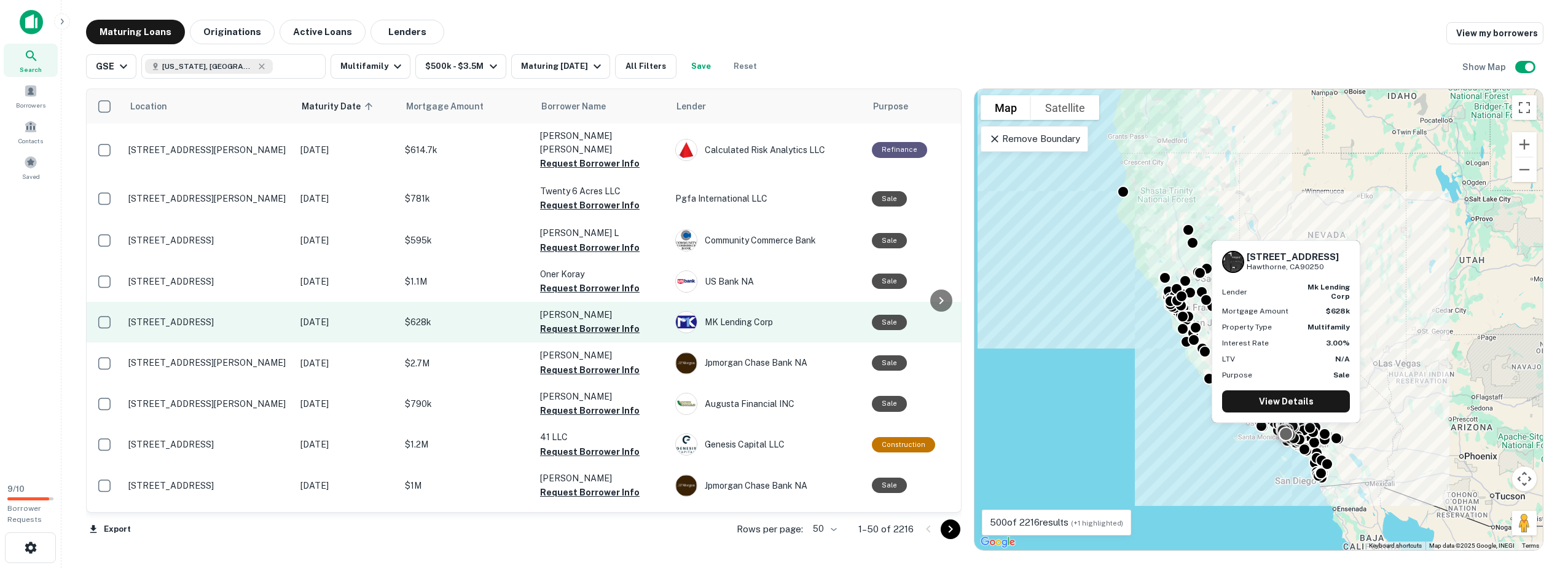
click at [168, 317] on p "[STREET_ADDRESS]" at bounding box center [208, 322] width 160 height 11
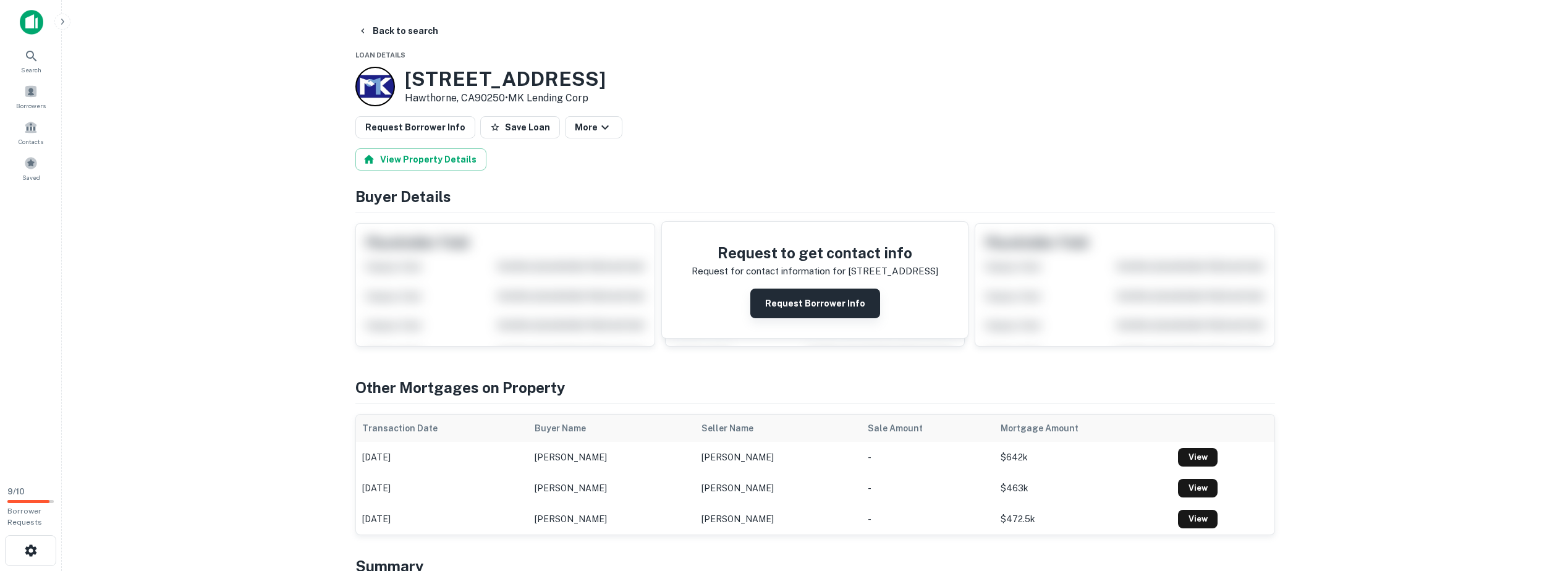
click at [818, 299] on button "Request Borrower Info" at bounding box center [815, 303] width 130 height 30
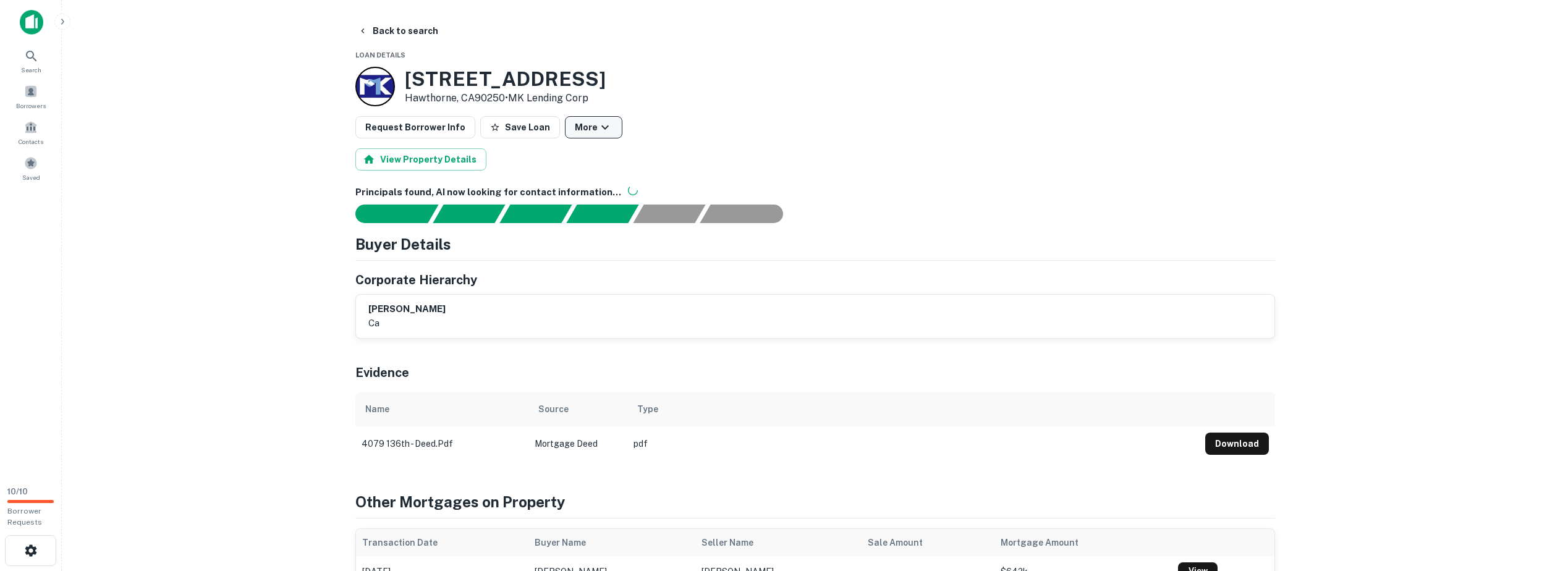
click at [597, 125] on icon "button" at bounding box center [604, 127] width 15 height 15
click at [679, 139] on div at bounding box center [789, 286] width 1578 height 571
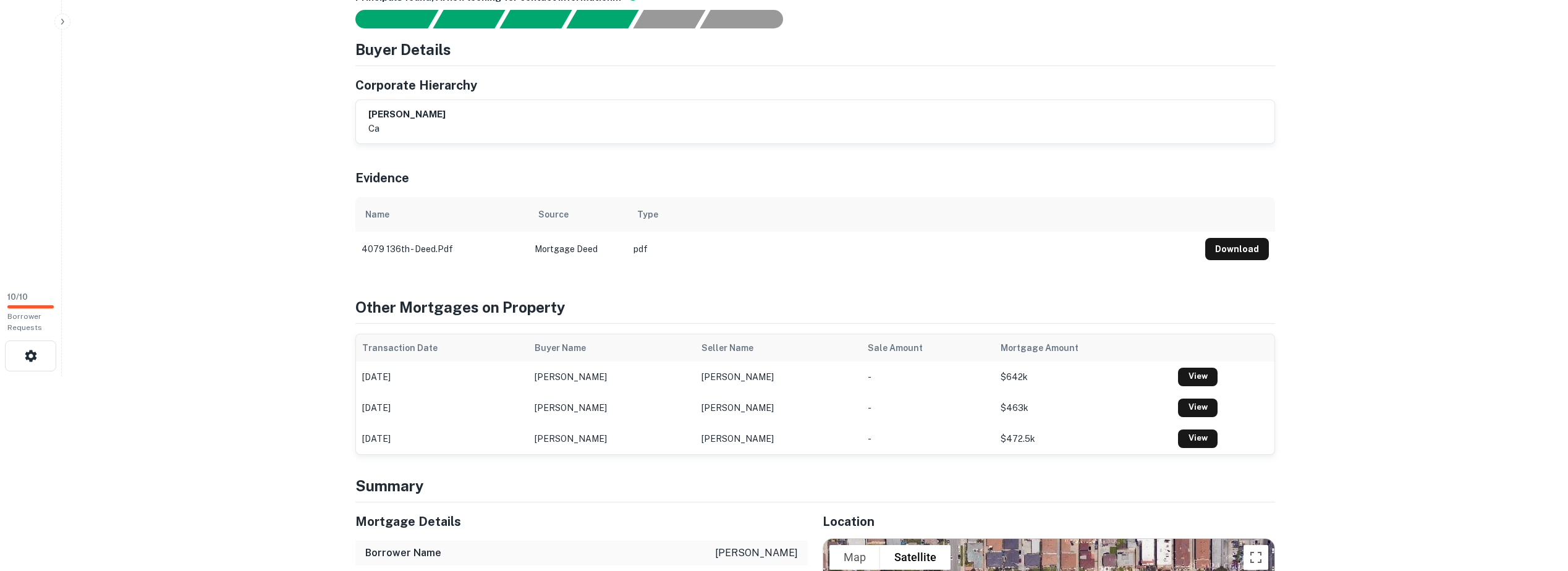
scroll to position [205, 0]
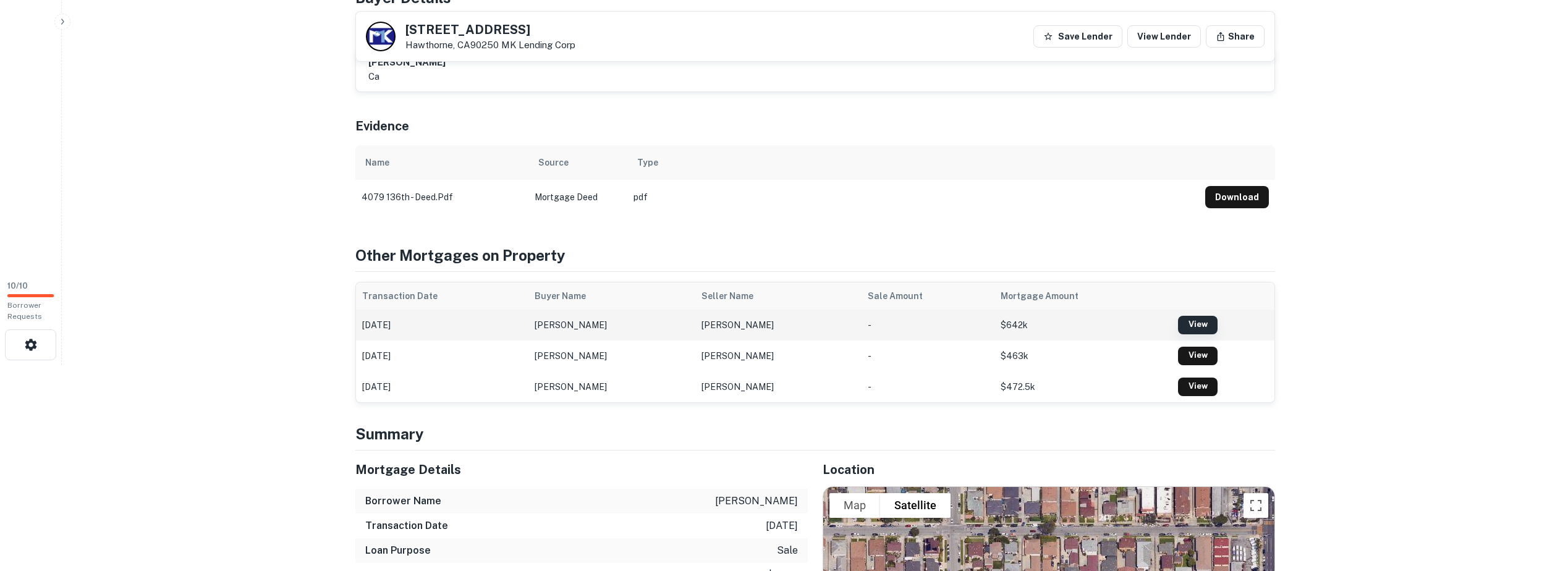
click at [1178, 327] on link "View" at bounding box center [1197, 325] width 39 height 18
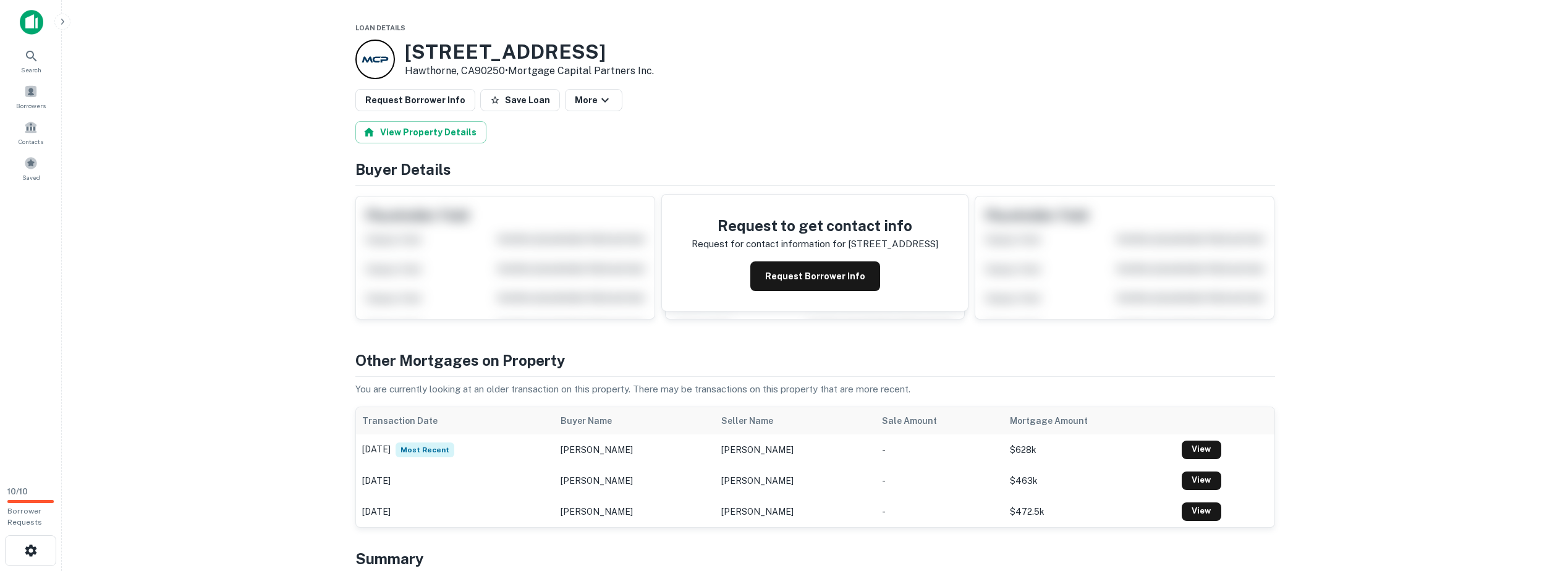
click at [253, 199] on main "Loan Details [STREET_ADDRESS] • Mortgage Capital Partners Inc. Request Borrower…" at bounding box center [815, 286] width 1506 height 571
